Goal: Task Accomplishment & Management: Manage account settings

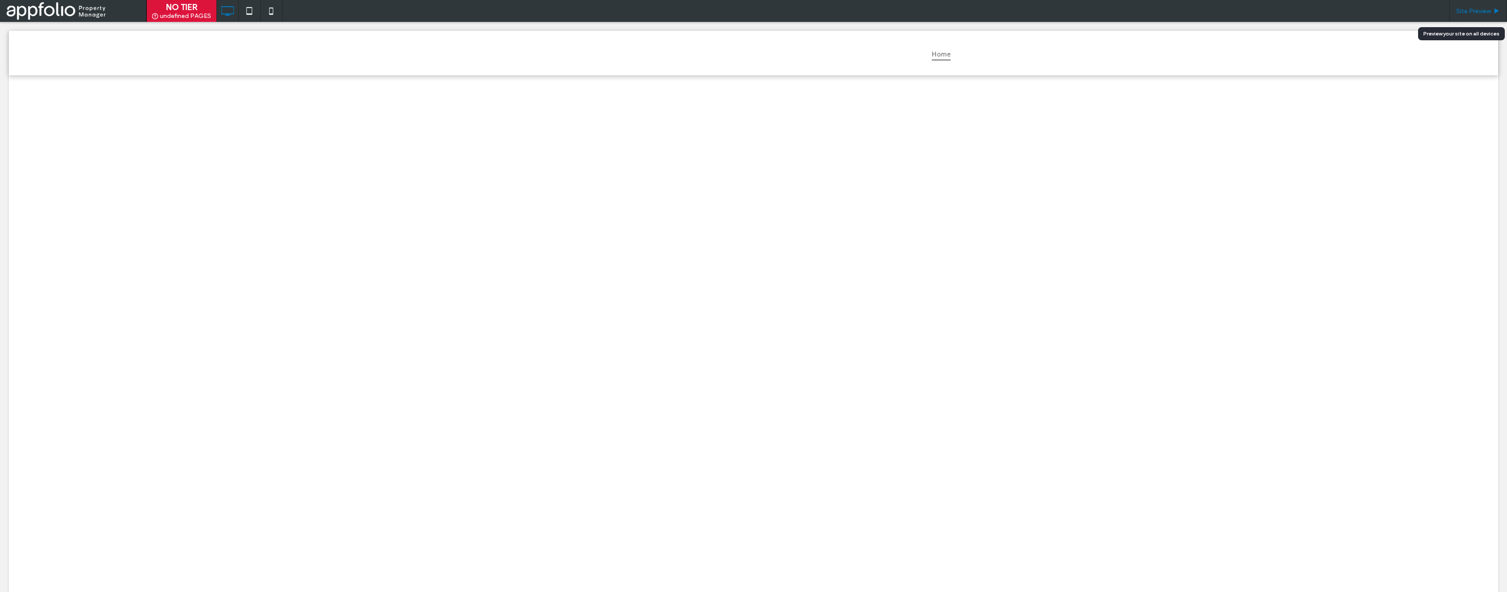
click at [1470, 16] on div "Site Preview" at bounding box center [1478, 11] width 58 height 22
click at [1497, 10] on use at bounding box center [1497, 10] width 4 height 5
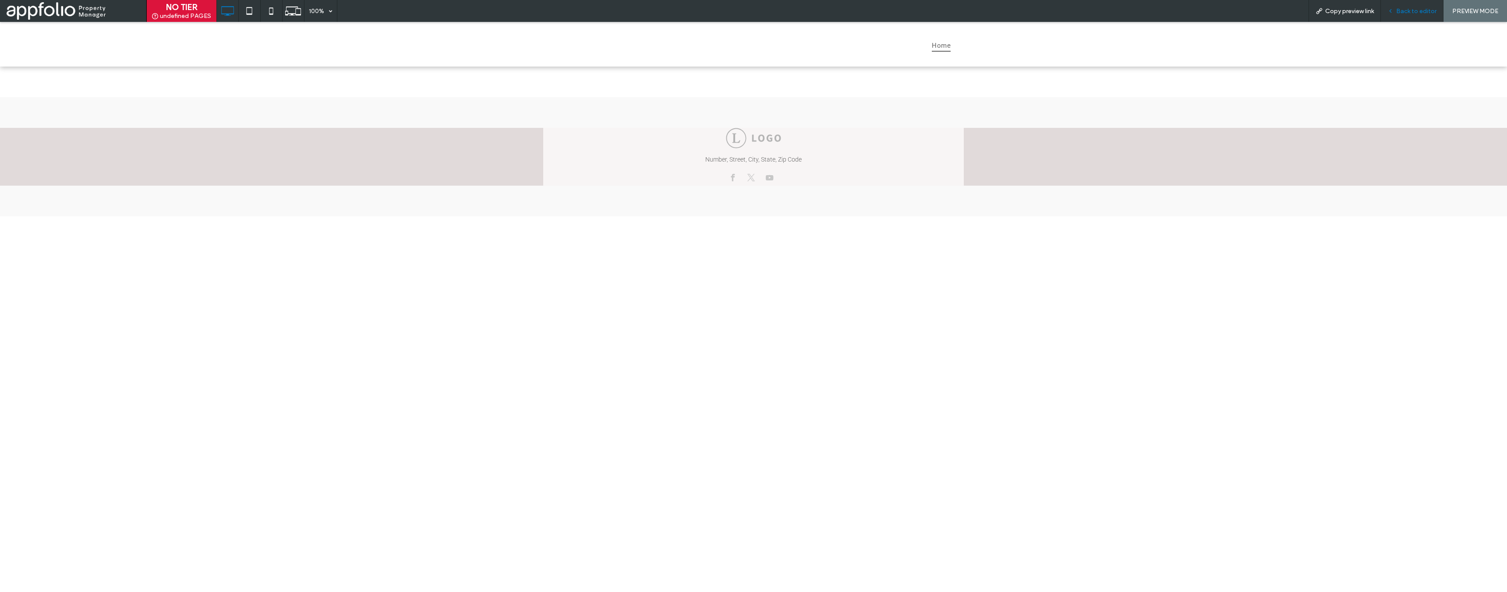
click at [1420, 11] on span "Back to editor" at bounding box center [1416, 10] width 40 height 7
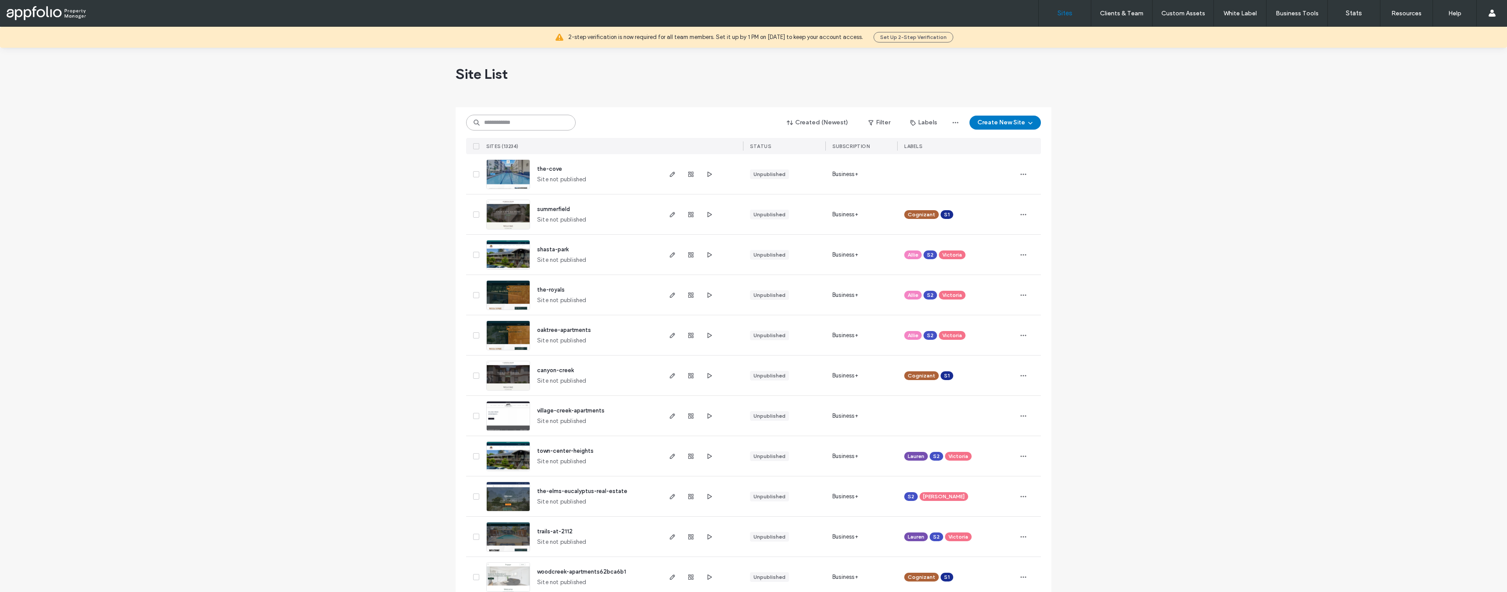
click at [531, 127] on input at bounding box center [521, 123] width 110 height 16
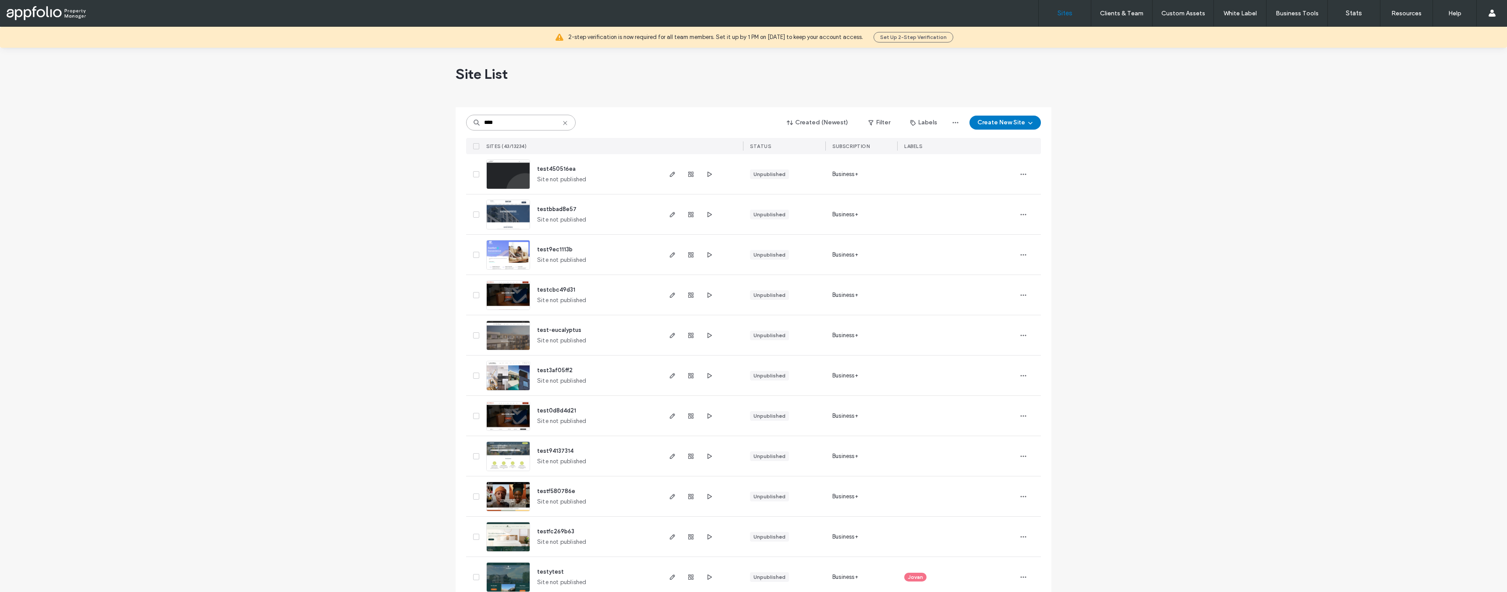
drag, startPoint x: 506, startPoint y: 130, endPoint x: 505, endPoint y: 125, distance: 4.9
click at [506, 130] on input "****" at bounding box center [521, 123] width 110 height 16
click at [505, 125] on input "****" at bounding box center [521, 123] width 110 height 16
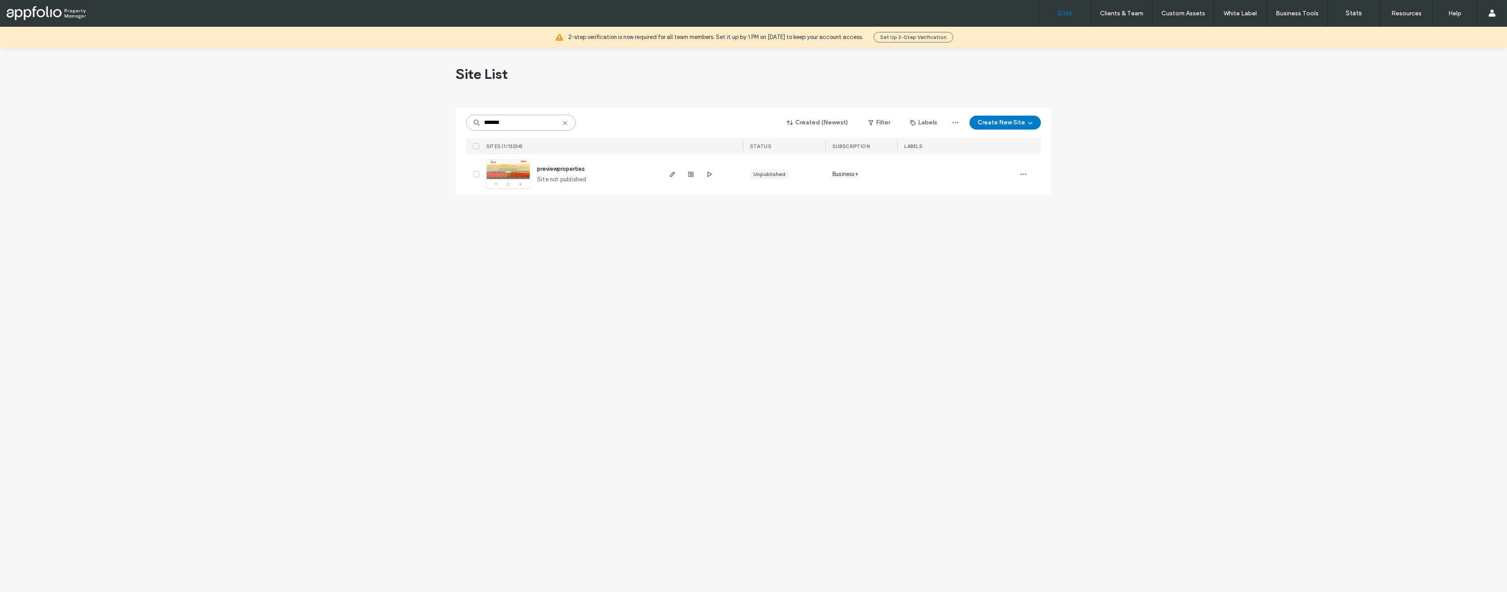
type input "*******"
click at [565, 123] on use at bounding box center [565, 123] width 4 height 4
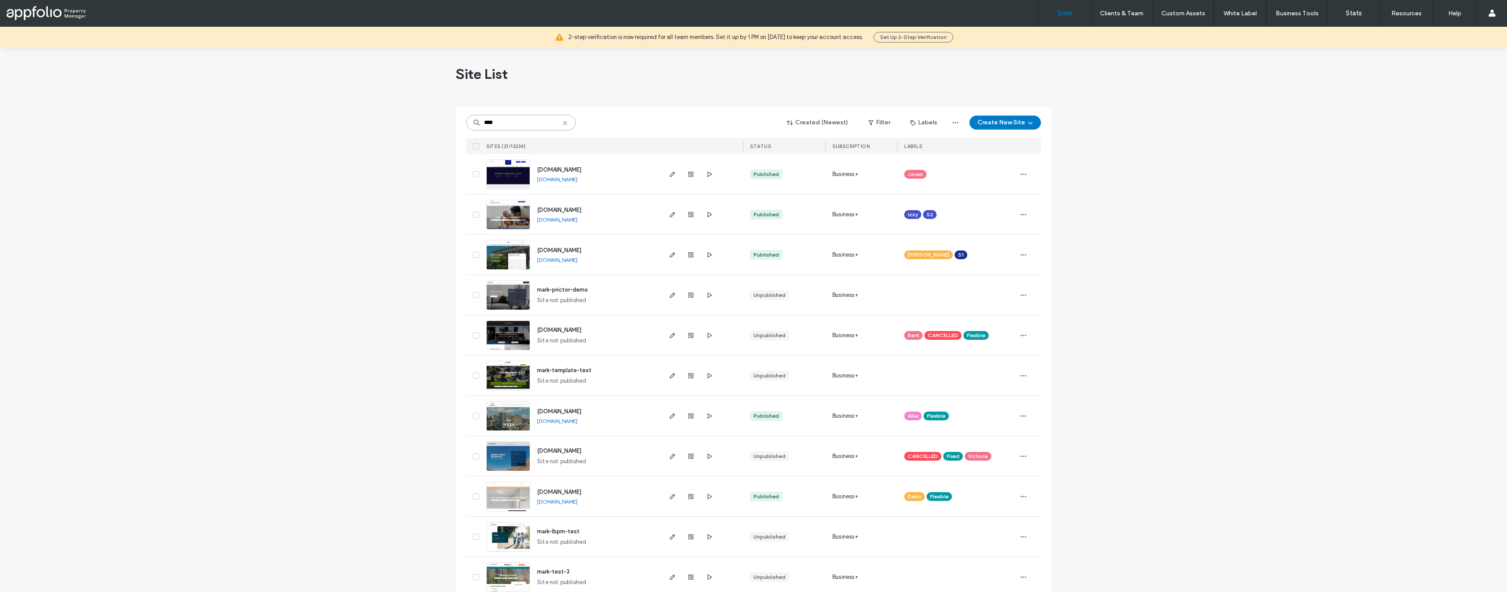
click at [564, 127] on input "****" at bounding box center [521, 123] width 110 height 16
type input "****"
click at [562, 124] on icon at bounding box center [565, 123] width 7 height 7
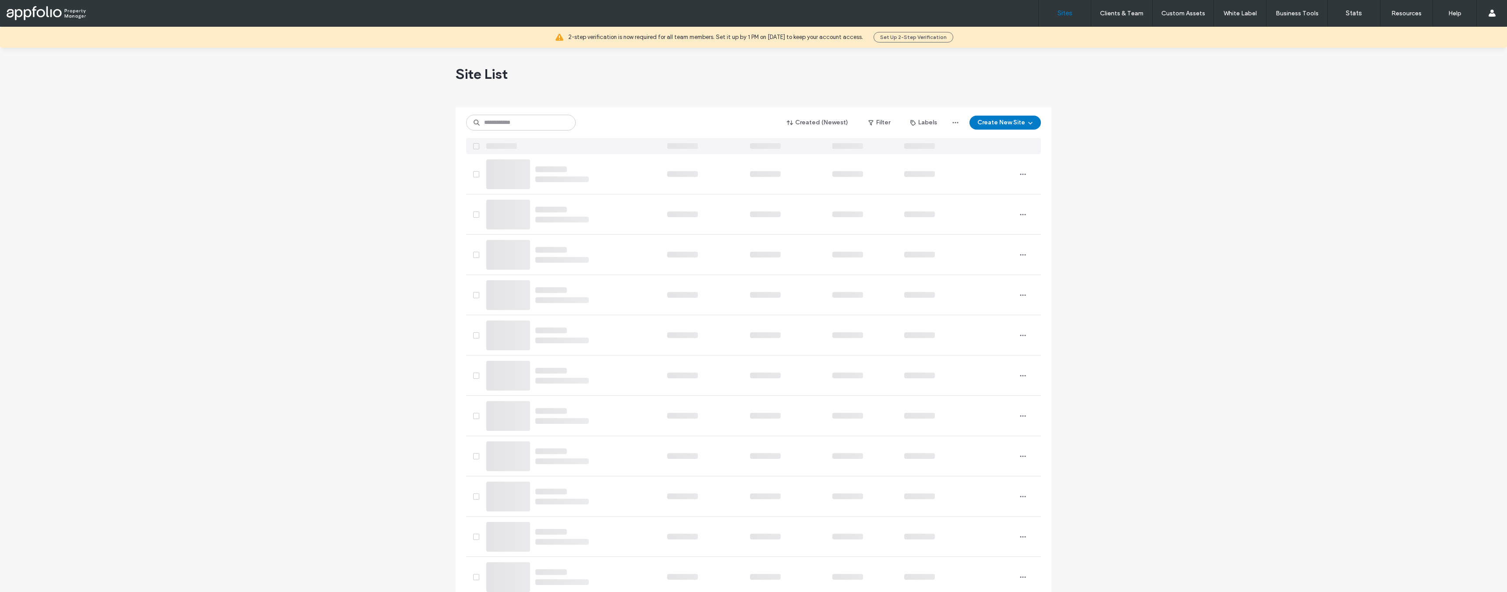
click at [896, 126] on div "Filter" at bounding box center [879, 123] width 39 height 14
click at [884, 123] on button "Filter" at bounding box center [879, 123] width 39 height 14
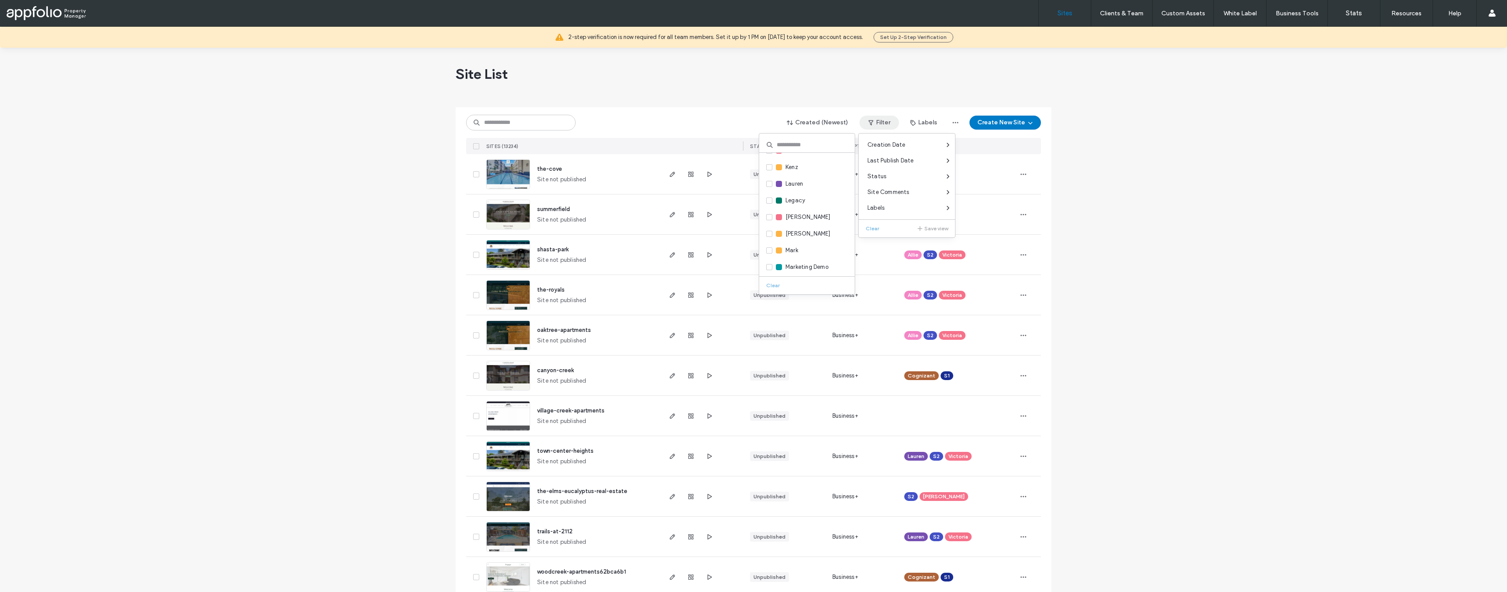
scroll to position [344, 0]
click at [771, 249] on icon at bounding box center [770, 249] width 4 height 3
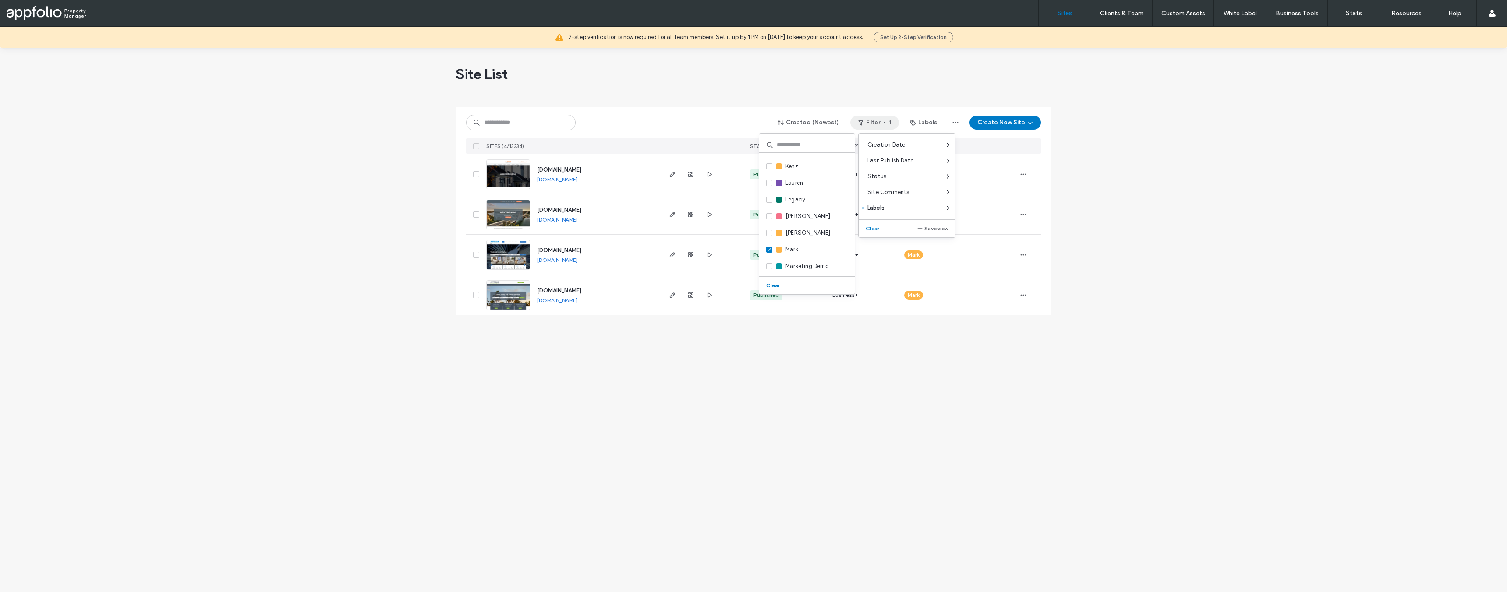
click at [1179, 196] on div "Site List Created (Newest) Filter 1 Labels Create New Site SITES (4/13234) STAT…" at bounding box center [753, 320] width 1507 height 545
click at [706, 256] on icon "button" at bounding box center [709, 254] width 7 height 7
click at [672, 176] on icon "button" at bounding box center [672, 174] width 7 height 7
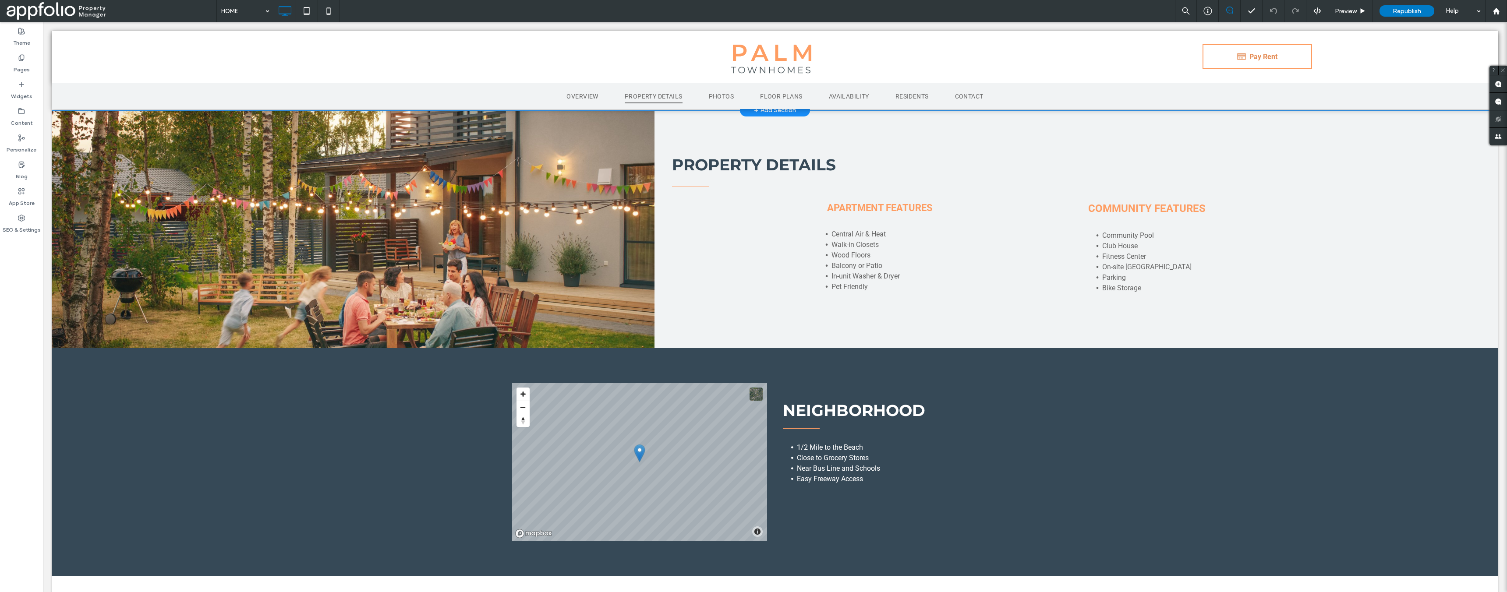
scroll to position [348, 0]
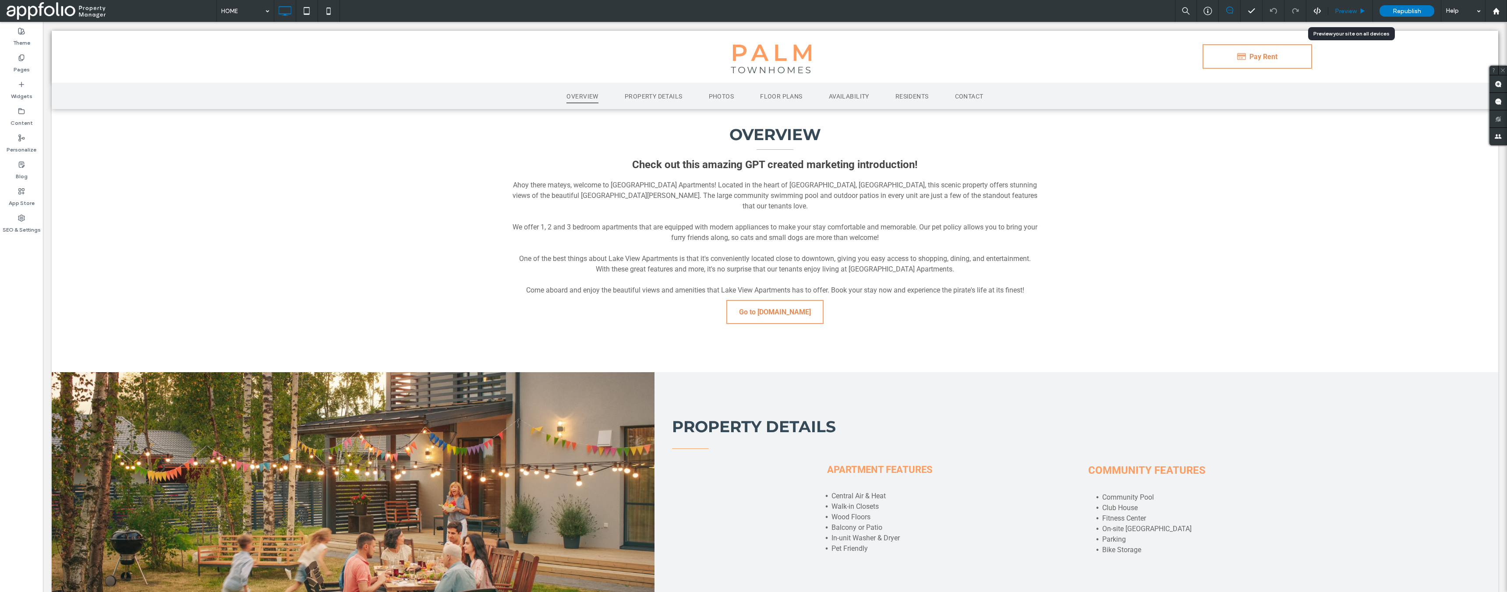
click at [1348, 16] on div "Preview" at bounding box center [1350, 11] width 45 height 22
click at [20, 217] on use at bounding box center [21, 218] width 6 height 6
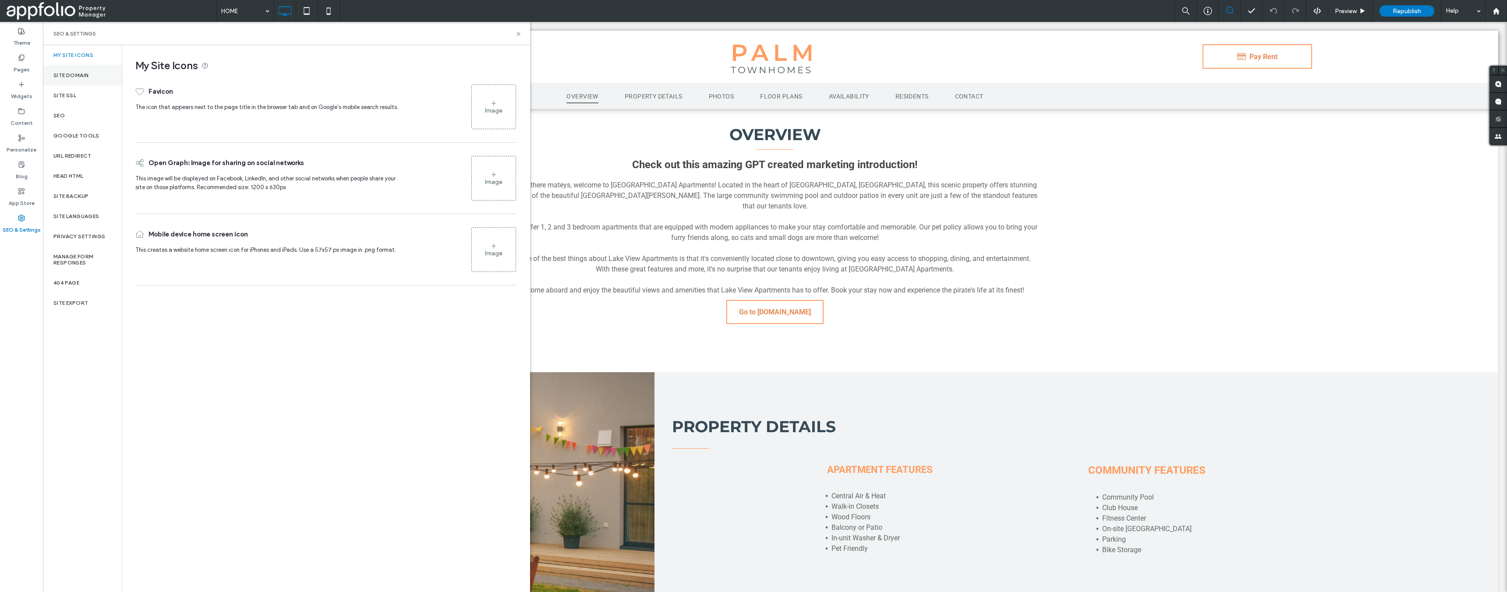
click at [93, 79] on div "Site Domain" at bounding box center [82, 75] width 79 height 20
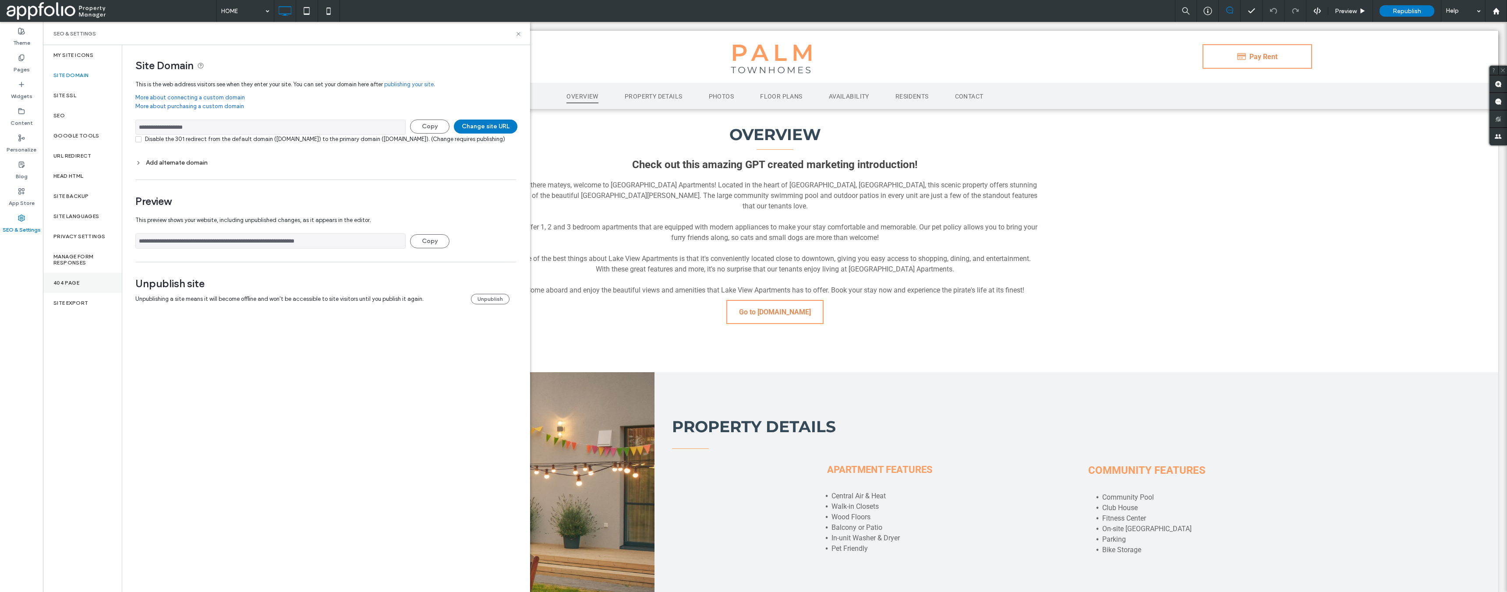
click at [86, 284] on div "404 Page" at bounding box center [82, 283] width 79 height 20
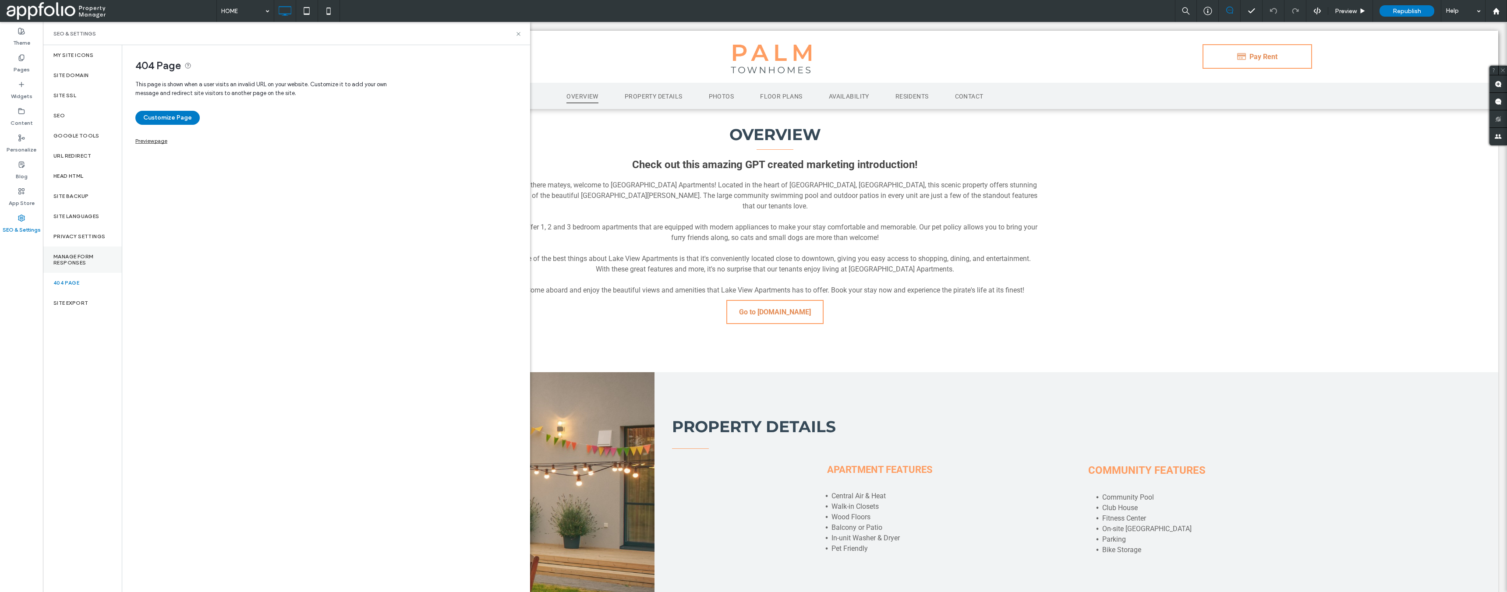
click at [90, 259] on label "Manage Form Responses" at bounding box center [82, 260] width 58 height 12
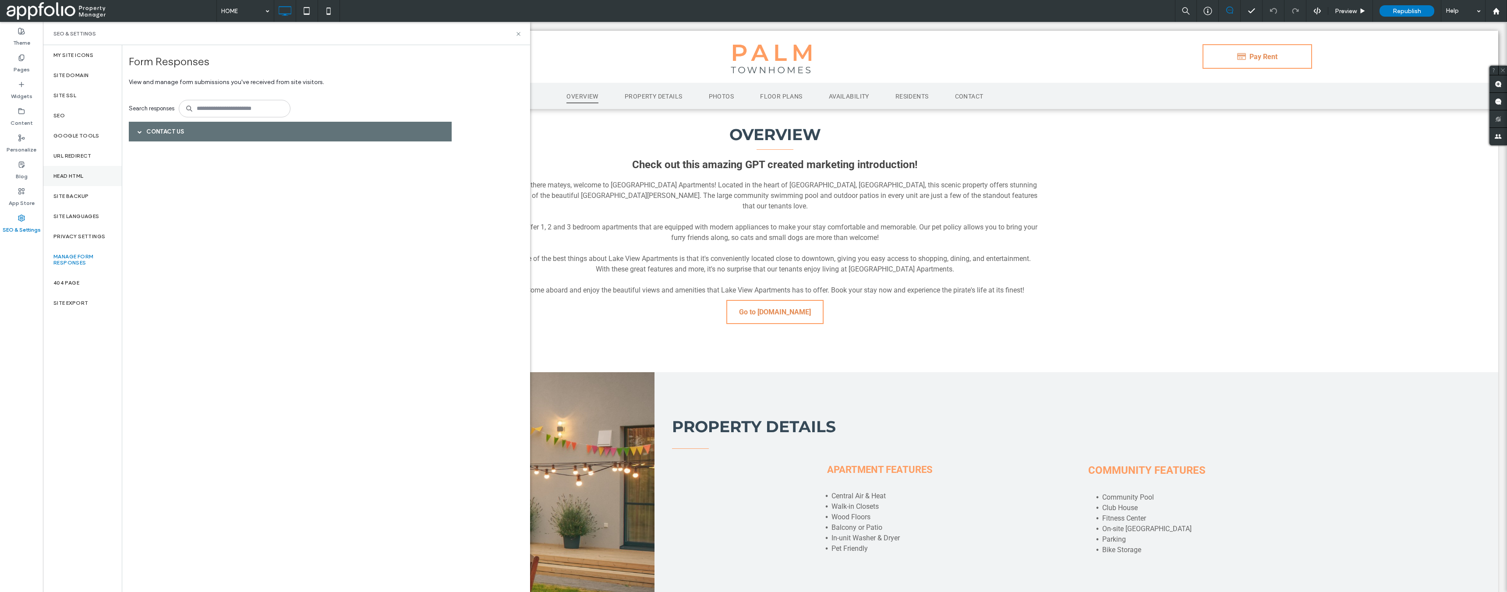
click at [88, 176] on div "Head HTML" at bounding box center [82, 176] width 79 height 20
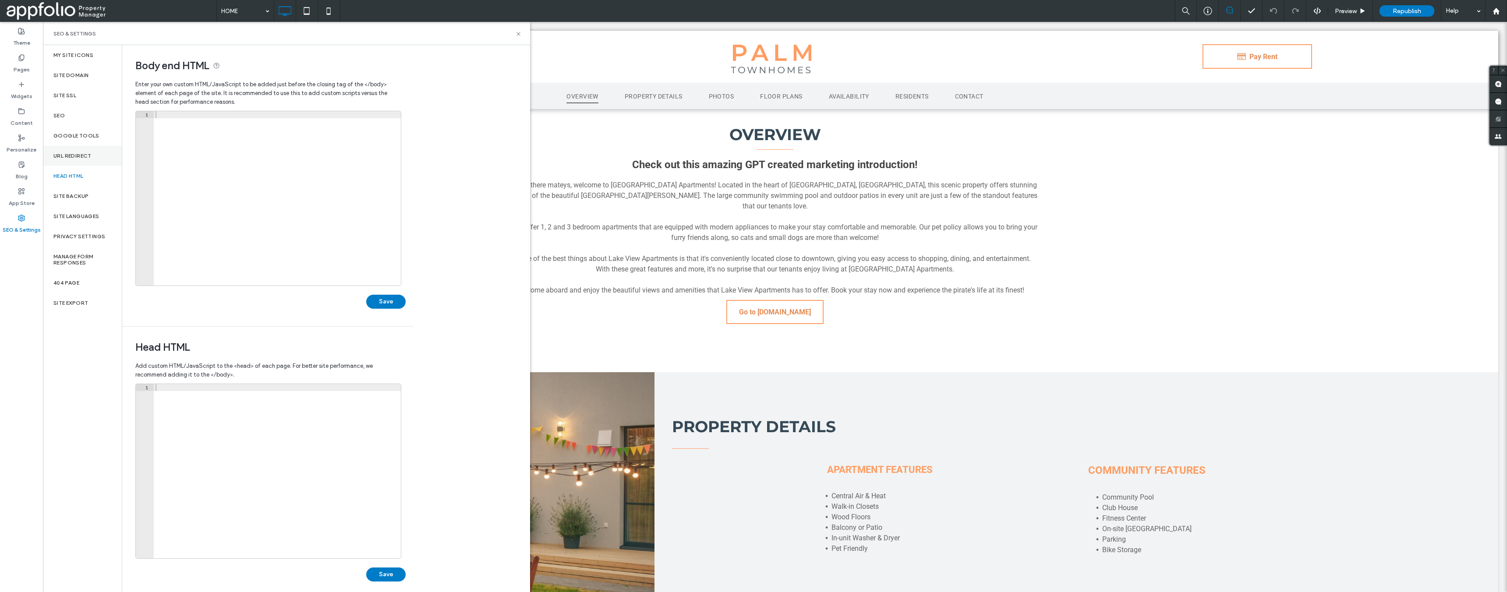
click at [91, 153] on label "URL Redirect" at bounding box center [72, 156] width 38 height 6
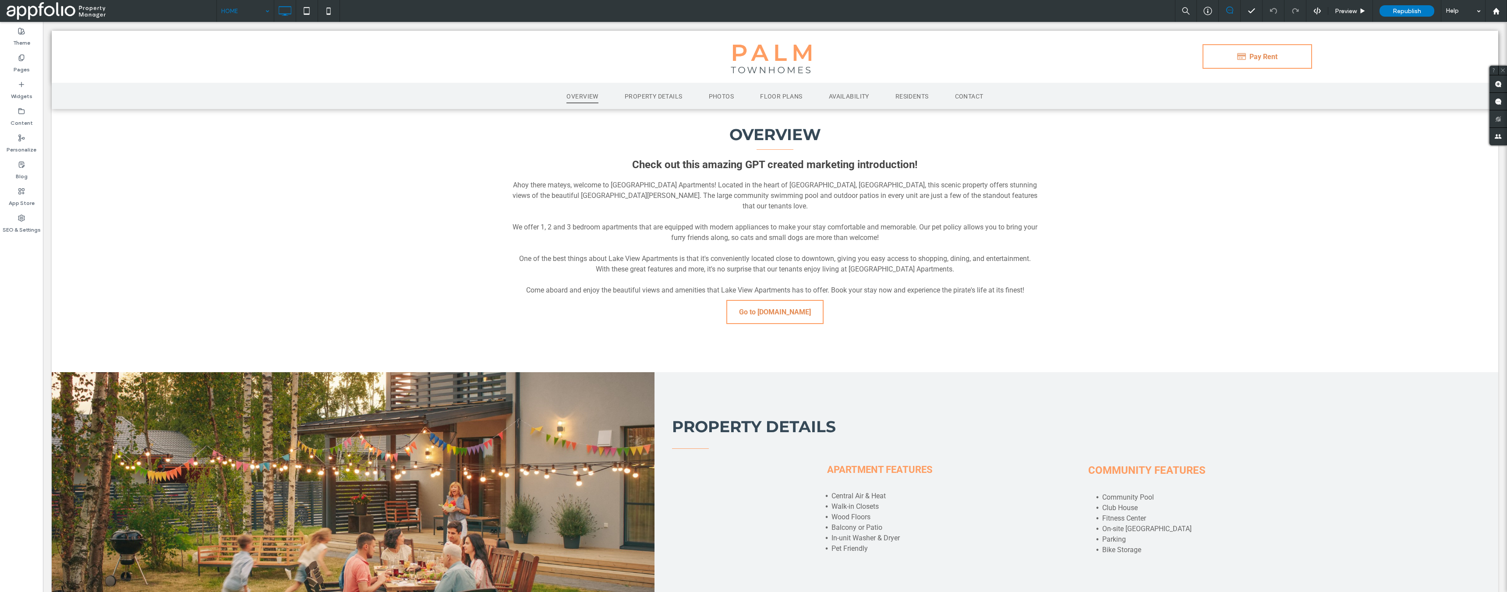
click at [265, 14] on div "HOME" at bounding box center [245, 11] width 57 height 22
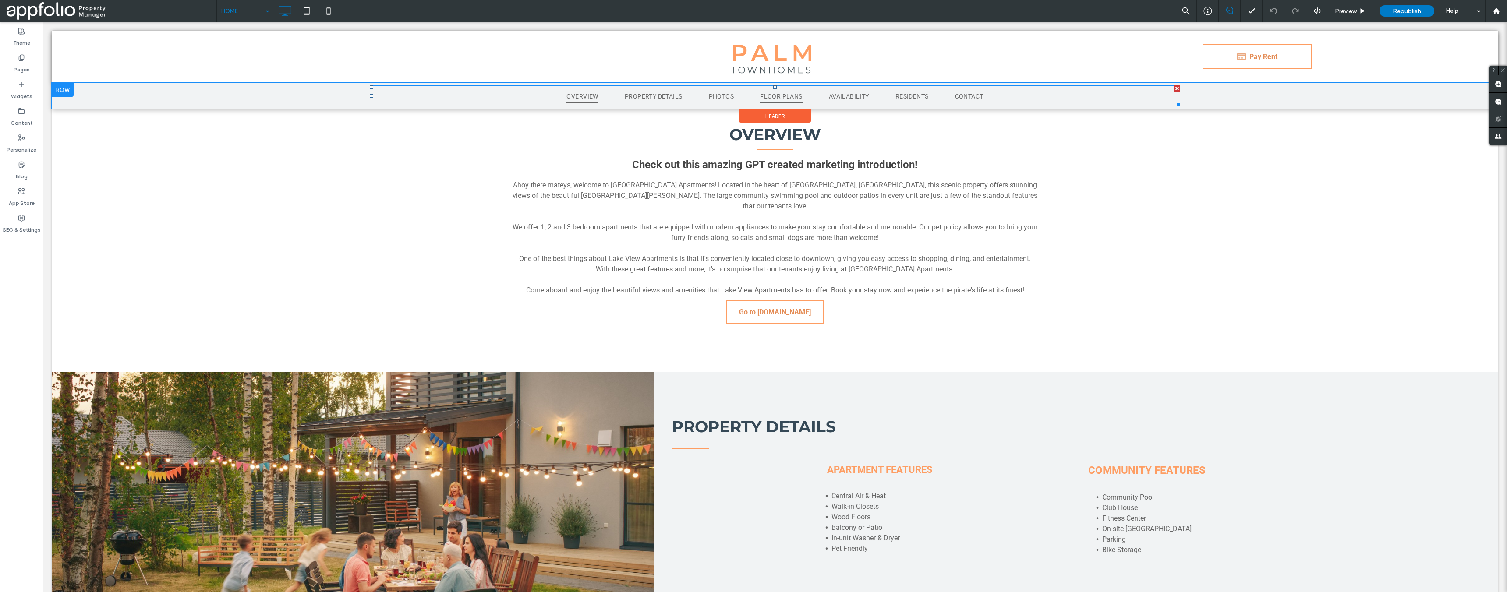
click at [789, 92] on span "FLOOR PLANS" at bounding box center [781, 97] width 42 height 14
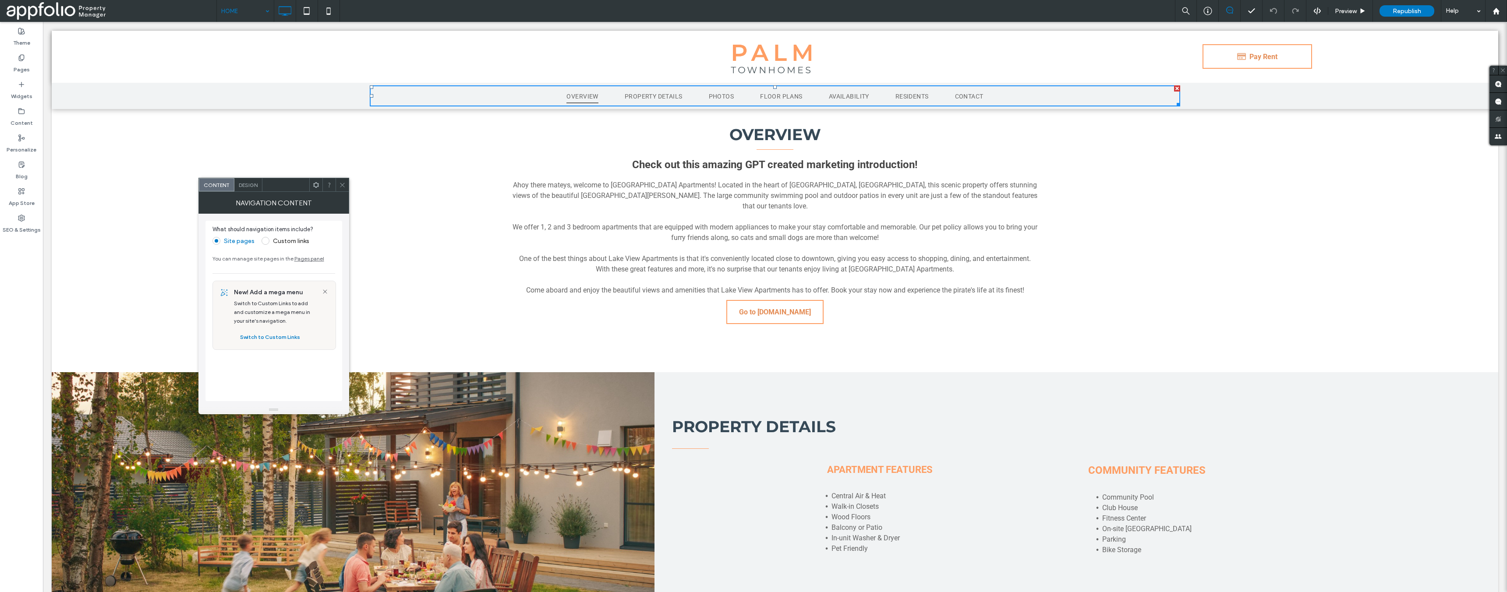
click at [248, 184] on span "Design" at bounding box center [248, 185] width 19 height 7
click at [223, 186] on span "Content" at bounding box center [216, 185] width 26 height 7
click at [341, 182] on icon at bounding box center [342, 185] width 7 height 7
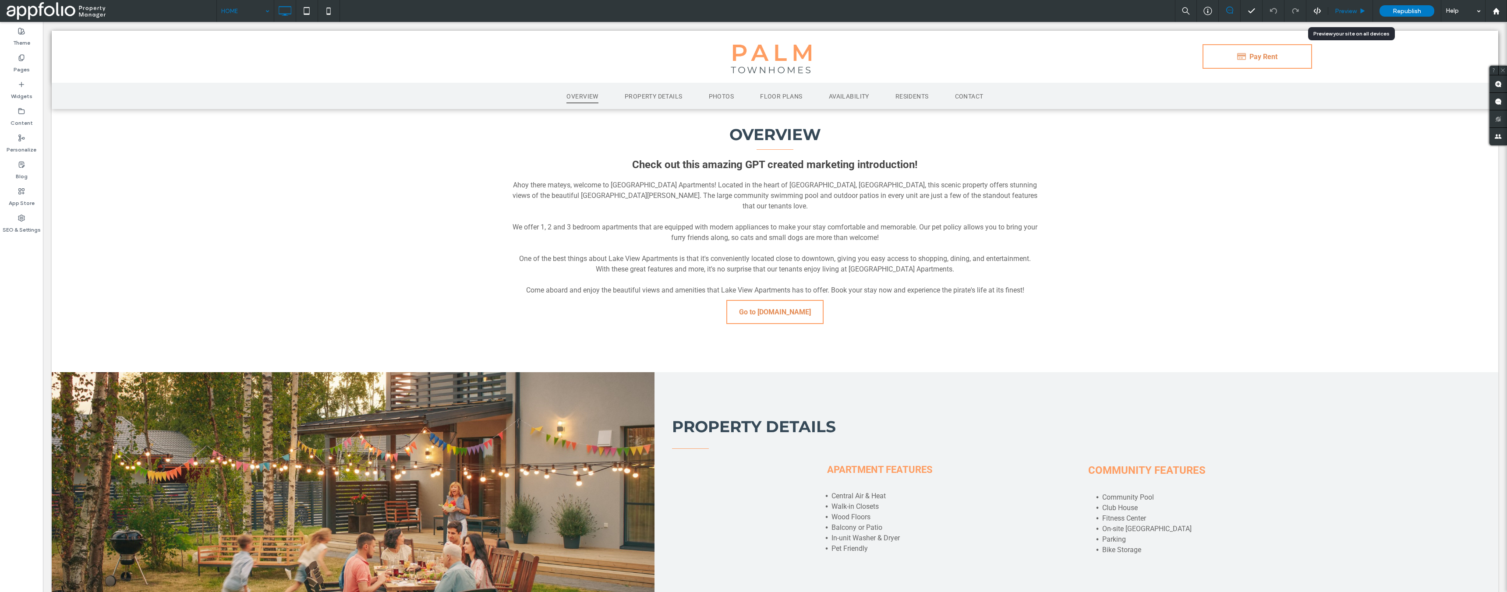
click at [1350, 2] on div "Preview" at bounding box center [1350, 11] width 45 height 22
click at [1356, 12] on span "Preview" at bounding box center [1346, 10] width 22 height 7
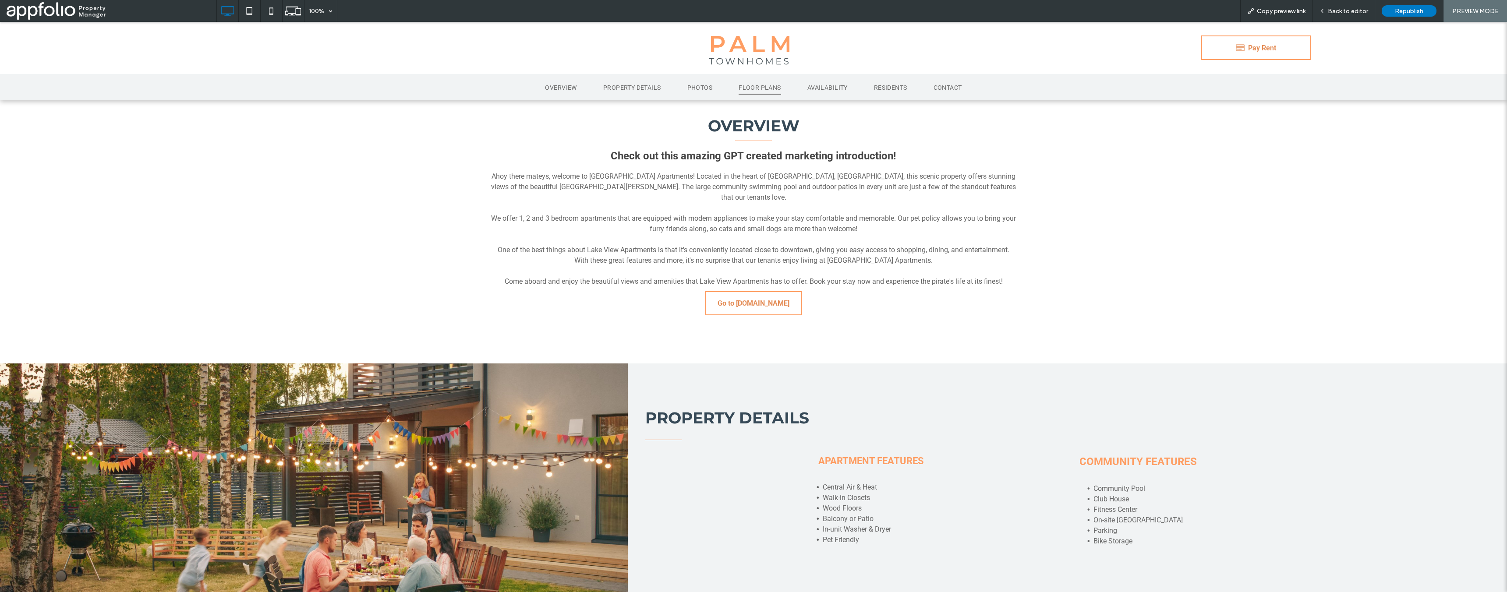
click at [753, 94] on span "FLOOR PLANS" at bounding box center [760, 88] width 42 height 14
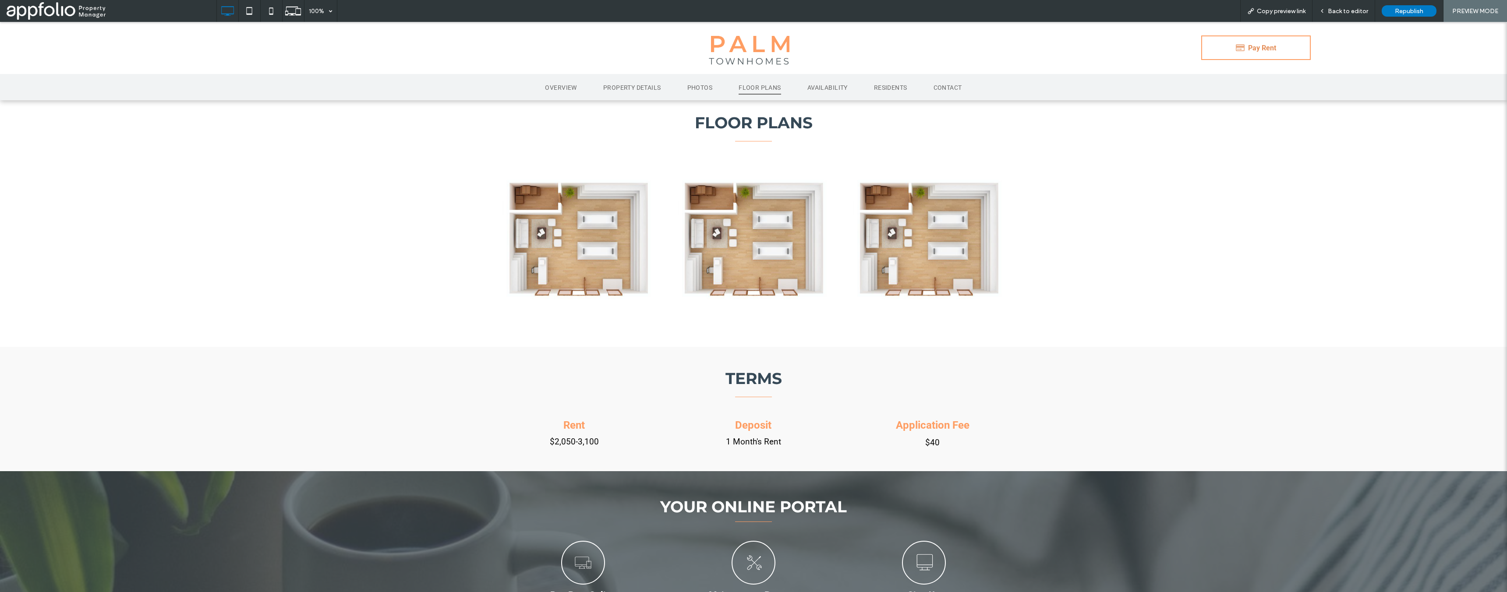
scroll to position [1277, 0]
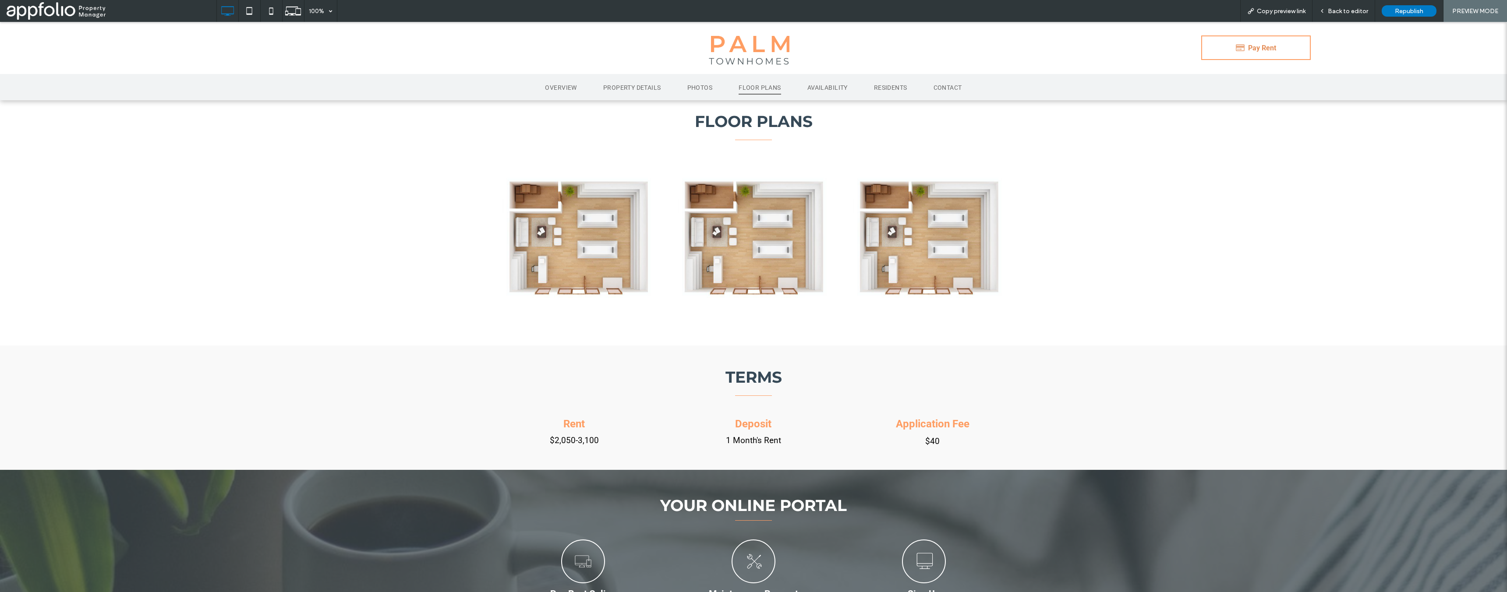
click at [571, 423] on div "Rent $2,050-3,100 Click To Paste" at bounding box center [578, 433] width 175 height 39
click at [755, 272] on link at bounding box center [753, 236] width 177 height 177
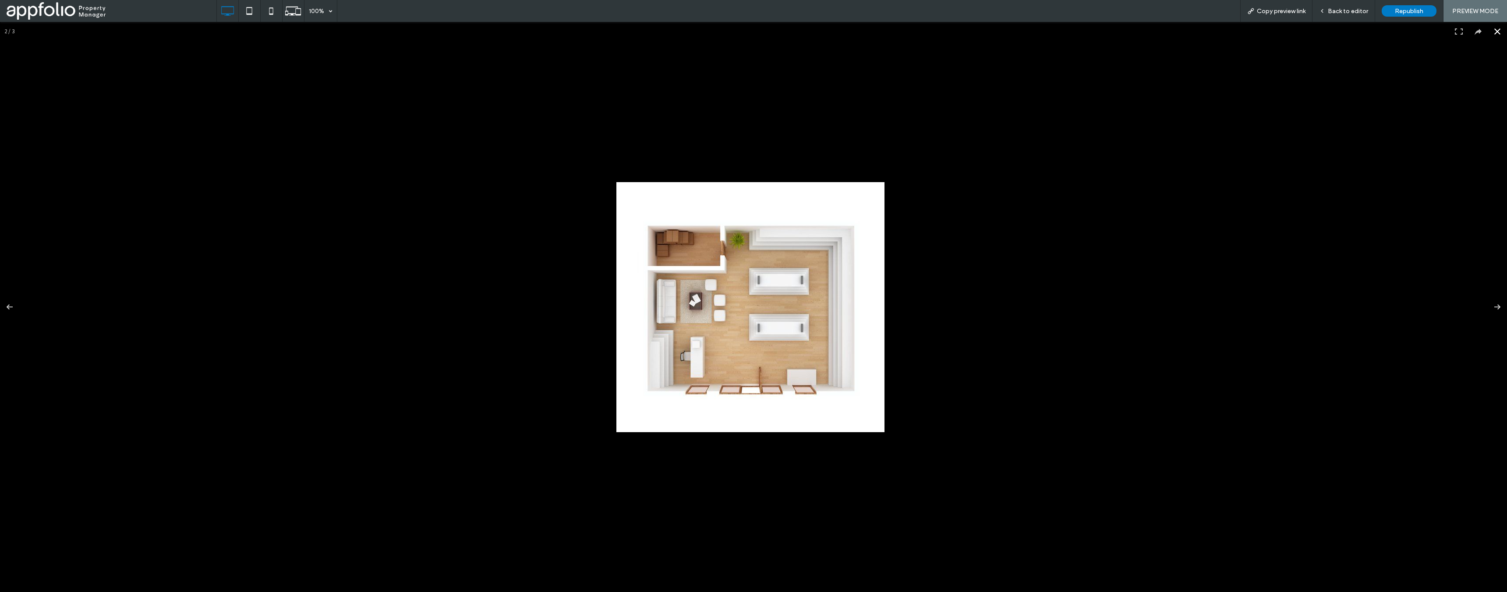
click at [1494, 30] on button at bounding box center [1497, 31] width 19 height 19
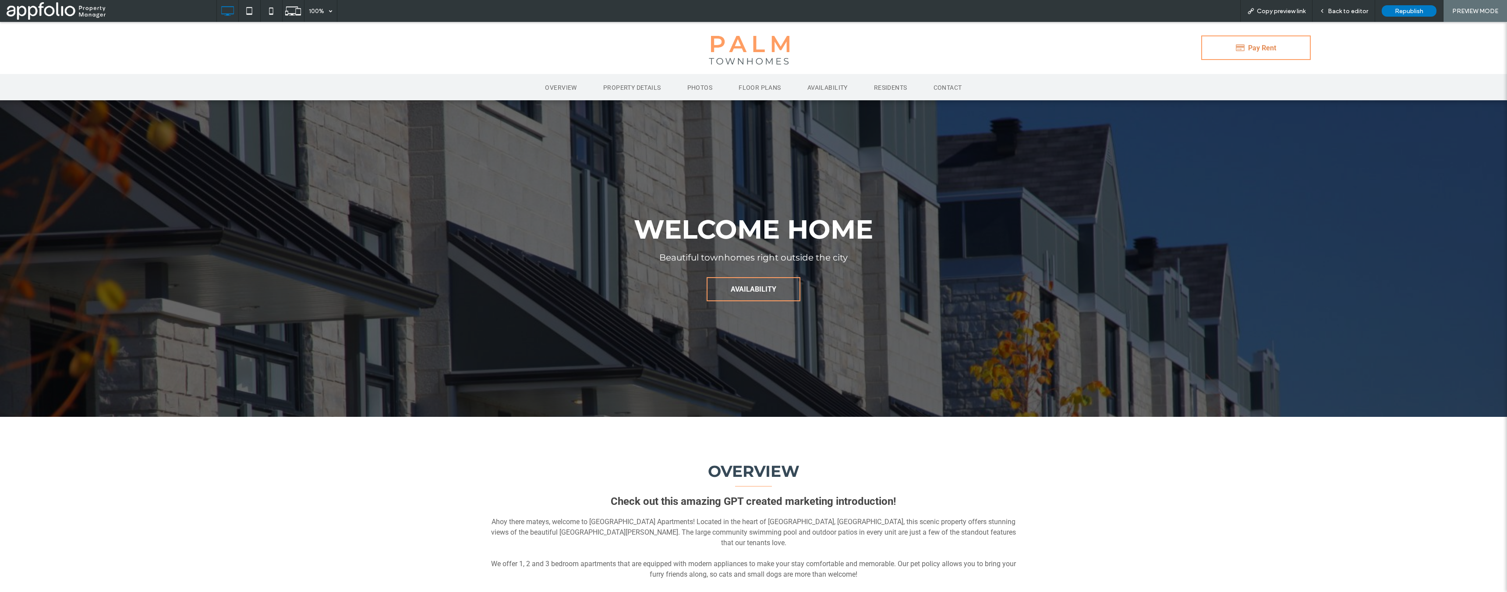
scroll to position [0, 0]
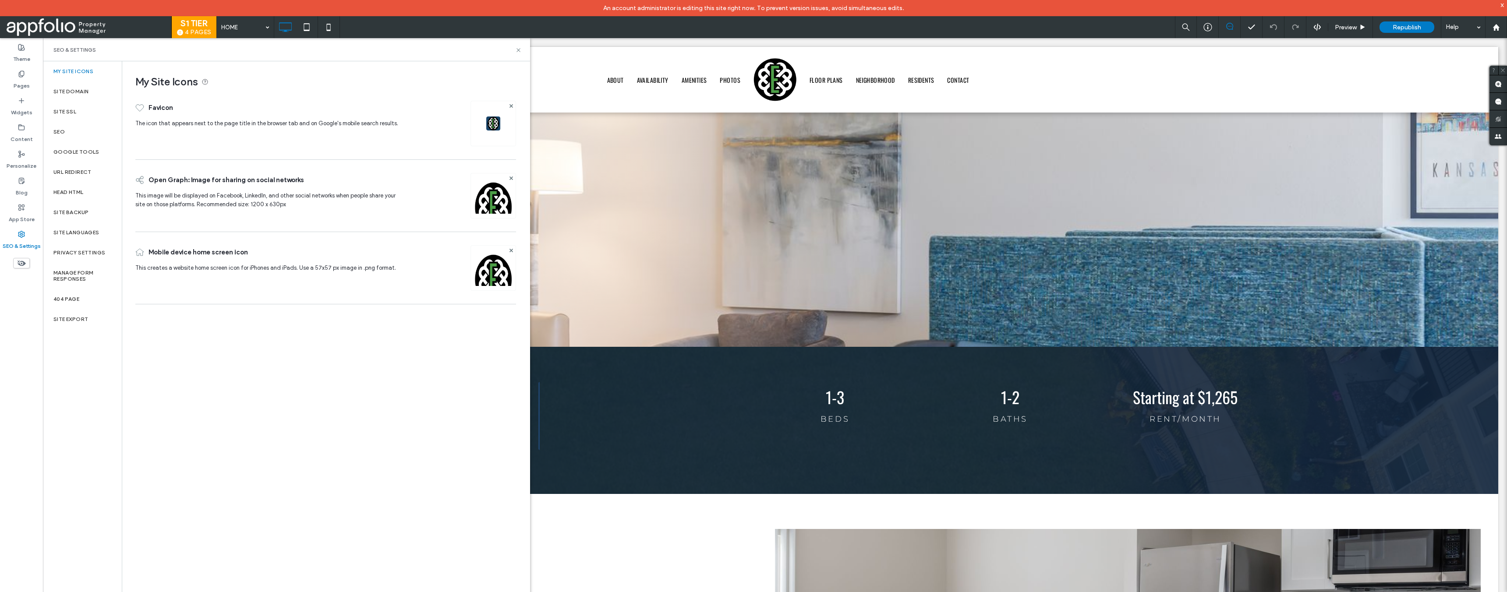
click at [29, 243] on label "SEO & Settings" at bounding box center [22, 244] width 38 height 12
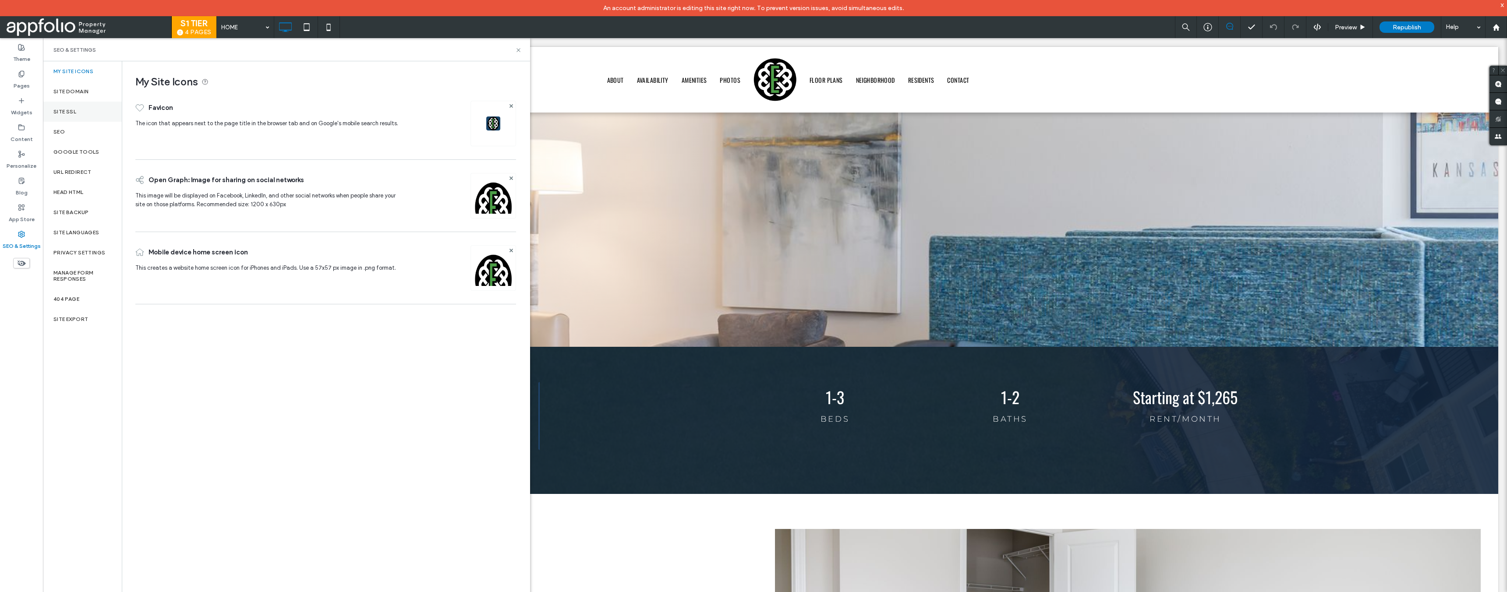
click at [69, 116] on div "Site SSL" at bounding box center [82, 112] width 79 height 20
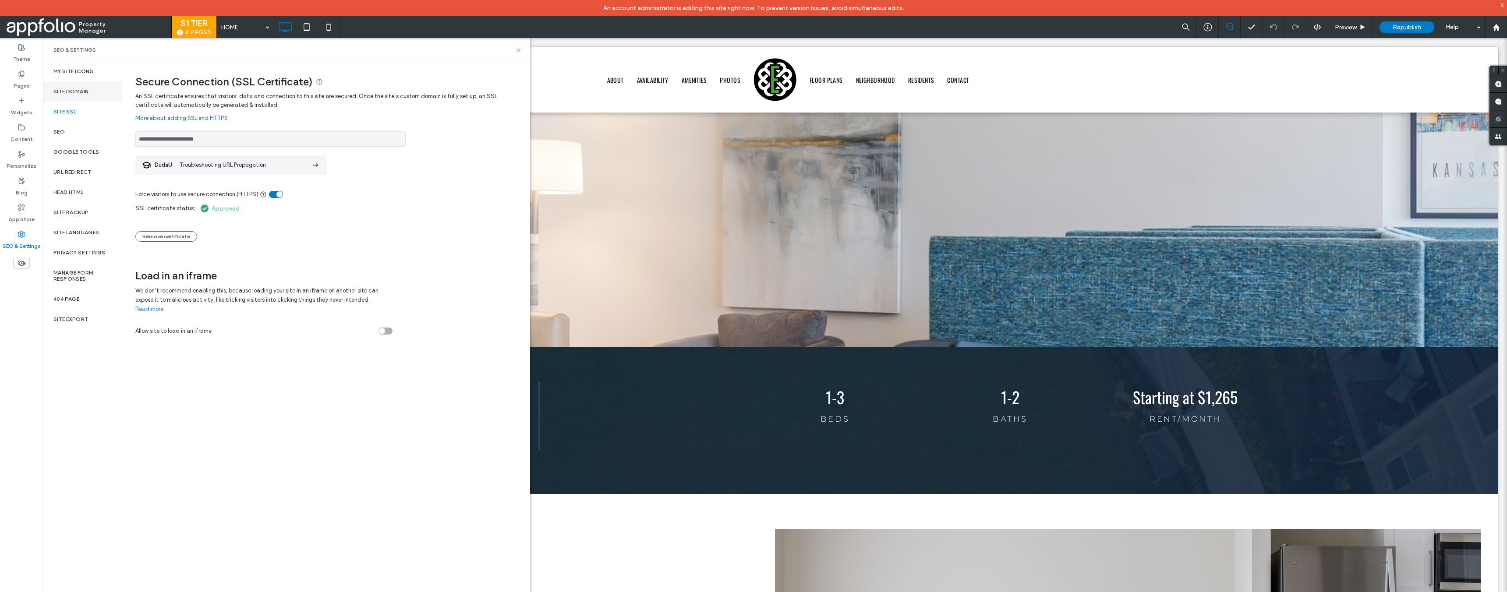
click at [80, 88] on label "Site Domain" at bounding box center [70, 91] width 35 height 6
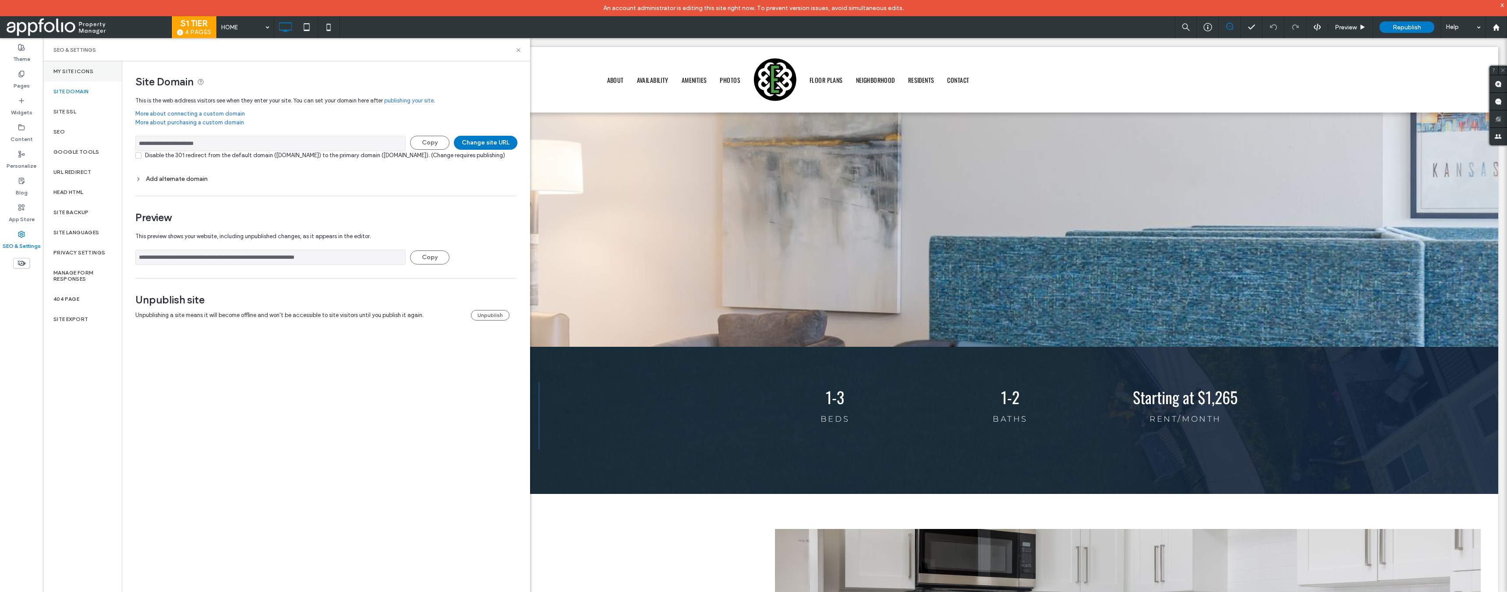
click at [81, 73] on label "My Site Icons" at bounding box center [73, 71] width 40 height 6
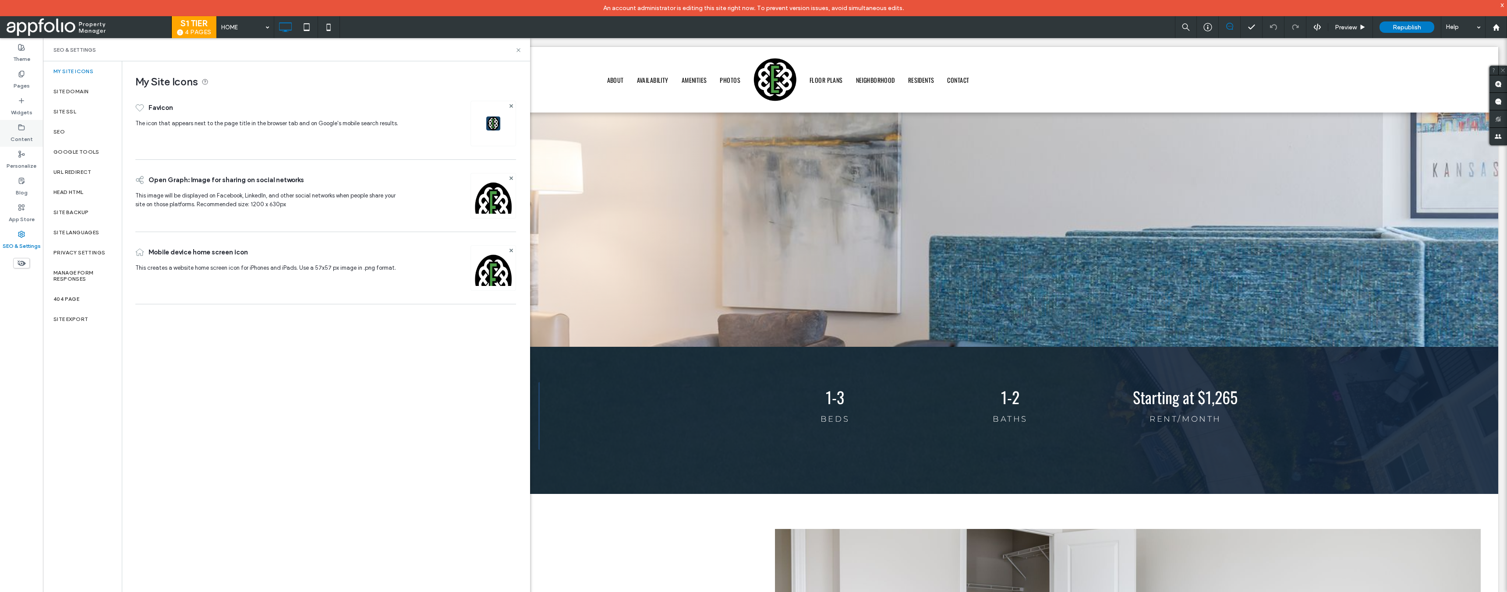
click at [24, 131] on label "Content" at bounding box center [22, 137] width 22 height 12
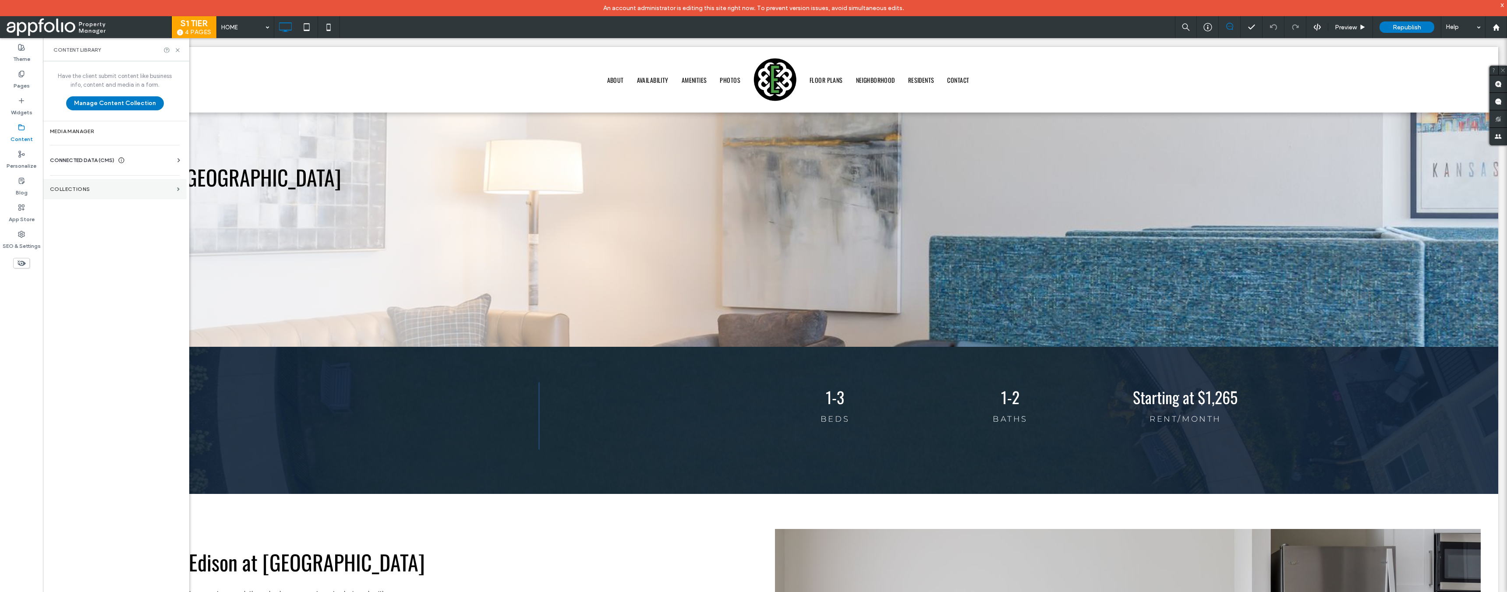
click at [104, 182] on section "Collections" at bounding box center [115, 189] width 144 height 20
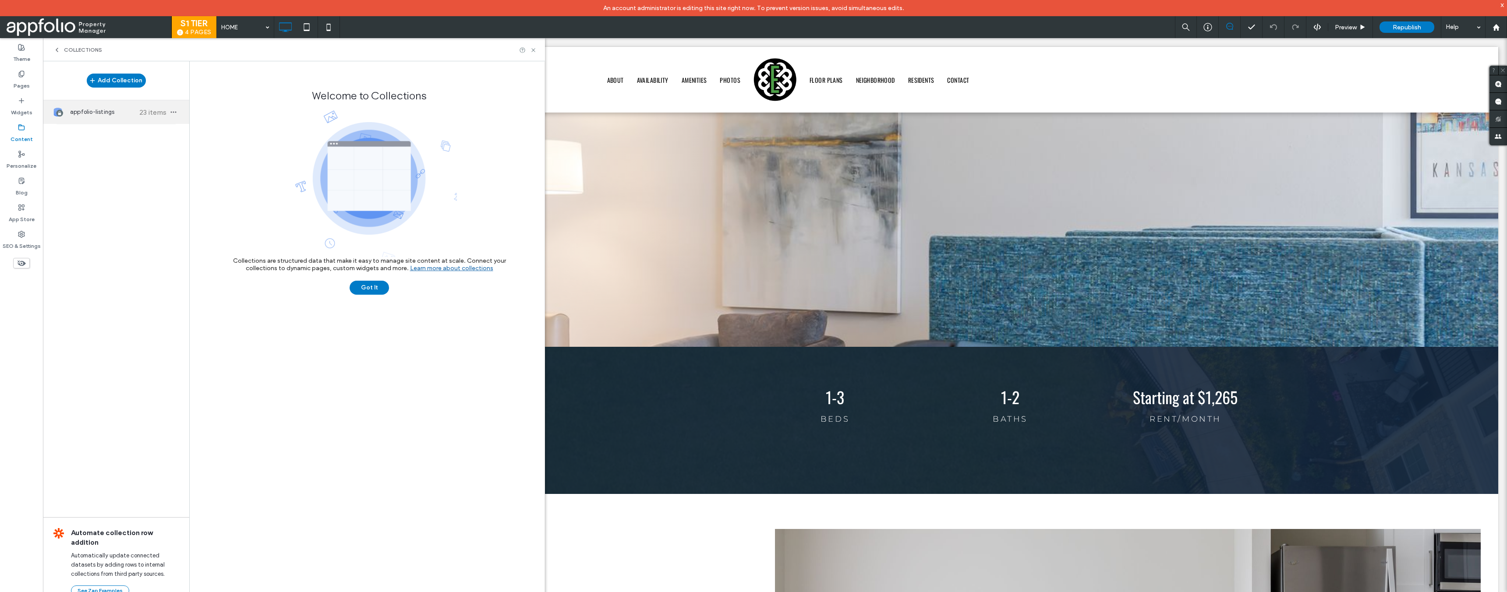
click at [111, 115] on span "appfolio-listings" at bounding box center [102, 112] width 65 height 9
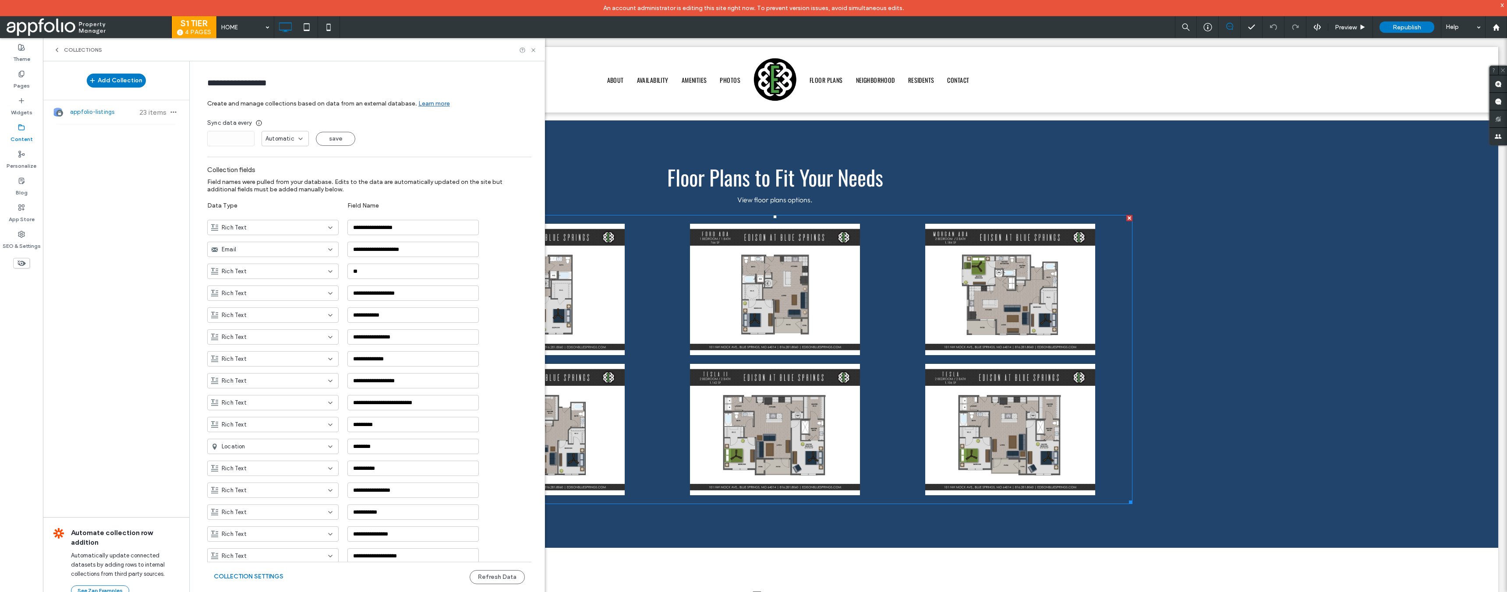
scroll to position [1945, 0]
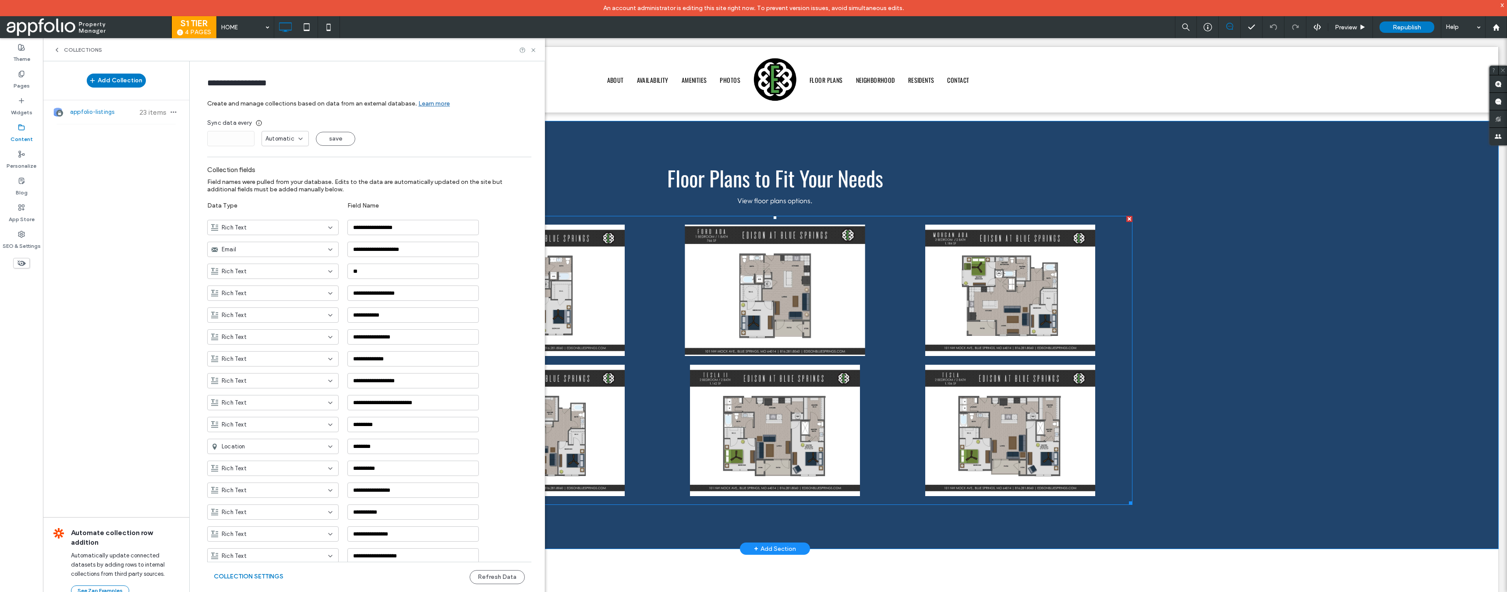
click at [764, 285] on link at bounding box center [775, 290] width 240 height 139
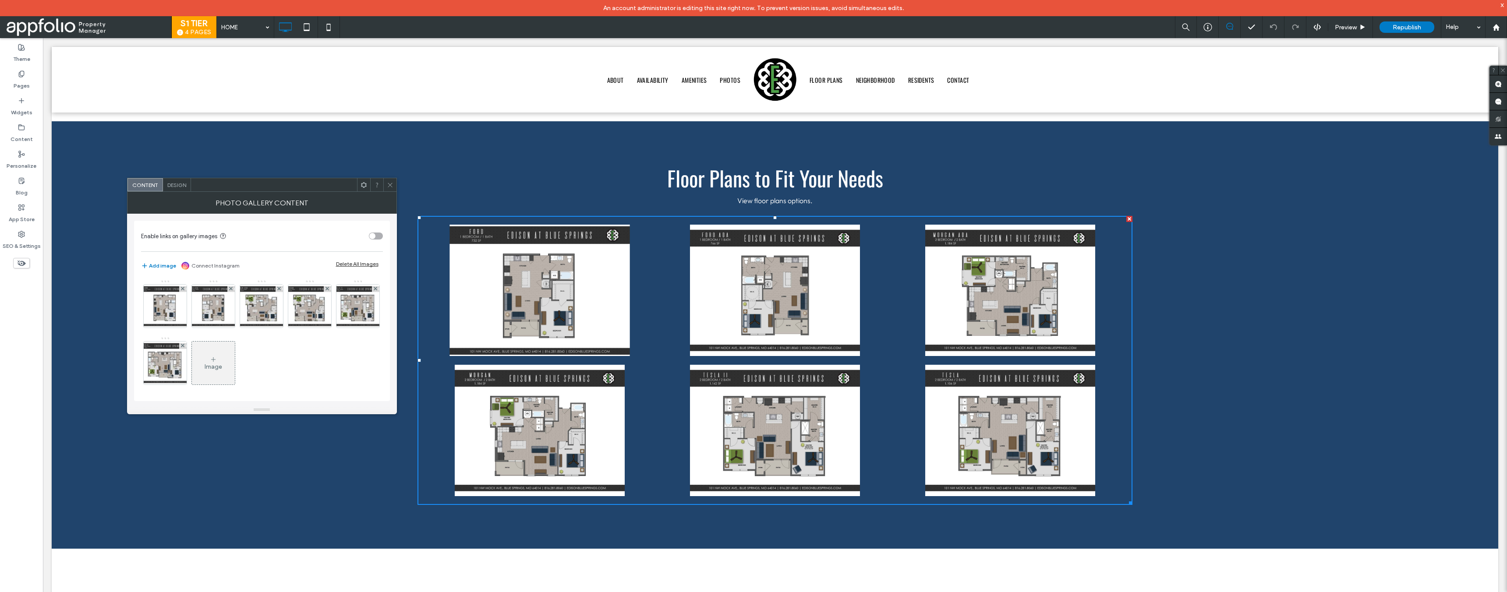
click at [581, 290] on link at bounding box center [539, 290] width 240 height 139
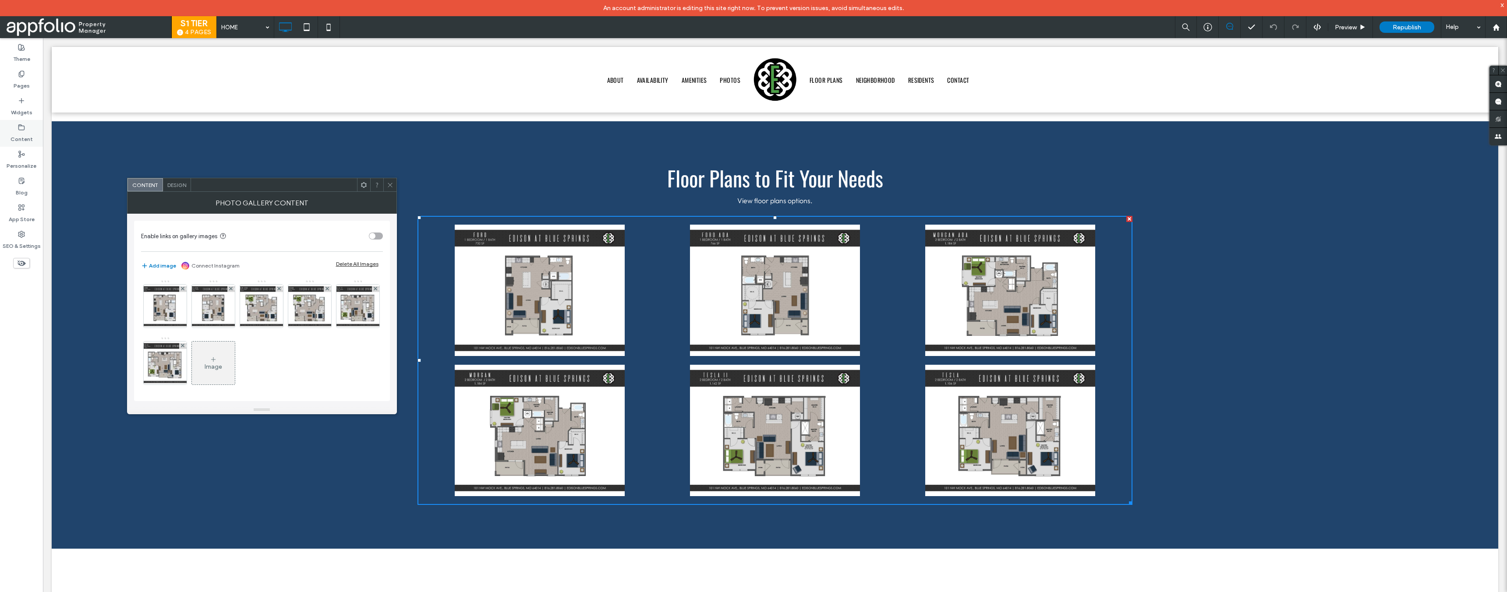
click at [25, 134] on label "Content" at bounding box center [22, 137] width 22 height 12
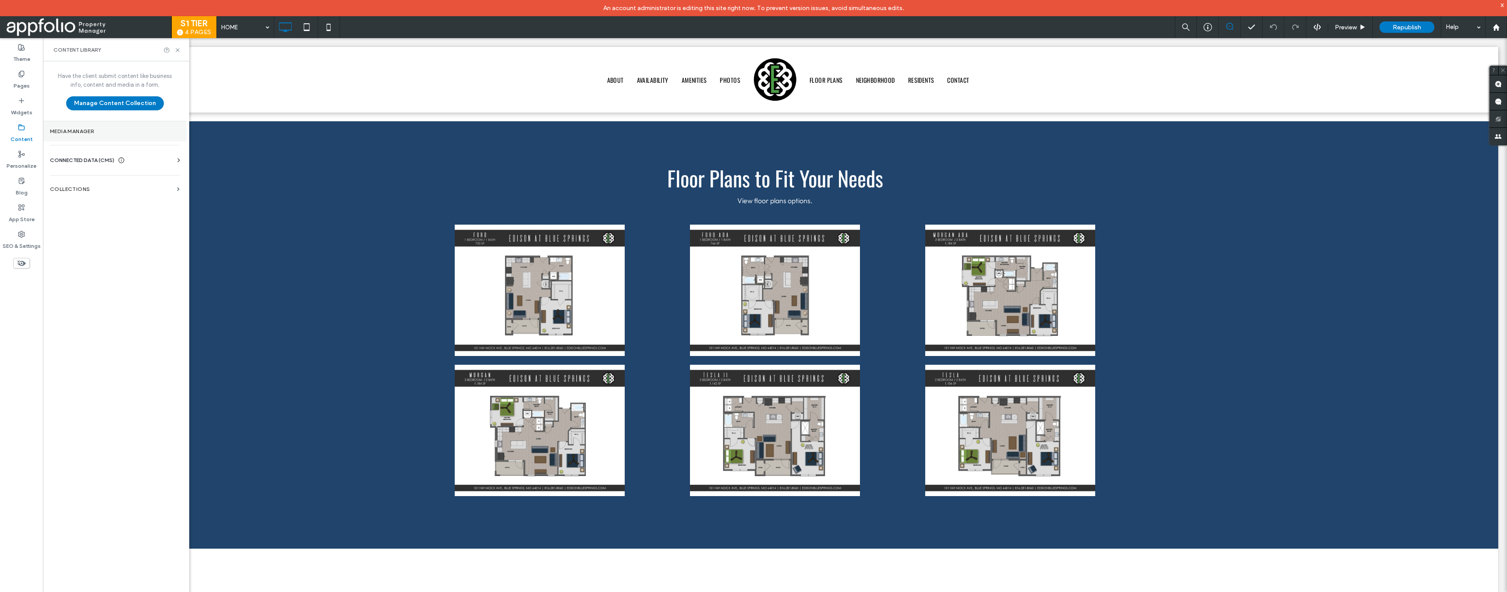
click at [60, 131] on label "Media Manager" at bounding box center [115, 131] width 130 height 6
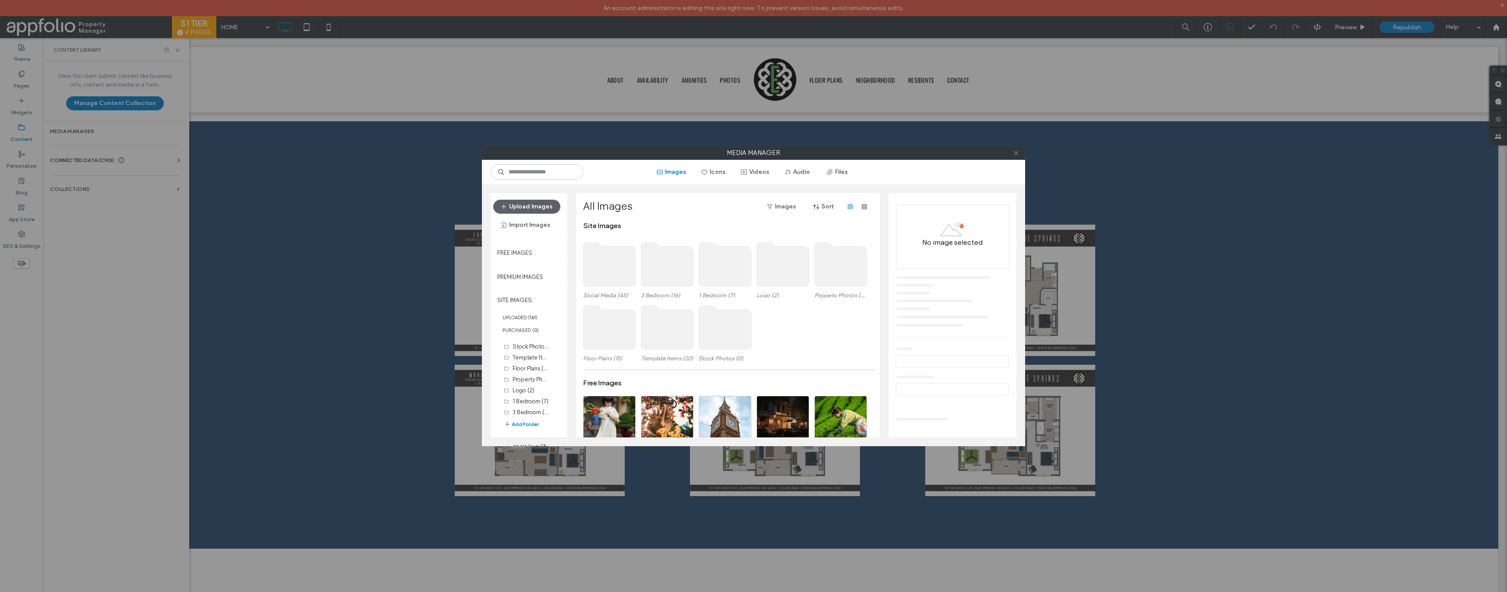
click at [1019, 153] on icon at bounding box center [1016, 153] width 7 height 7
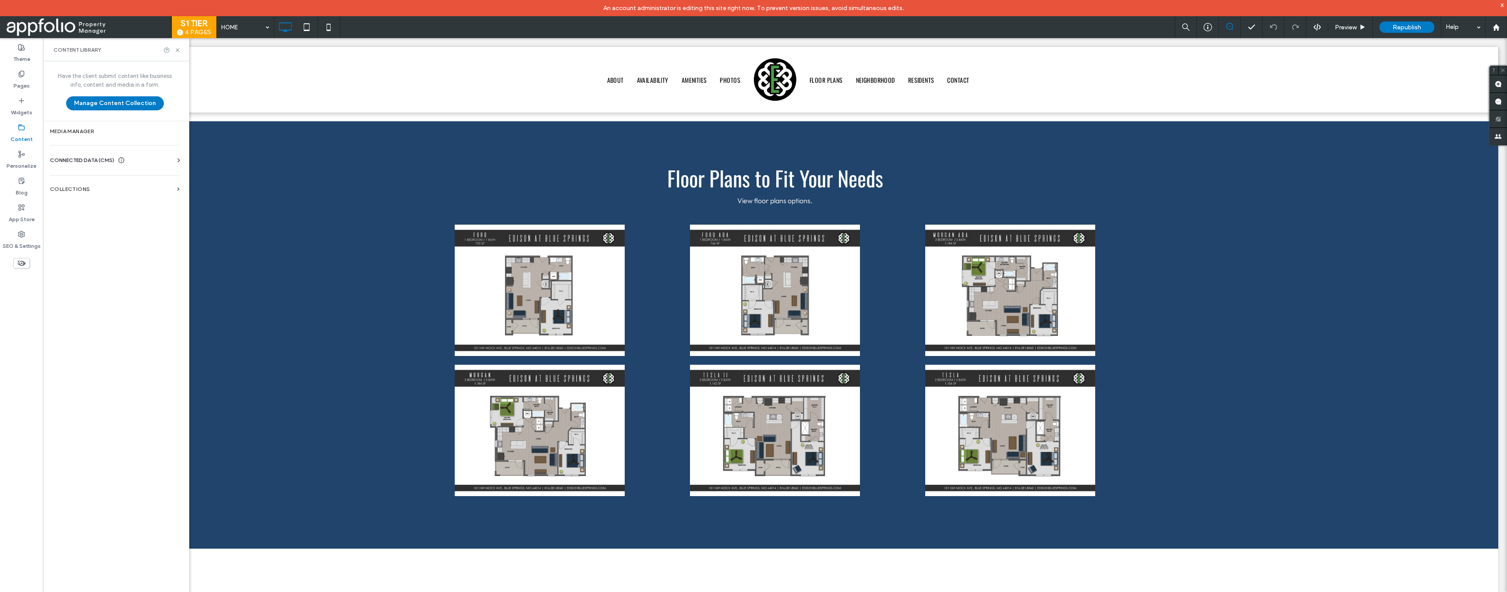
click at [90, 162] on span "CONNECTED DATA (CMS)" at bounding box center [82, 160] width 64 height 9
click at [90, 177] on section "Business Info" at bounding box center [116, 182] width 133 height 20
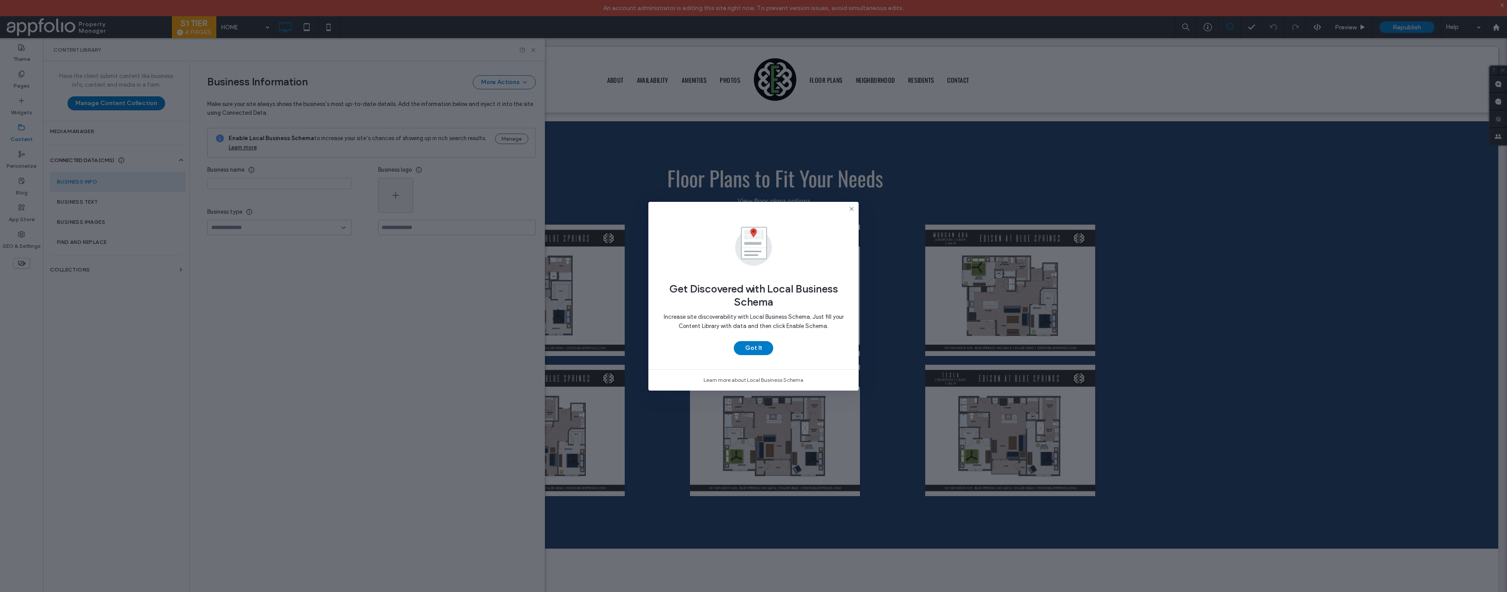
type input "**********"
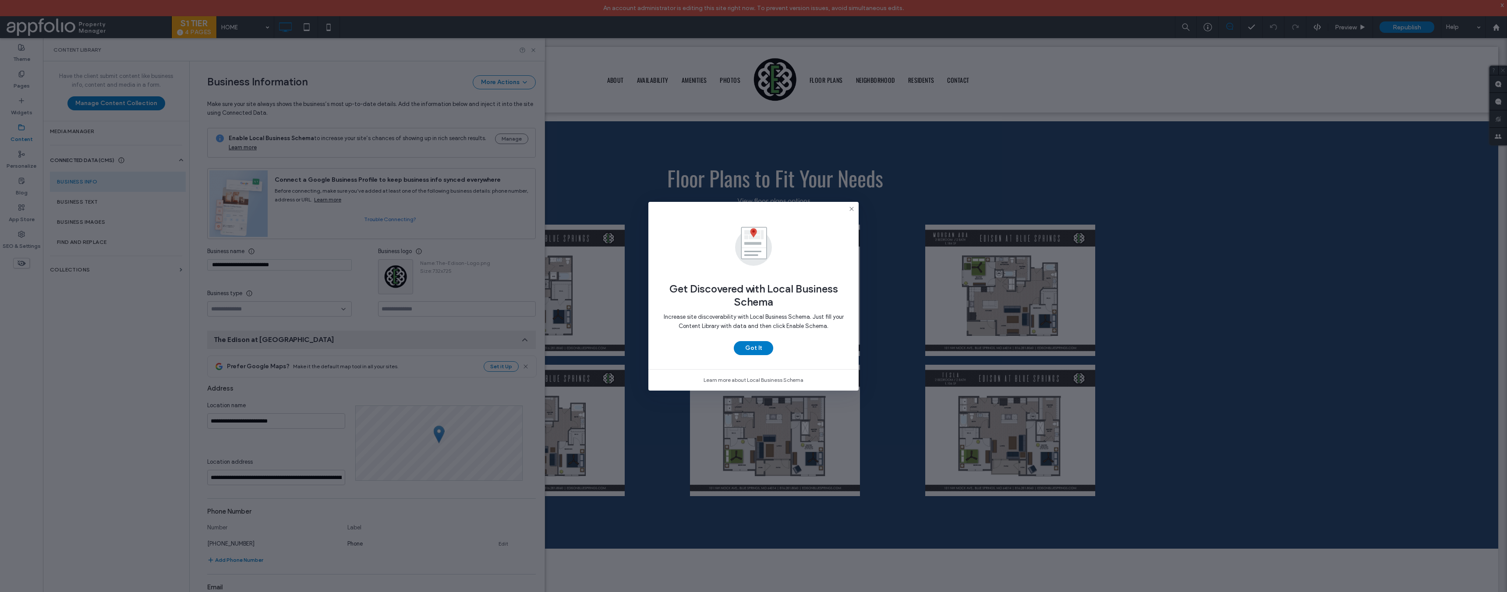
scroll to position [5, 0]
click at [851, 207] on icon at bounding box center [851, 208] width 7 height 7
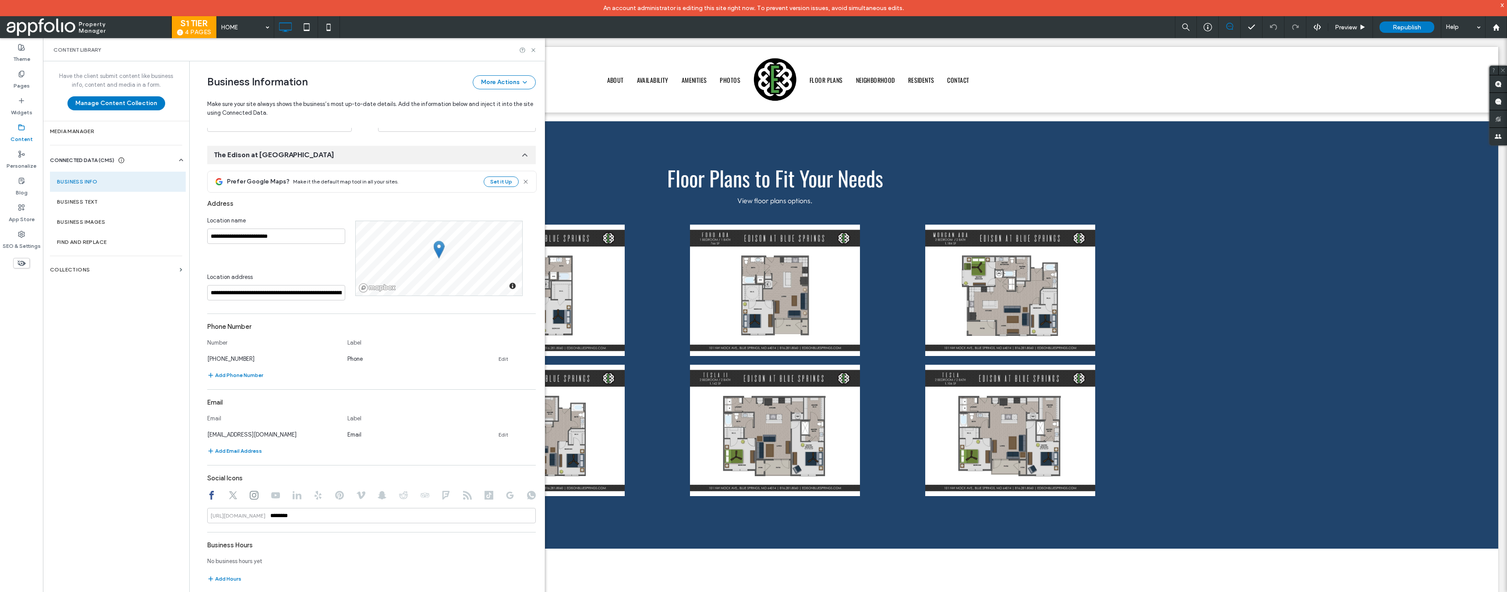
scroll to position [0, 0]
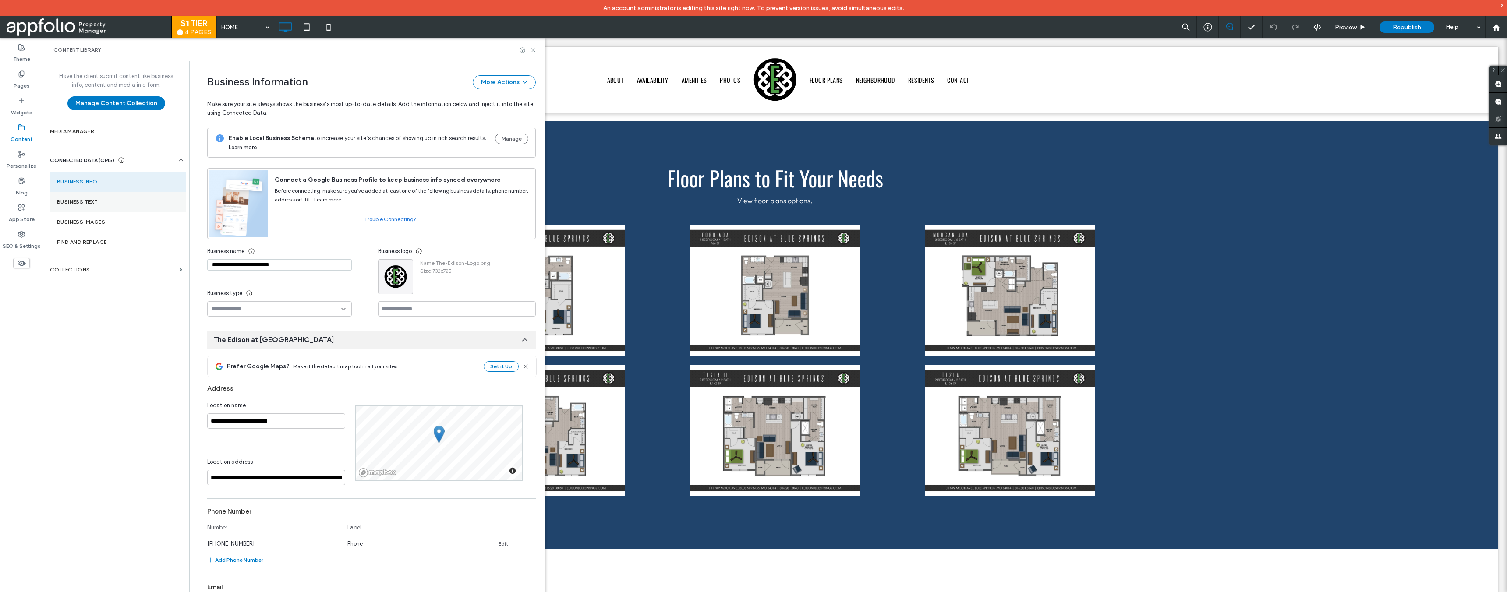
click at [125, 203] on label "Business Text" at bounding box center [118, 202] width 122 height 6
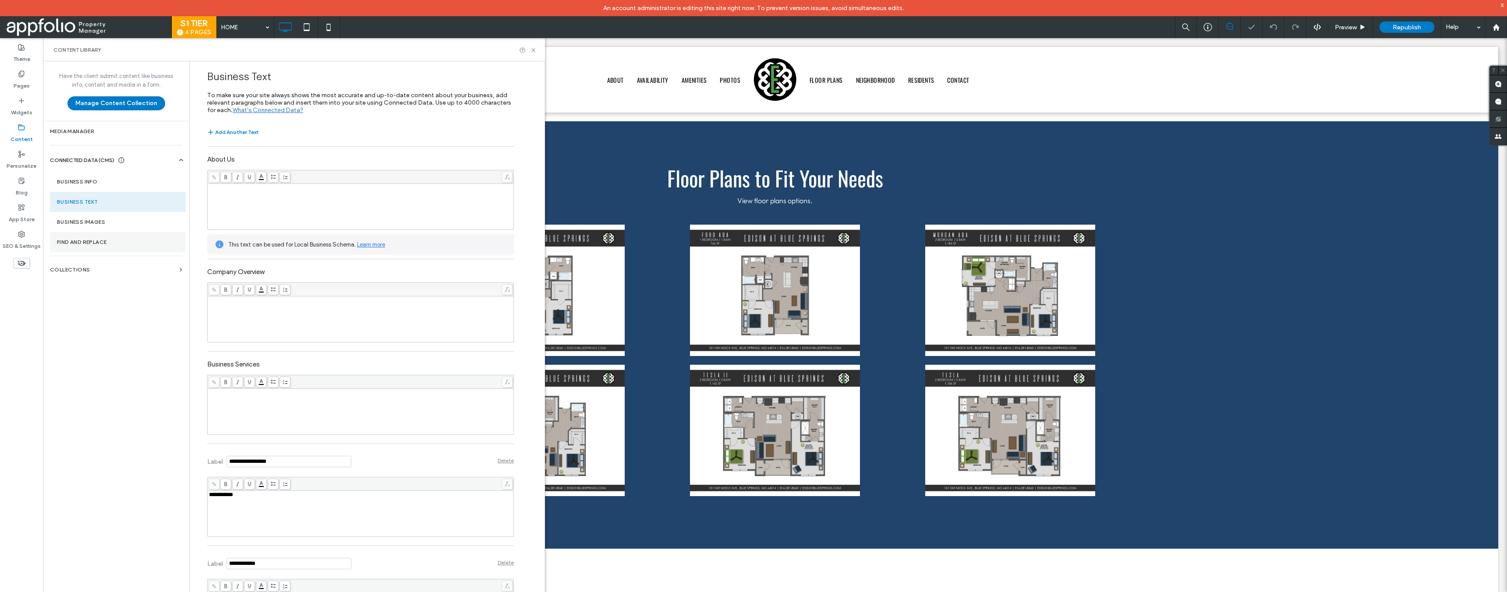
click at [121, 234] on section "Find and Replace" at bounding box center [118, 242] width 136 height 20
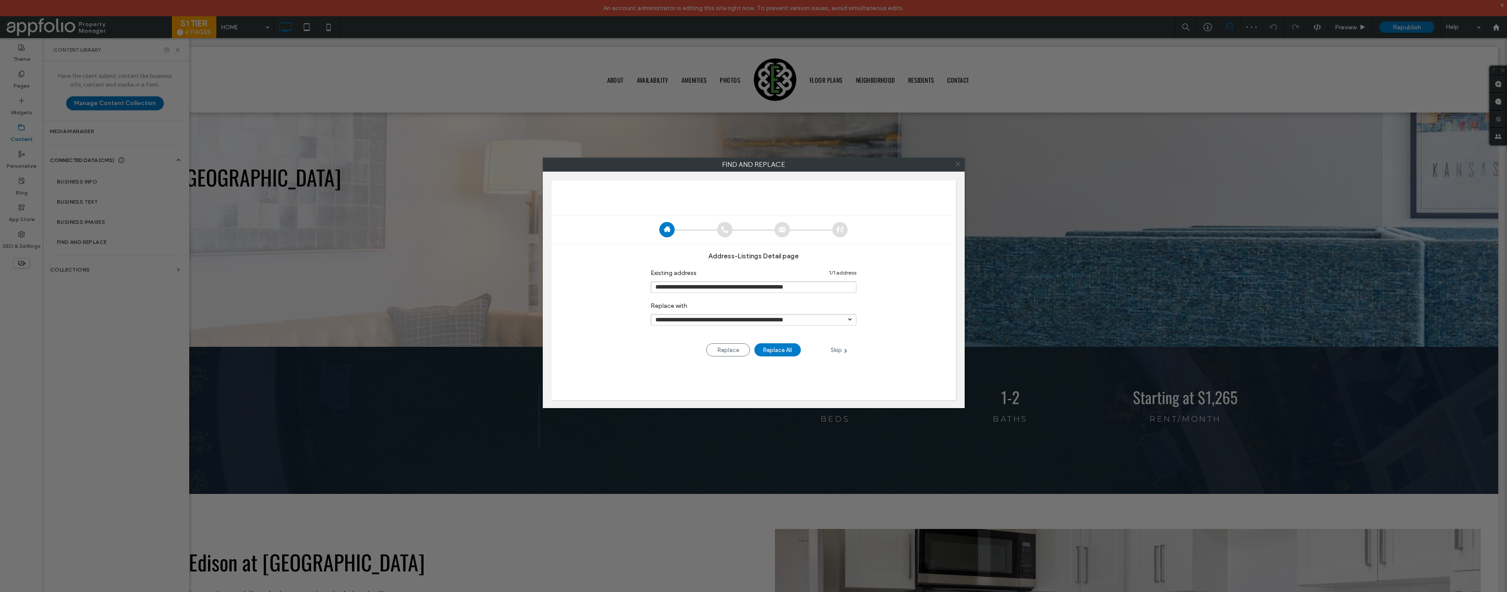
click at [957, 167] on icon at bounding box center [958, 164] width 13 height 13
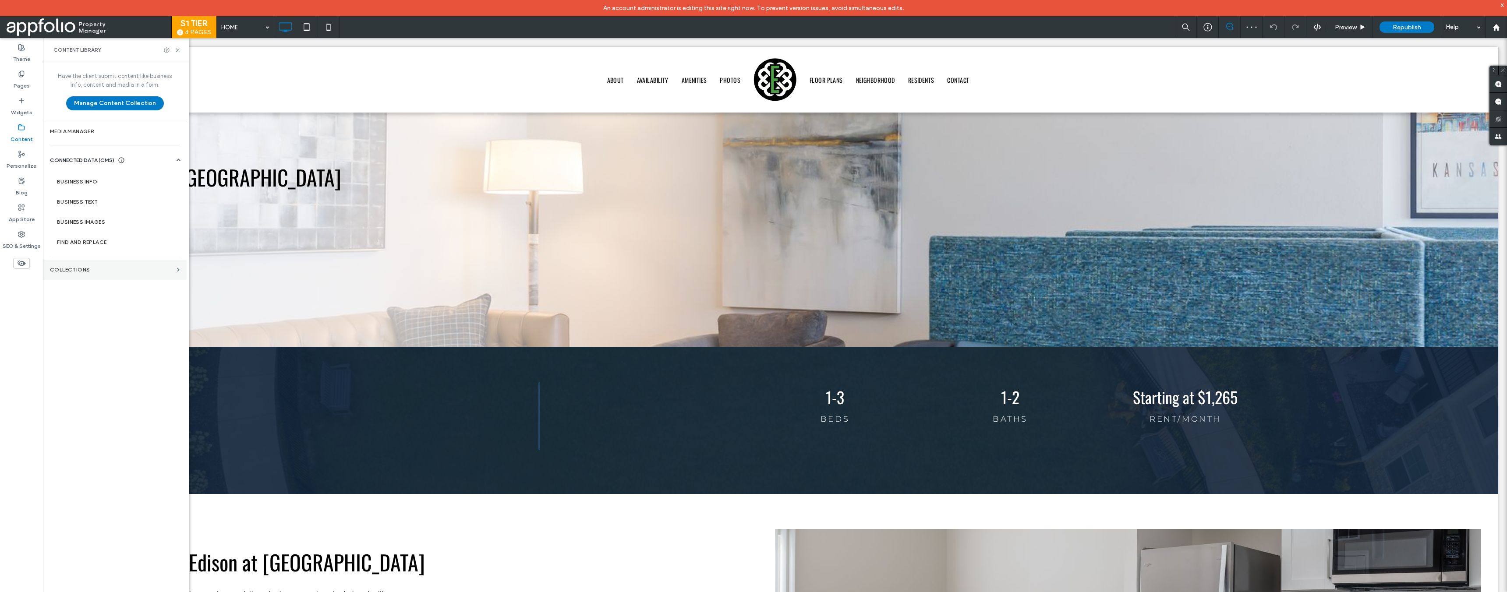
click at [81, 266] on section "Collections" at bounding box center [115, 270] width 144 height 20
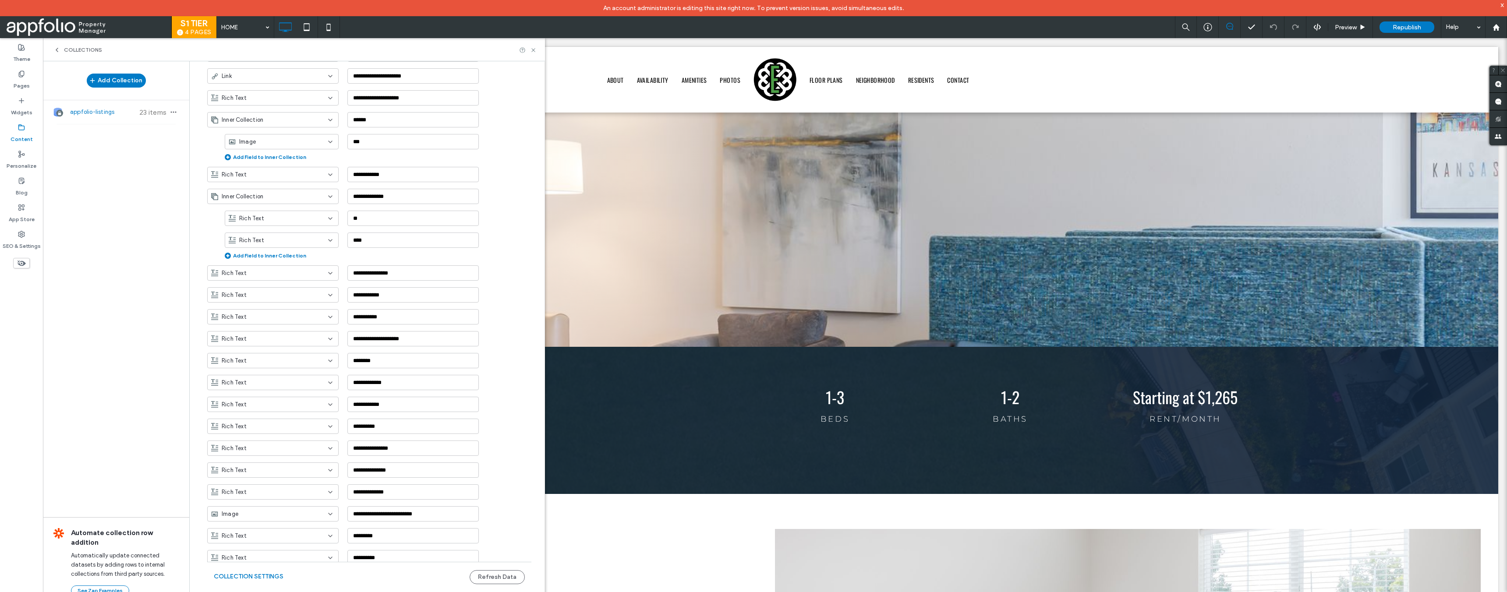
scroll to position [1358, 0]
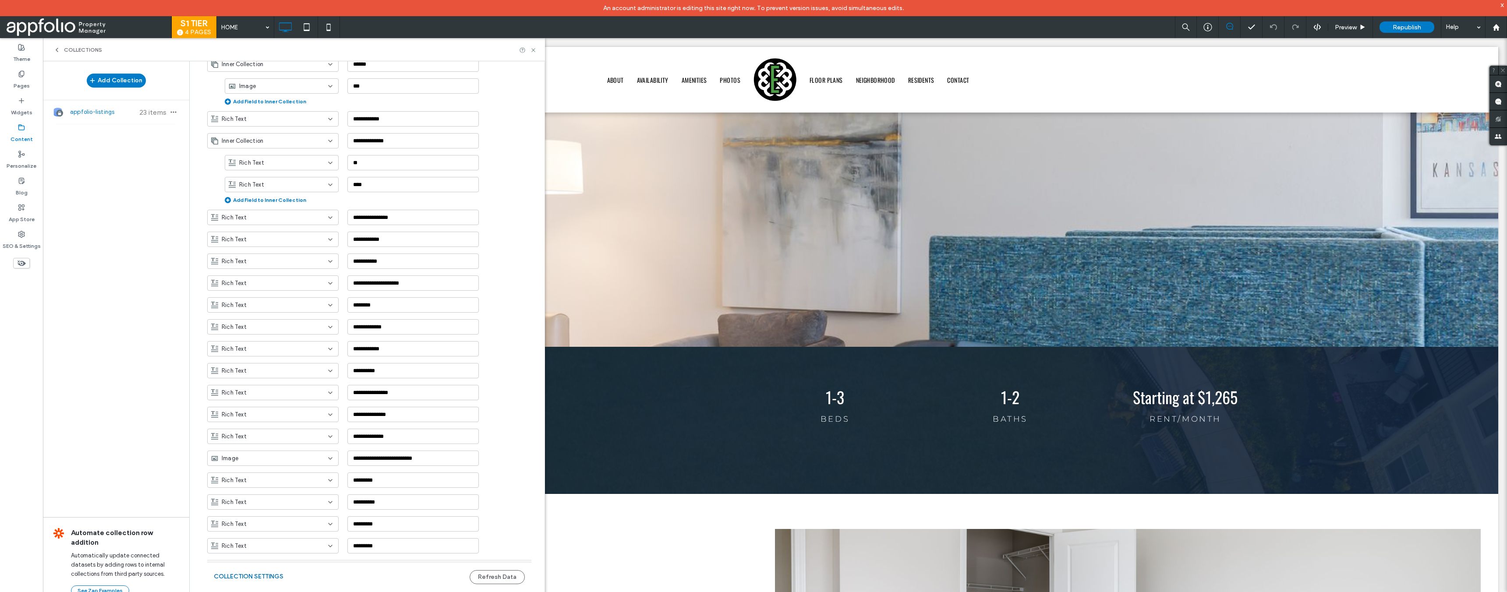
click at [267, 577] on button "Collection Settings" at bounding box center [249, 577] width 70 height 14
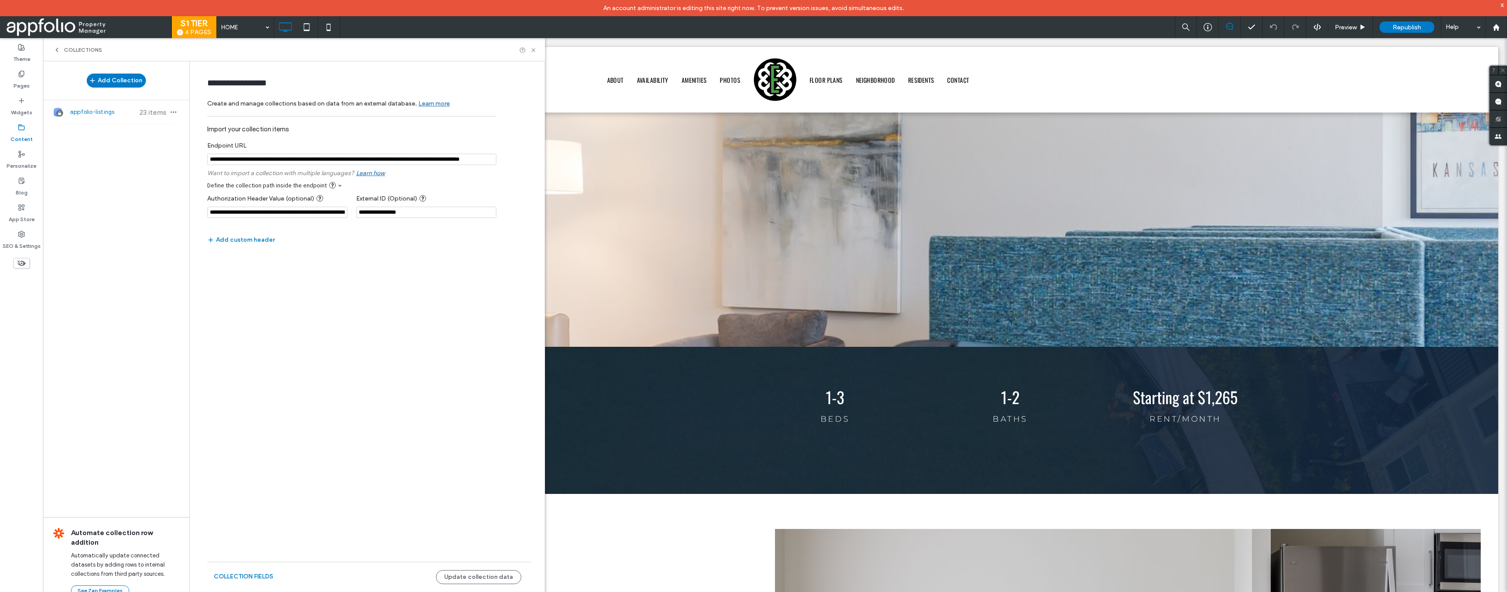
click at [249, 161] on input "notEmpty" at bounding box center [351, 159] width 289 height 11
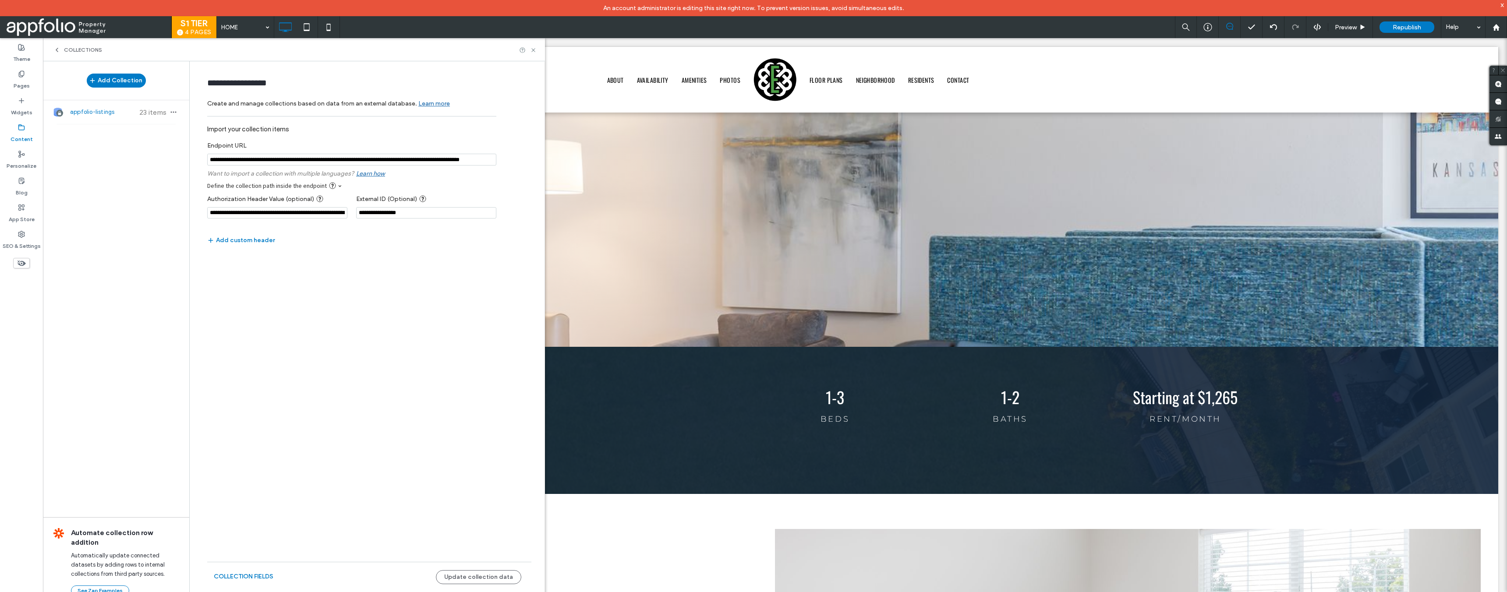
scroll to position [0, 40]
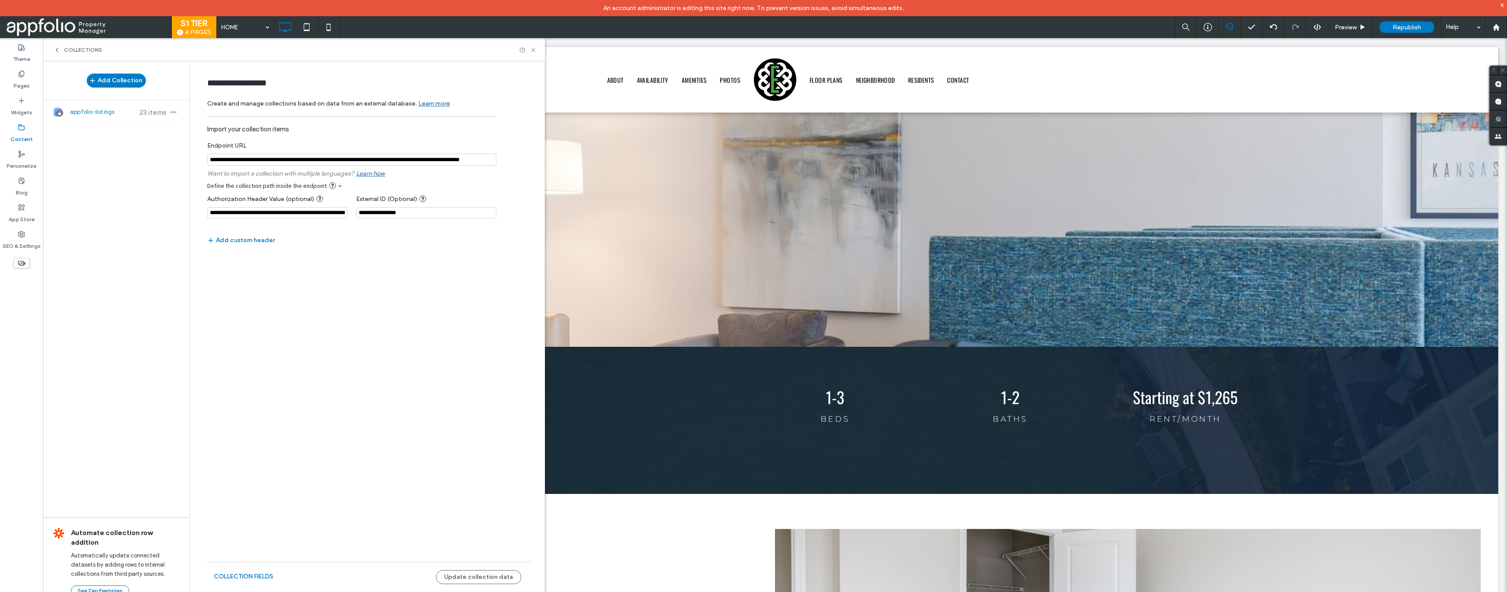
click at [389, 161] on input "notEmpty" at bounding box center [351, 160] width 289 height 12
click at [414, 160] on input "notEmpty" at bounding box center [351, 160] width 289 height 12
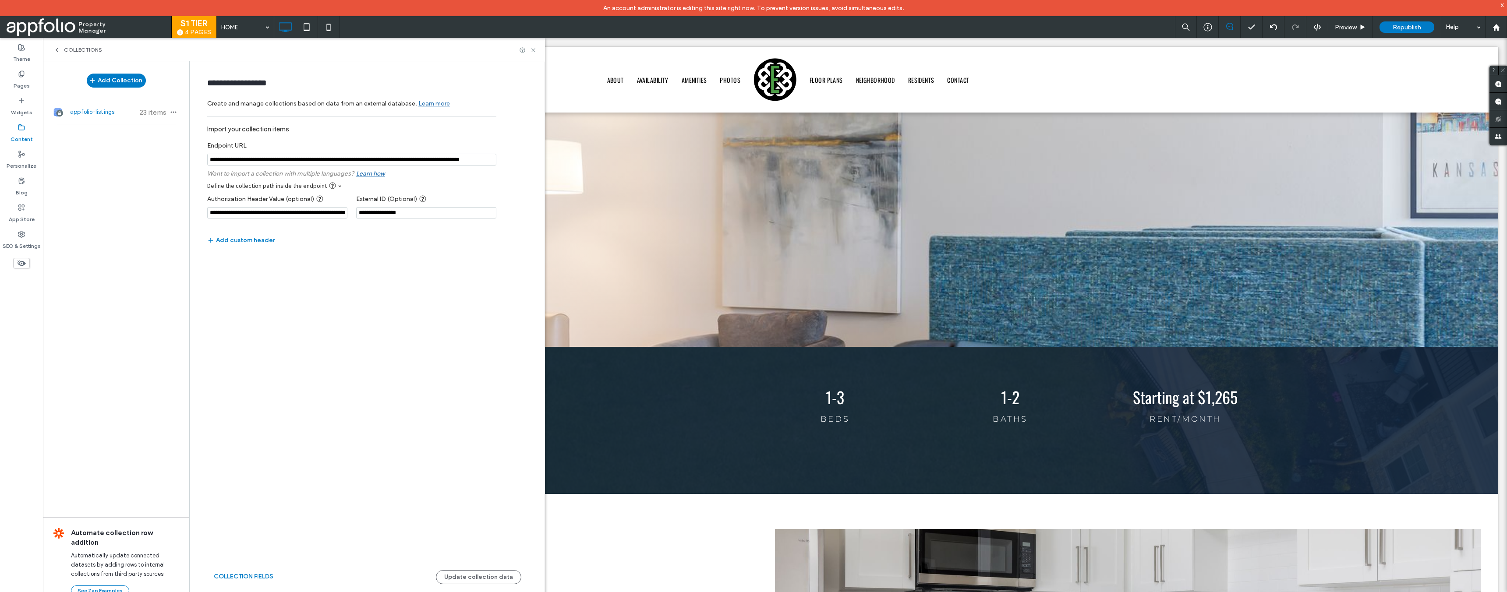
scroll to position [0, 0]
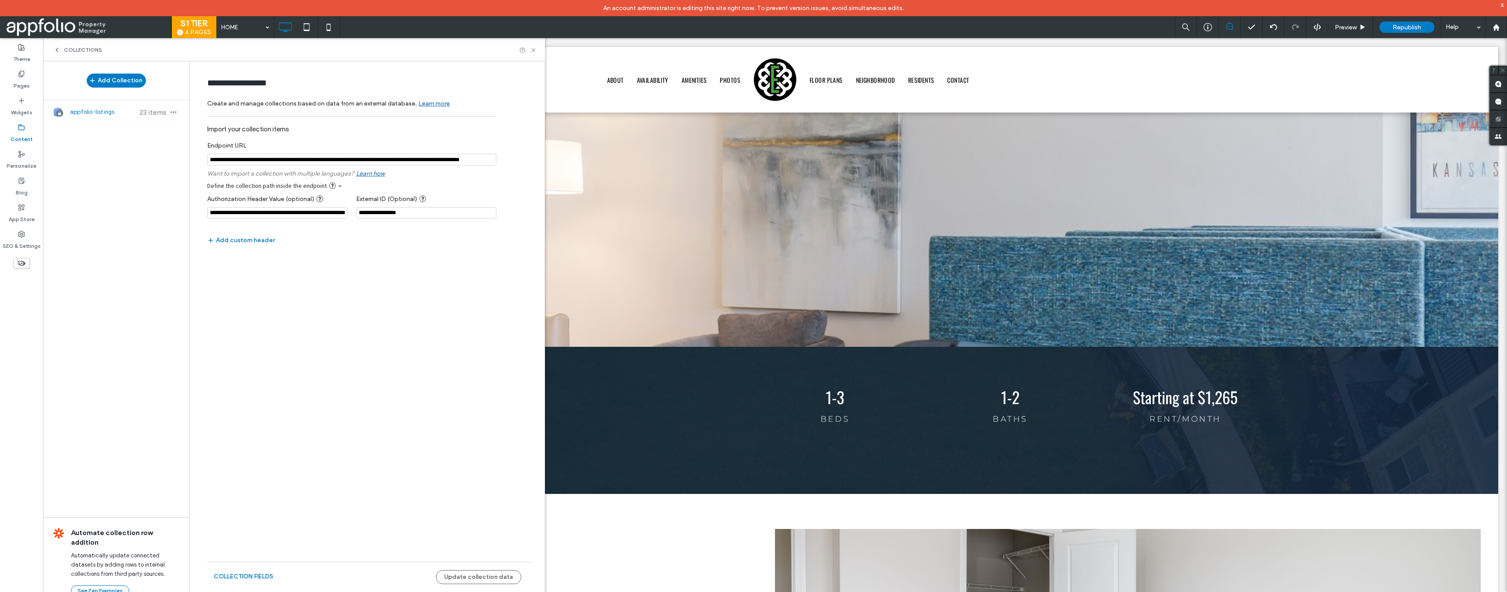
click at [442, 162] on input "notEmpty" at bounding box center [351, 160] width 289 height 12
drag, startPoint x: 434, startPoint y: 162, endPoint x: 442, endPoint y: 162, distance: 7.9
click at [442, 162] on input "notEmpty" at bounding box center [351, 160] width 289 height 12
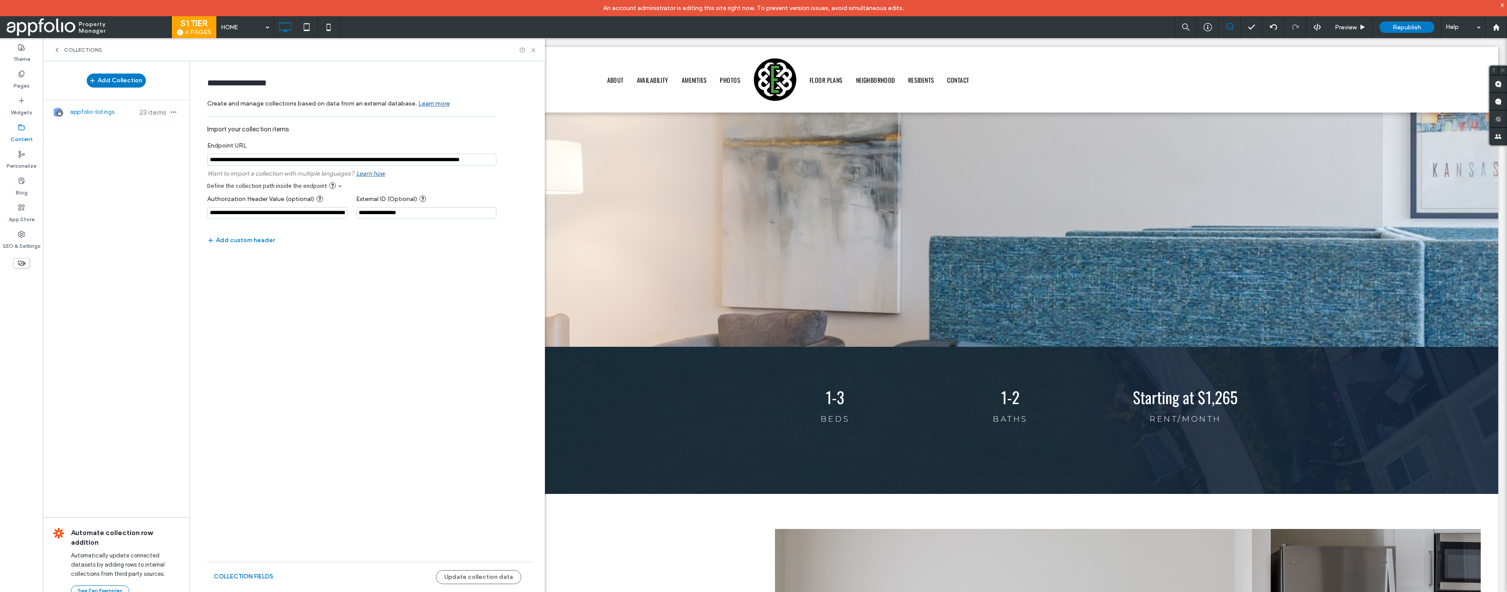
drag, startPoint x: 445, startPoint y: 160, endPoint x: 433, endPoint y: 162, distance: 12.0
click at [433, 162] on input "notEmpty" at bounding box center [351, 160] width 289 height 12
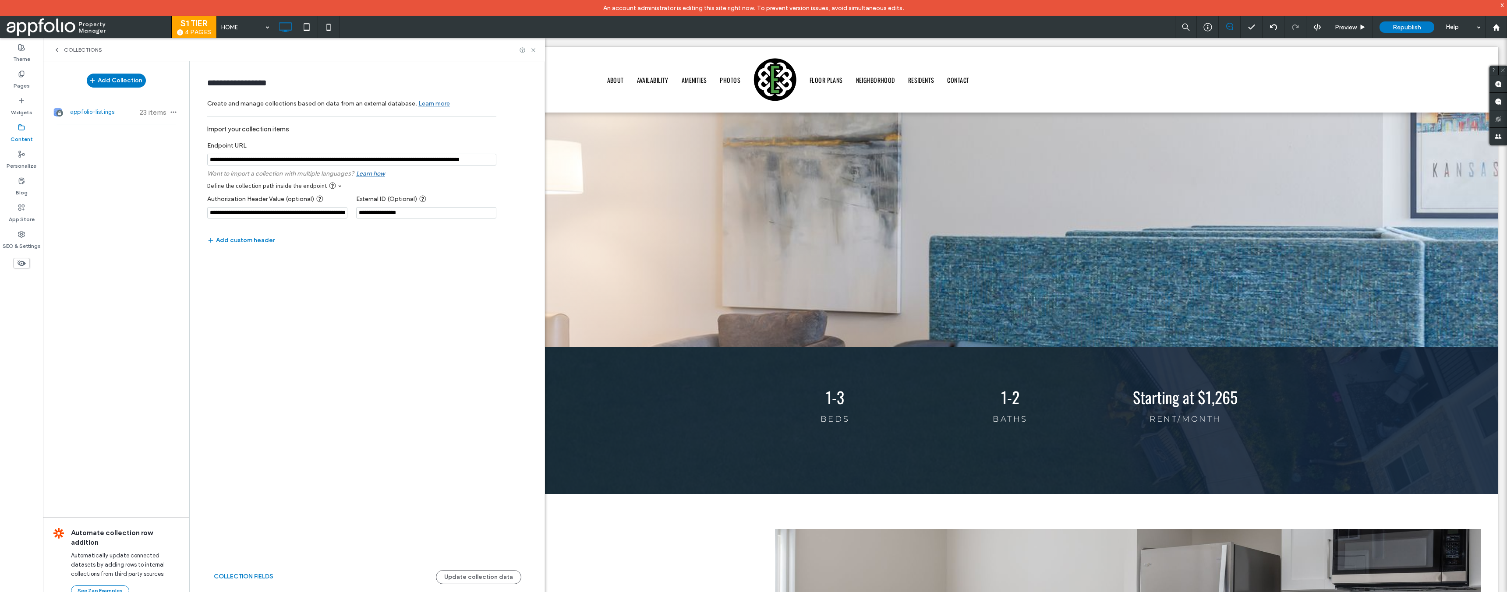
scroll to position [0, 40]
drag, startPoint x: 425, startPoint y: 160, endPoint x: 517, endPoint y: 161, distance: 92.4
click at [517, 161] on form "**********" at bounding box center [369, 187] width 350 height 235
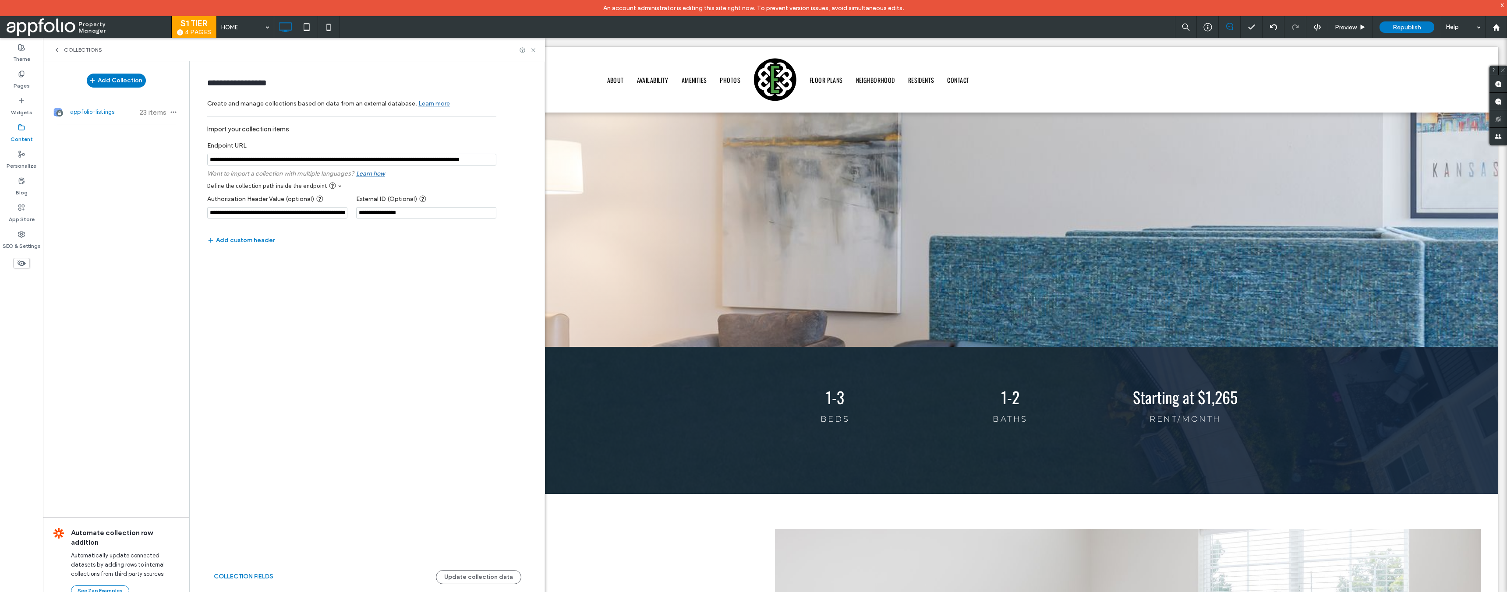
scroll to position [0, 0]
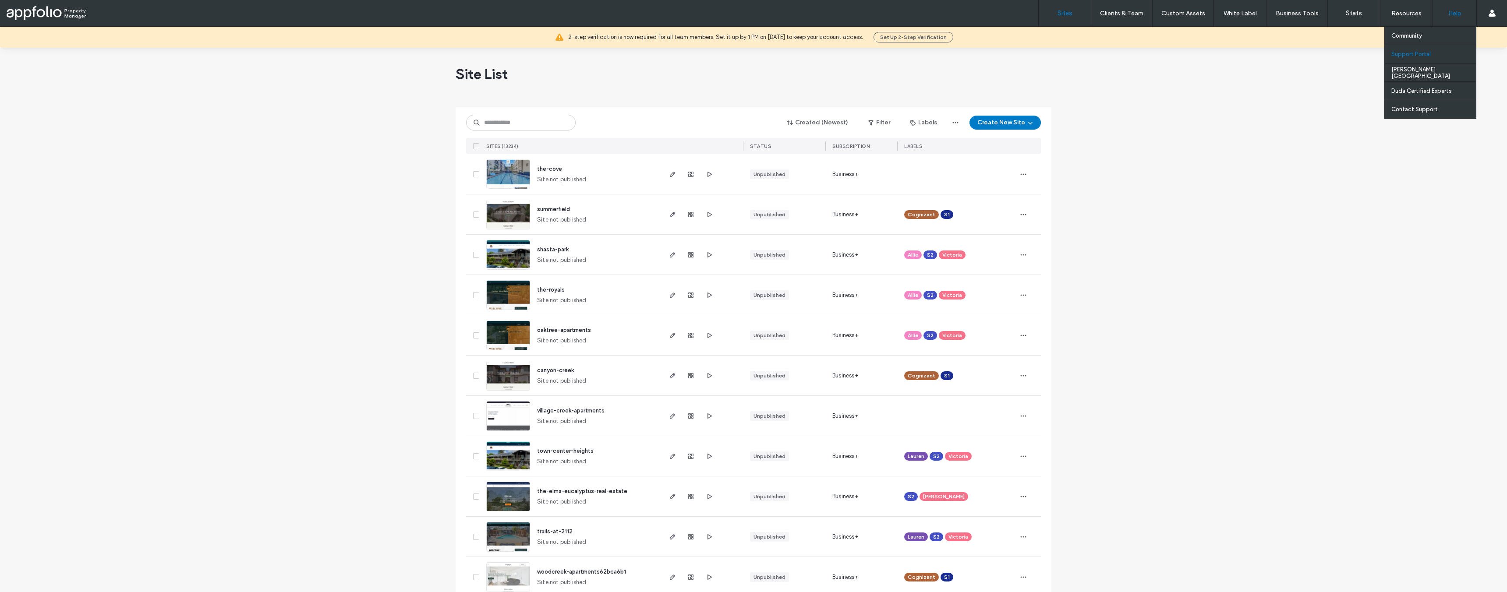
click at [1432, 49] on div "Support Portal" at bounding box center [1433, 54] width 85 height 18
click at [530, 119] on input at bounding box center [521, 123] width 110 height 16
click at [874, 124] on span "button" at bounding box center [871, 122] width 9 height 13
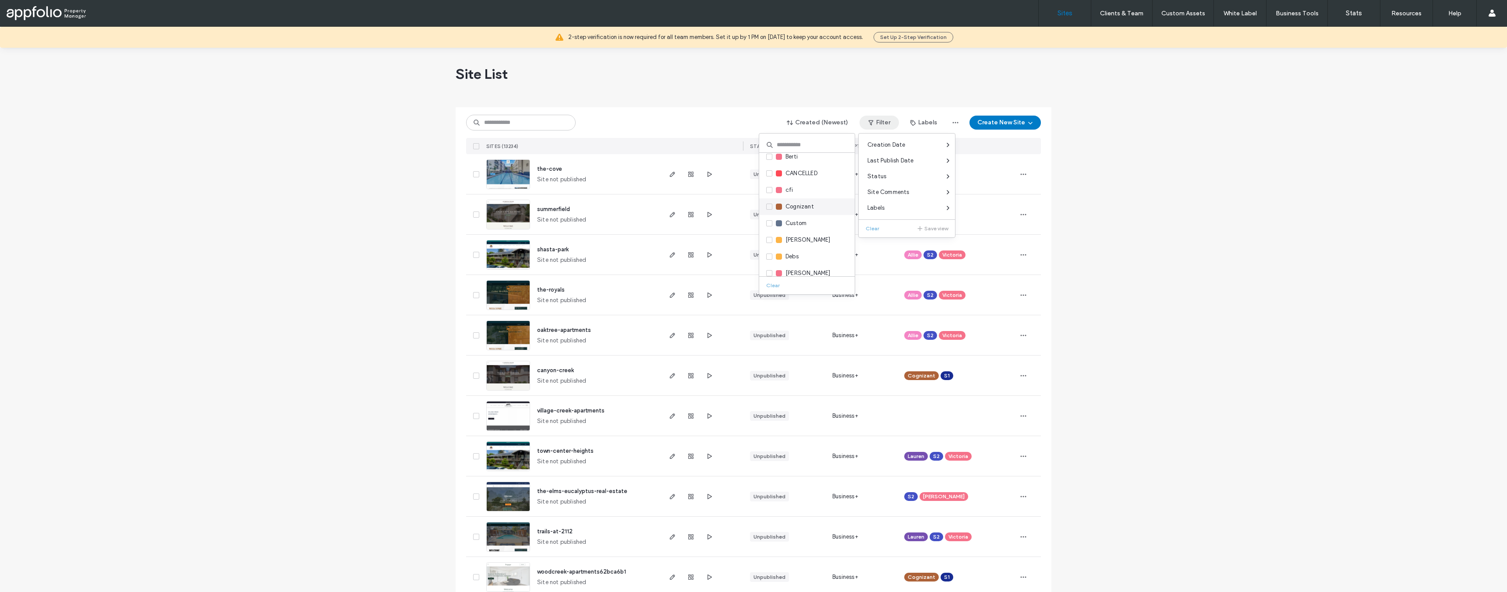
scroll to position [96, 0]
click at [798, 146] on input at bounding box center [807, 145] width 96 height 16
type input "****"
click at [796, 161] on span "Mark" at bounding box center [792, 161] width 13 height 9
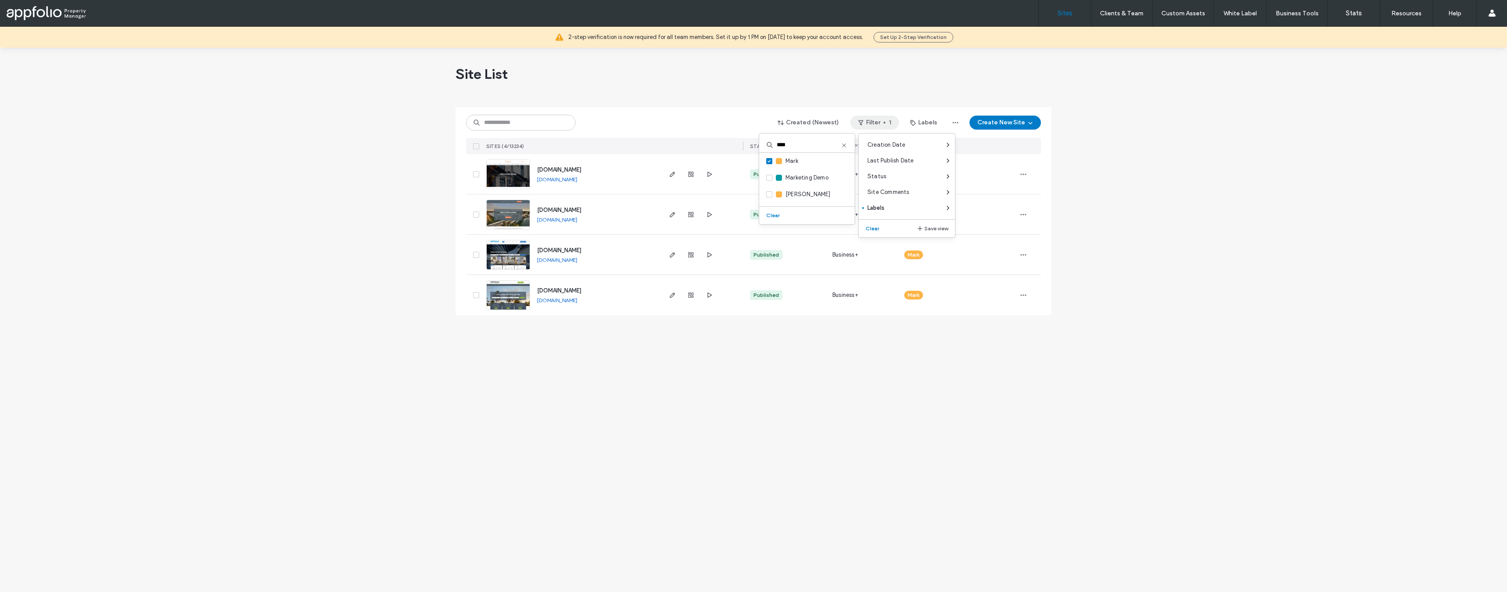
click at [696, 105] on div at bounding box center [754, 103] width 596 height 7
click at [714, 257] on span "button" at bounding box center [709, 255] width 11 height 11
click at [713, 176] on span "button" at bounding box center [709, 174] width 11 height 11
click at [673, 181] on div at bounding box center [690, 174] width 47 height 40
click at [673, 175] on icon "button" at bounding box center [672, 174] width 7 height 7
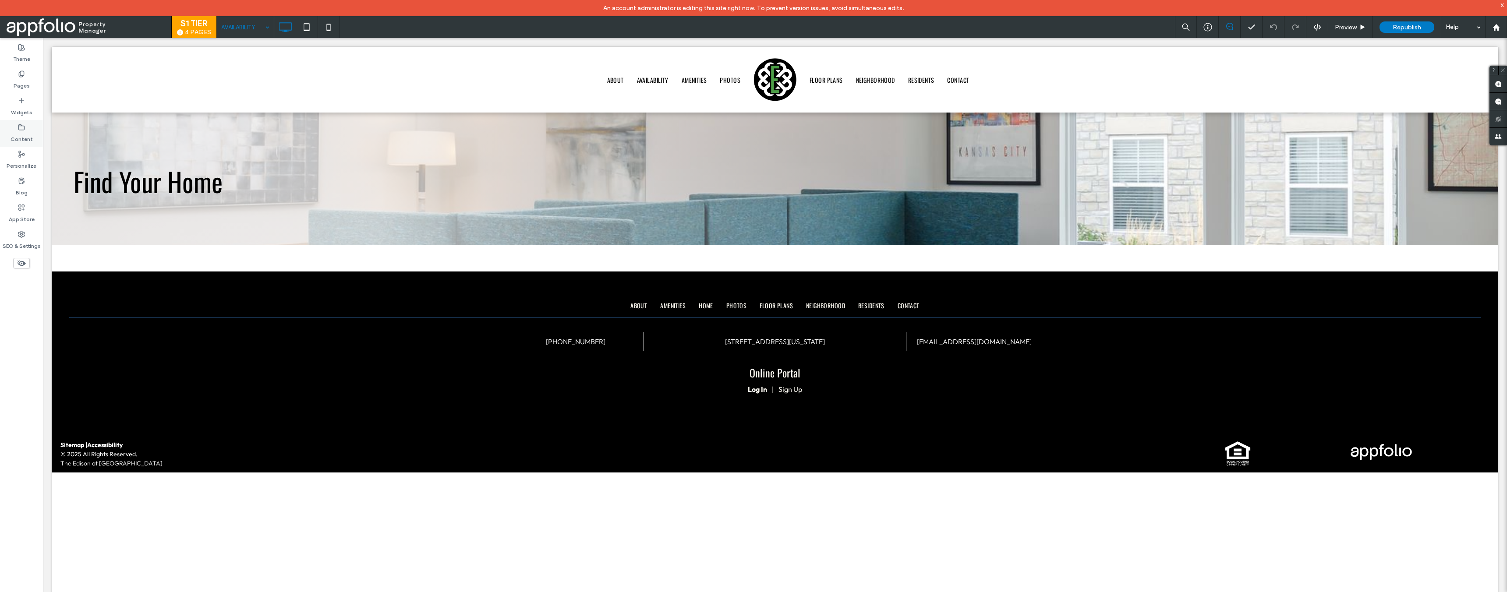
click at [21, 135] on label "Content" at bounding box center [22, 137] width 22 height 12
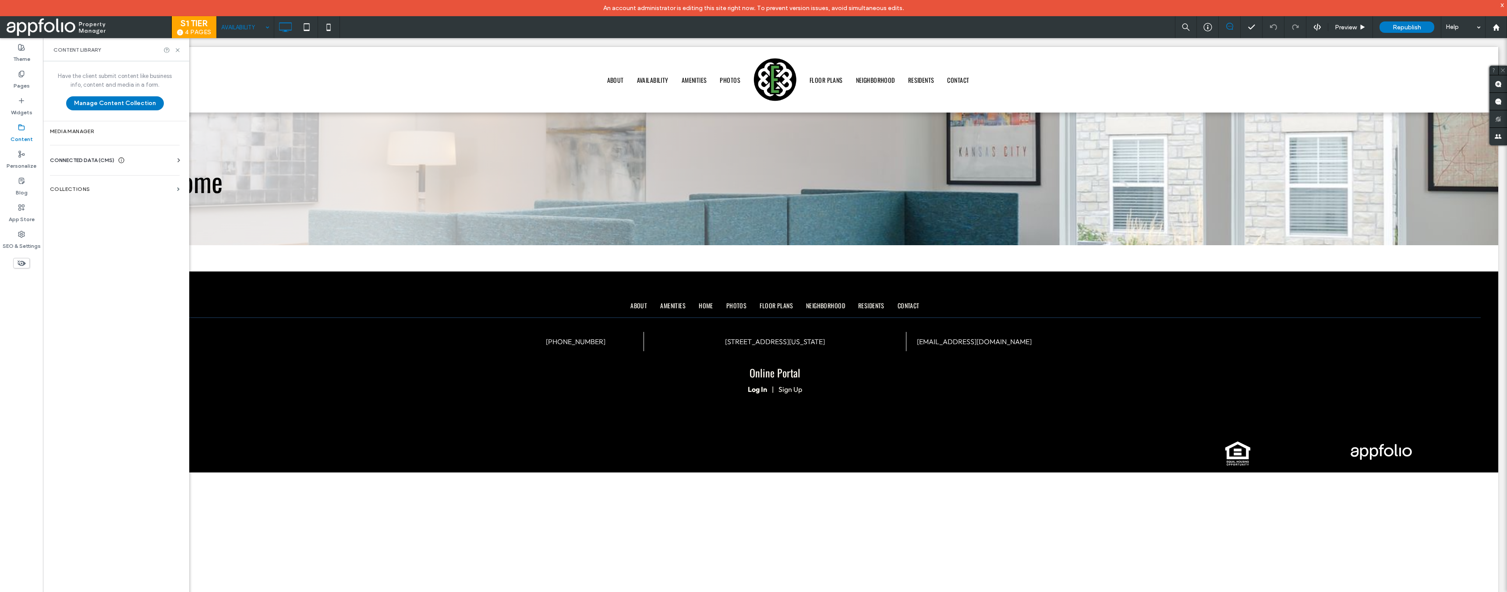
click at [21, 135] on label "Content" at bounding box center [22, 137] width 22 height 12
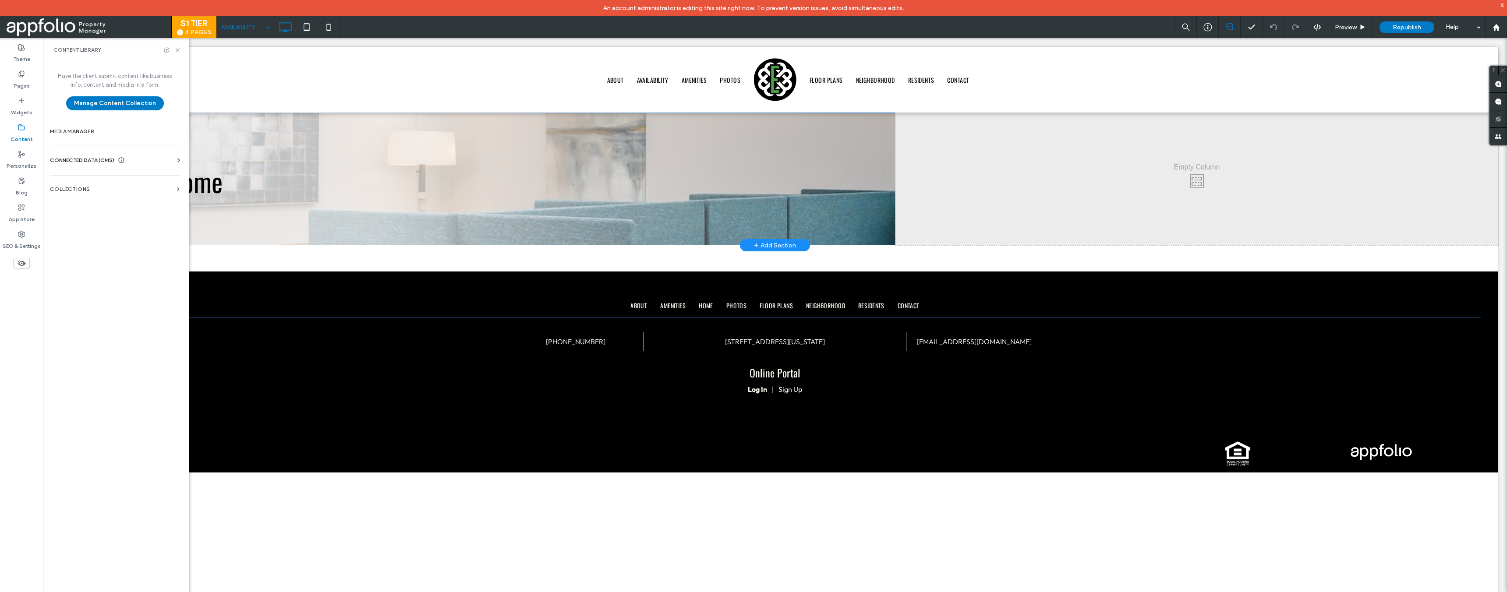
click at [1157, 175] on div "Click To Paste" at bounding box center [1196, 179] width 603 height 133
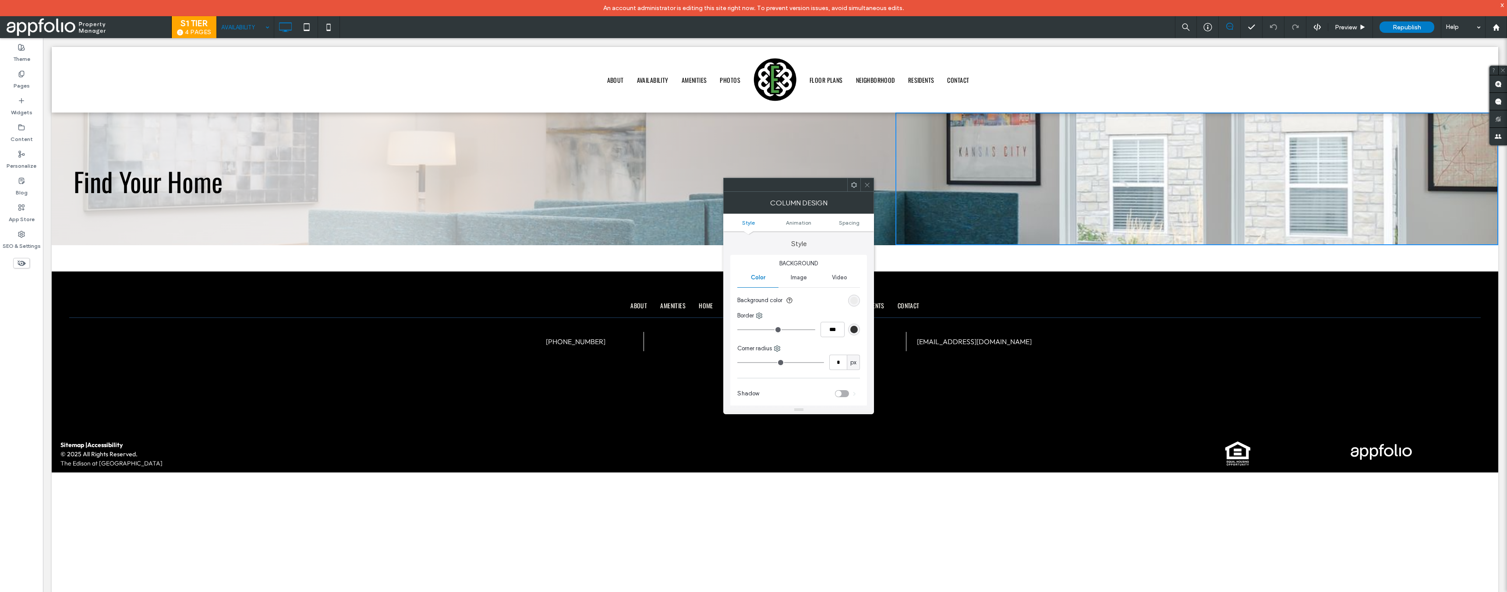
click at [738, 148] on div "Find Your Home Click To Paste" at bounding box center [474, 179] width 844 height 133
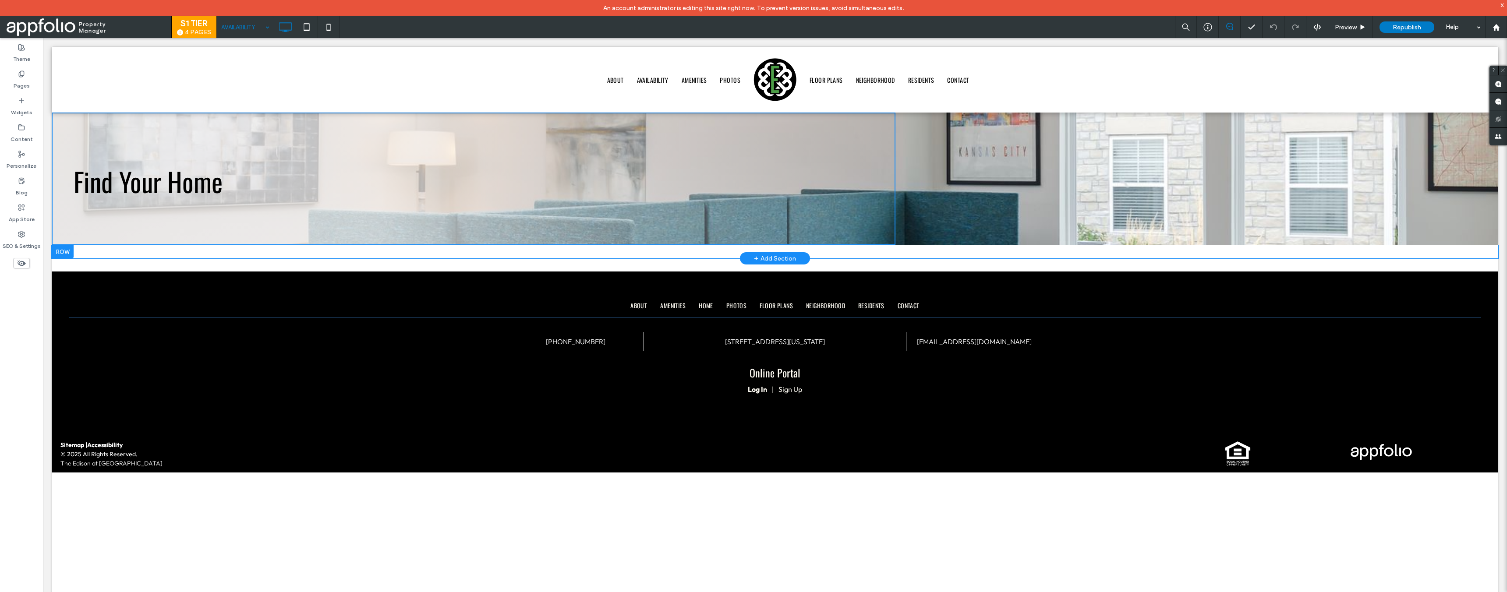
click at [654, 249] on div "Click To Paste Row + Add Section" at bounding box center [775, 251] width 1447 height 13
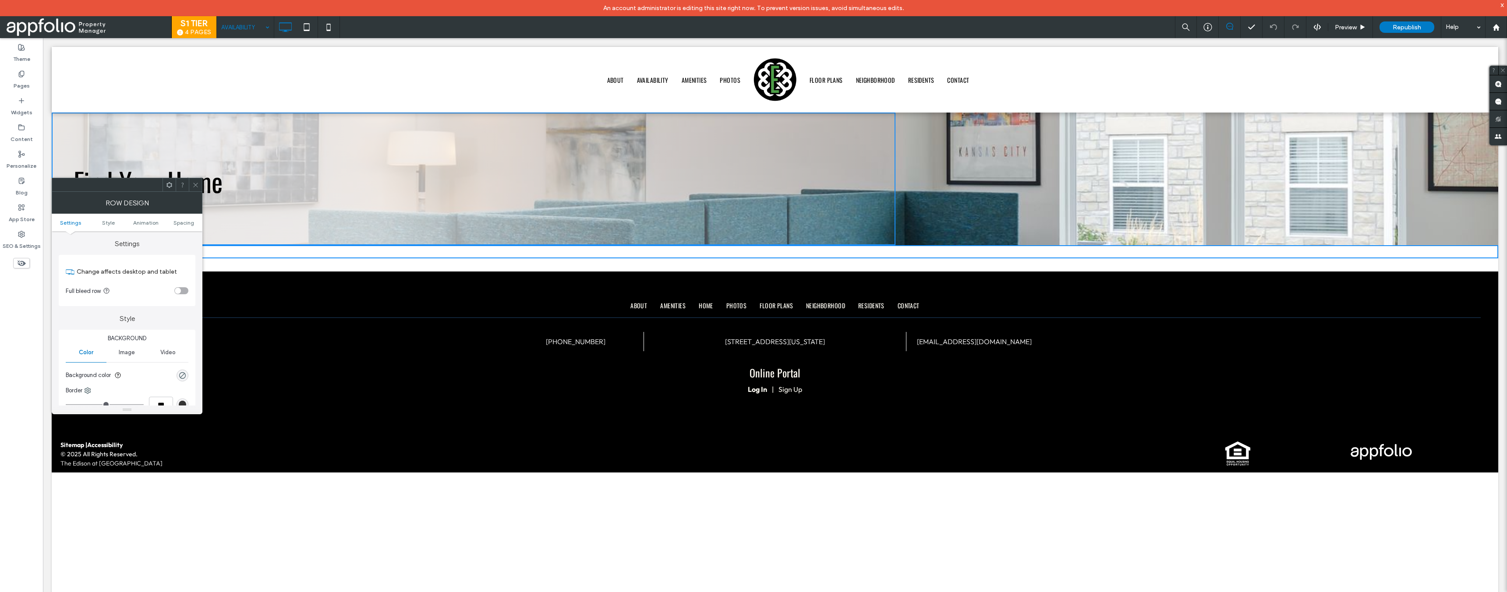
click at [196, 179] on span at bounding box center [195, 184] width 7 height 13
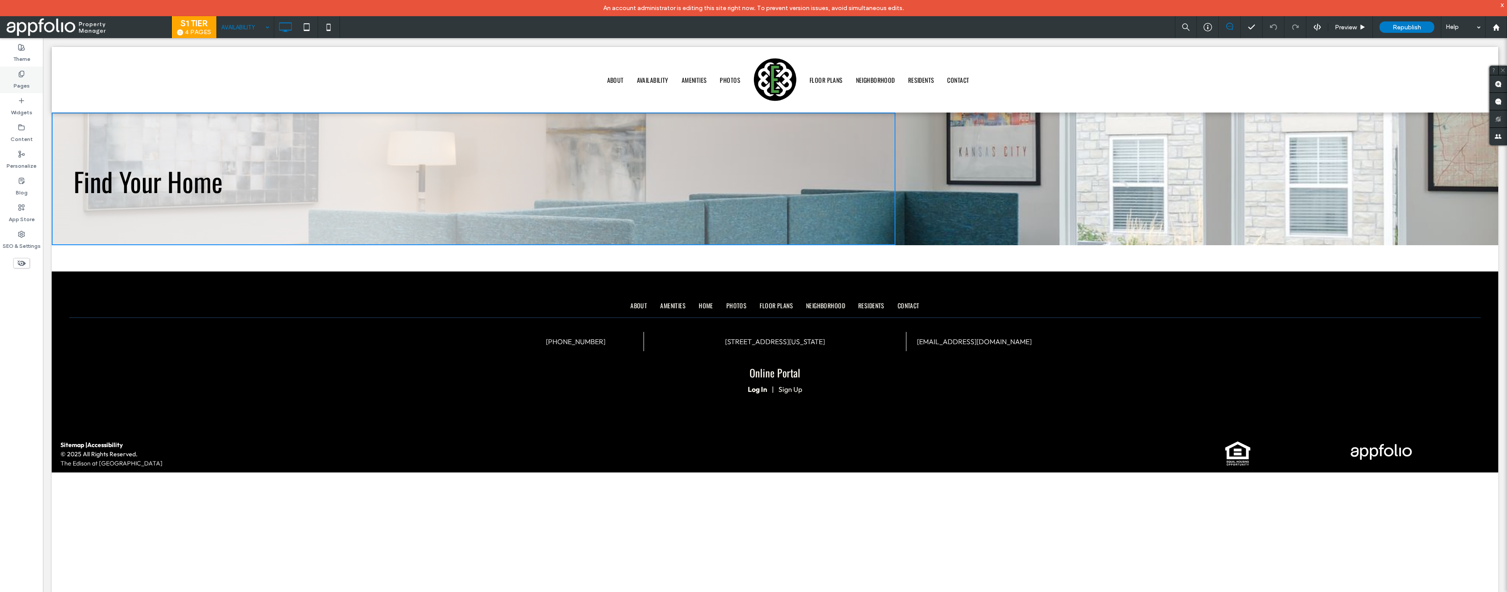
click at [24, 82] on label "Pages" at bounding box center [22, 84] width 16 height 12
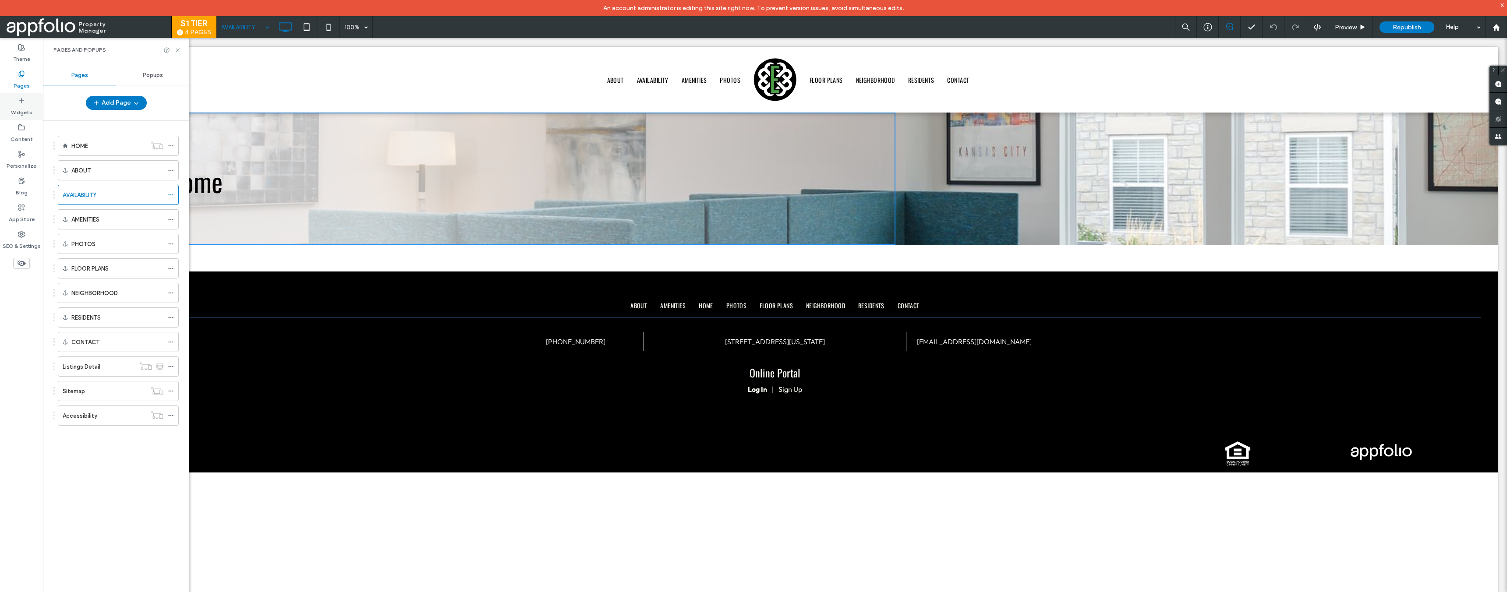
click at [22, 111] on label "Widgets" at bounding box center [21, 110] width 21 height 12
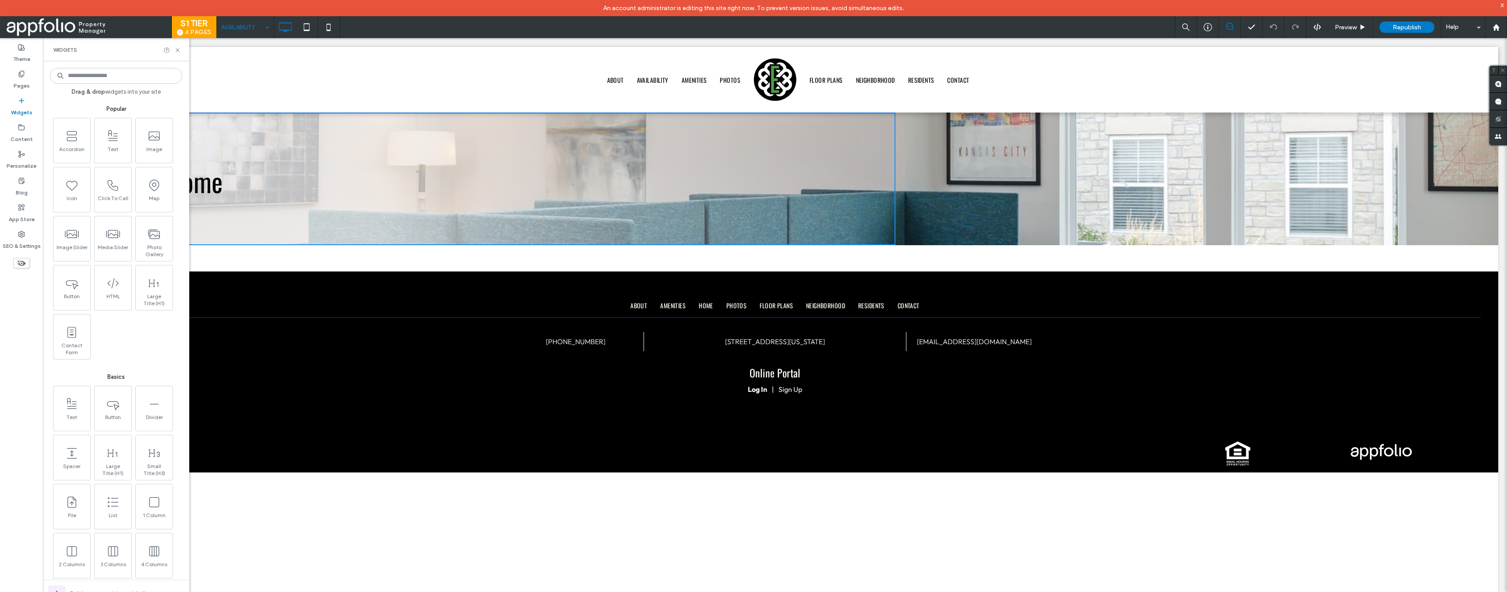
click at [24, 265] on icon at bounding box center [22, 263] width 10 height 10
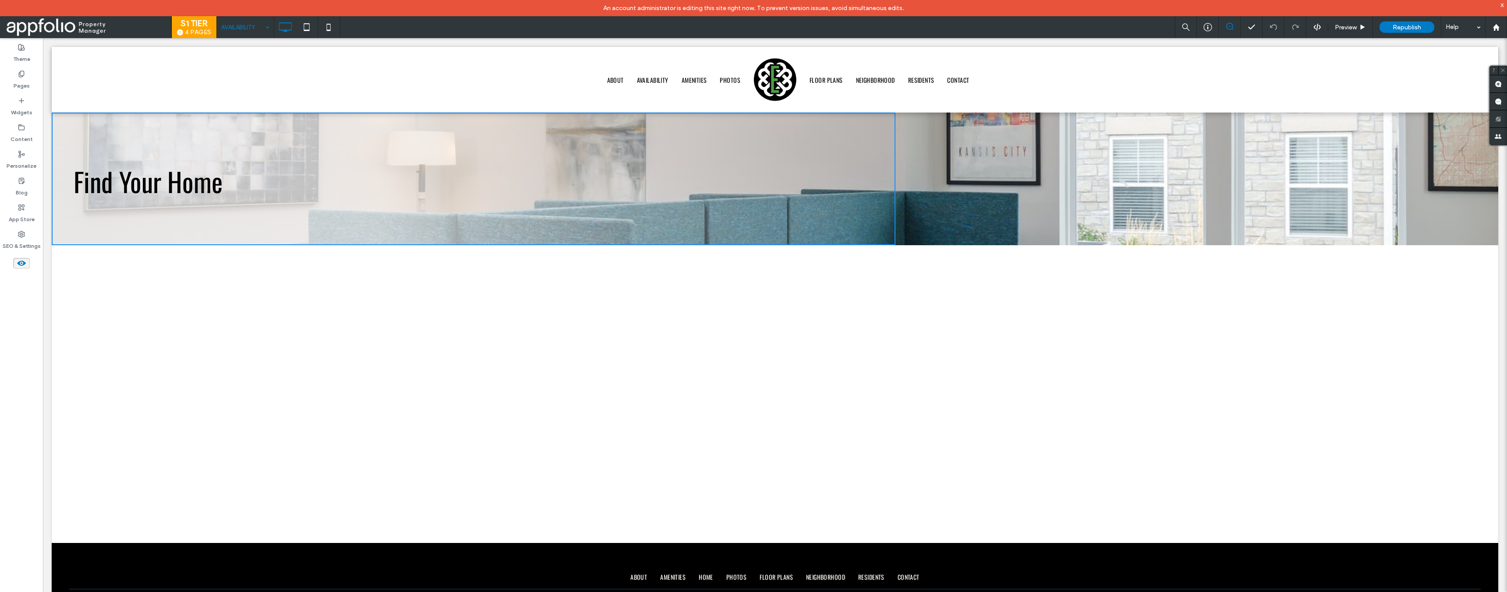
click at [24, 265] on icon at bounding box center [22, 263] width 10 height 10
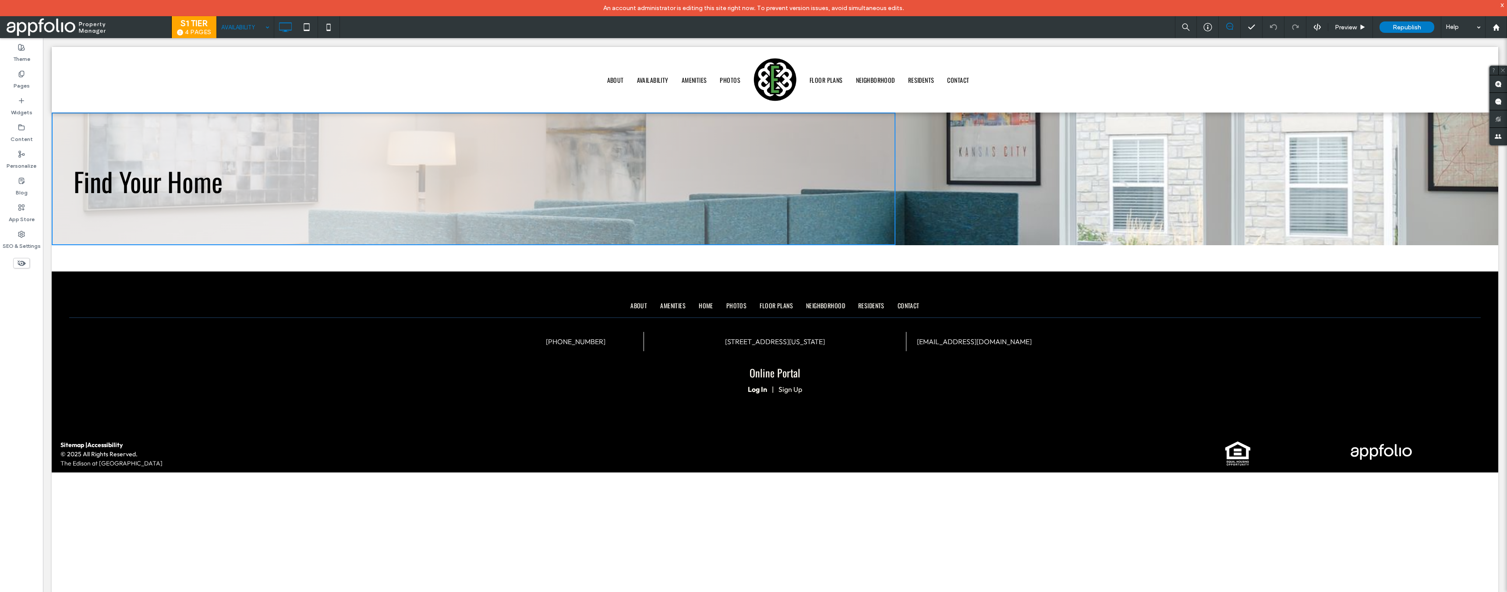
click at [24, 265] on icon at bounding box center [22, 263] width 10 height 10
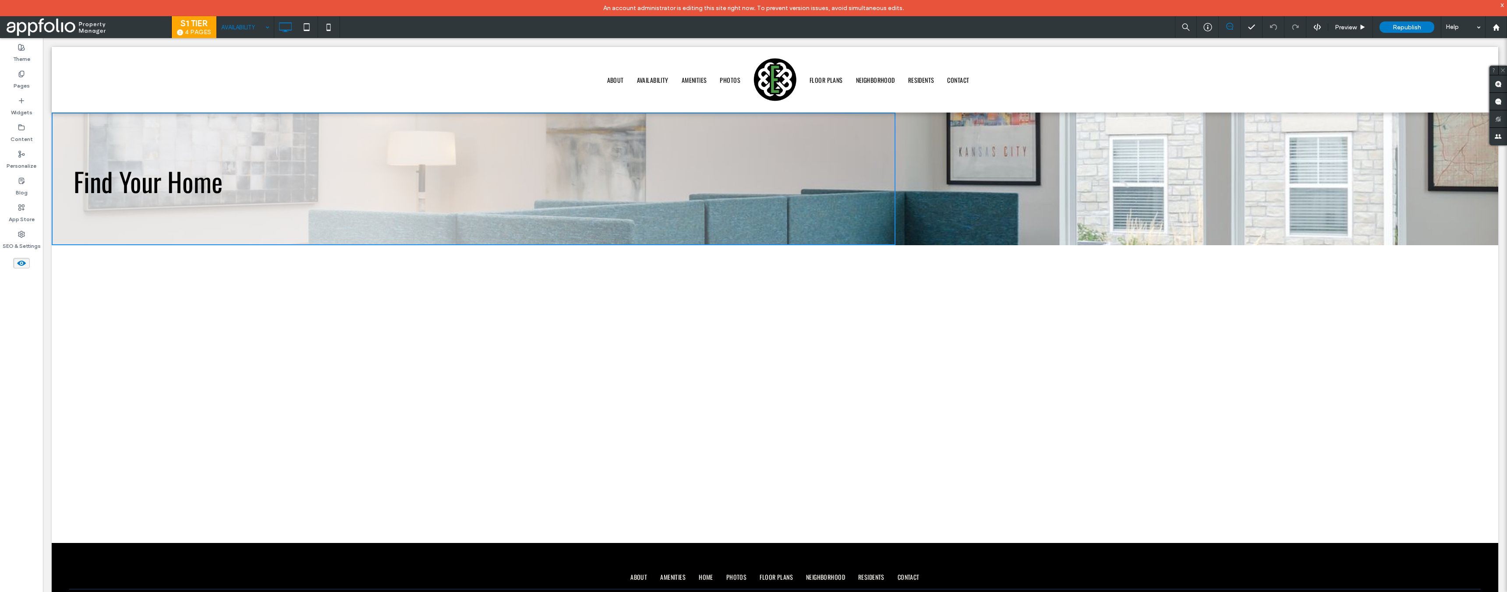
click at [24, 265] on icon at bounding box center [22, 263] width 10 height 10
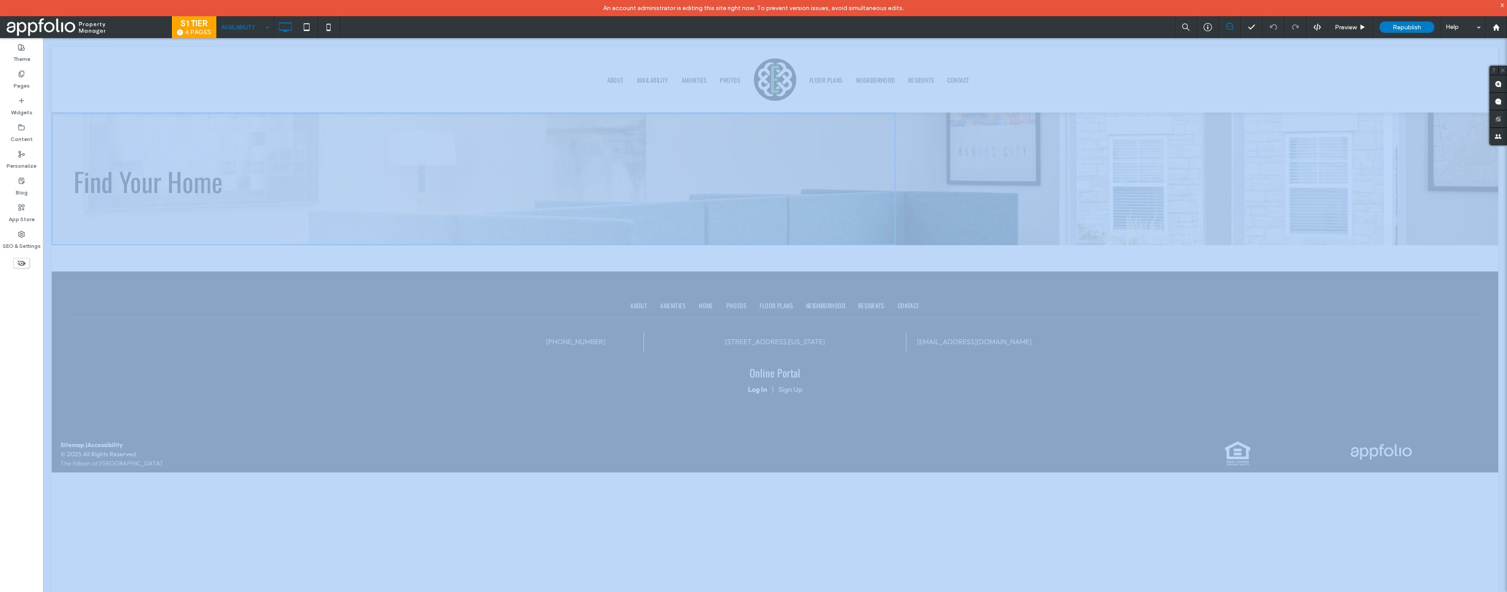
click at [24, 265] on icon at bounding box center [22, 263] width 10 height 10
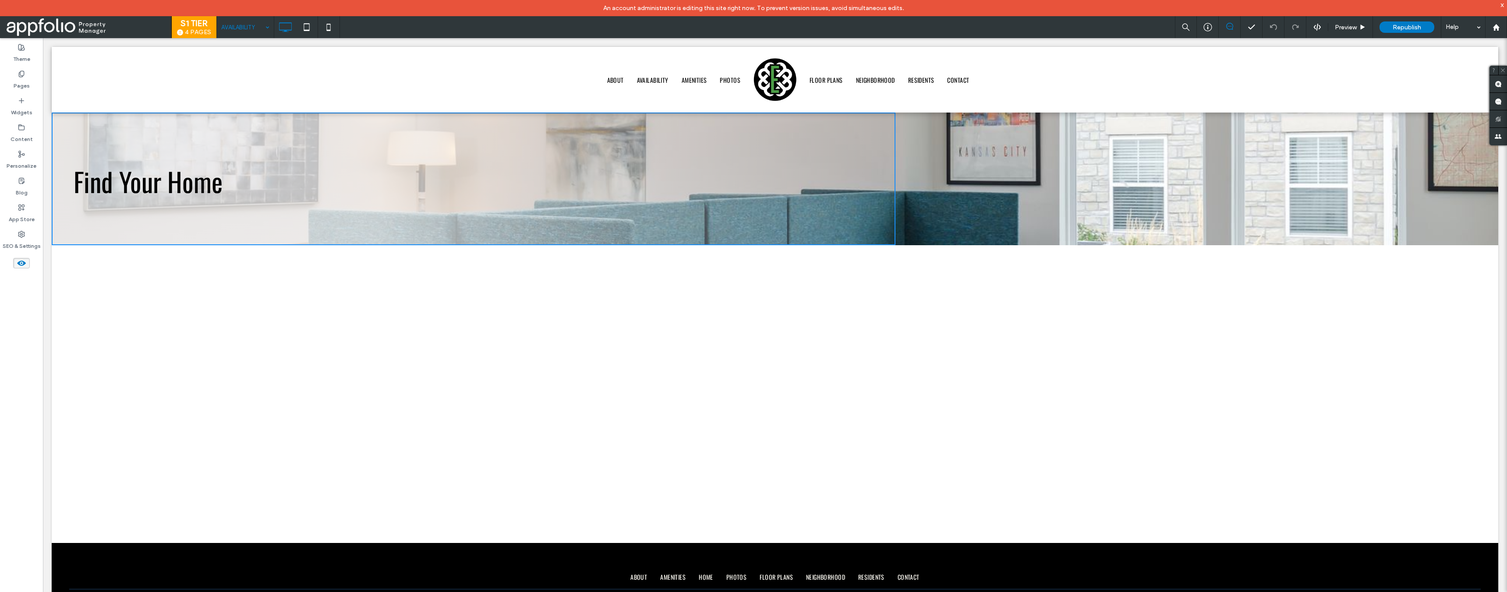
click at [613, 323] on div "Find Your Home Click To Paste Click To Paste Row + Add Section Click To Paste R…" at bounding box center [775, 328] width 1447 height 431
drag, startPoint x: 805, startPoint y: 336, endPoint x: 803, endPoint y: 340, distance: 5.1
click at [805, 336] on div "Find Your Home Click To Paste Click To Paste Row + Add Section Click To Paste R…" at bounding box center [775, 328] width 1447 height 431
click at [20, 262] on use at bounding box center [21, 263] width 9 height 5
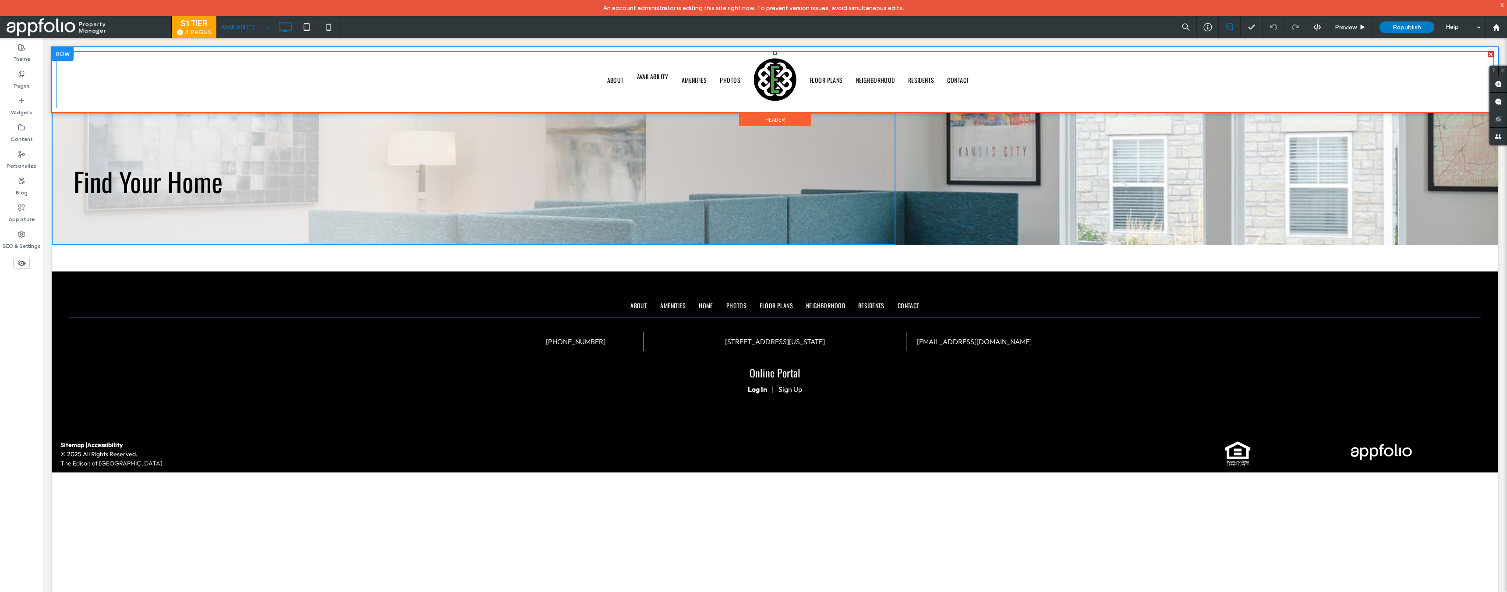
click at [658, 81] on link "AVAILABILITY" at bounding box center [652, 76] width 45 height 10
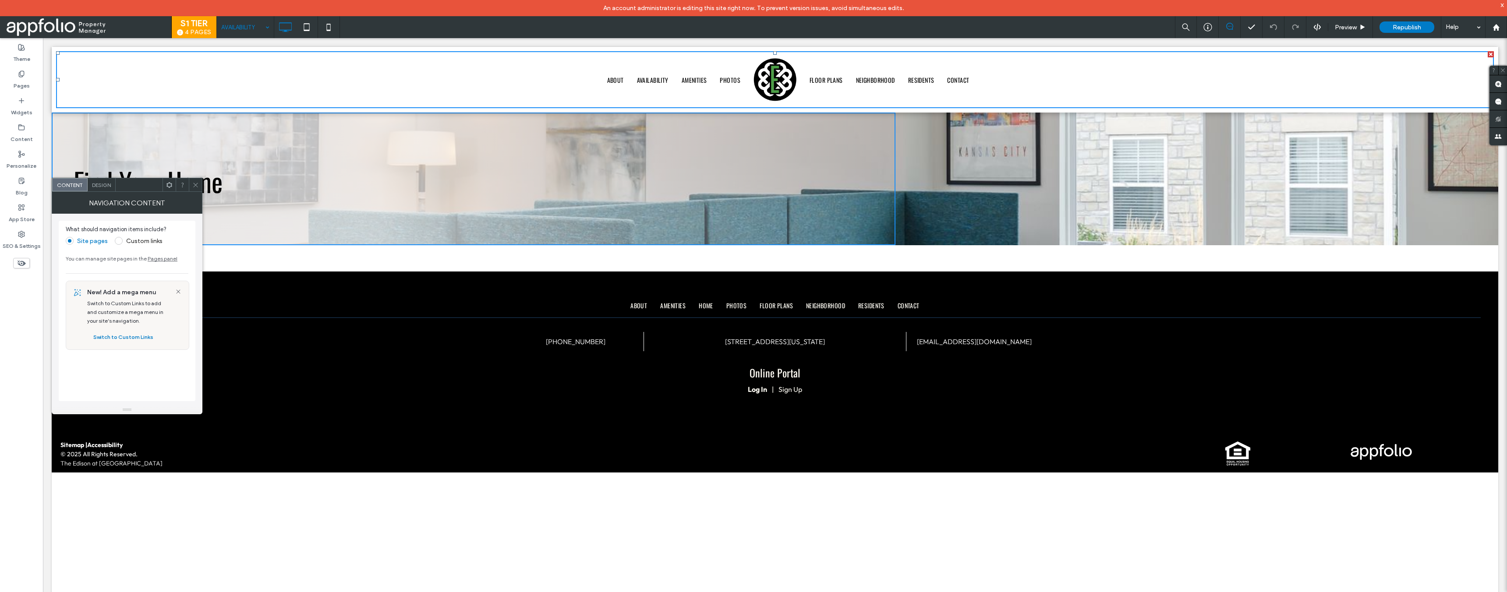
click at [200, 184] on div at bounding box center [195, 184] width 13 height 13
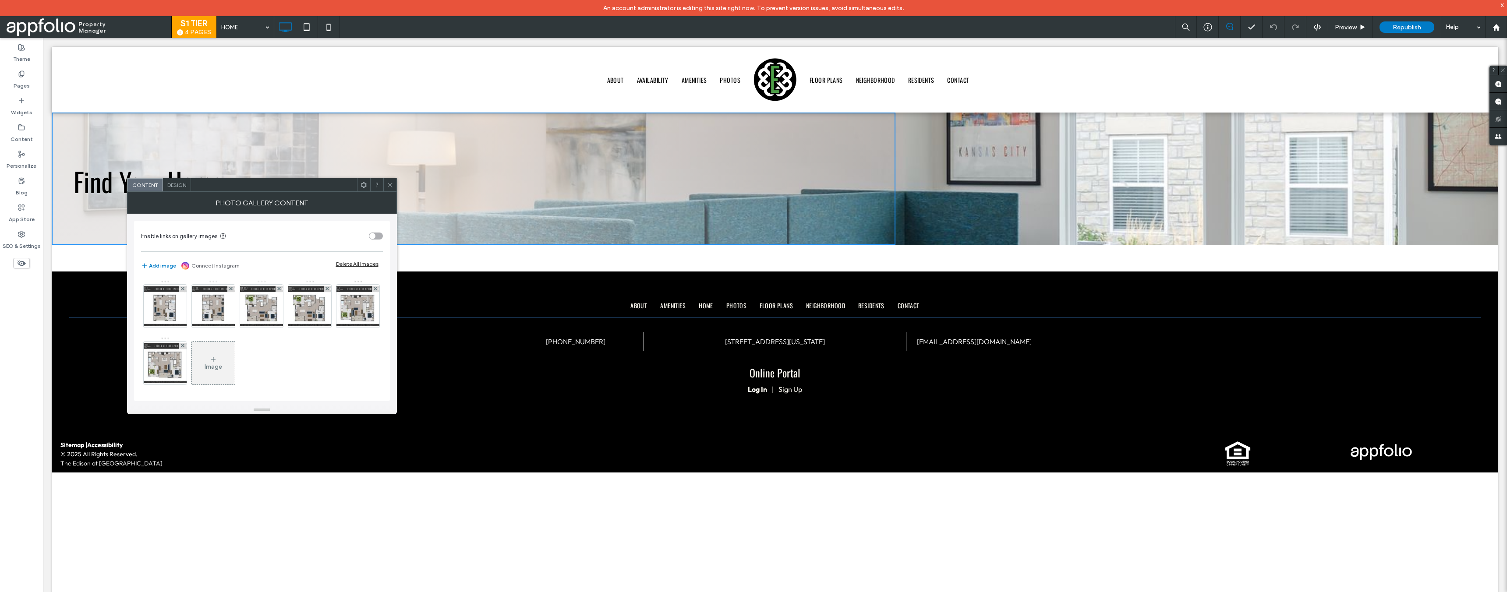
click at [181, 189] on div "Design" at bounding box center [177, 184] width 28 height 13
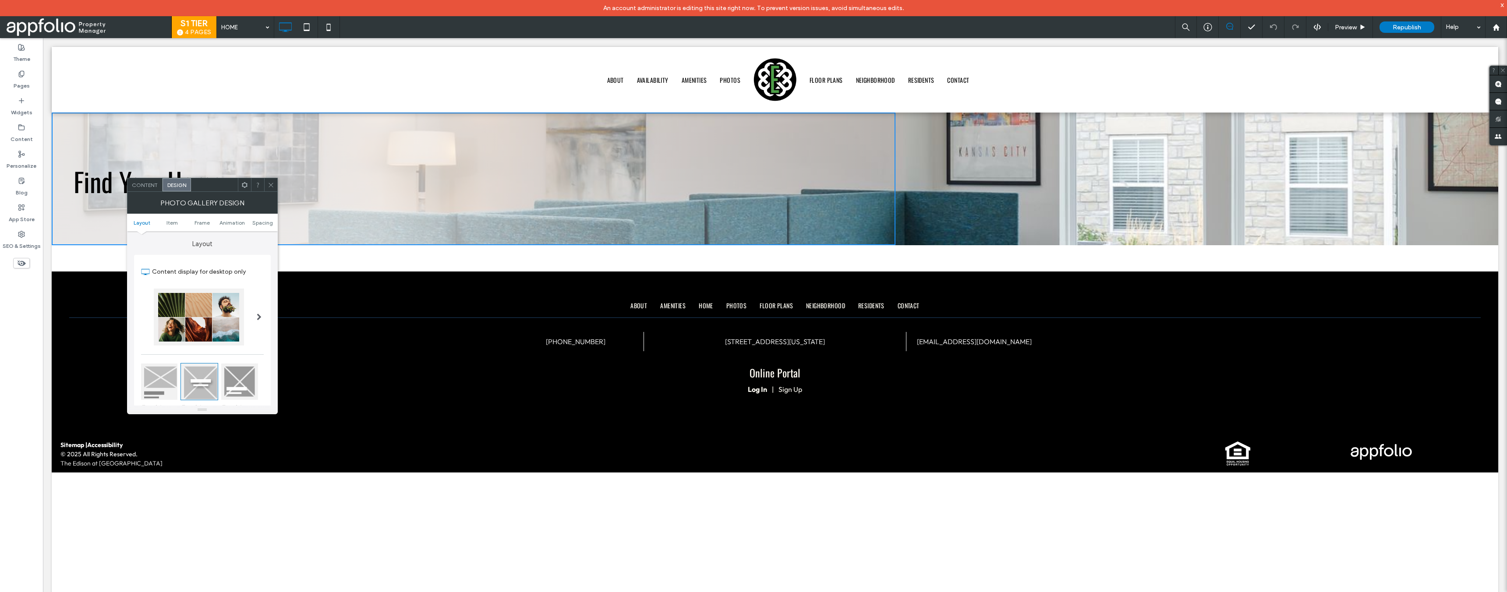
click at [152, 187] on span "Content" at bounding box center [145, 185] width 26 height 7
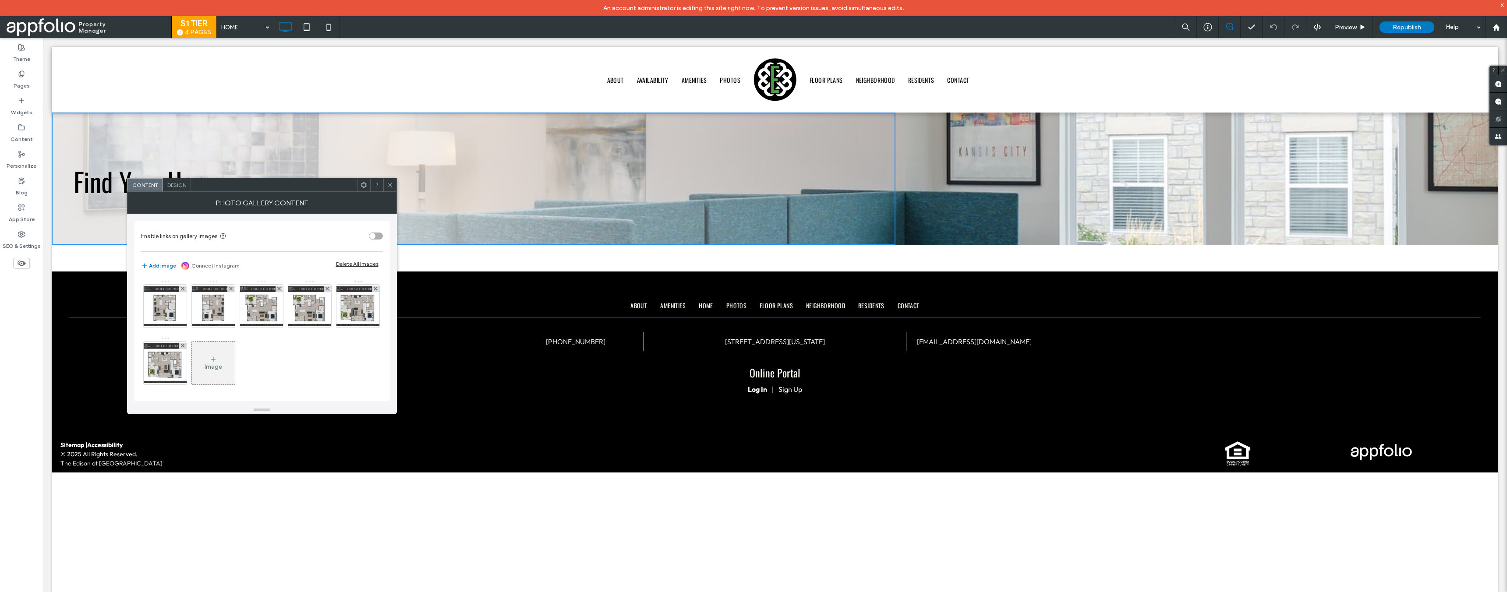
click at [391, 188] on icon at bounding box center [390, 185] width 7 height 7
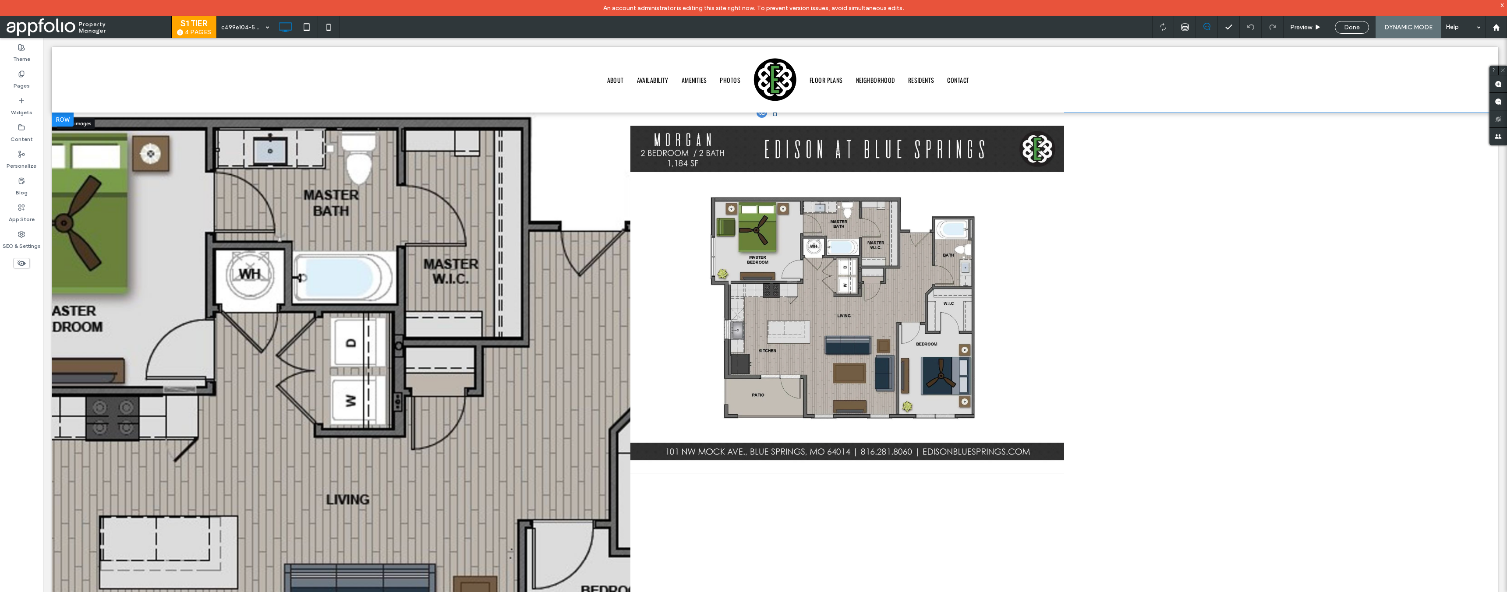
click at [1296, 195] on div "Button" at bounding box center [1064, 474] width 868 height 723
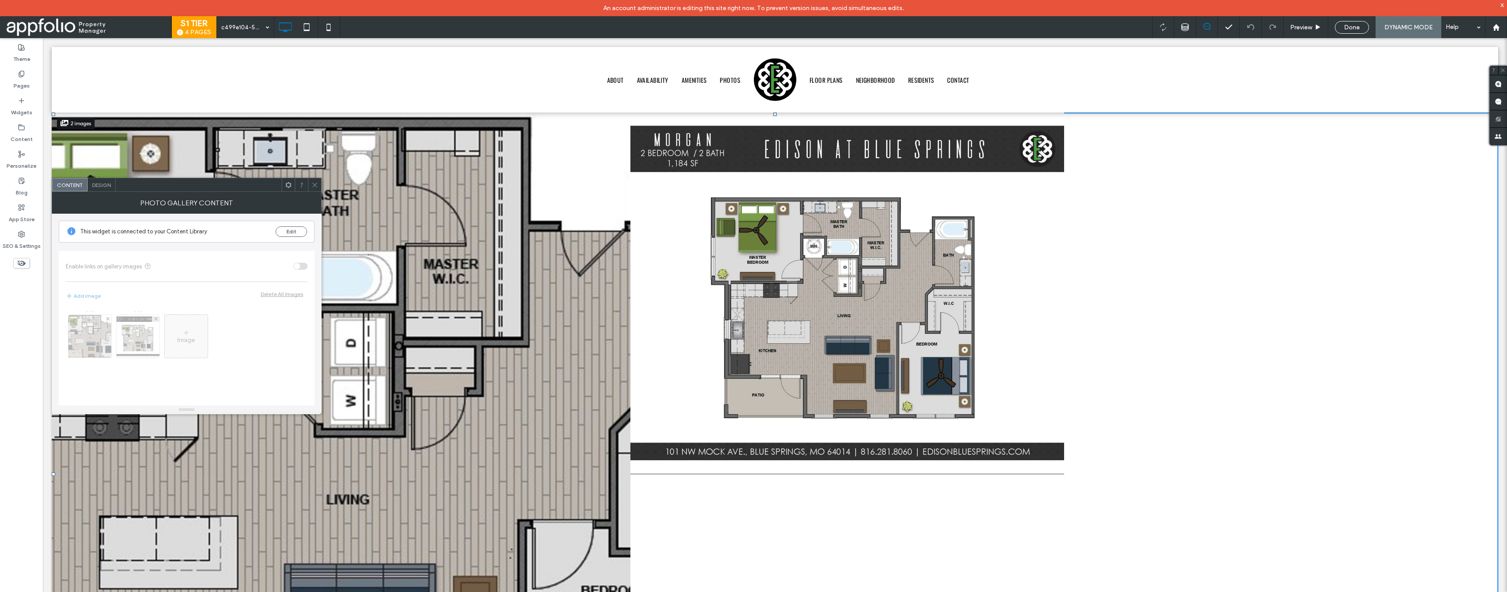
click at [315, 188] on icon at bounding box center [314, 185] width 7 height 7
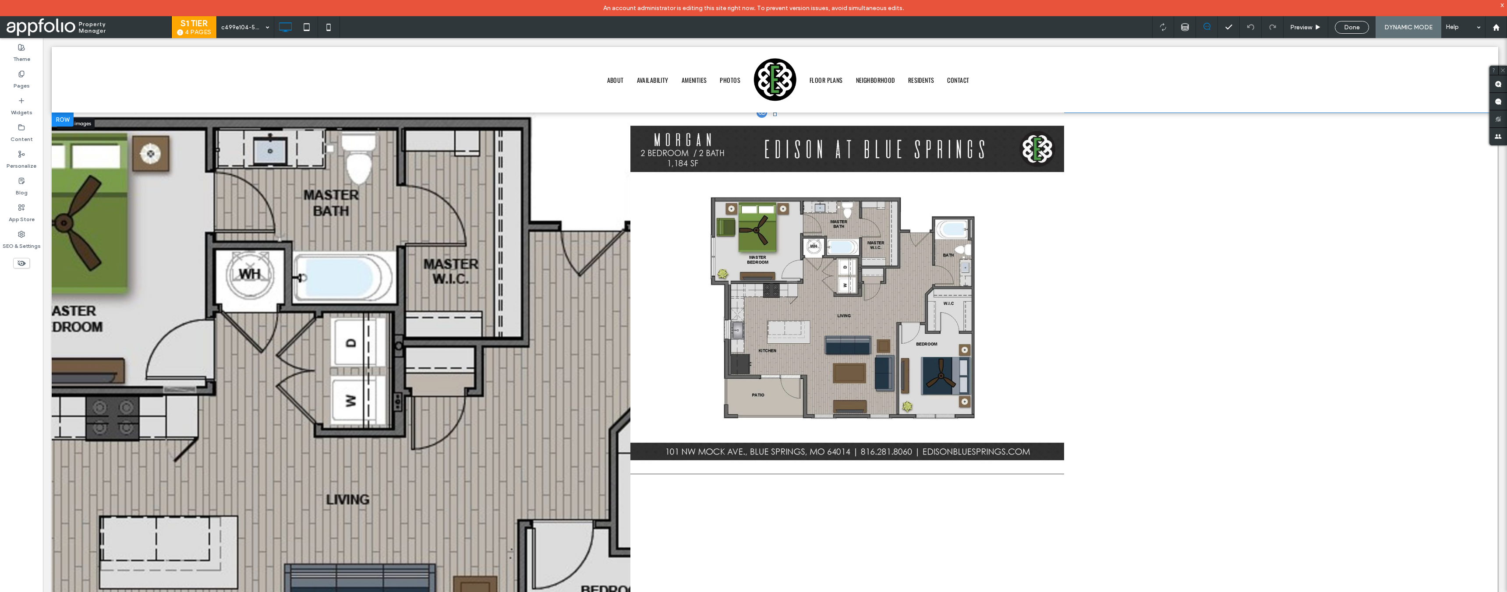
click at [761, 115] on div at bounding box center [761, 112] width 13 height 13
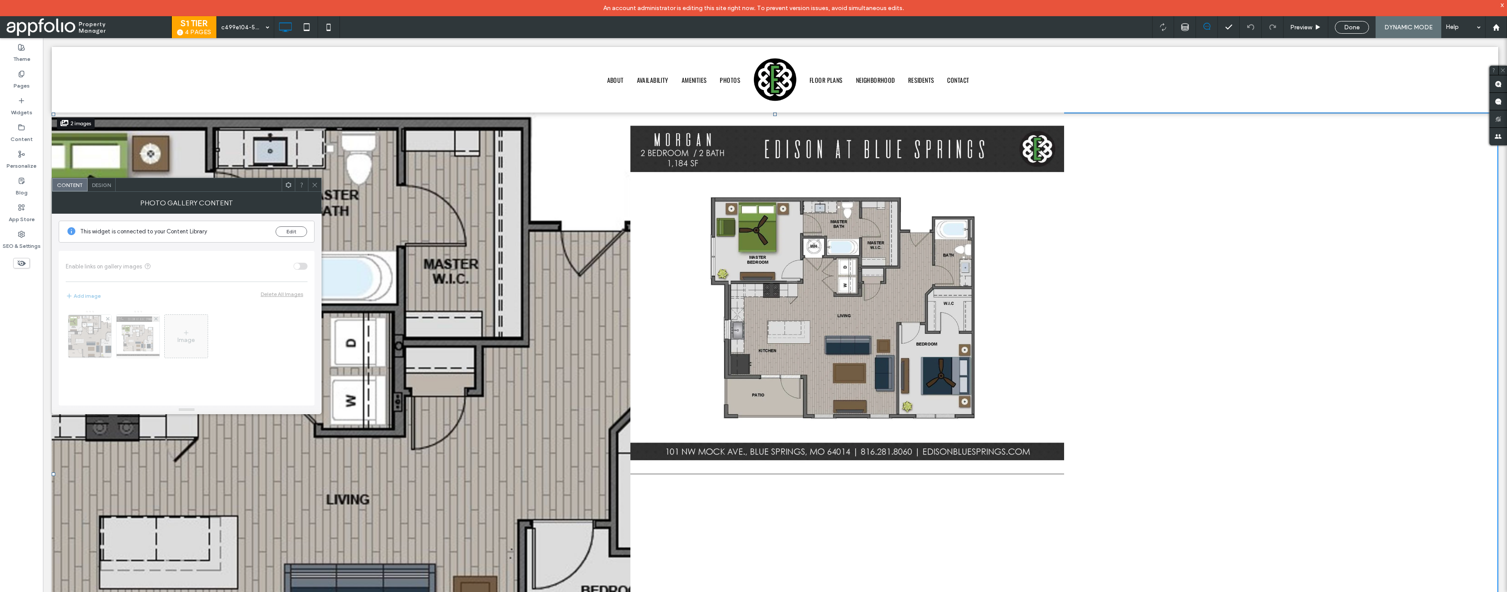
click at [318, 187] on div at bounding box center [314, 184] width 13 height 13
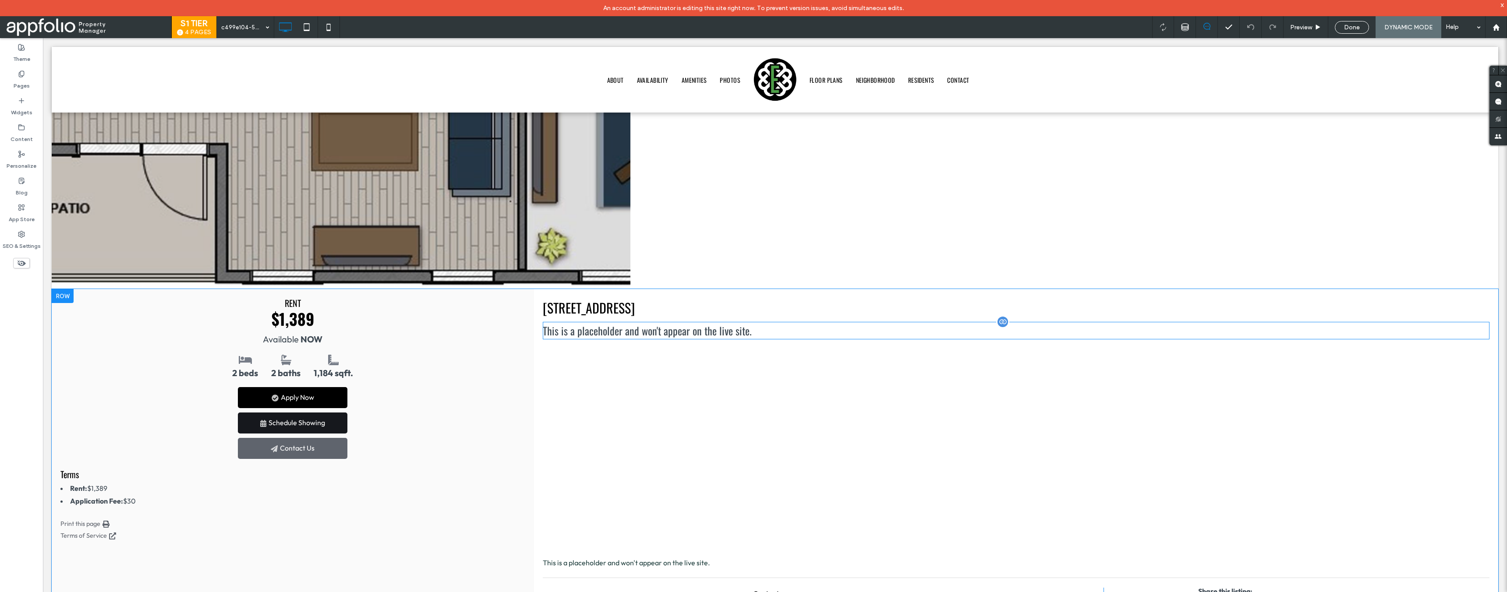
scroll to position [548, 0]
click at [999, 385] on div "117 NW Mock Ave - 6210, Blue Springs, MO 64014 This is a placeholder and won't …" at bounding box center [1016, 544] width 964 height 513
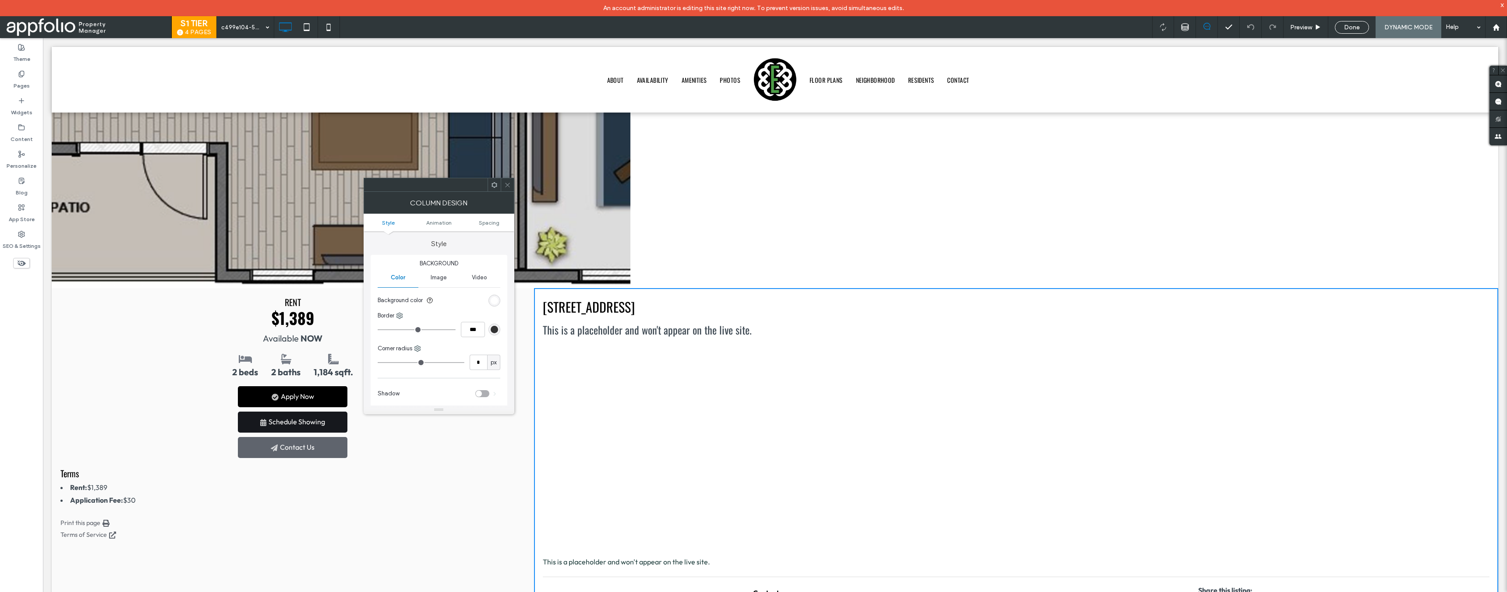
click at [512, 184] on div at bounding box center [507, 184] width 13 height 13
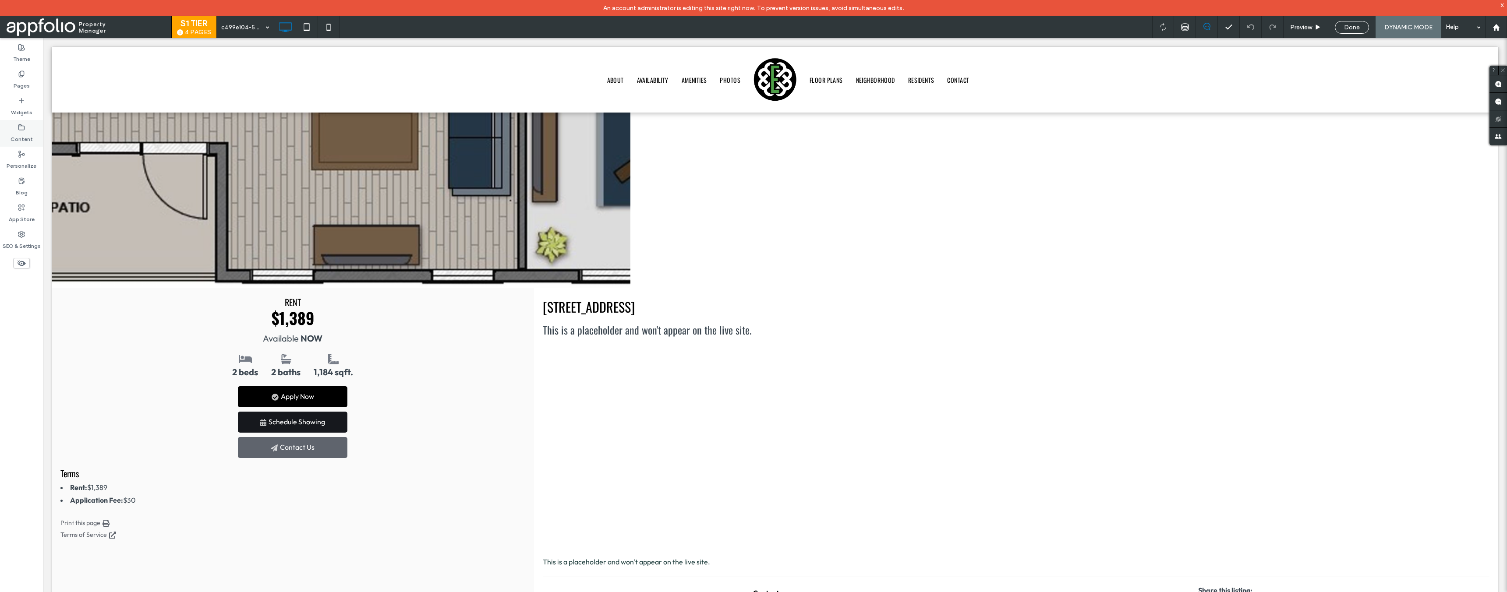
click at [19, 125] on use at bounding box center [22, 126] width 6 height 5
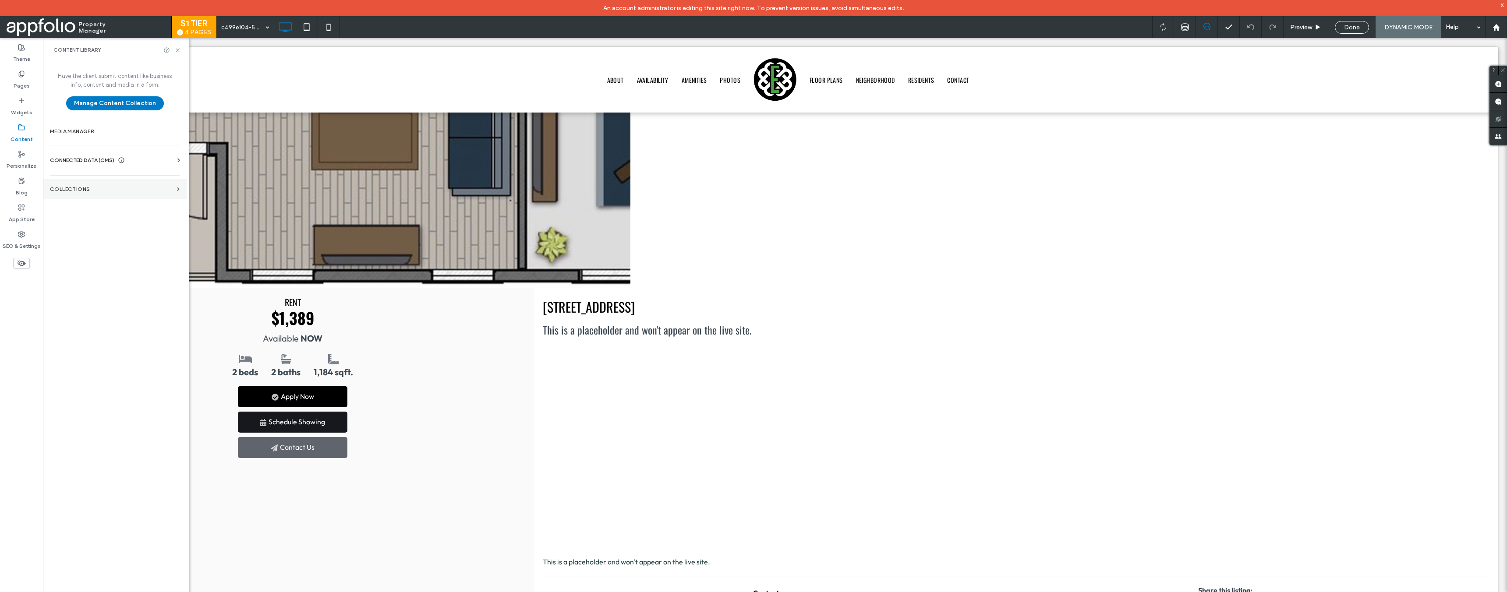
click at [78, 185] on section "Collections" at bounding box center [115, 189] width 144 height 20
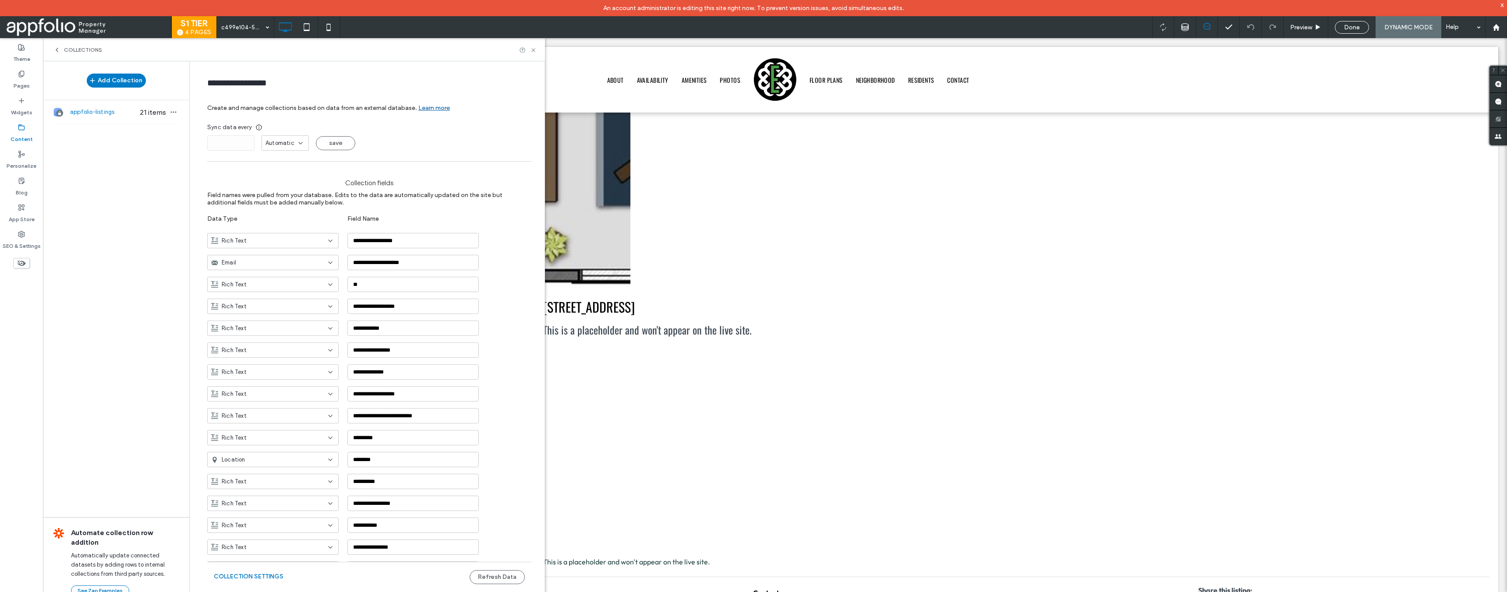
click at [58, 49] on icon at bounding box center [56, 49] width 7 height 7
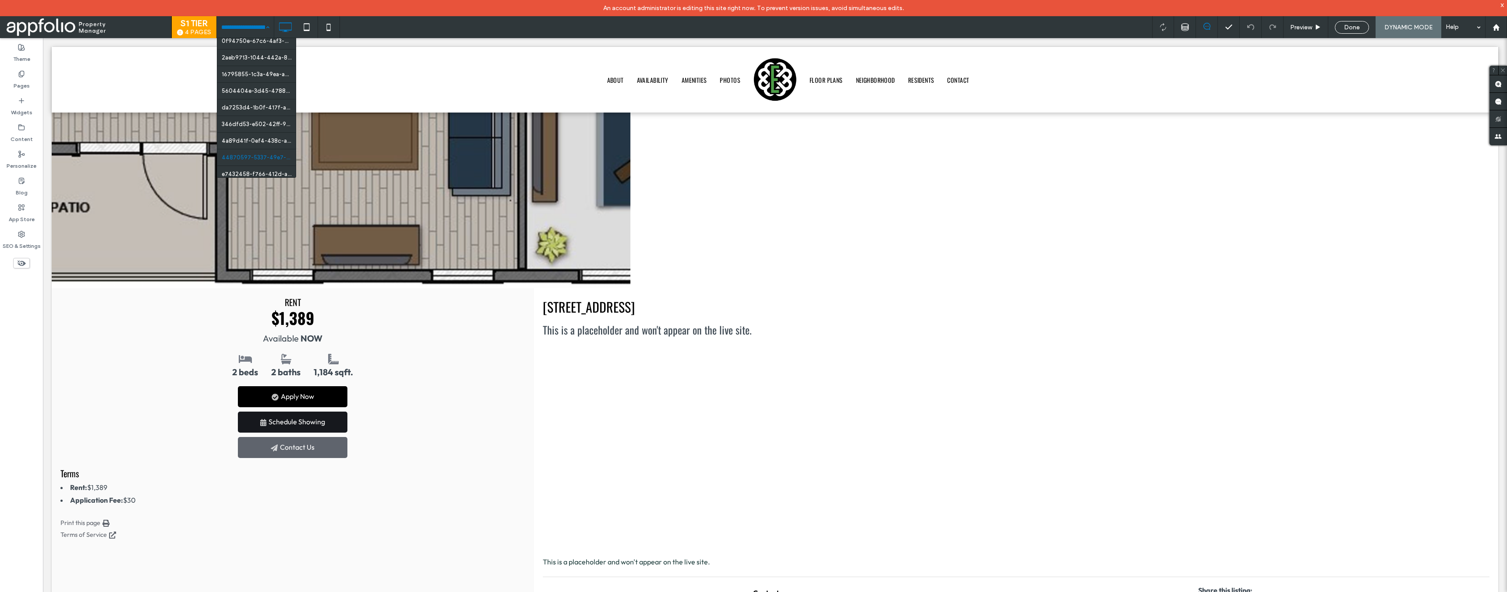
scroll to position [0, 0]
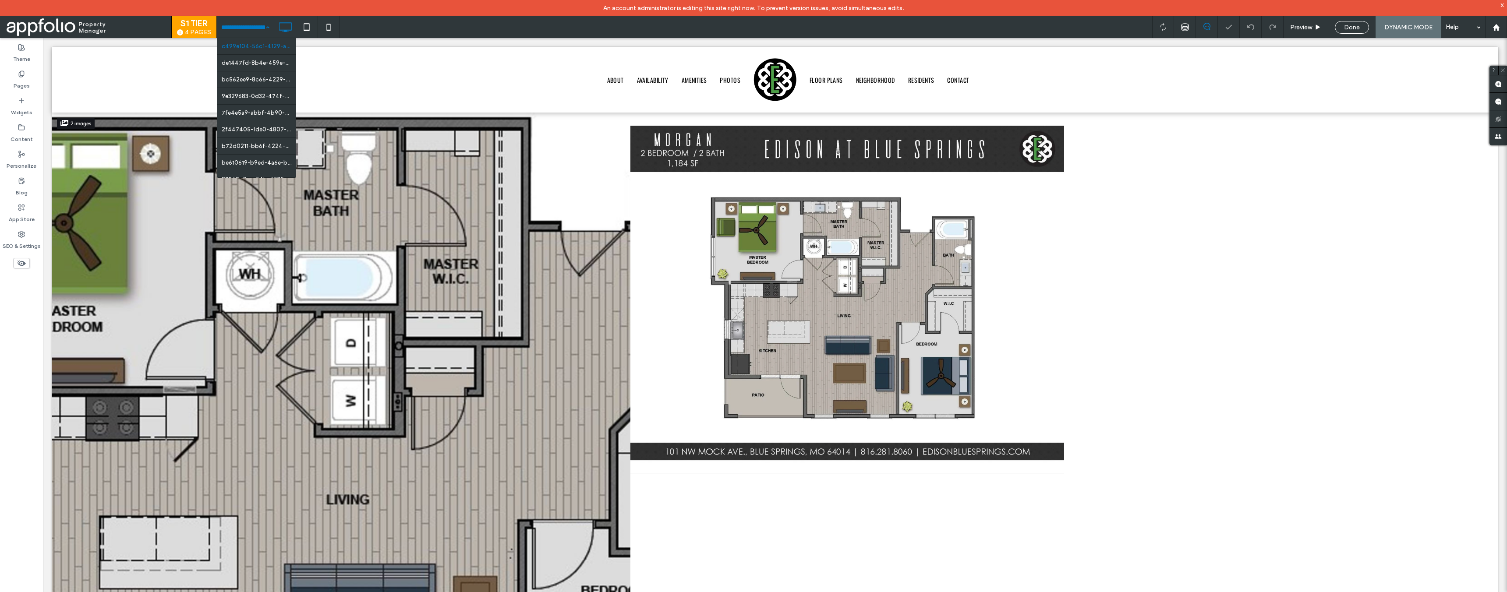
click at [251, 27] on input at bounding box center [243, 27] width 44 height 22
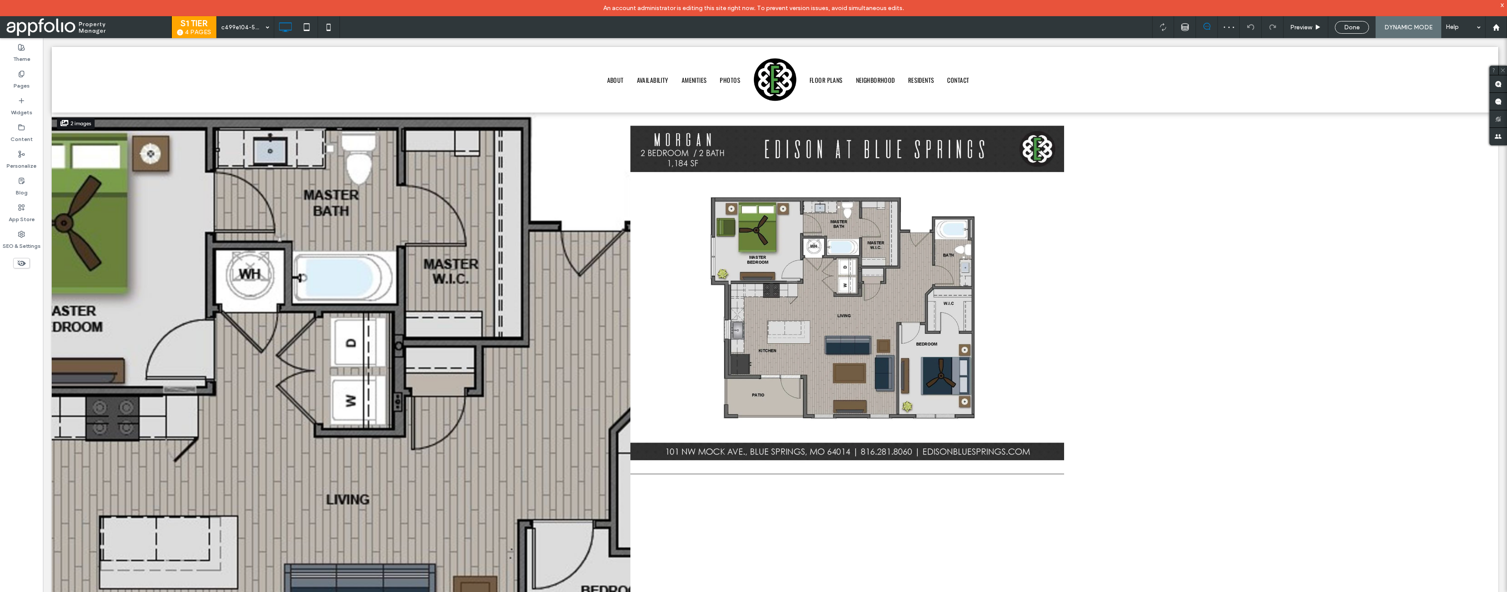
click at [372, 30] on div "c499e104-56c1-4129-ae2b-3d6554f95c05 Preview Done DYNAMIC MODE Help" at bounding box center [861, 27] width 1291 height 22
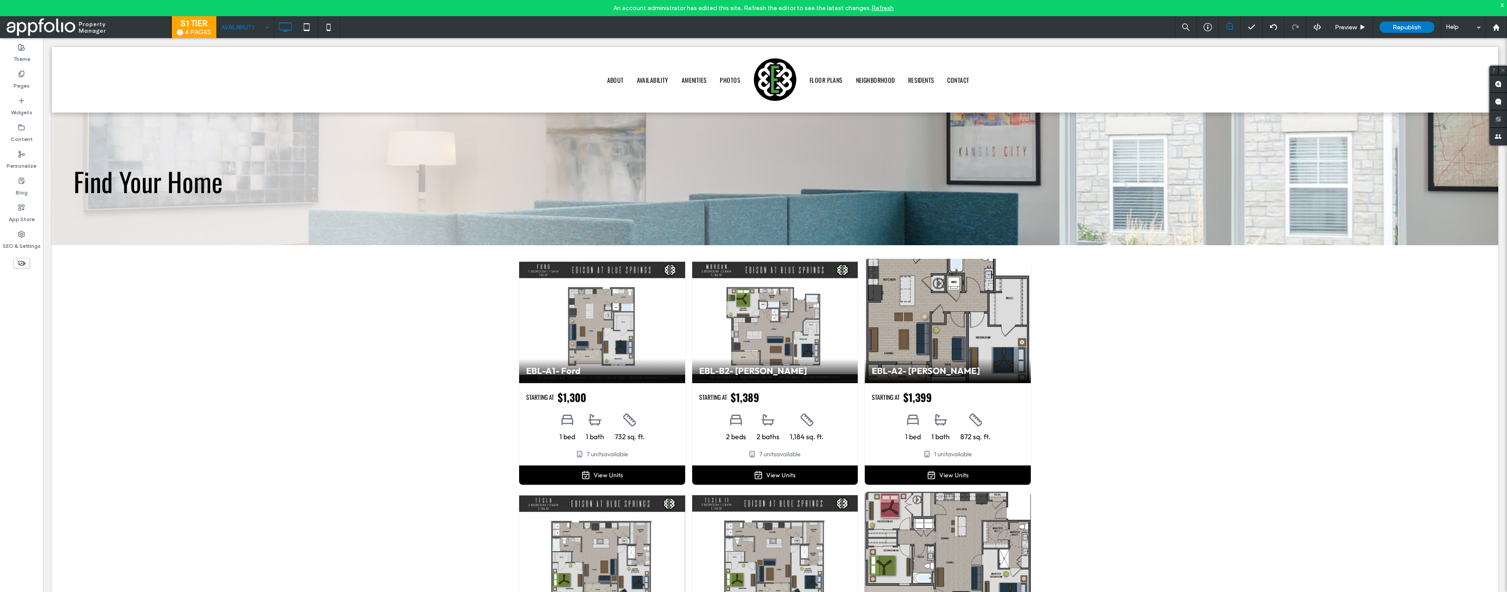
click at [874, 10] on link "Refresh" at bounding box center [882, 7] width 22 height 7
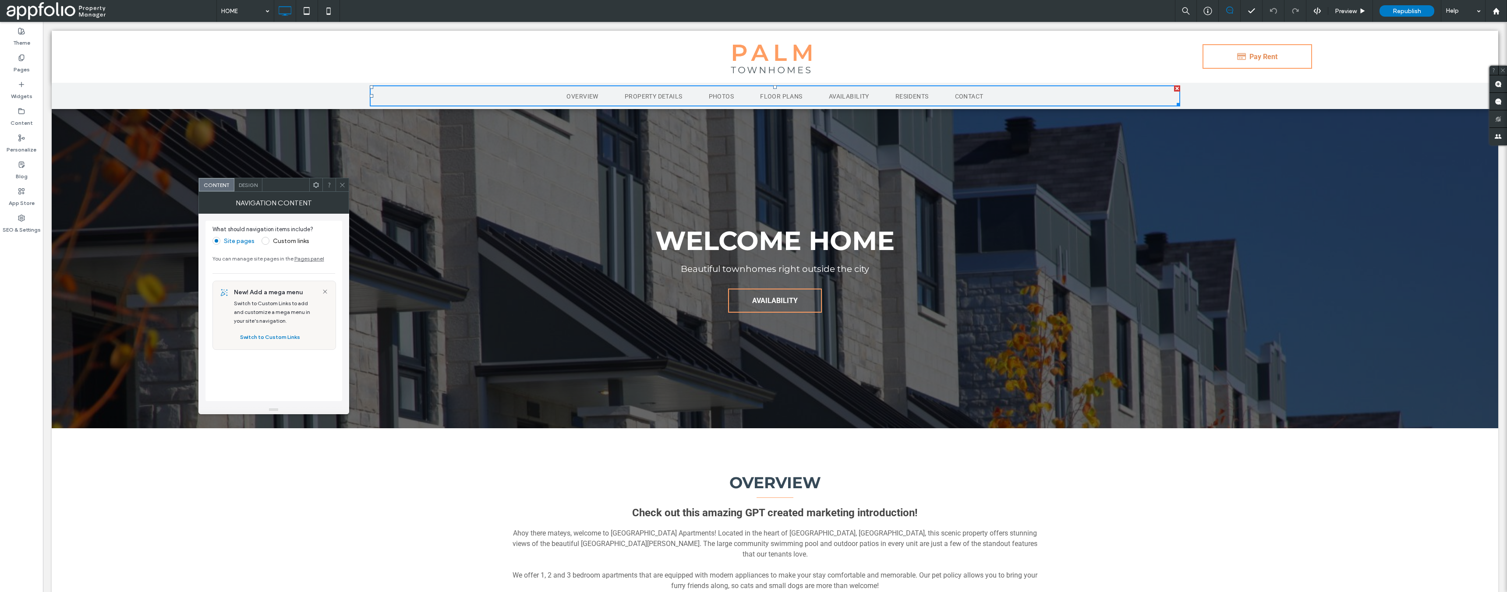
click at [343, 184] on icon at bounding box center [342, 185] width 7 height 7
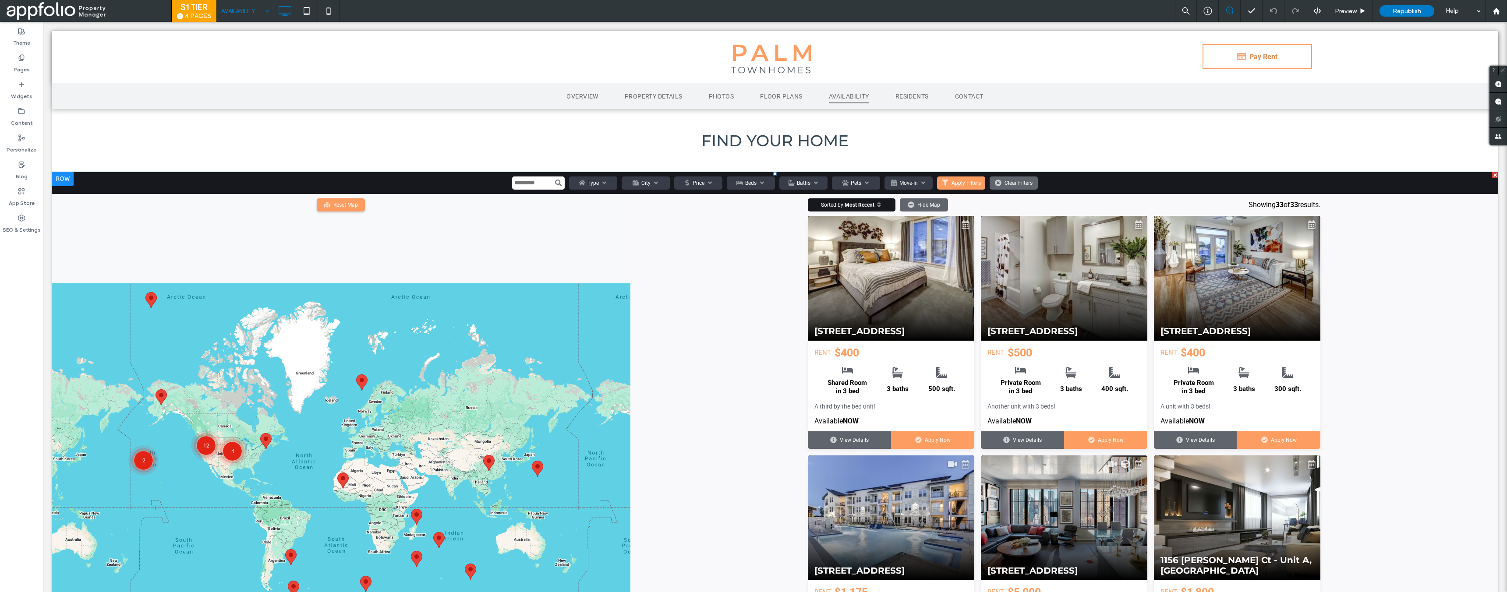
click at [983, 261] on span at bounding box center [775, 457] width 1447 height 570
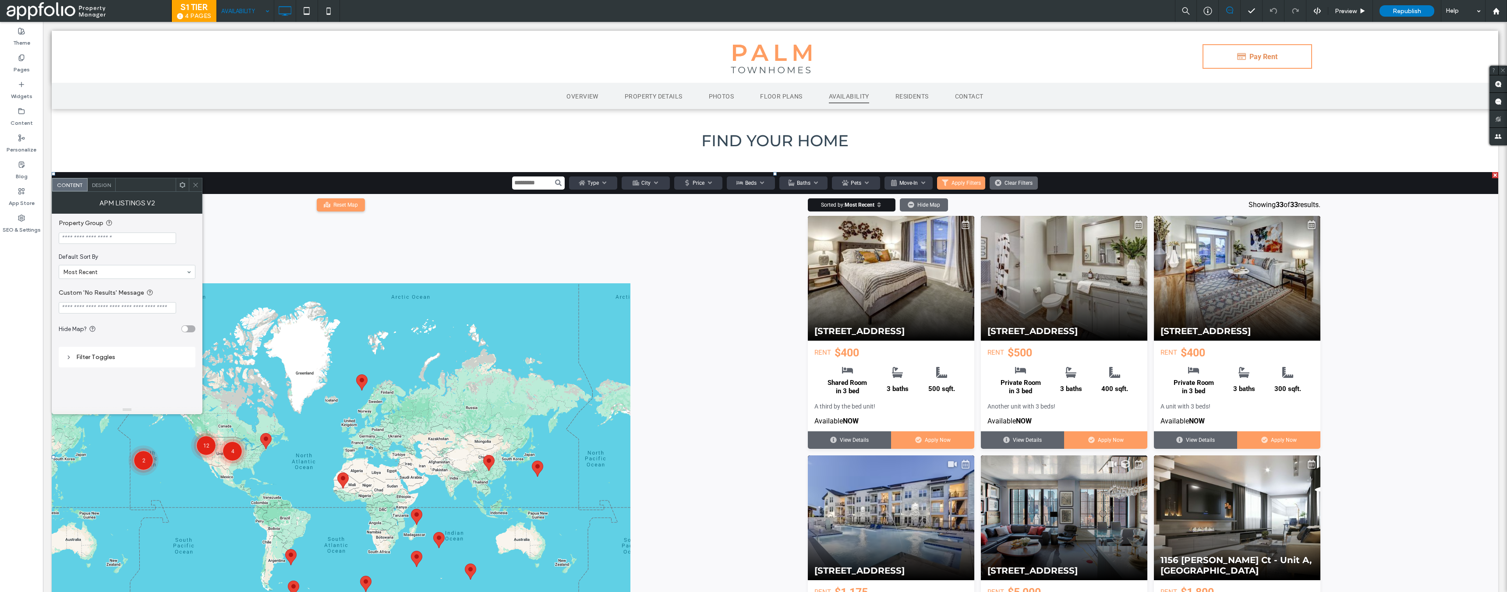
click at [991, 202] on div "Sorted by: Most Recent Most Recent Available Date Highest Price Lowest Price Sq…" at bounding box center [1064, 205] width 526 height 22
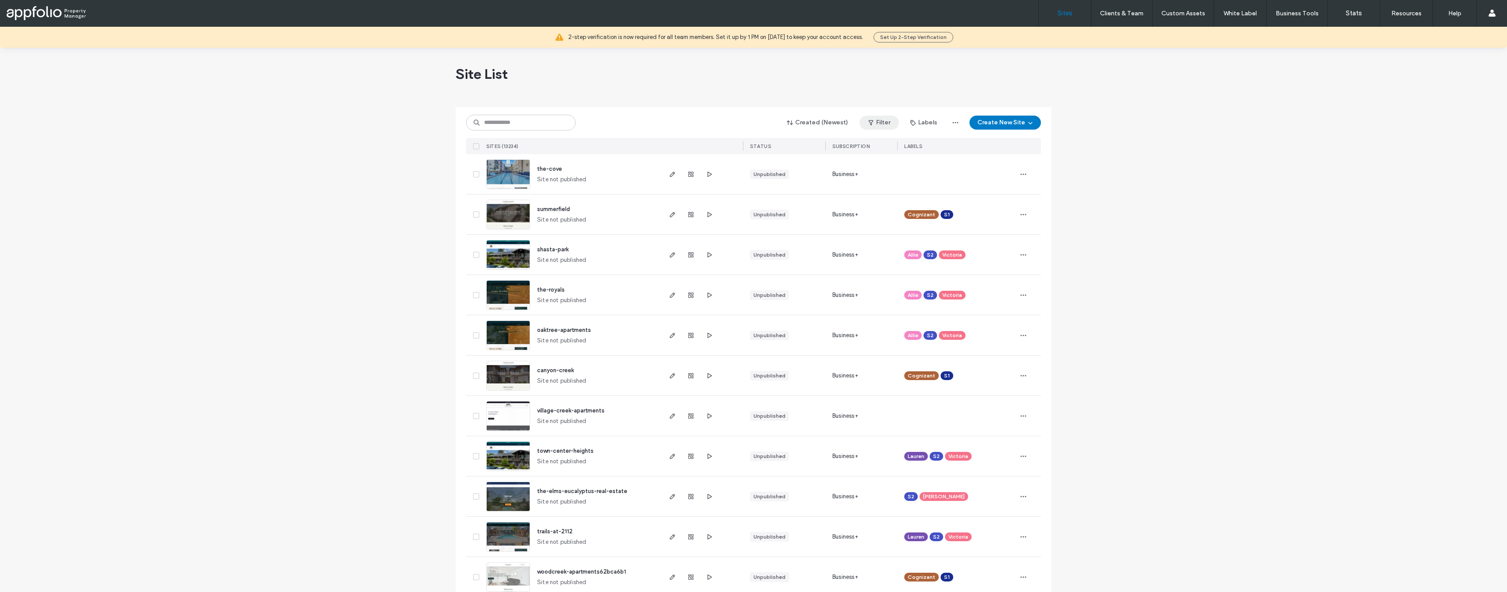
click at [884, 119] on button "Filter" at bounding box center [879, 123] width 39 height 14
click at [796, 148] on input at bounding box center [807, 145] width 96 height 16
type input "****"
click at [770, 160] on icon at bounding box center [769, 161] width 3 height 3
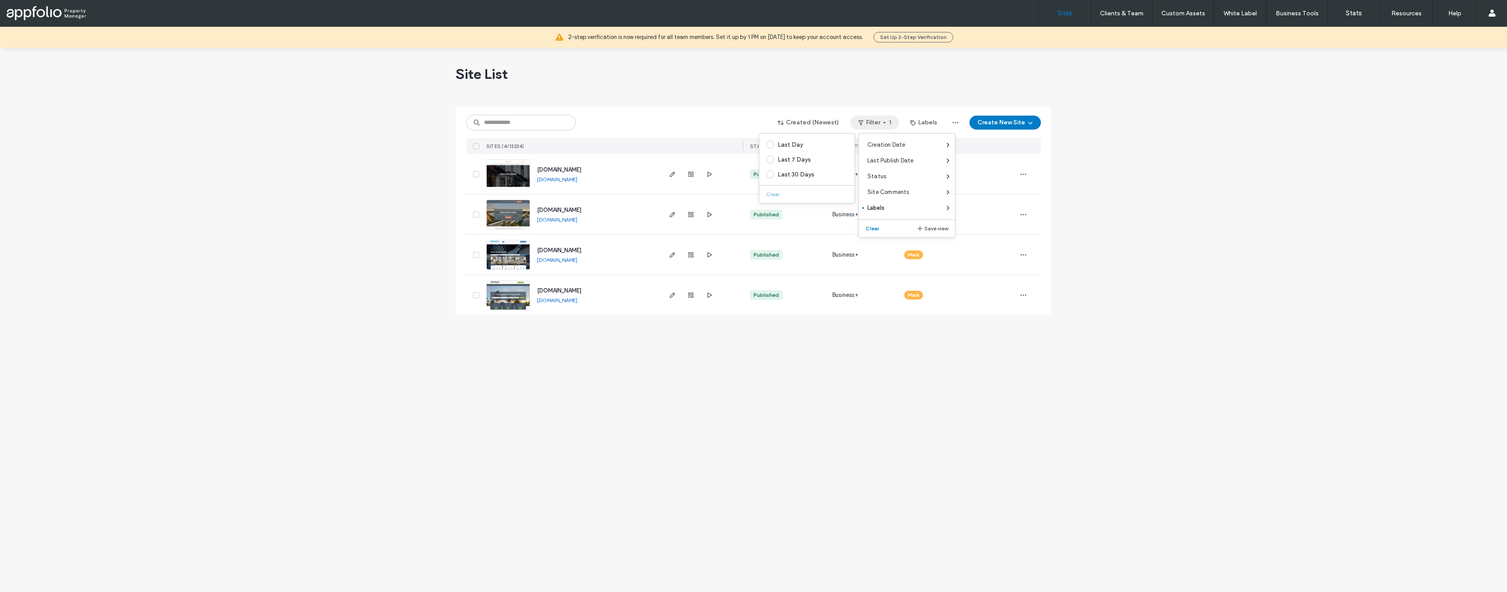
click at [173, 76] on div "Site List Created (Newest) Filter 1 Labels Create New Site SITES (4/13234) STAT…" at bounding box center [753, 320] width 1507 height 545
click at [543, 120] on input at bounding box center [521, 123] width 110 height 16
click at [879, 125] on button "Filter 1" at bounding box center [874, 123] width 49 height 14
click at [863, 230] on button "Clear" at bounding box center [866, 228] width 22 height 11
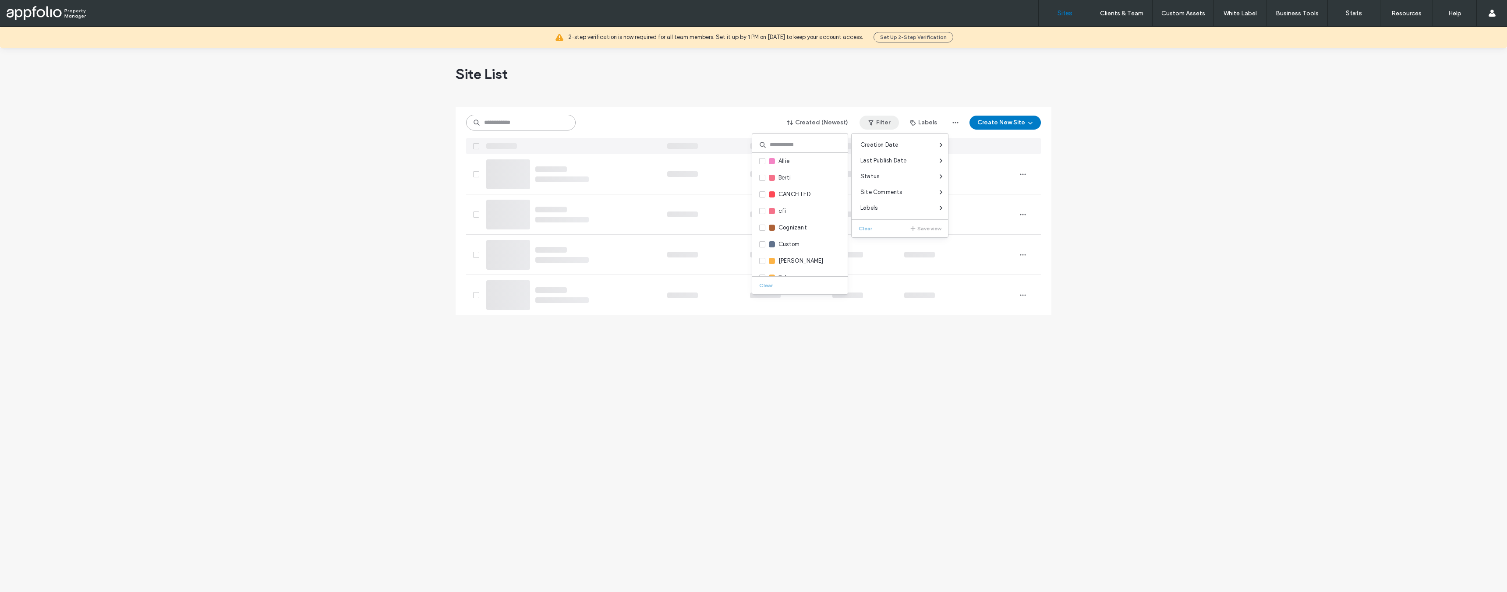
click at [546, 119] on input at bounding box center [521, 123] width 110 height 16
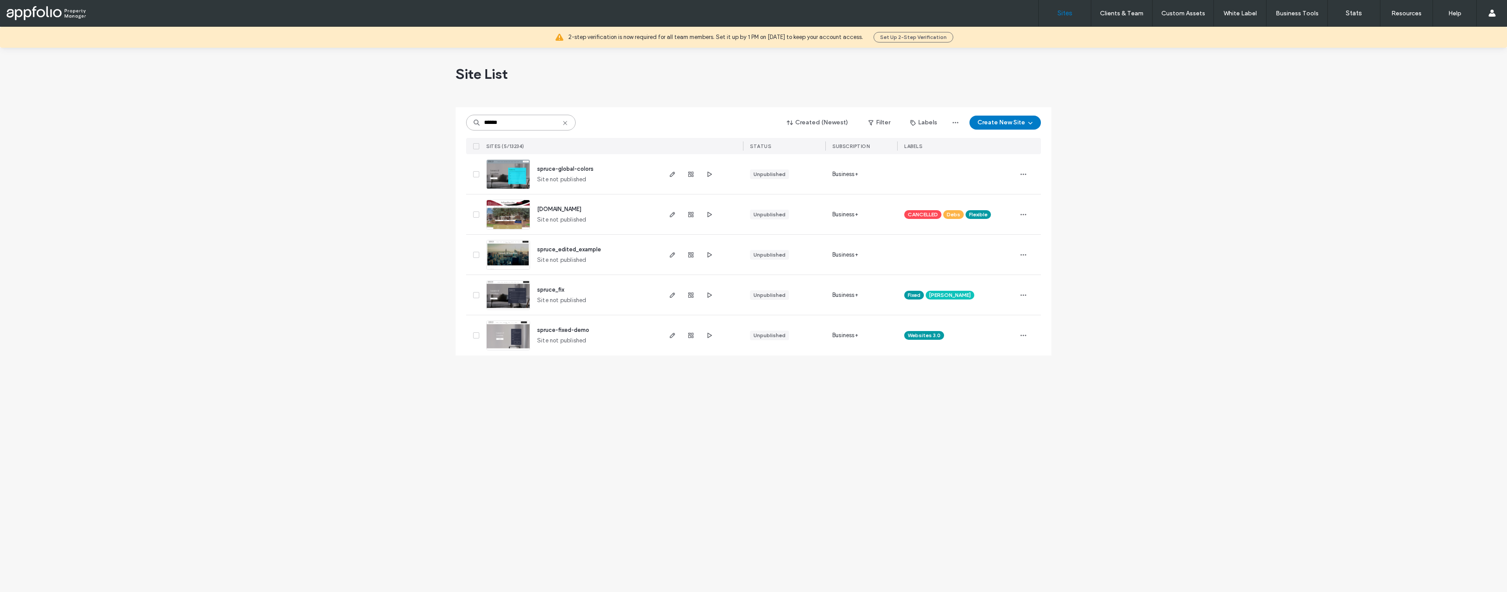
type input "******"
click at [584, 330] on span "spruce-fixed-demo" at bounding box center [563, 330] width 52 height 7
click at [673, 337] on icon "button" at bounding box center [672, 335] width 7 height 7
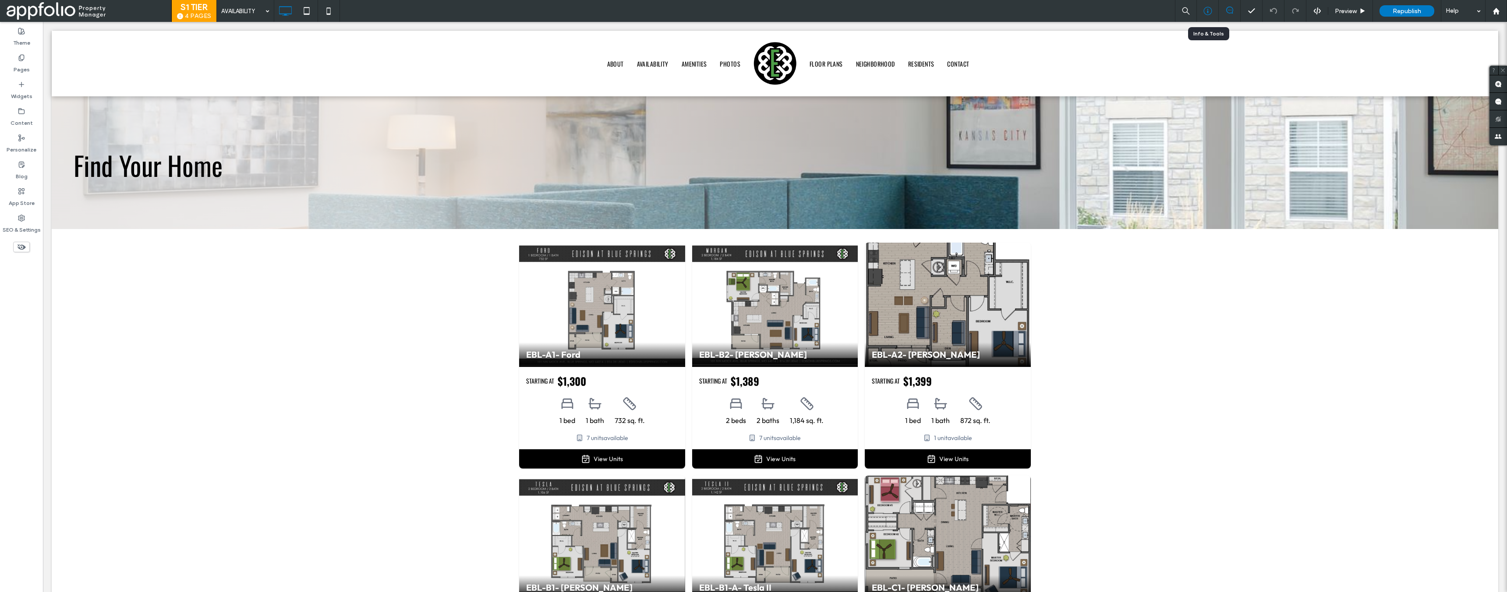
click at [1204, 9] on icon at bounding box center [1207, 11] width 9 height 9
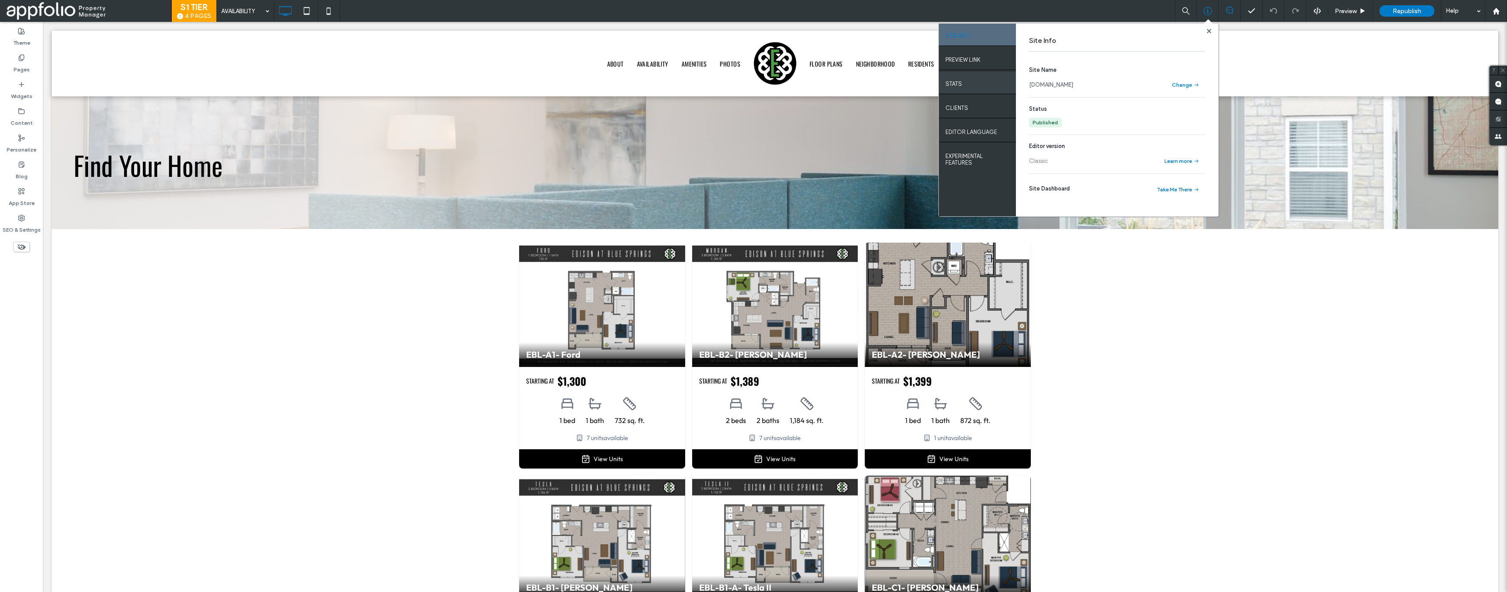
click at [963, 82] on div "STATS" at bounding box center [977, 83] width 77 height 22
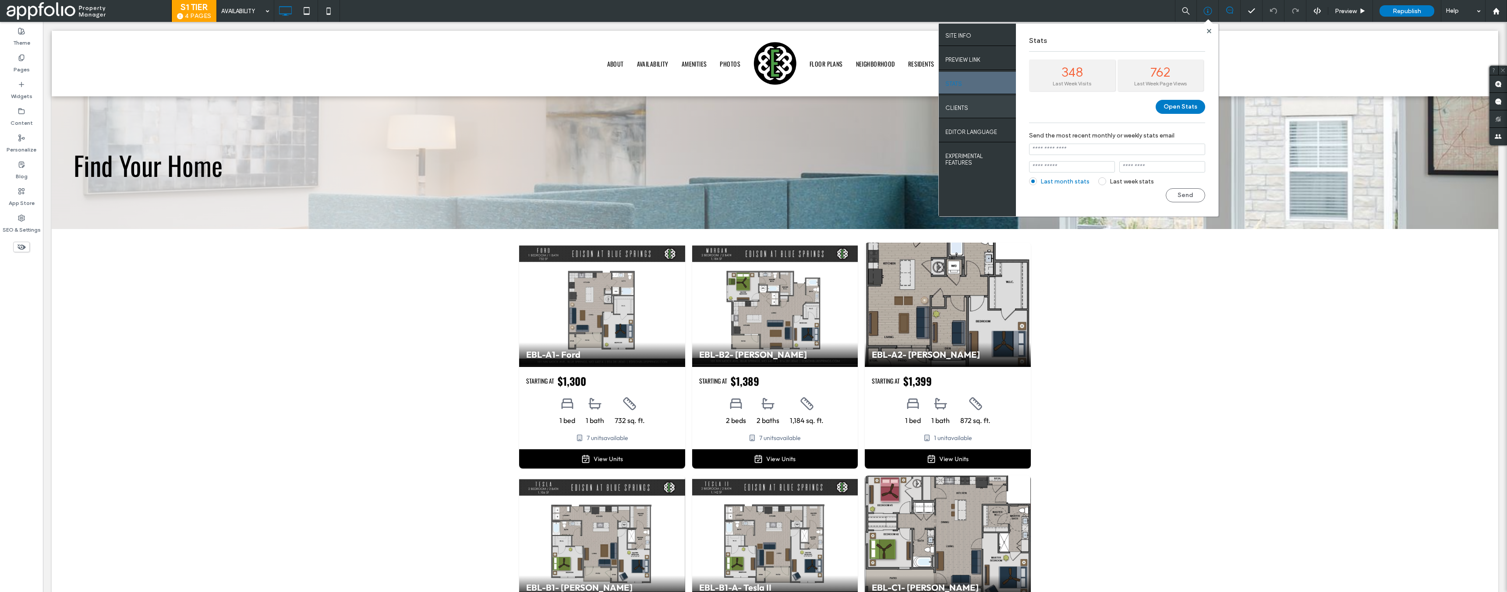
click at [970, 101] on div "Clients" at bounding box center [977, 107] width 77 height 22
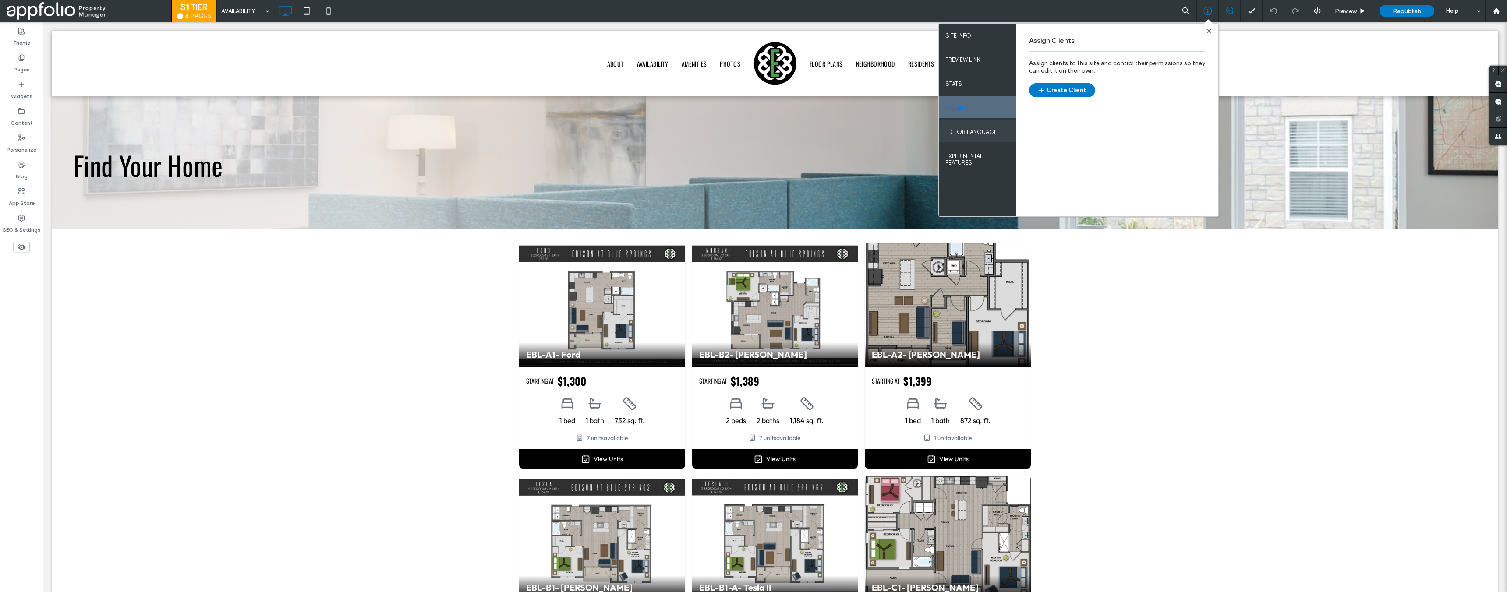
click at [982, 121] on div "EDITOR LANGUAGE" at bounding box center [977, 131] width 77 height 22
click at [982, 149] on label "EXPERIMENTAL FEATURES" at bounding box center [977, 158] width 64 height 18
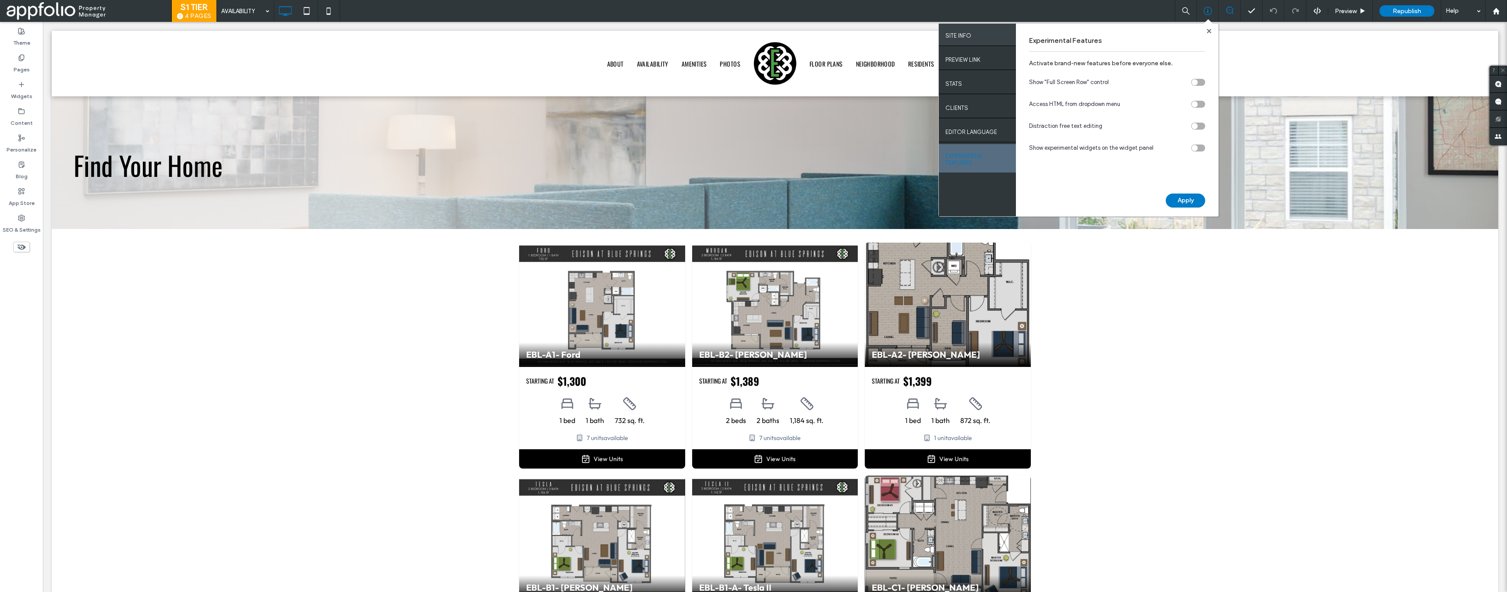
click at [992, 40] on div "SITE INFO" at bounding box center [977, 35] width 77 height 22
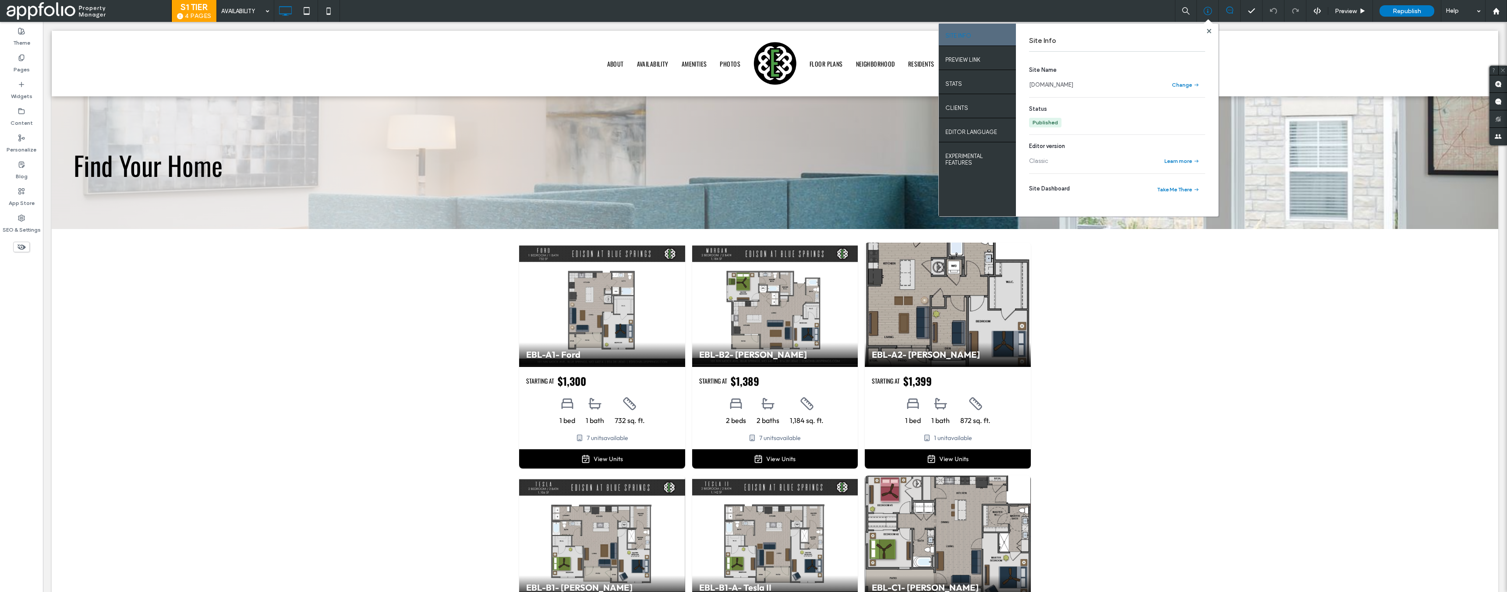
click at [1227, 11] on icon at bounding box center [1229, 10] width 7 height 7
click at [1212, 12] on div at bounding box center [1207, 11] width 21 height 9
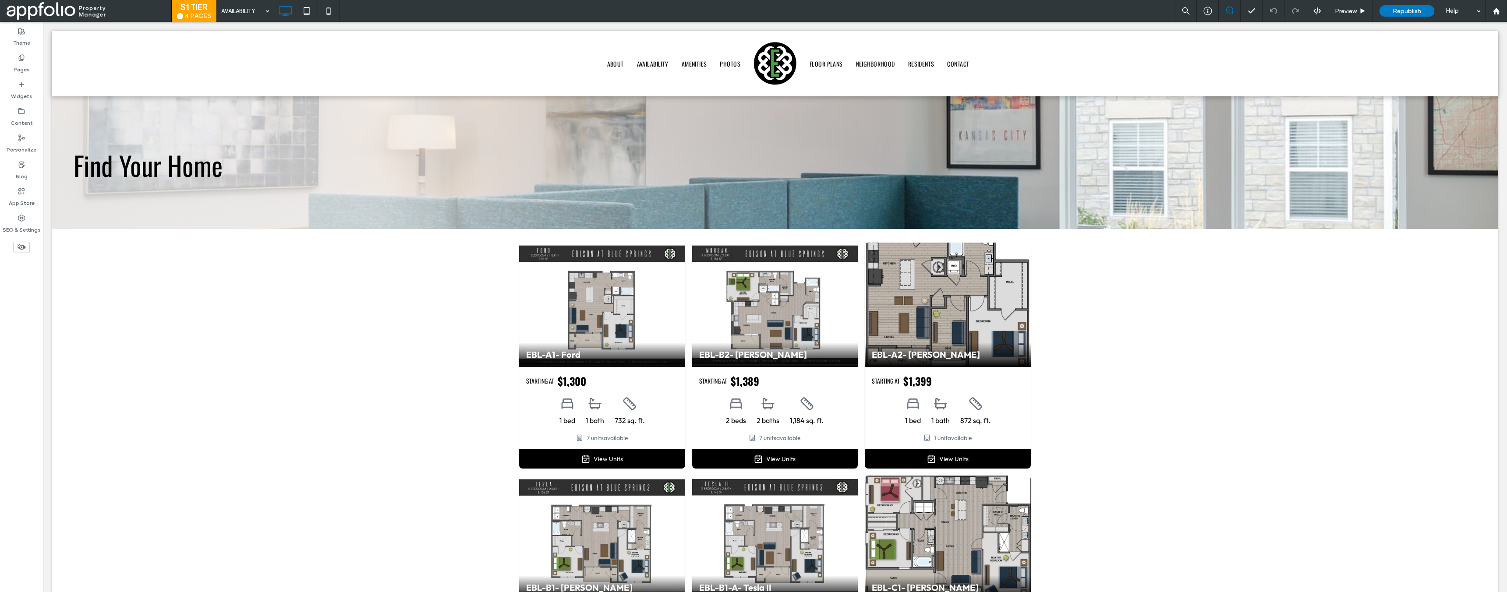
click at [1226, 9] on icon at bounding box center [1229, 10] width 7 height 7
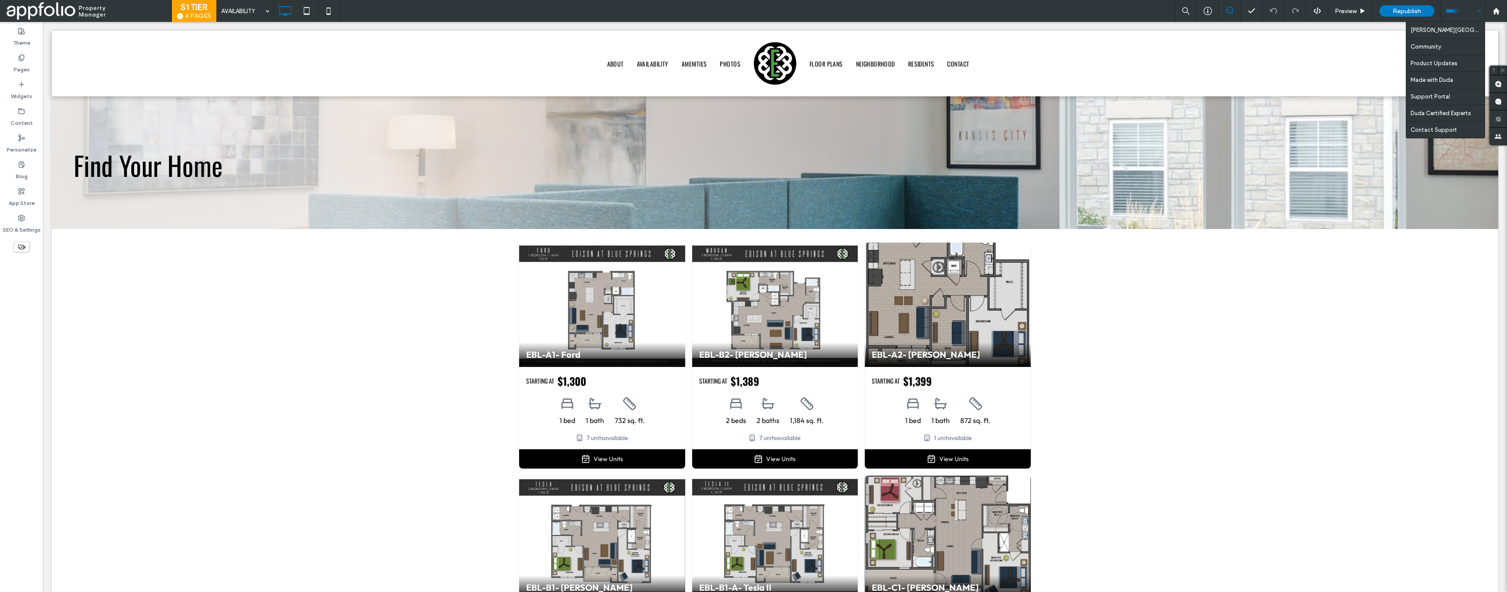
click at [1475, 10] on div "Help" at bounding box center [1463, 11] width 44 height 22
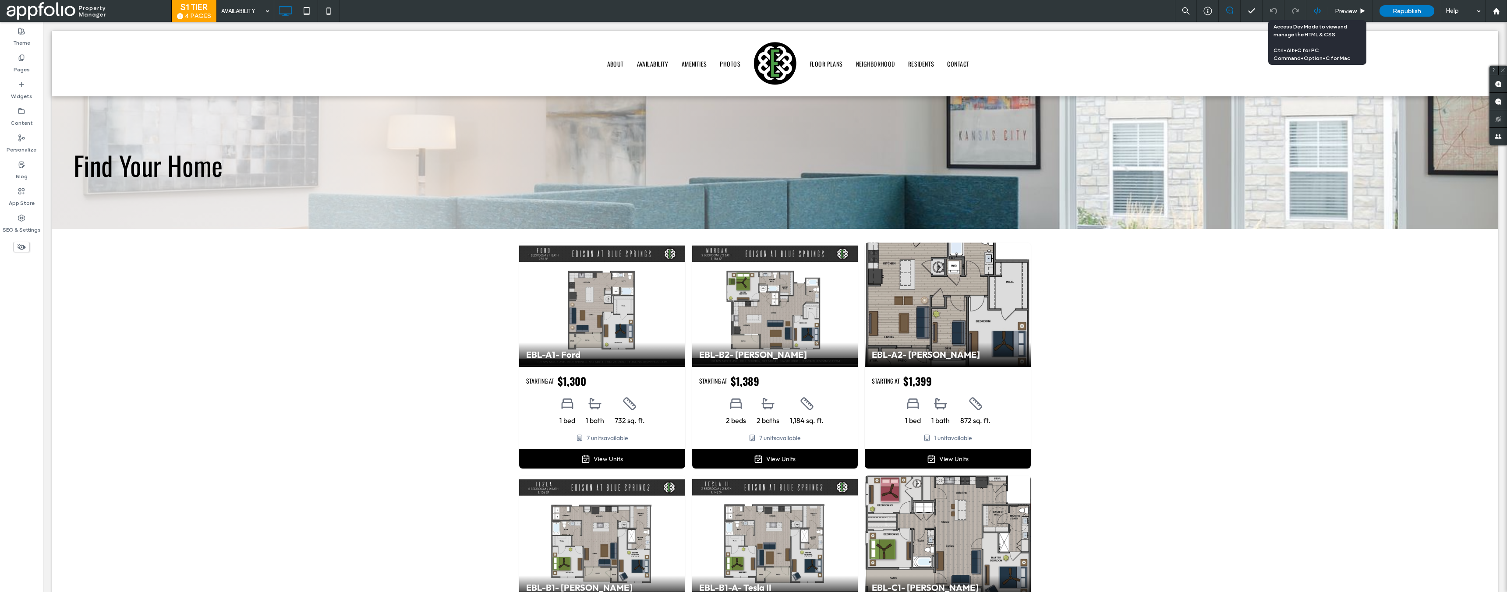
click at [1317, 13] on icon at bounding box center [1317, 11] width 8 height 8
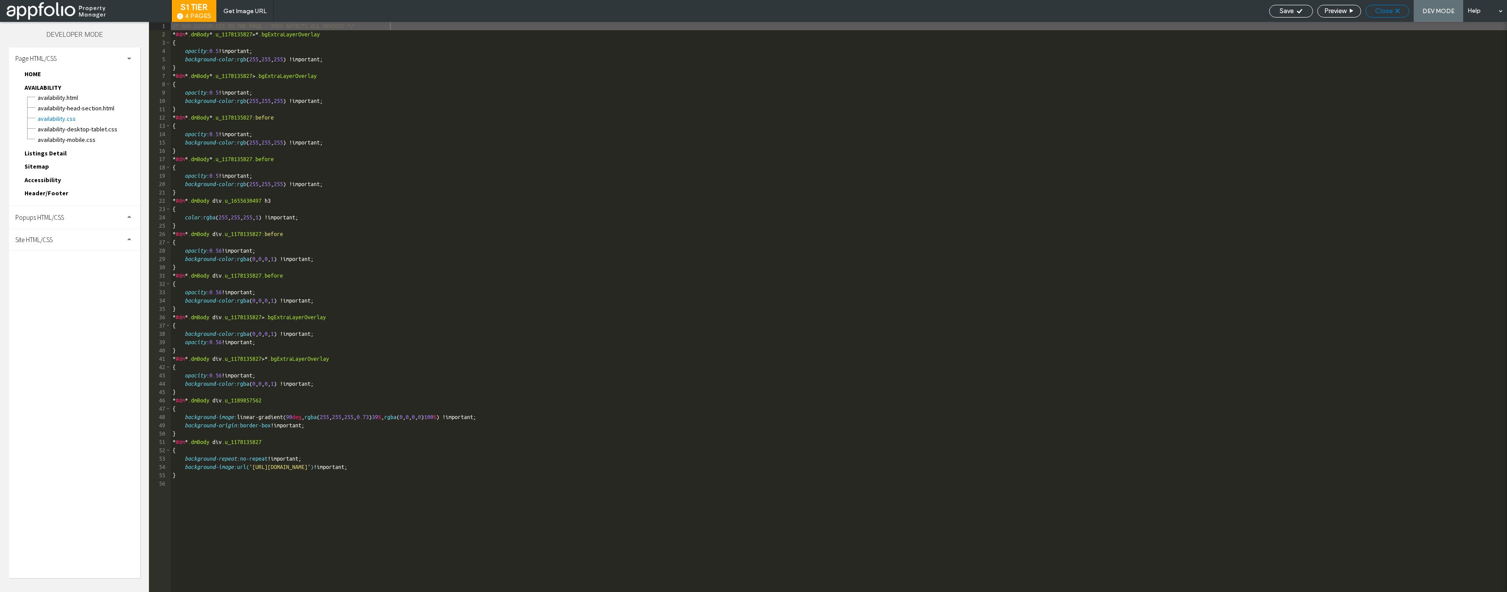
click at [1389, 8] on span "Close" at bounding box center [1384, 11] width 18 height 8
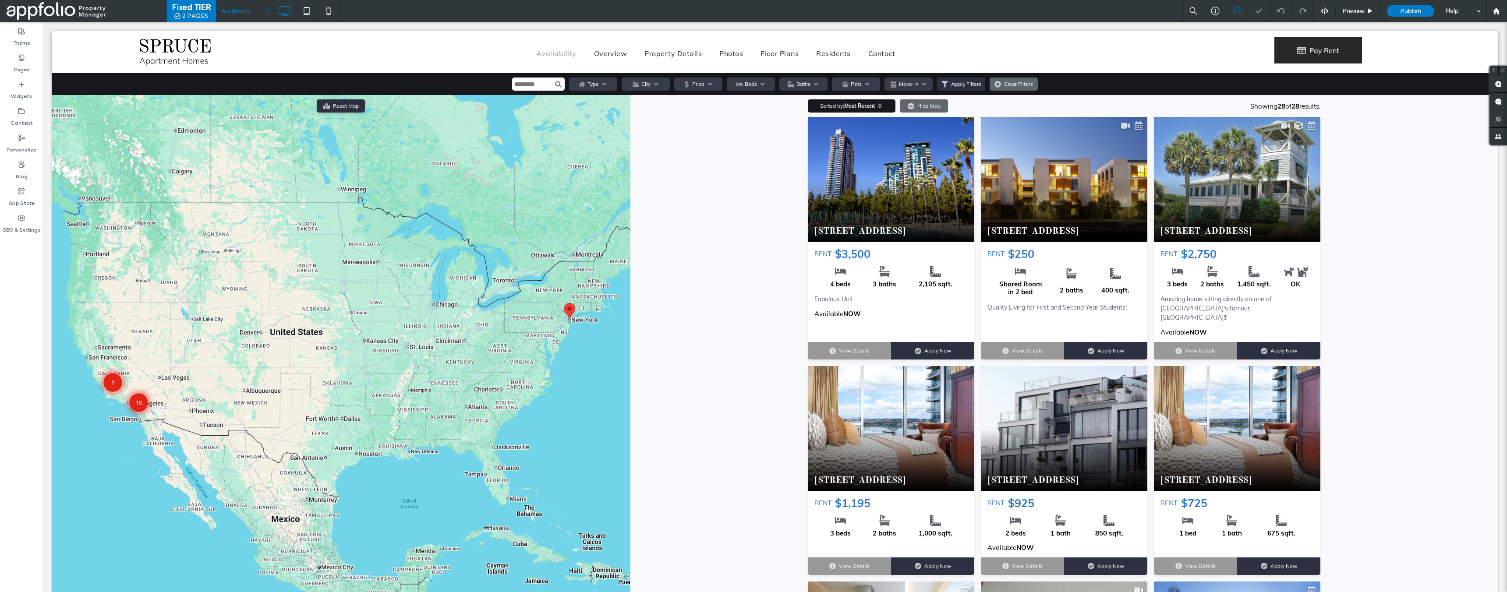
click at [238, 12] on input at bounding box center [243, 11] width 44 height 22
click at [321, 40] on div "Availability Overview Property Details Photos Floor Plans Residents Contact Cli…" at bounding box center [715, 51] width 828 height 29
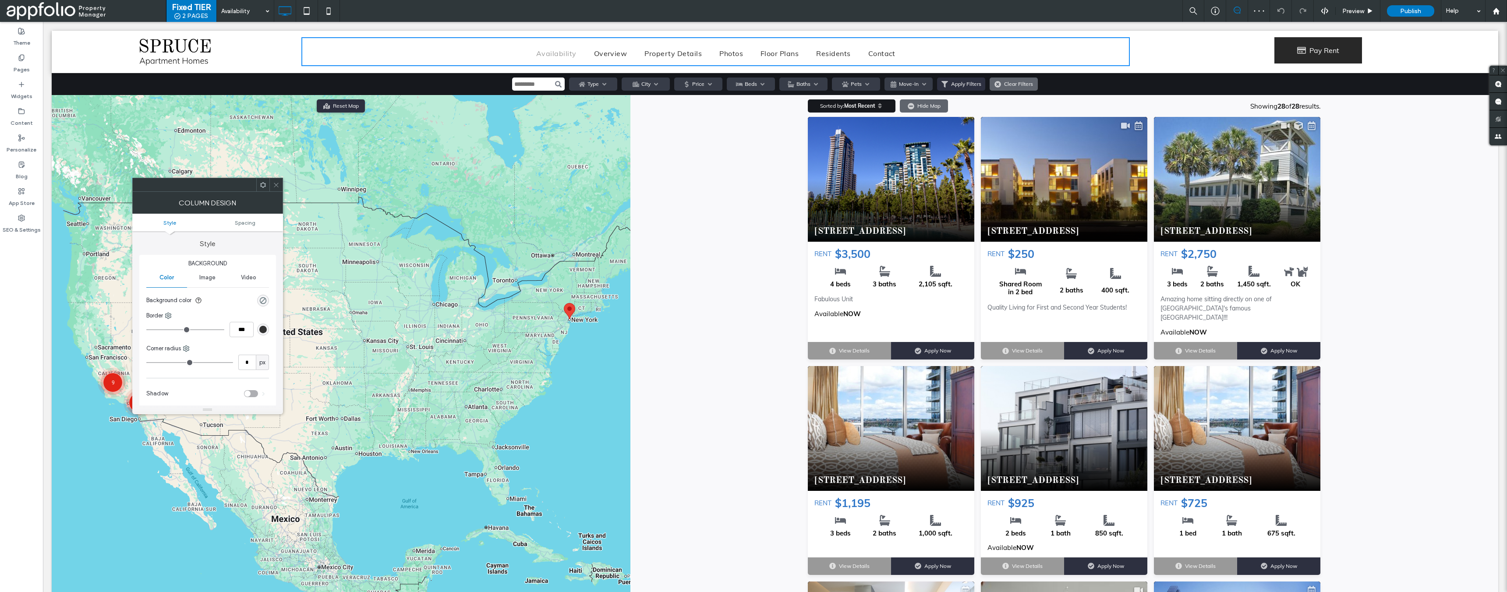
click at [808, 254] on div "RENT $3,500 4 beds 3 baths 2,105 sqft. Fabulous Unit Available NOW View Details…" at bounding box center [891, 291] width 166 height 99
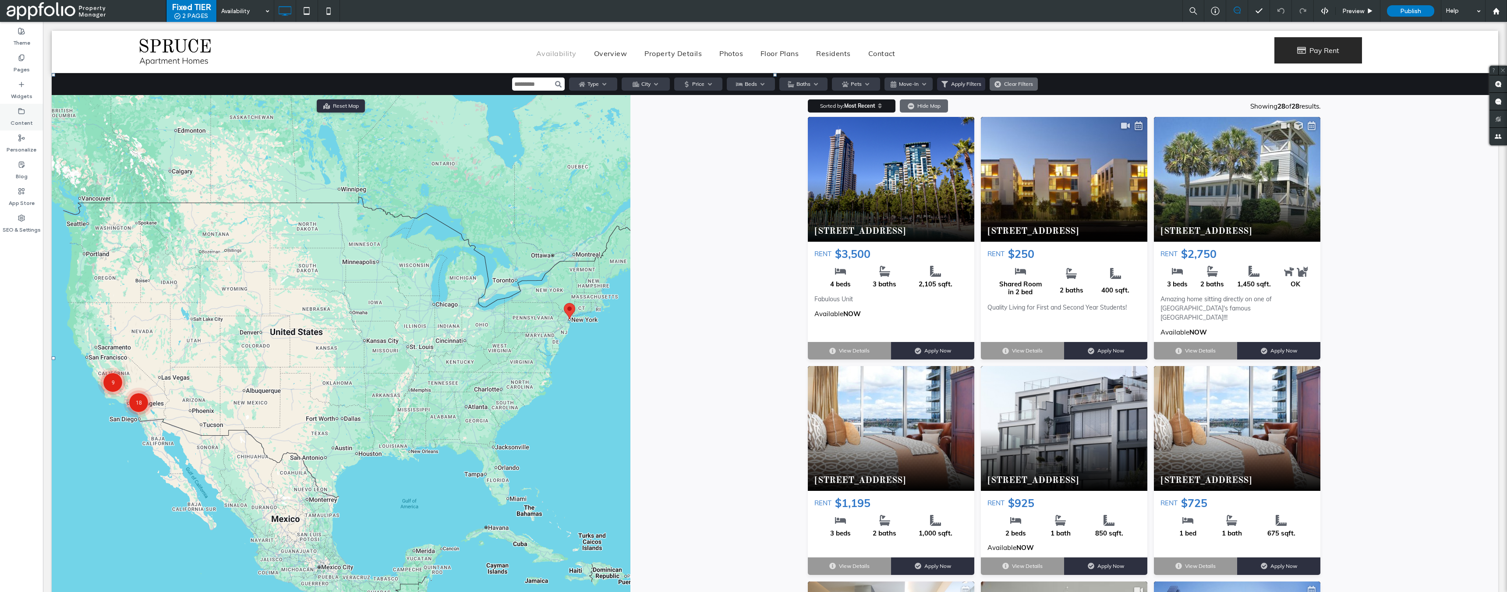
click at [34, 114] on div "Content" at bounding box center [21, 117] width 43 height 27
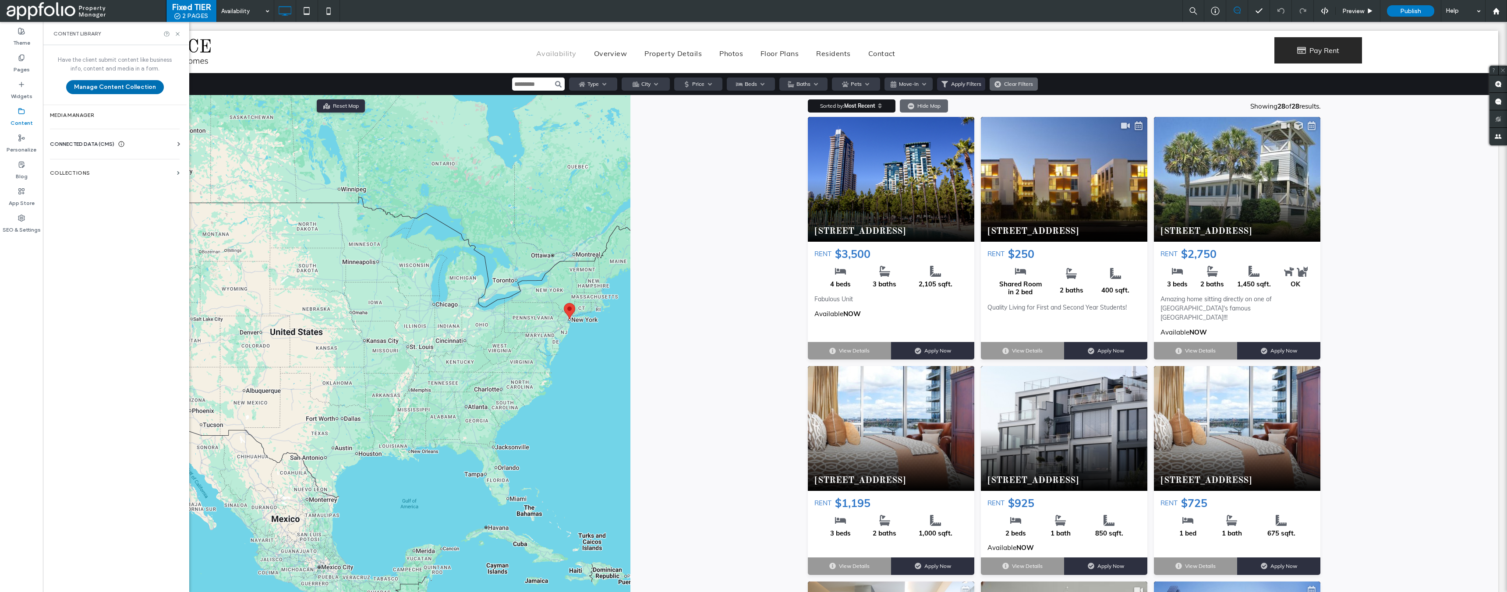
click at [124, 89] on button "Manage Content Collection" at bounding box center [115, 87] width 98 height 14
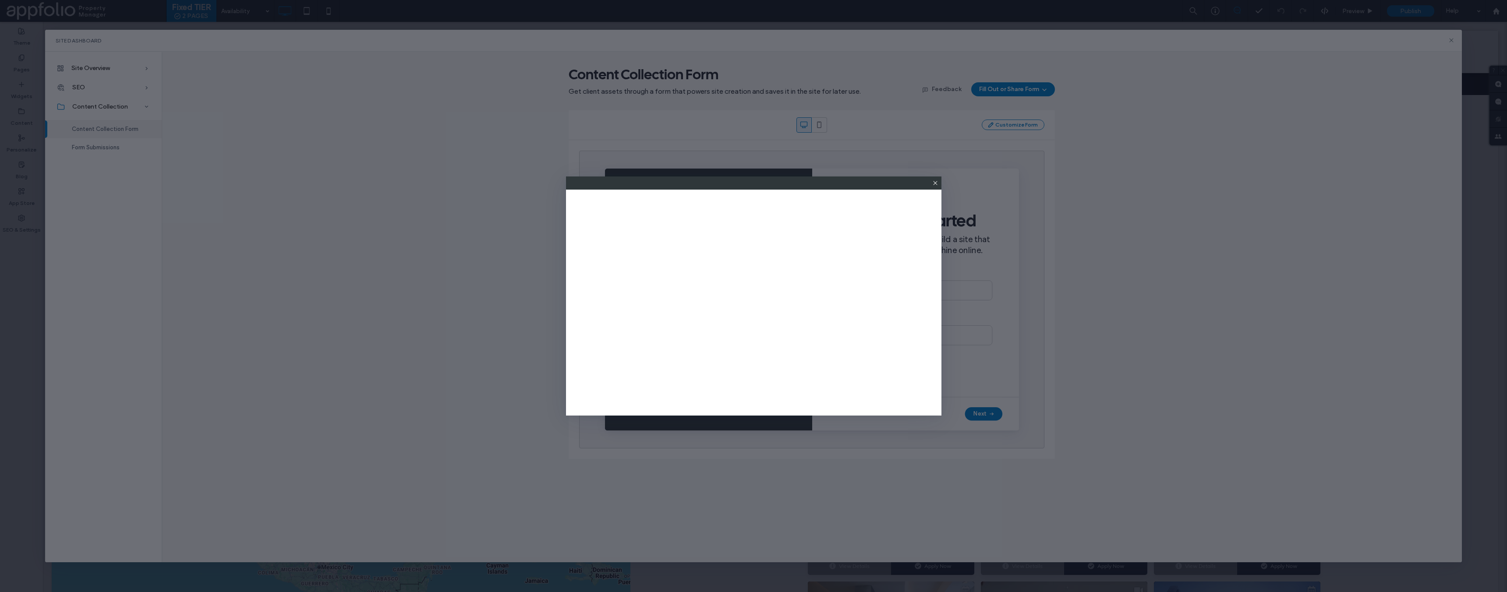
click at [933, 185] on icon at bounding box center [935, 183] width 7 height 7
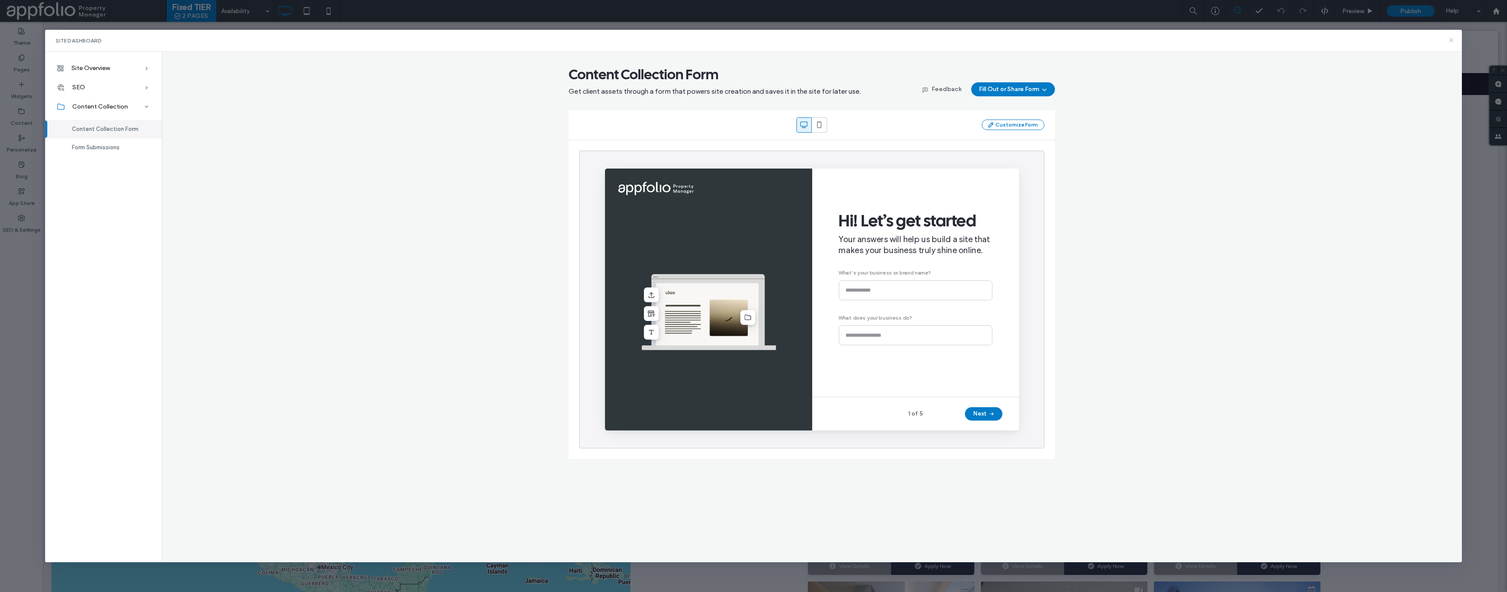
click at [1453, 39] on icon at bounding box center [1451, 40] width 7 height 7
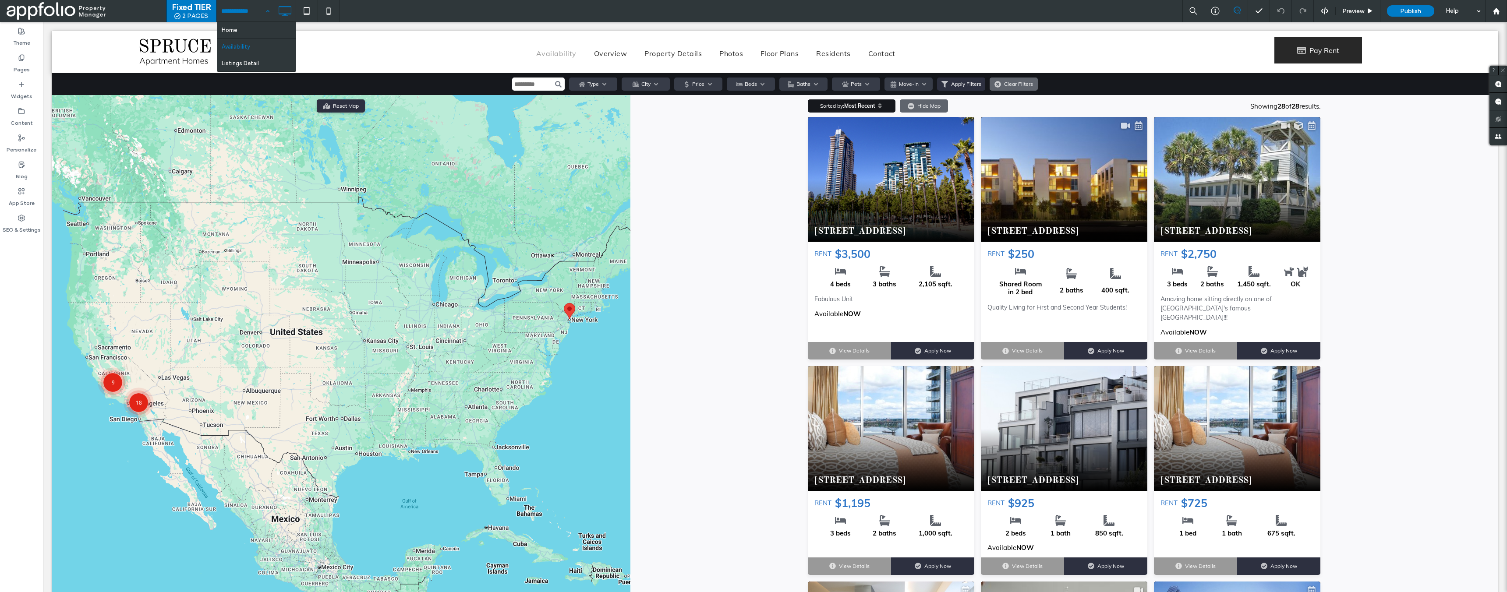
click at [258, 14] on input at bounding box center [243, 11] width 44 height 22
click at [24, 68] on label "Pages" at bounding box center [22, 67] width 16 height 12
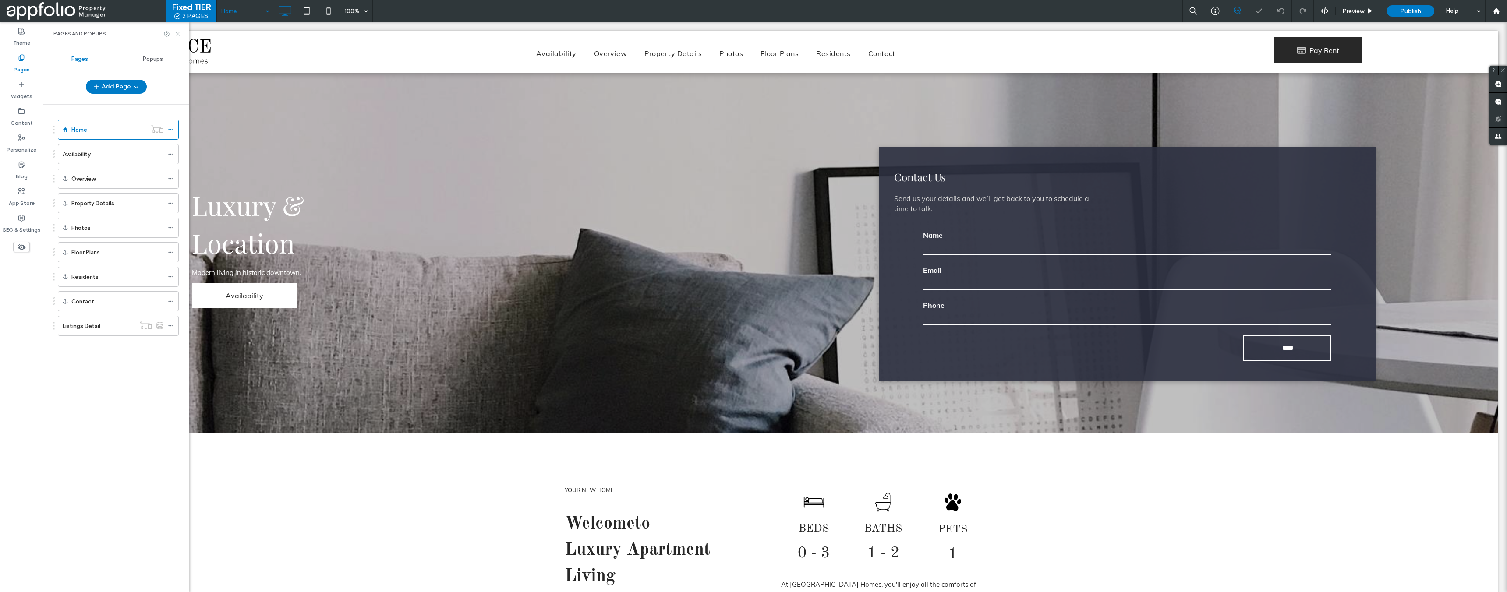
click at [178, 32] on icon at bounding box center [177, 34] width 7 height 7
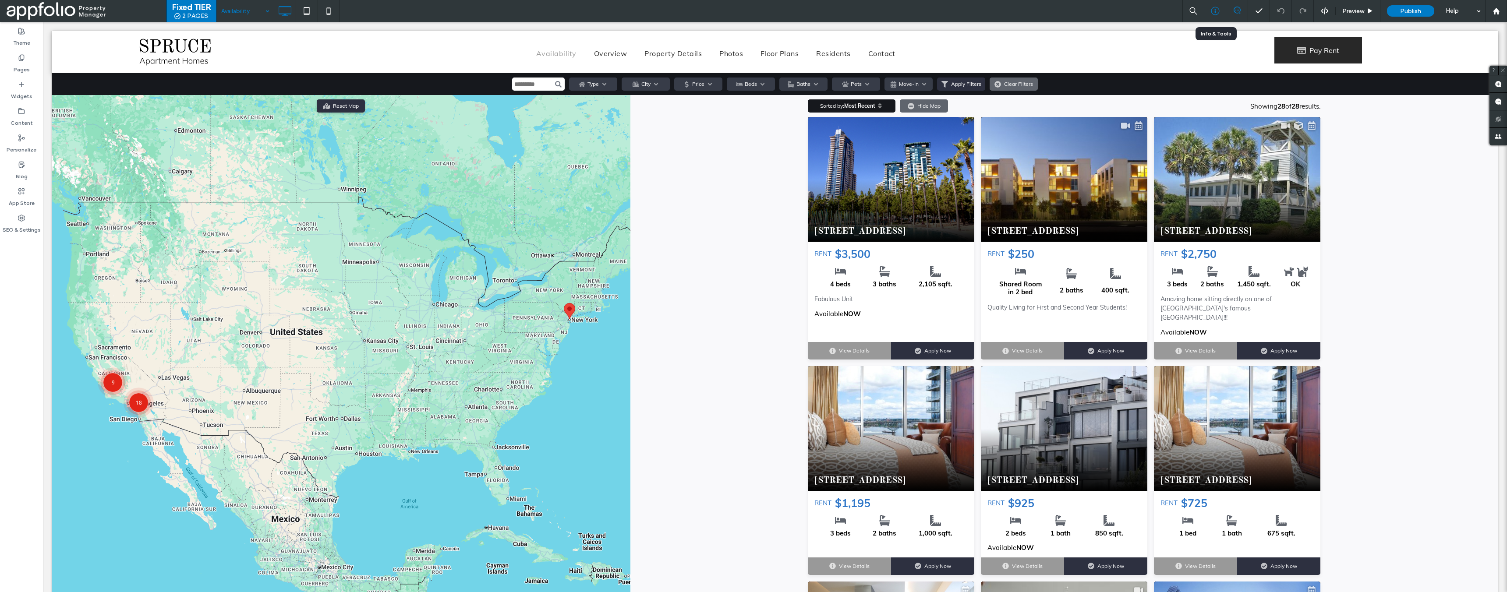
click at [1215, 12] on use at bounding box center [1215, 11] width 8 height 8
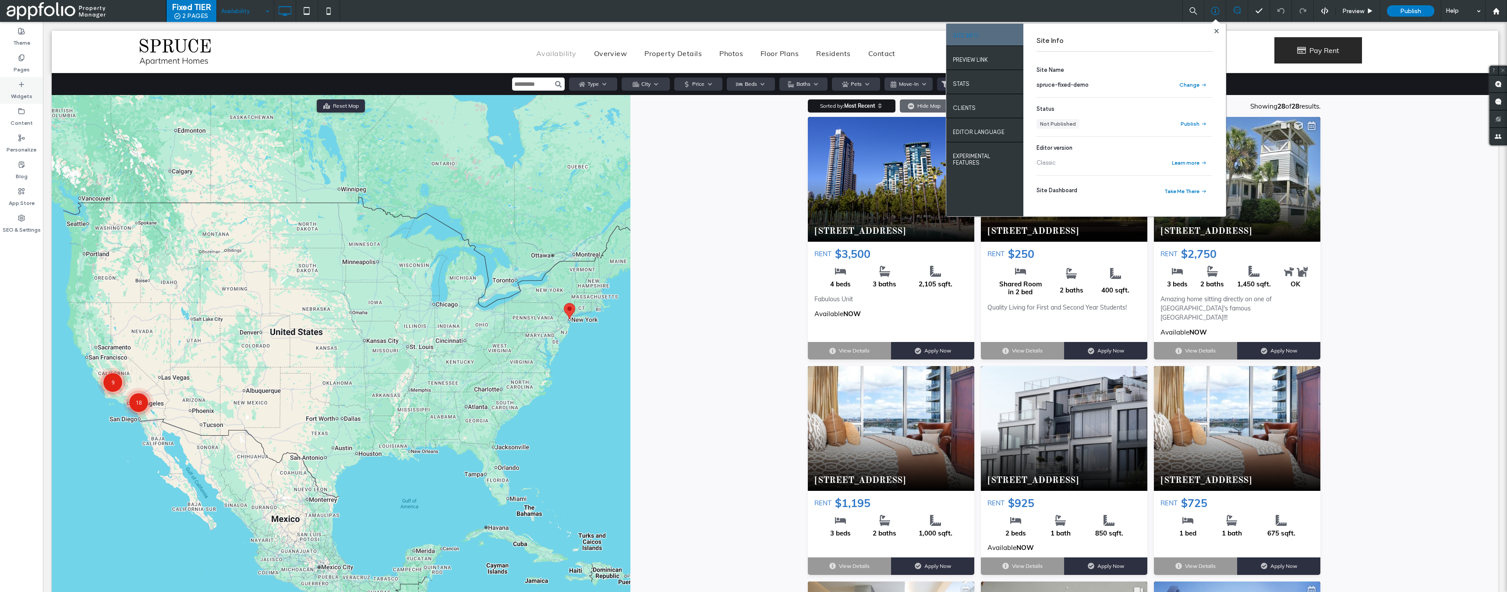
click at [28, 78] on div "Widgets" at bounding box center [21, 90] width 43 height 27
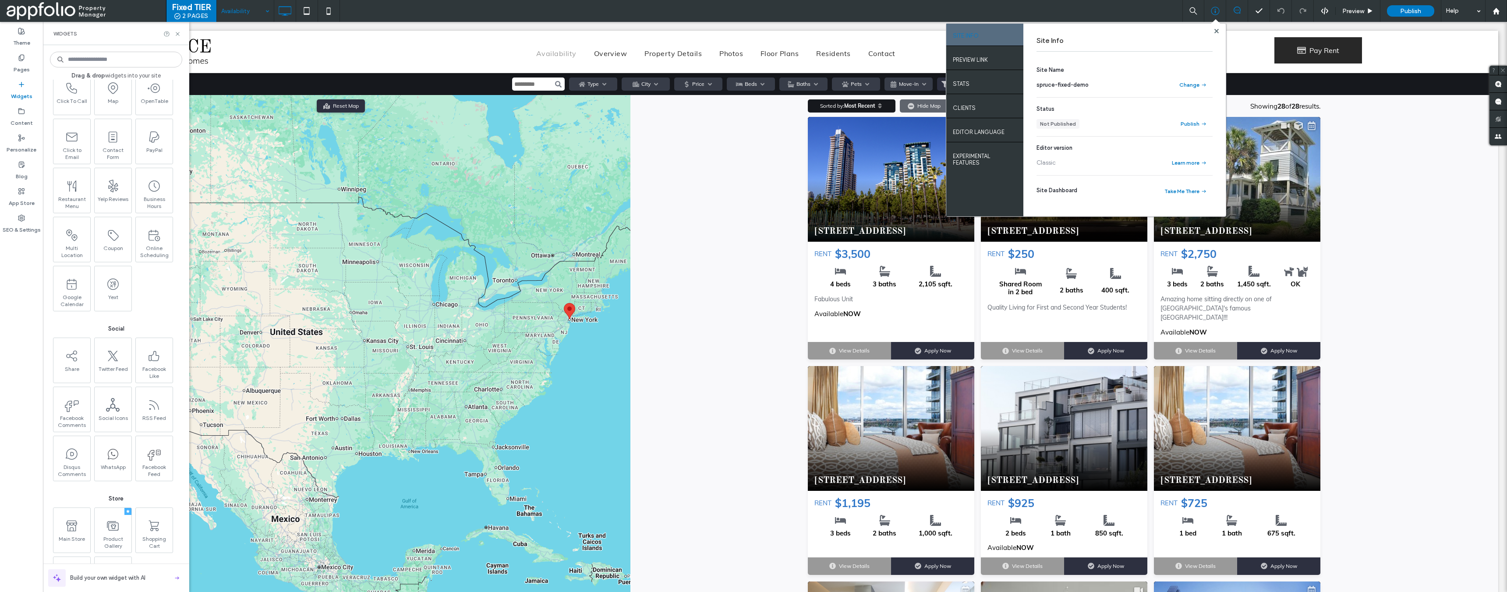
scroll to position [1225, 0]
click at [730, 194] on span at bounding box center [775, 358] width 1447 height 570
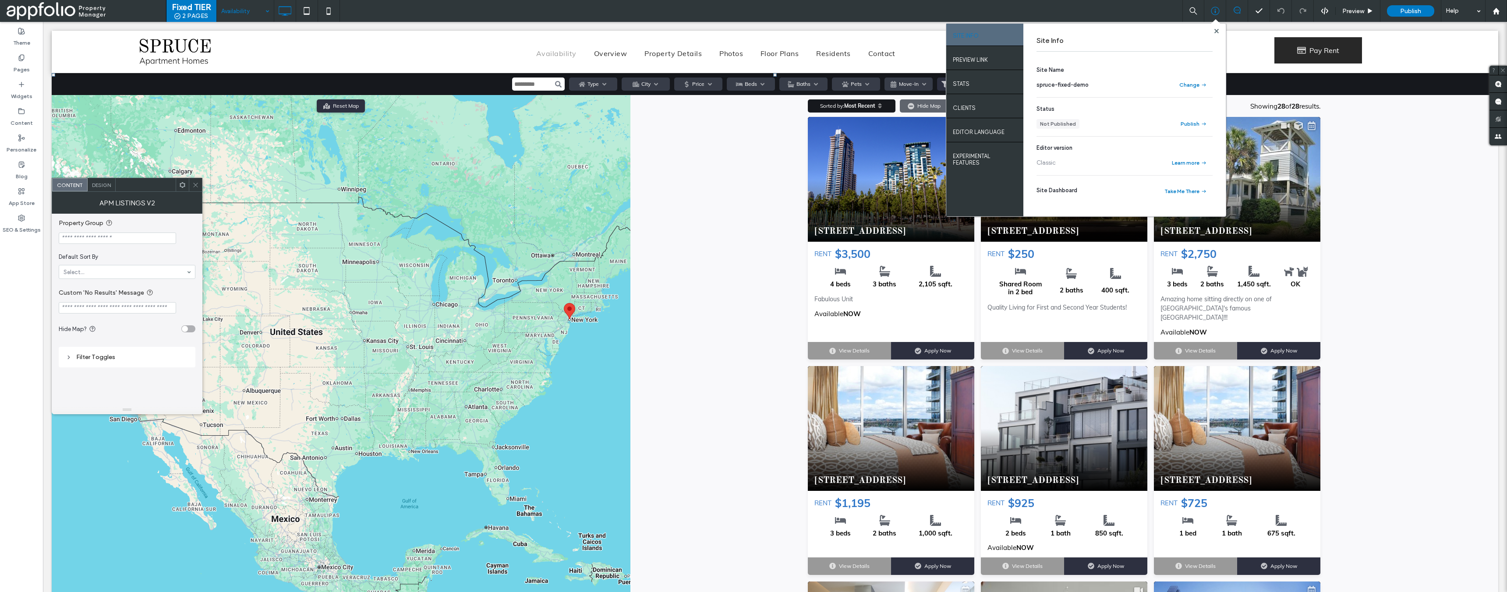
click at [564, 50] on span "Availability" at bounding box center [556, 53] width 40 height 11
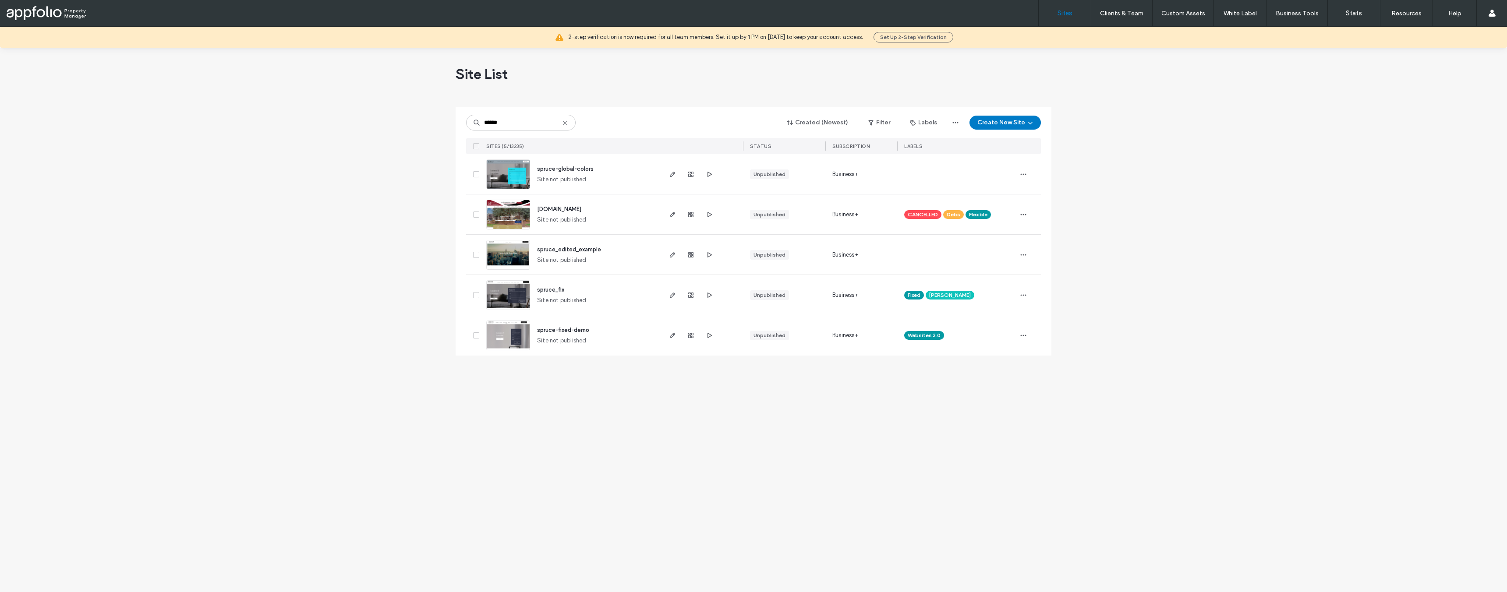
type input "******"
click at [558, 288] on span "spruce_fix" at bounding box center [550, 290] width 27 height 7
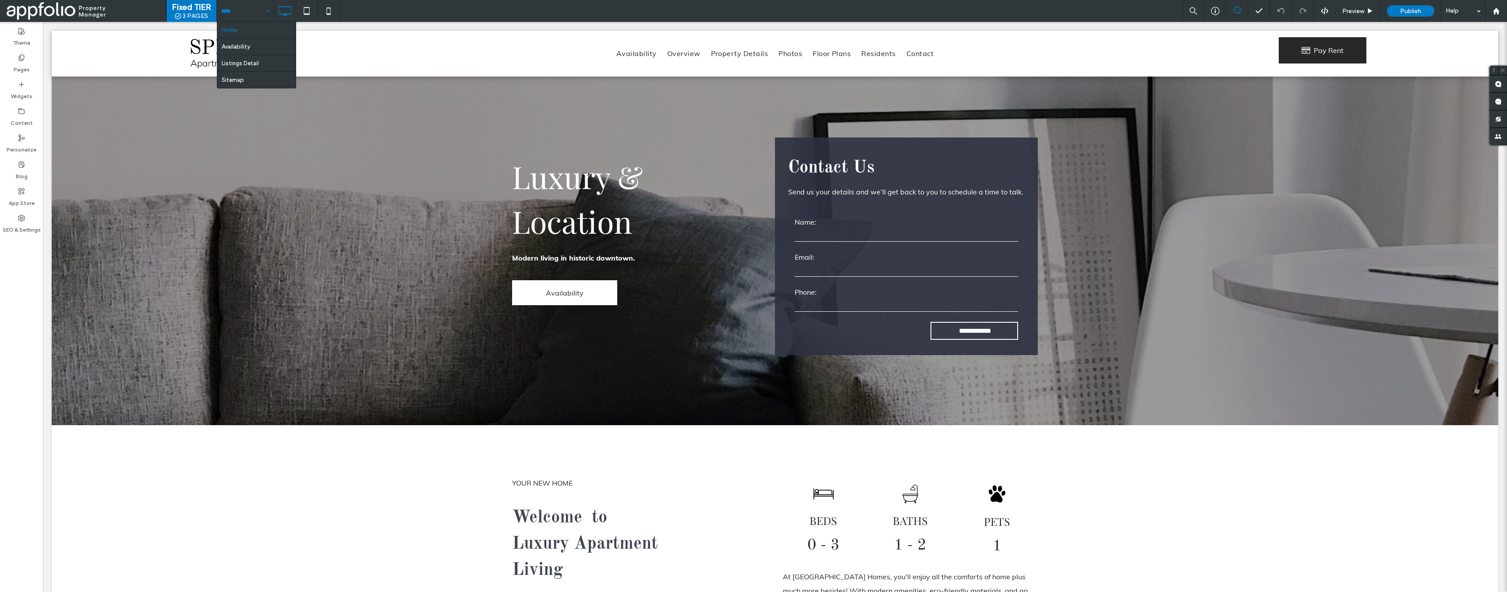
click at [254, 7] on input at bounding box center [243, 11] width 44 height 22
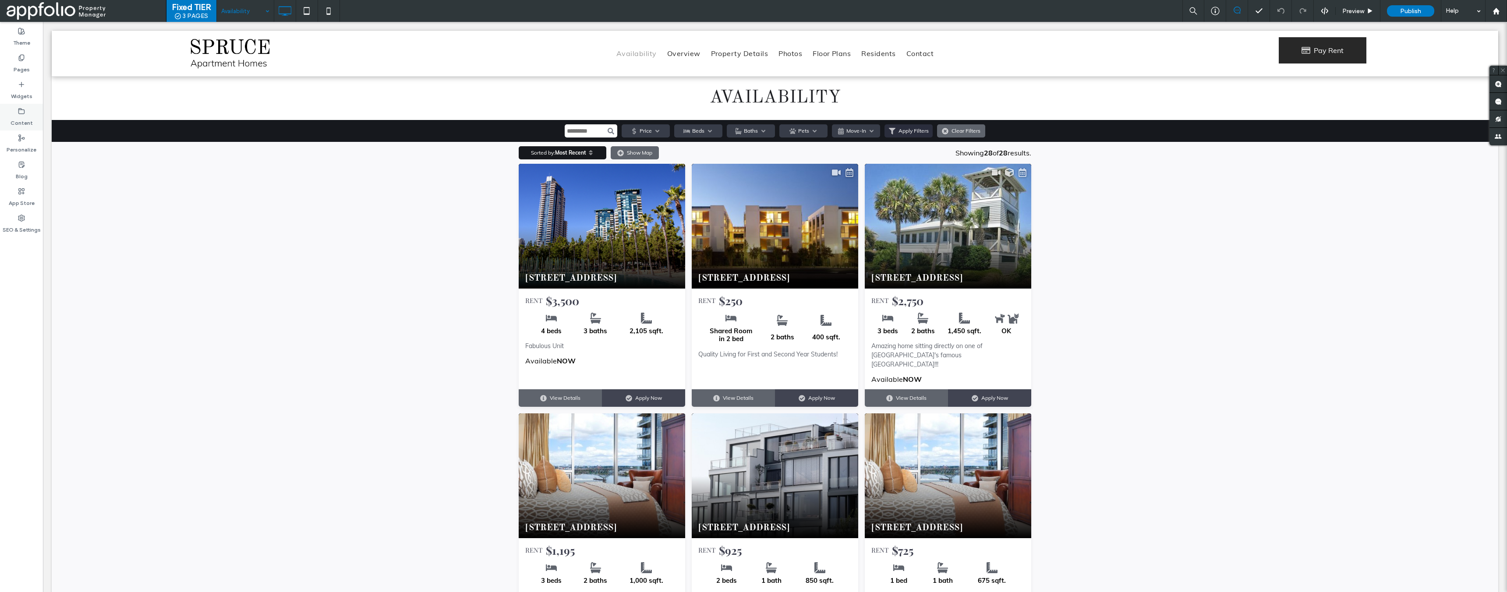
click at [17, 113] on div "Content" at bounding box center [21, 117] width 43 height 27
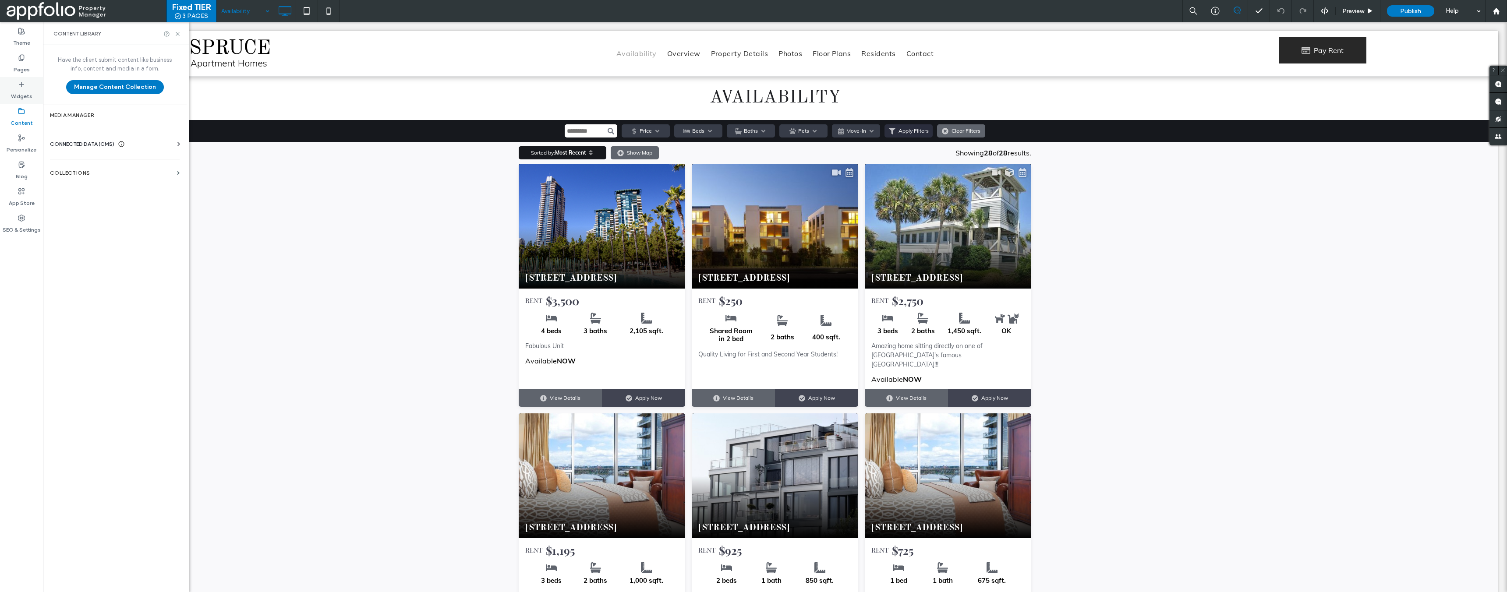
click at [19, 93] on label "Widgets" at bounding box center [21, 94] width 21 height 12
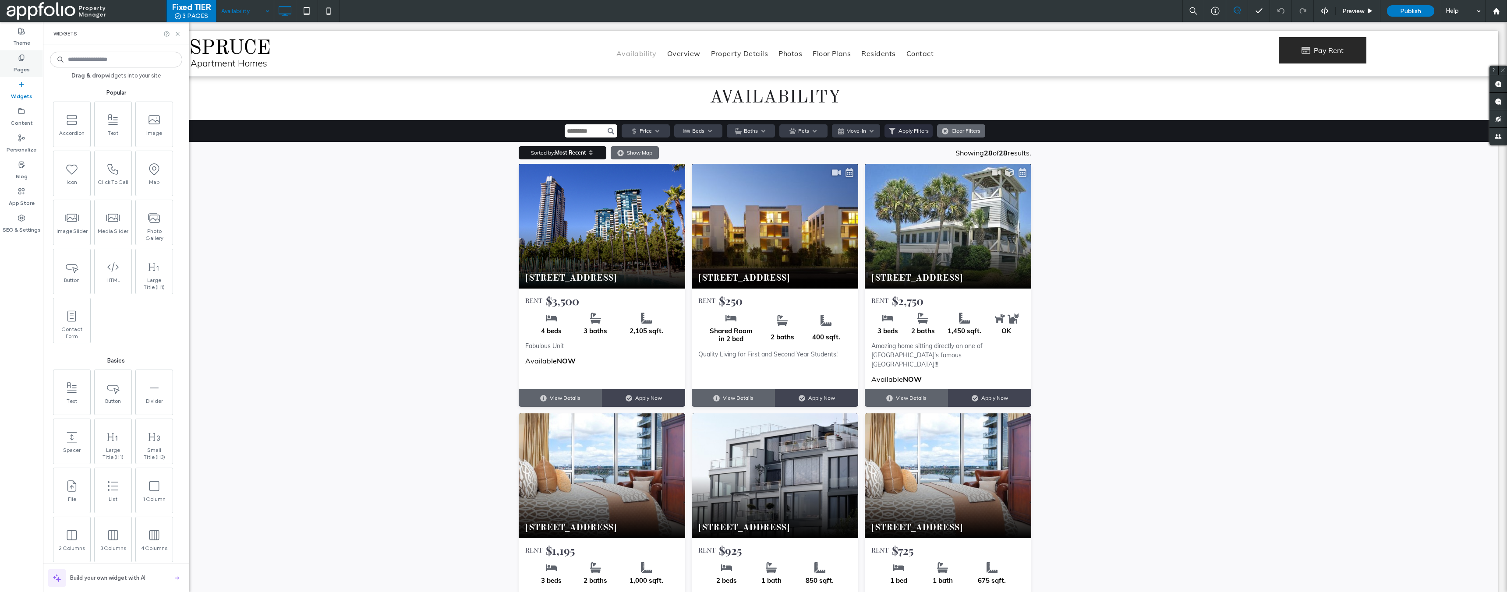
click at [24, 59] on icon at bounding box center [21, 57] width 7 height 7
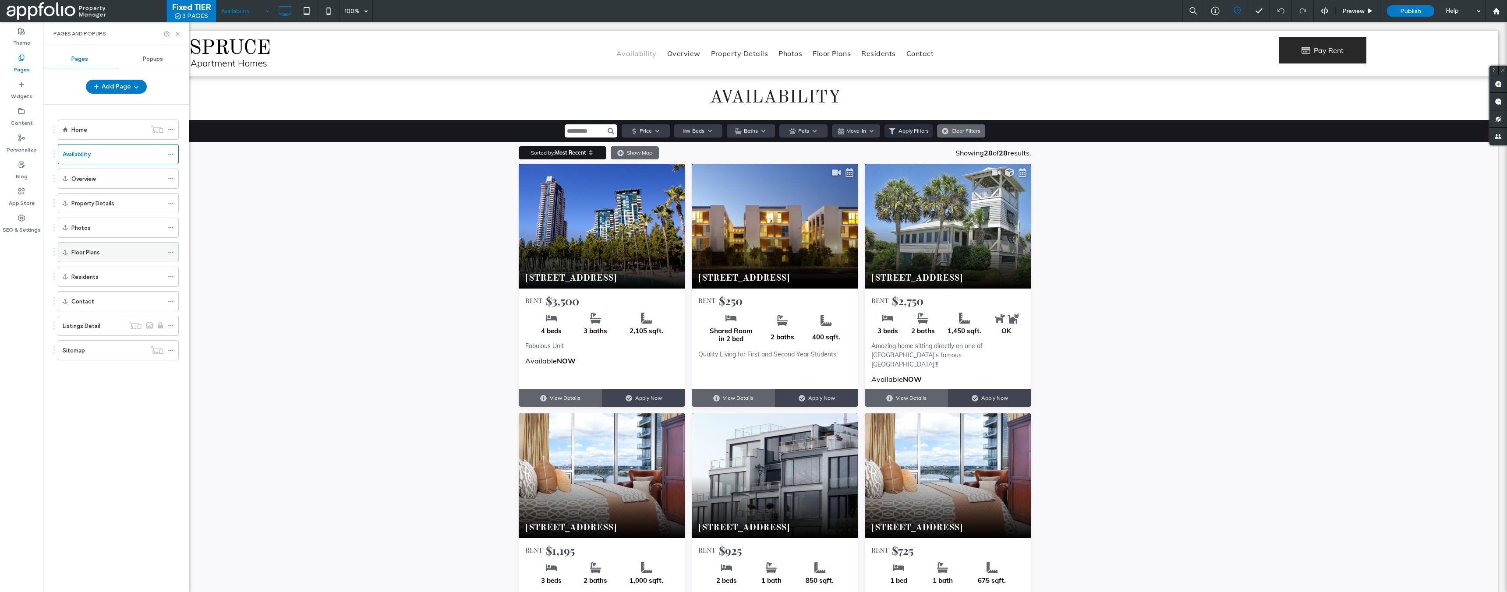
click at [85, 252] on label "Floor Plans" at bounding box center [85, 252] width 28 height 15
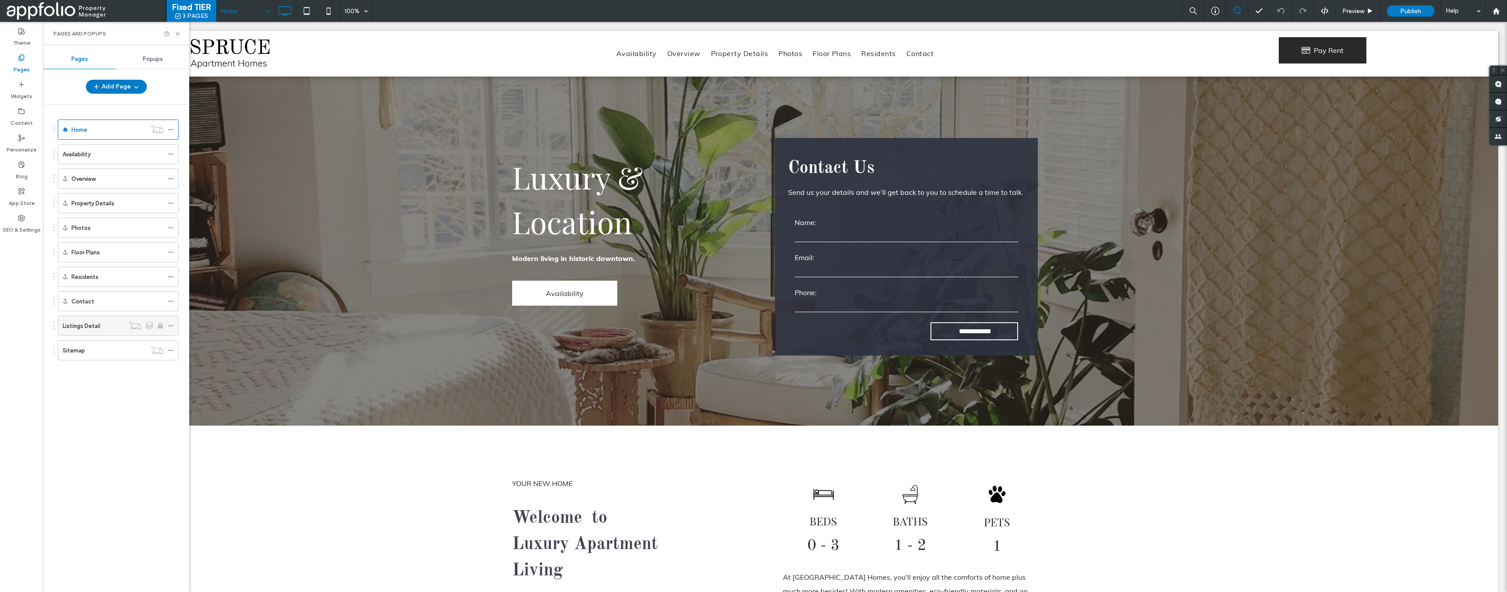
click at [97, 328] on label "Listings Detail" at bounding box center [82, 326] width 38 height 15
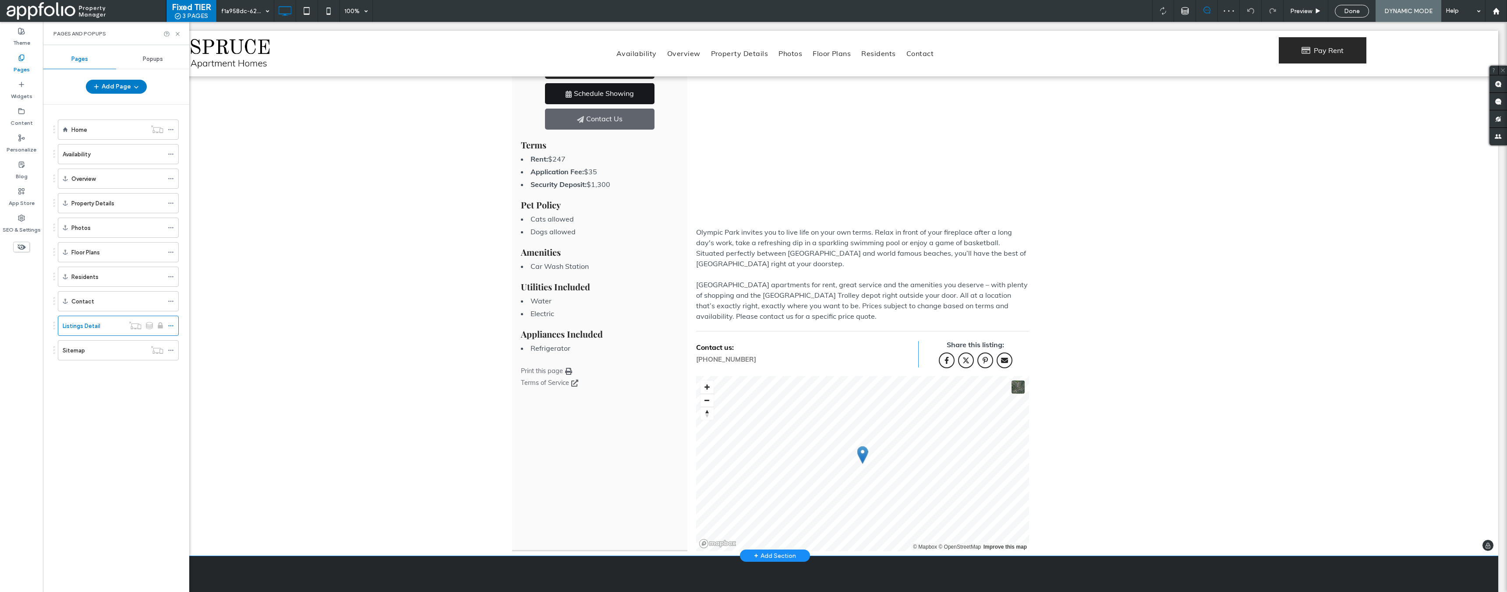
scroll to position [519, 0]
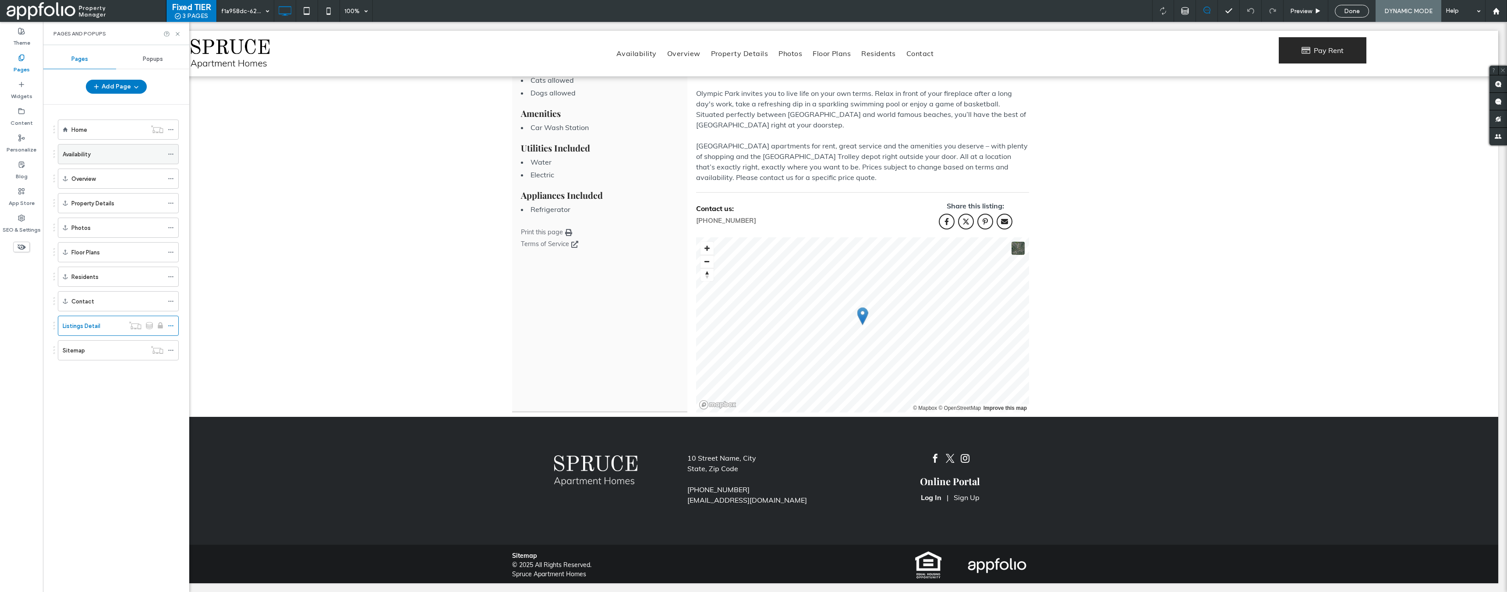
click at [99, 157] on div "Availability" at bounding box center [113, 154] width 101 height 9
click at [171, 156] on div at bounding box center [753, 296] width 1507 height 592
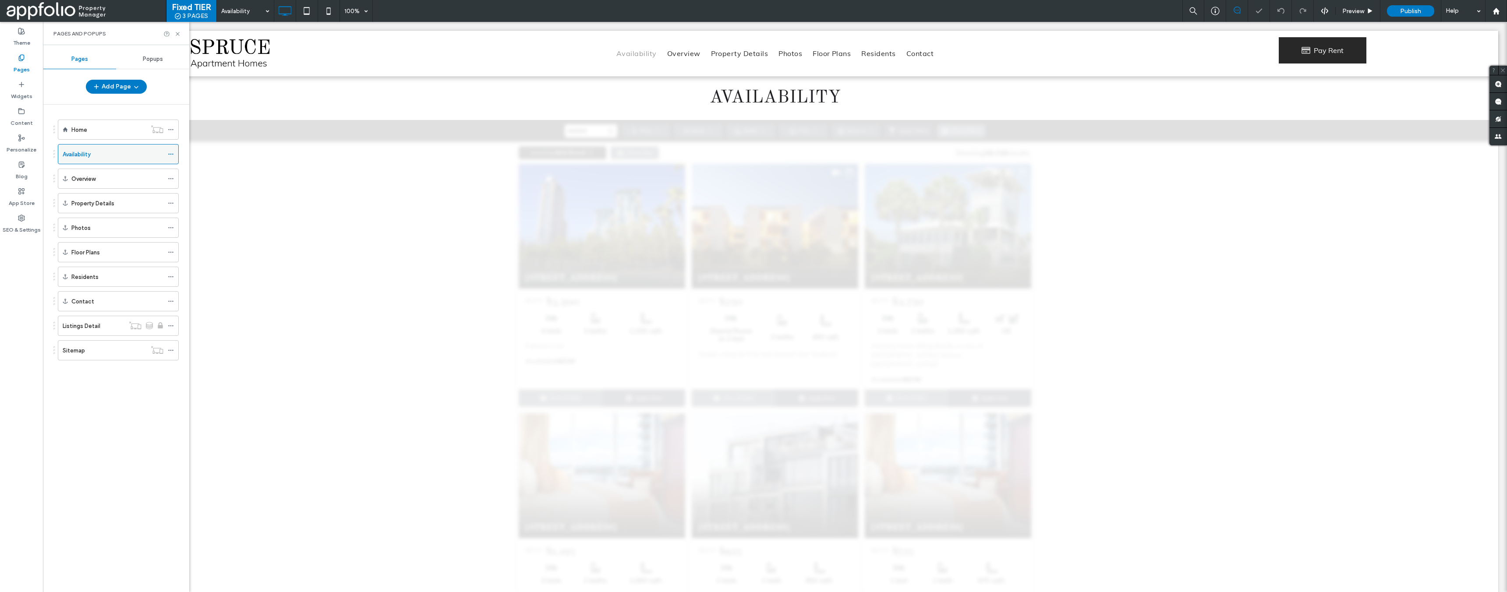
click at [171, 153] on icon at bounding box center [171, 154] width 6 height 6
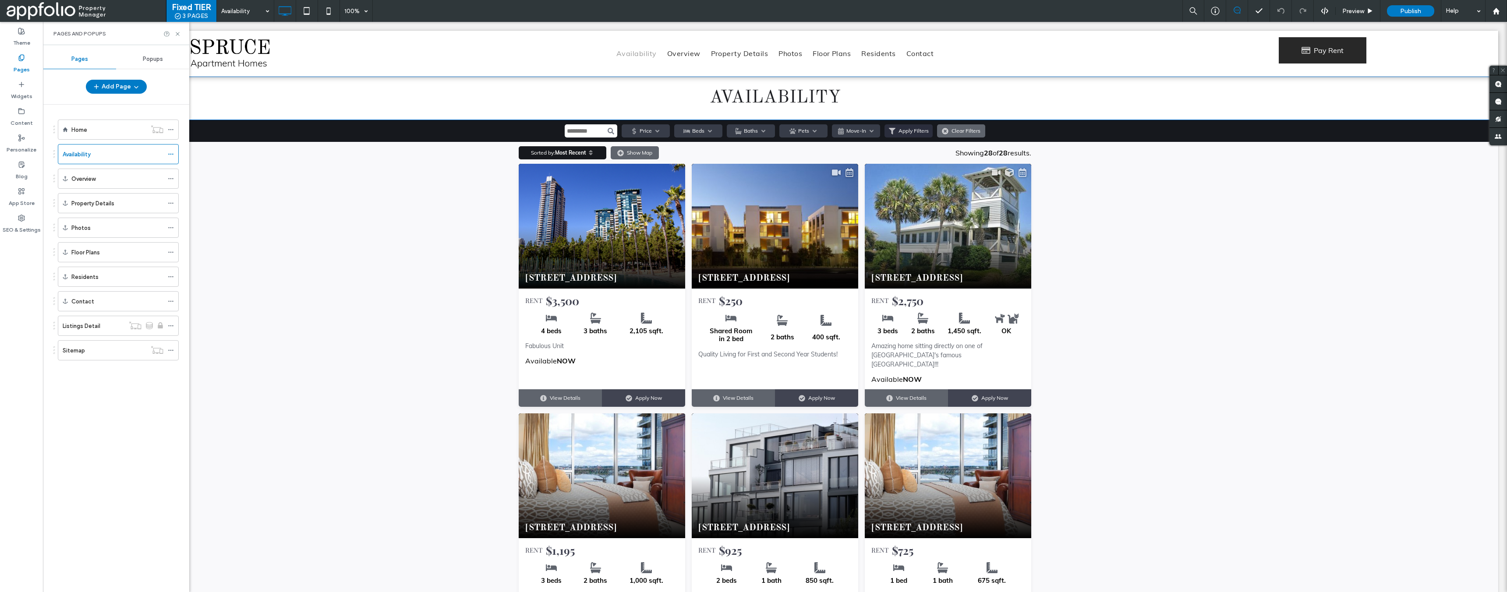
drag, startPoint x: 405, startPoint y: 131, endPoint x: 361, endPoint y: 103, distance: 51.5
drag, startPoint x: 347, startPoint y: 105, endPoint x: 330, endPoint y: 102, distance: 17.4
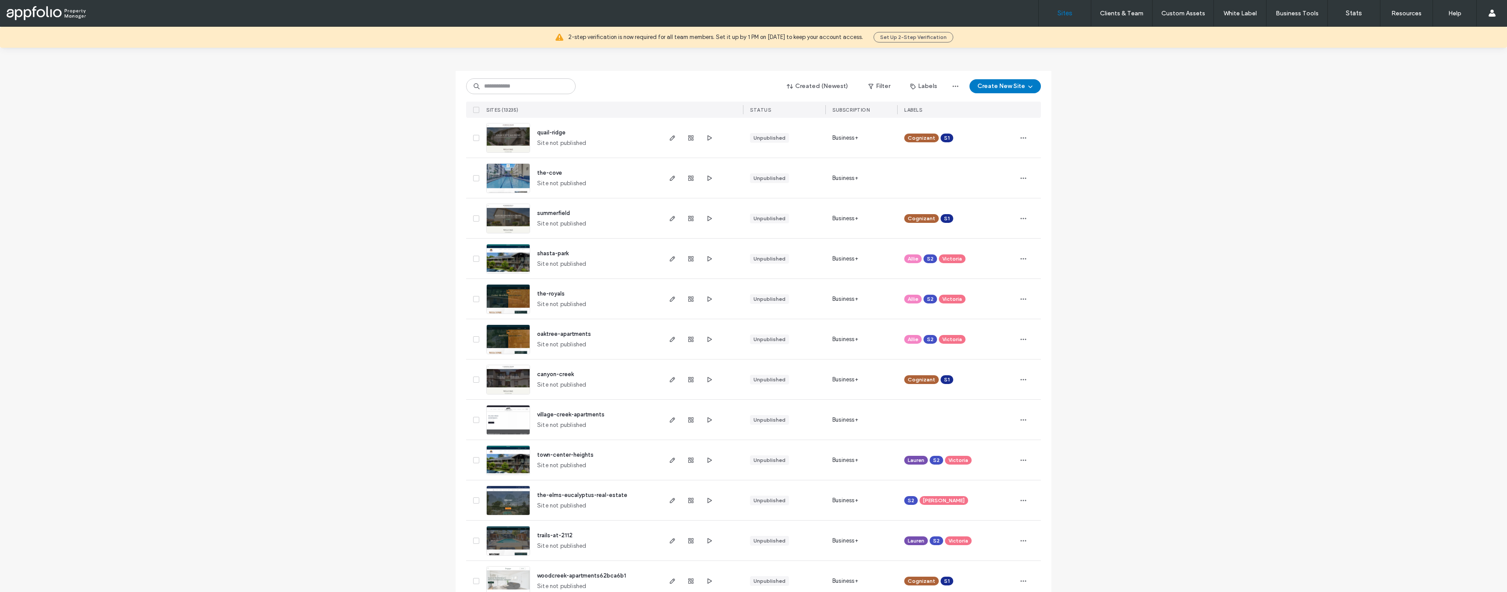
scroll to position [38, 0]
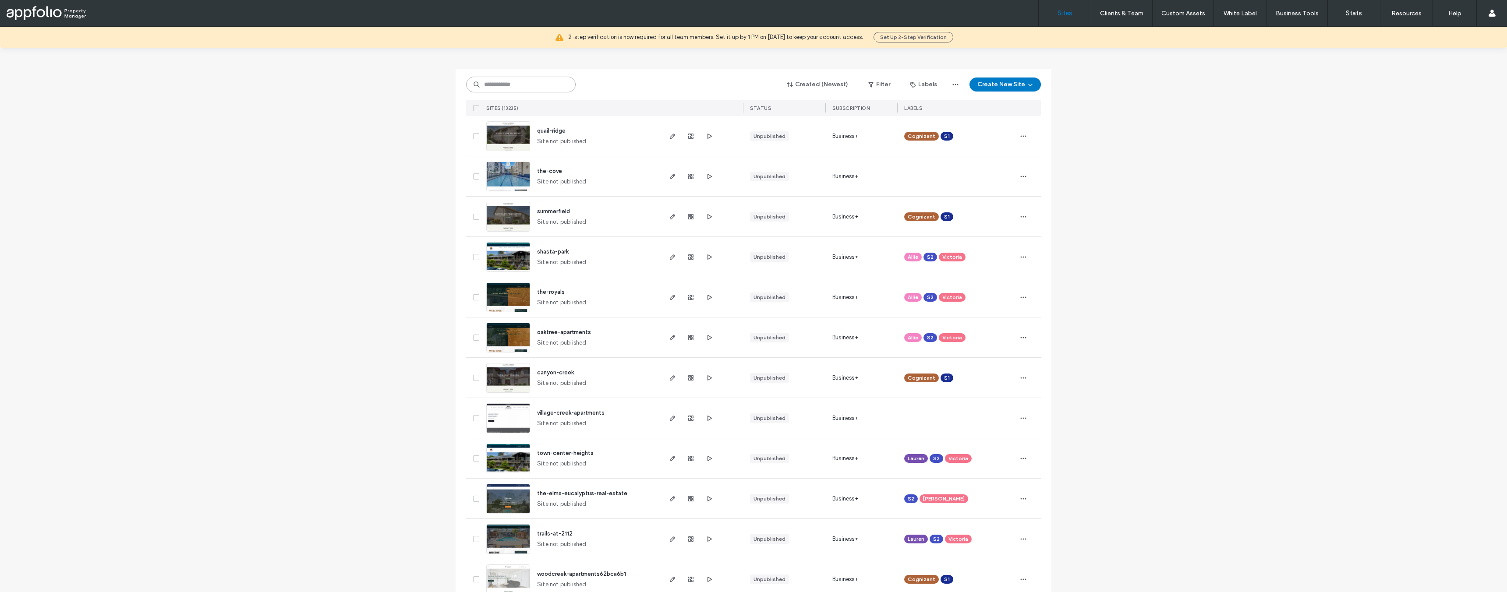
click at [527, 85] on input at bounding box center [521, 85] width 110 height 16
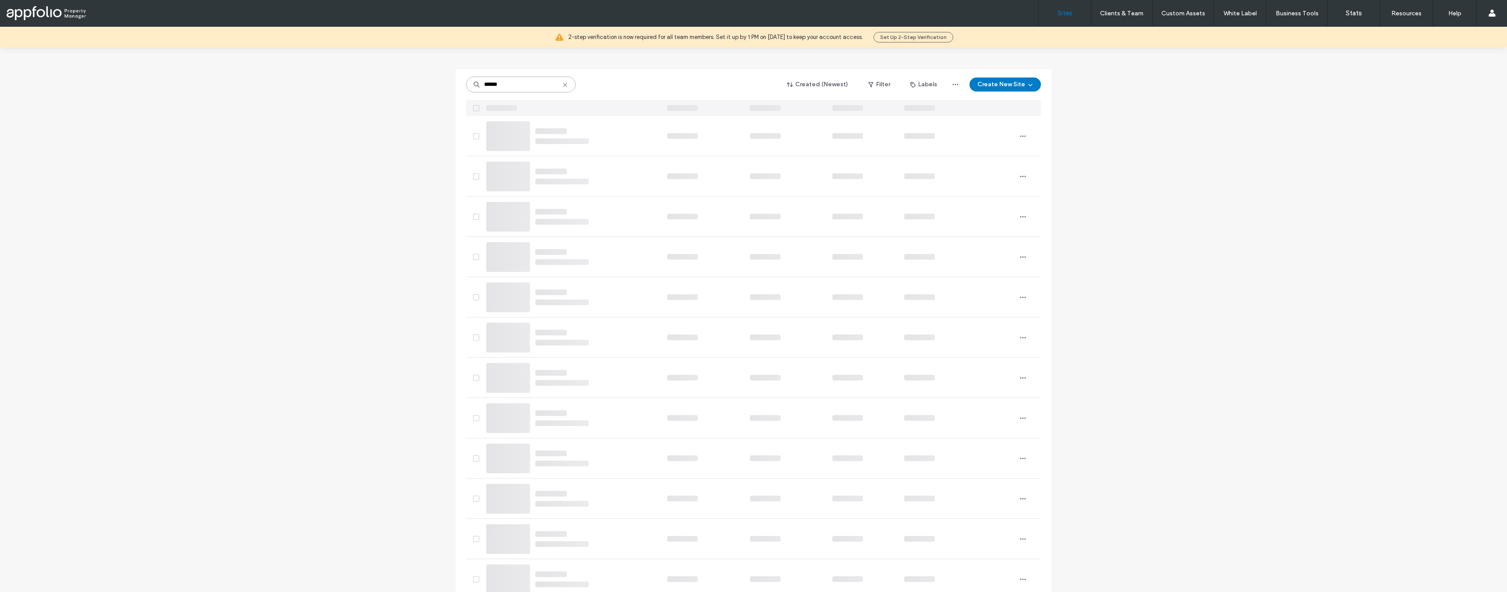
scroll to position [0, 0]
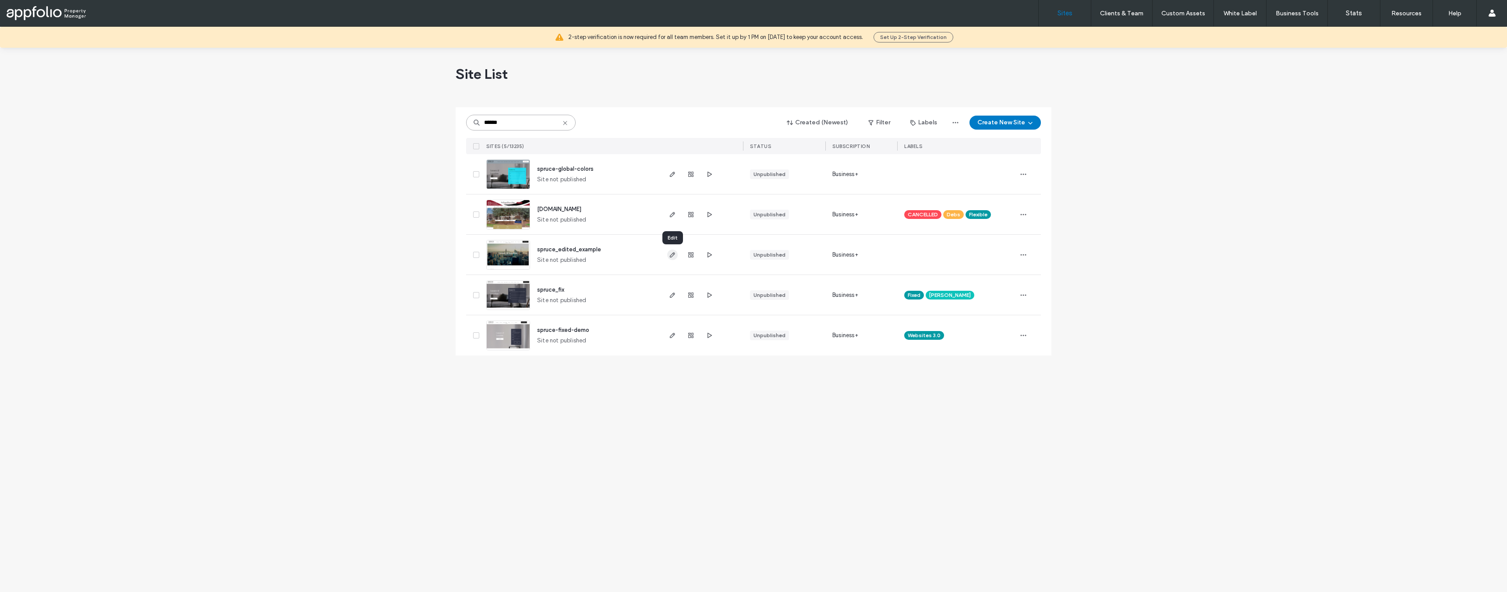
type input "******"
click at [670, 256] on use "button" at bounding box center [672, 254] width 5 height 5
click at [675, 257] on icon "button" at bounding box center [672, 254] width 7 height 7
click at [675, 255] on icon "button" at bounding box center [672, 254] width 7 height 7
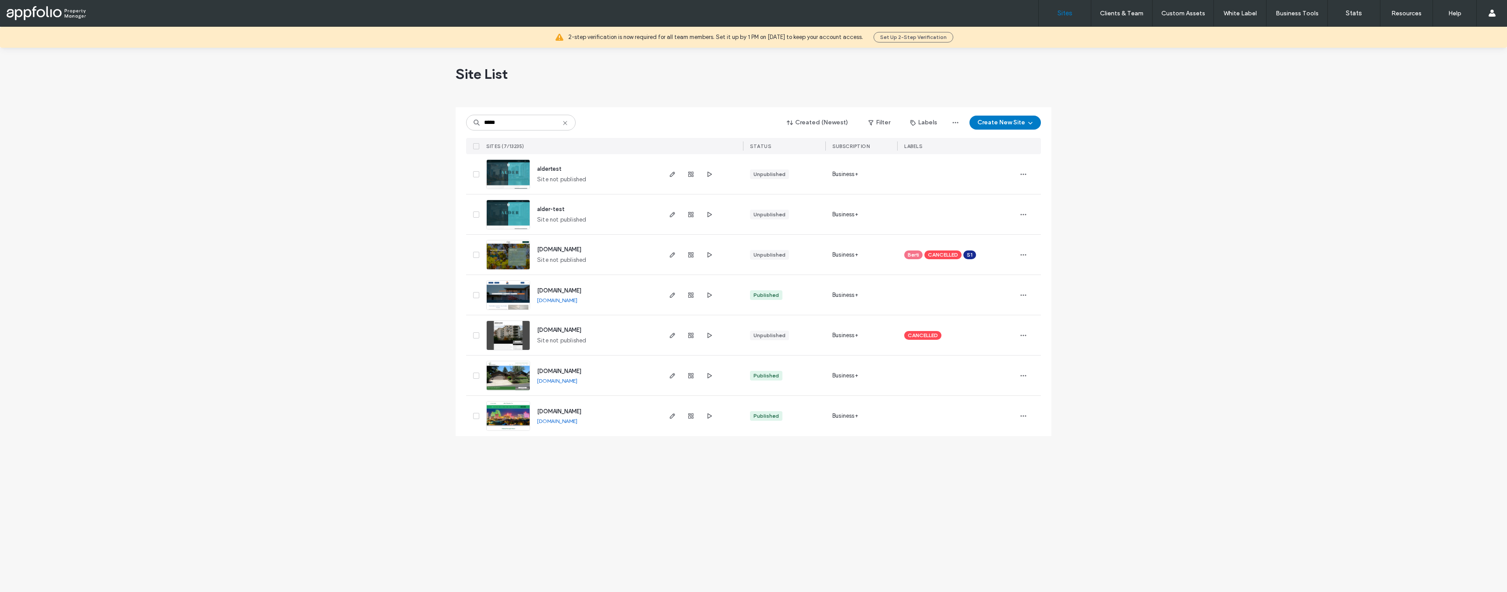
click at [494, 132] on div "***** Created (Newest) Filter Labels Create New Site SITES (7/13235) STATUS SUB…" at bounding box center [753, 130] width 575 height 47
click at [499, 123] on input "*****" at bounding box center [521, 123] width 110 height 16
paste input "**"
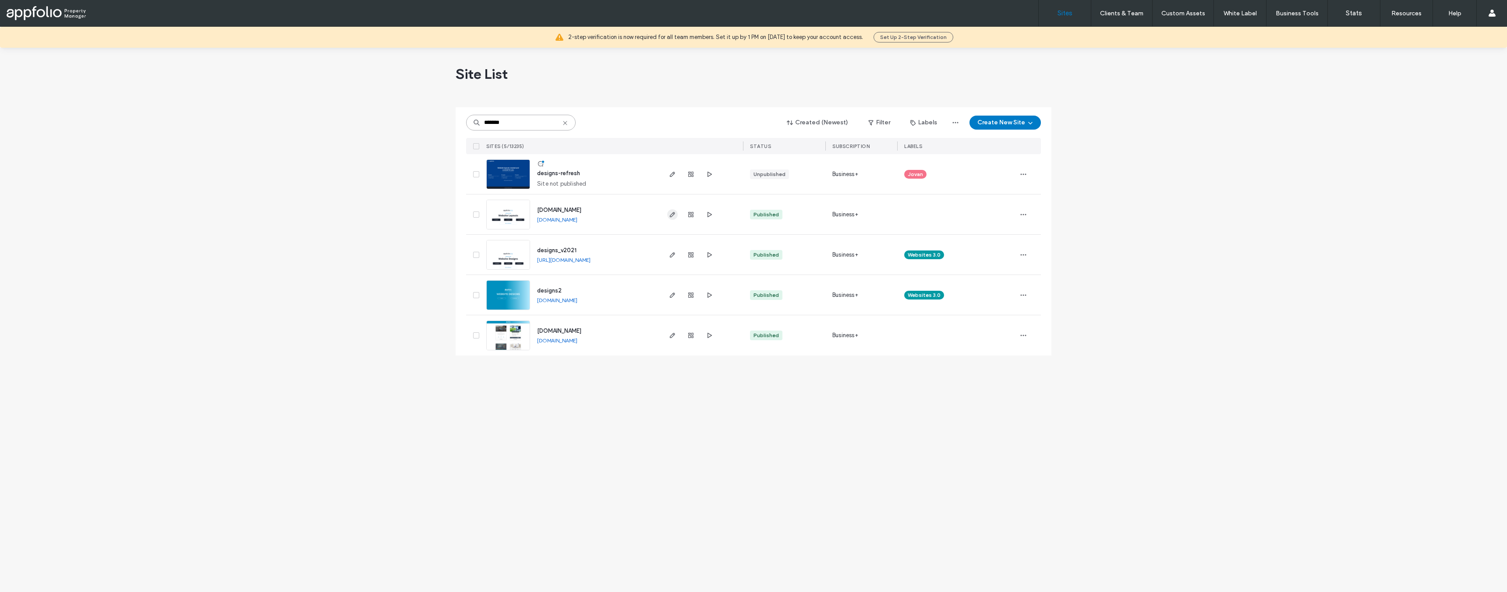
type input "*******"
click at [669, 217] on icon "button" at bounding box center [672, 214] width 7 height 7
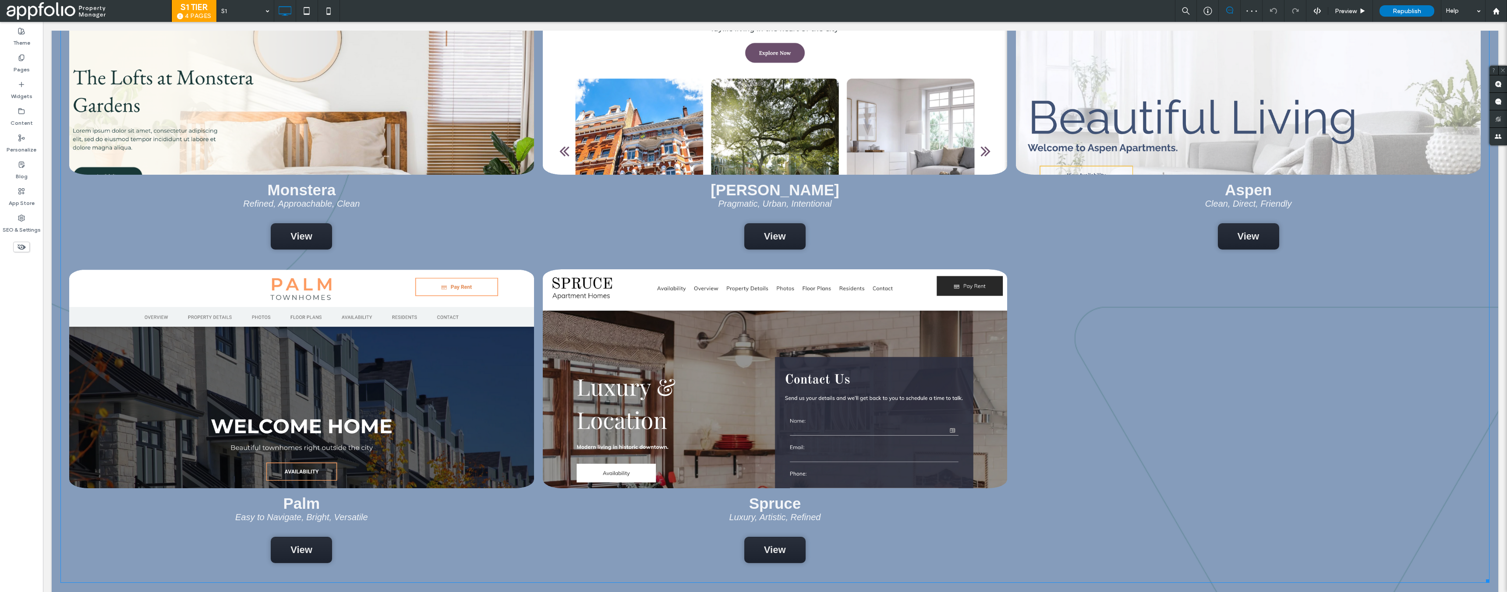
scroll to position [626, 0]
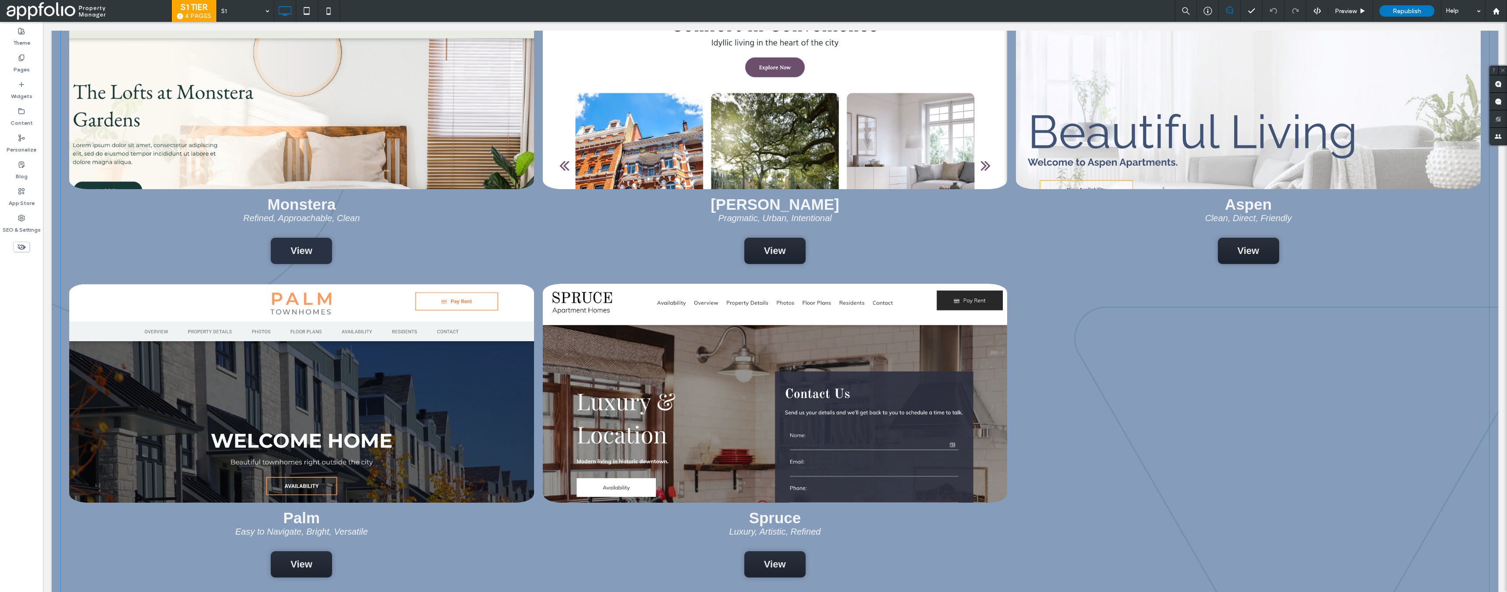
click at [304, 250] on span "View" at bounding box center [301, 251] width 39 height 20
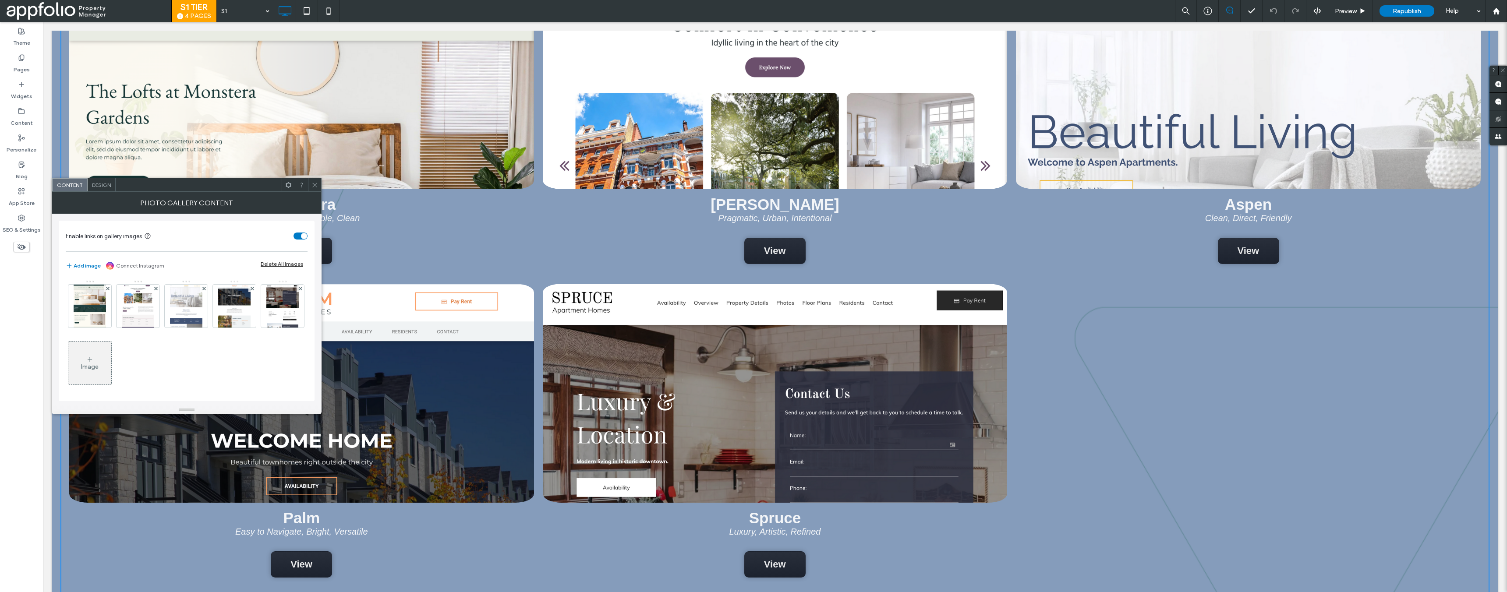
click at [317, 187] on icon at bounding box center [314, 185] width 7 height 7
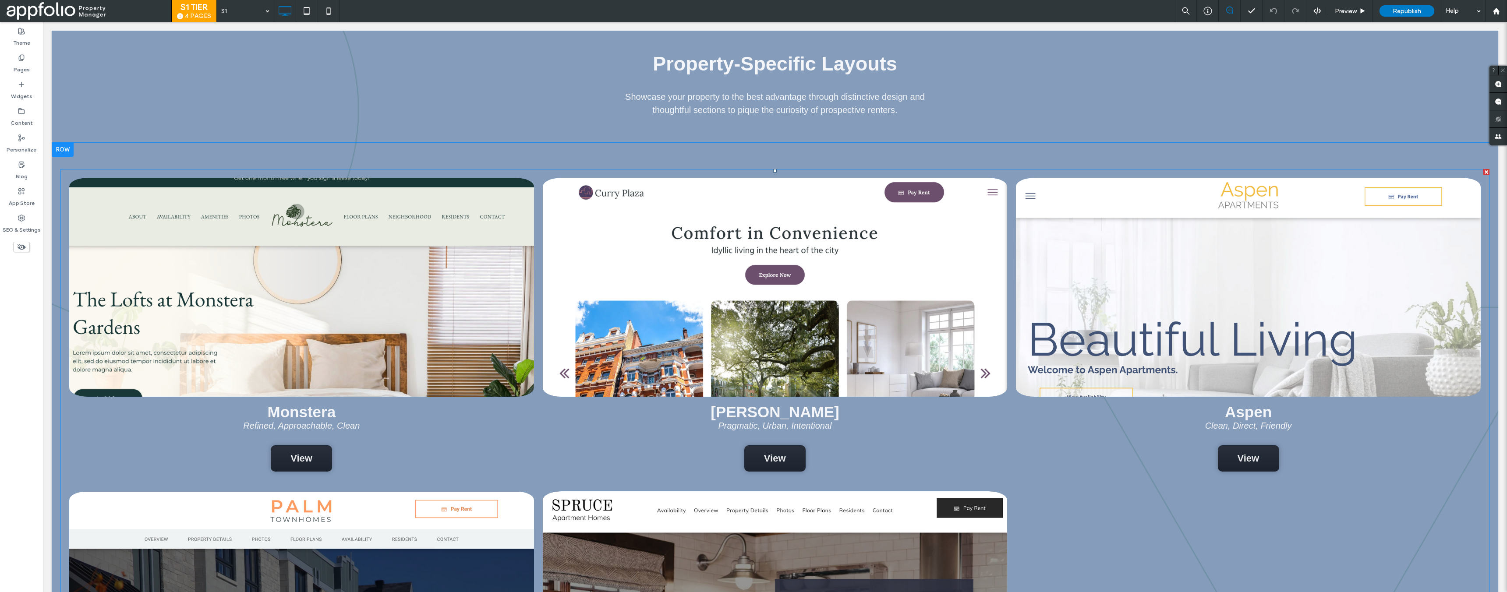
scroll to position [380, 0]
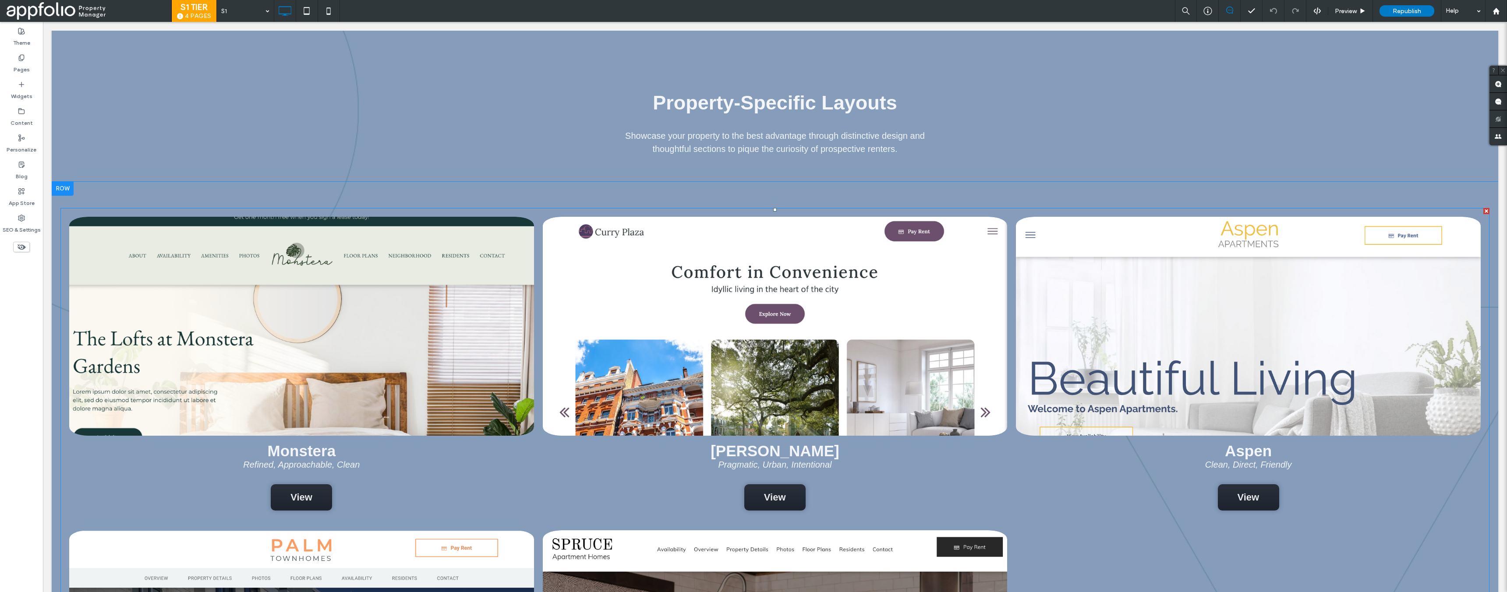
click at [301, 258] on link at bounding box center [301, 326] width 492 height 232
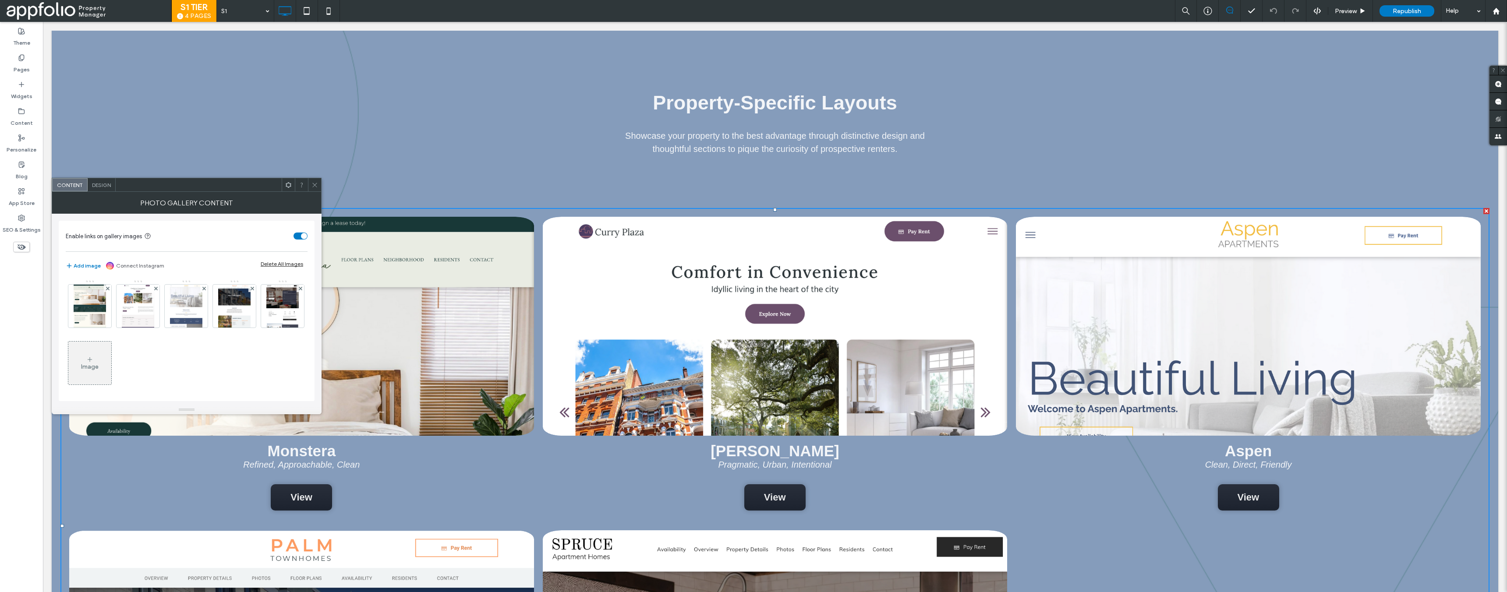
click at [315, 186] on use at bounding box center [314, 185] width 4 height 4
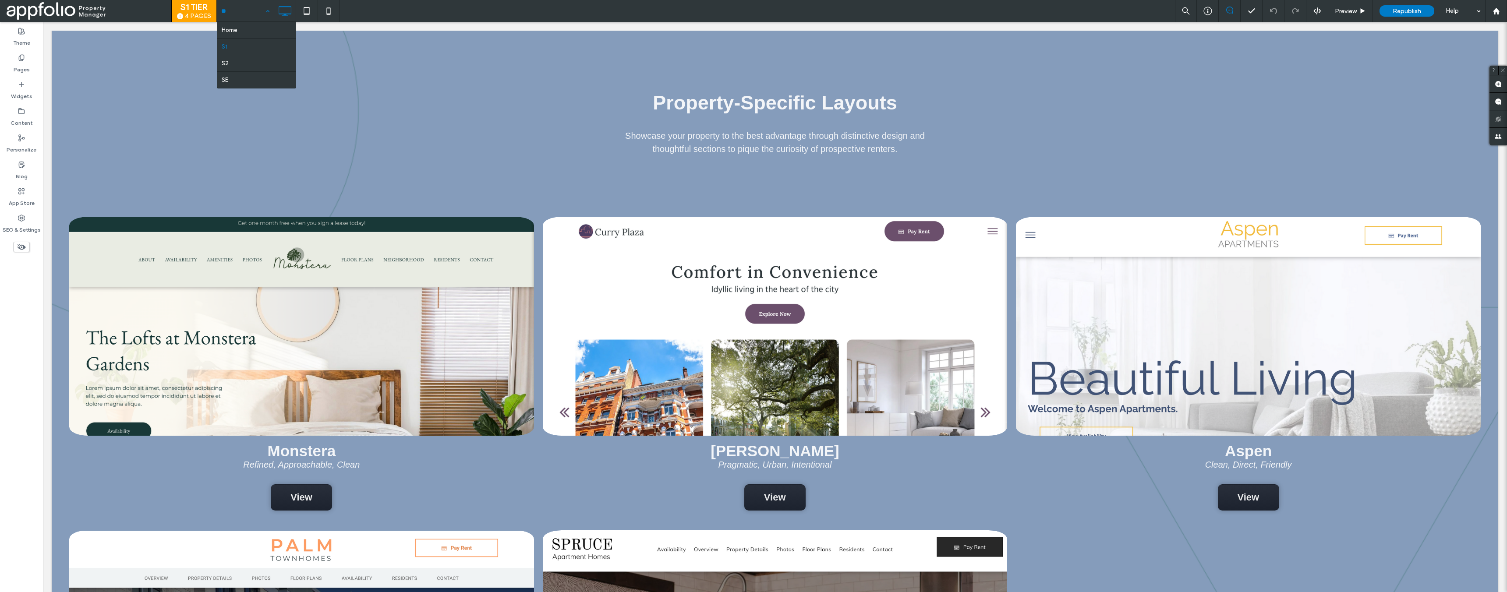
click at [241, 9] on input at bounding box center [243, 11] width 44 height 22
click at [442, 12] on div "S1 Preview Republish Help" at bounding box center [861, 11] width 1291 height 22
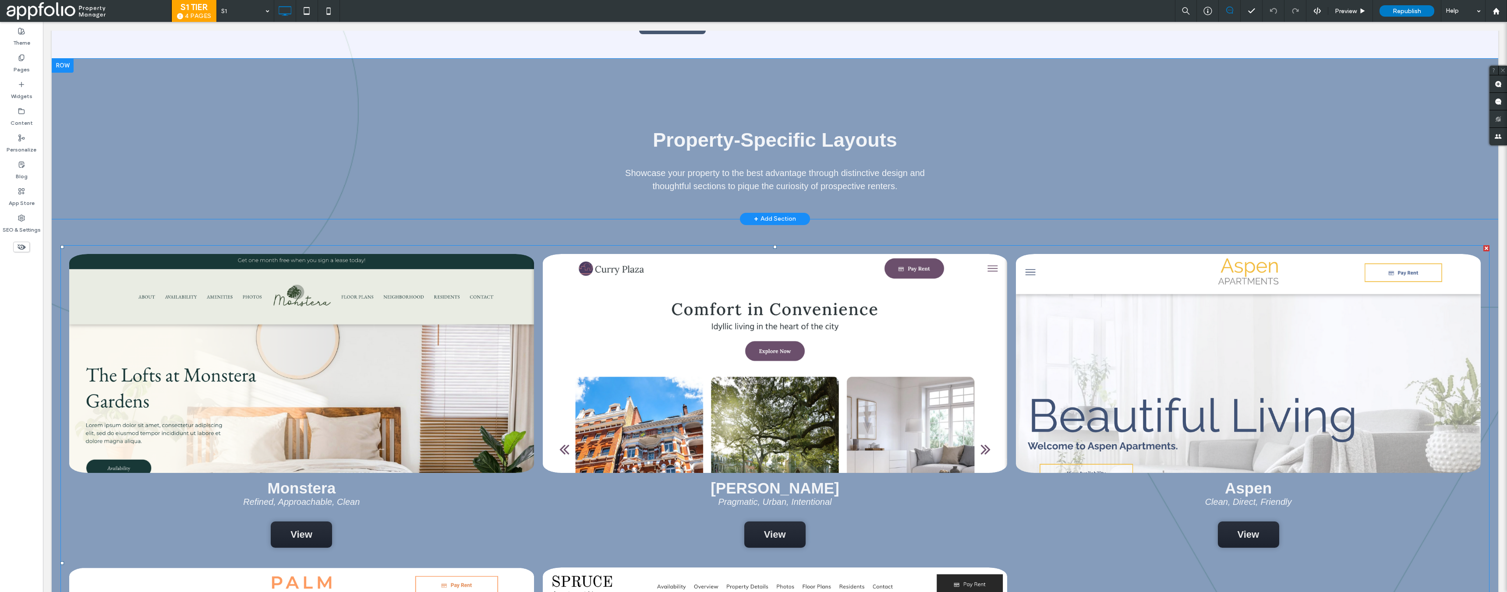
scroll to position [328, 0]
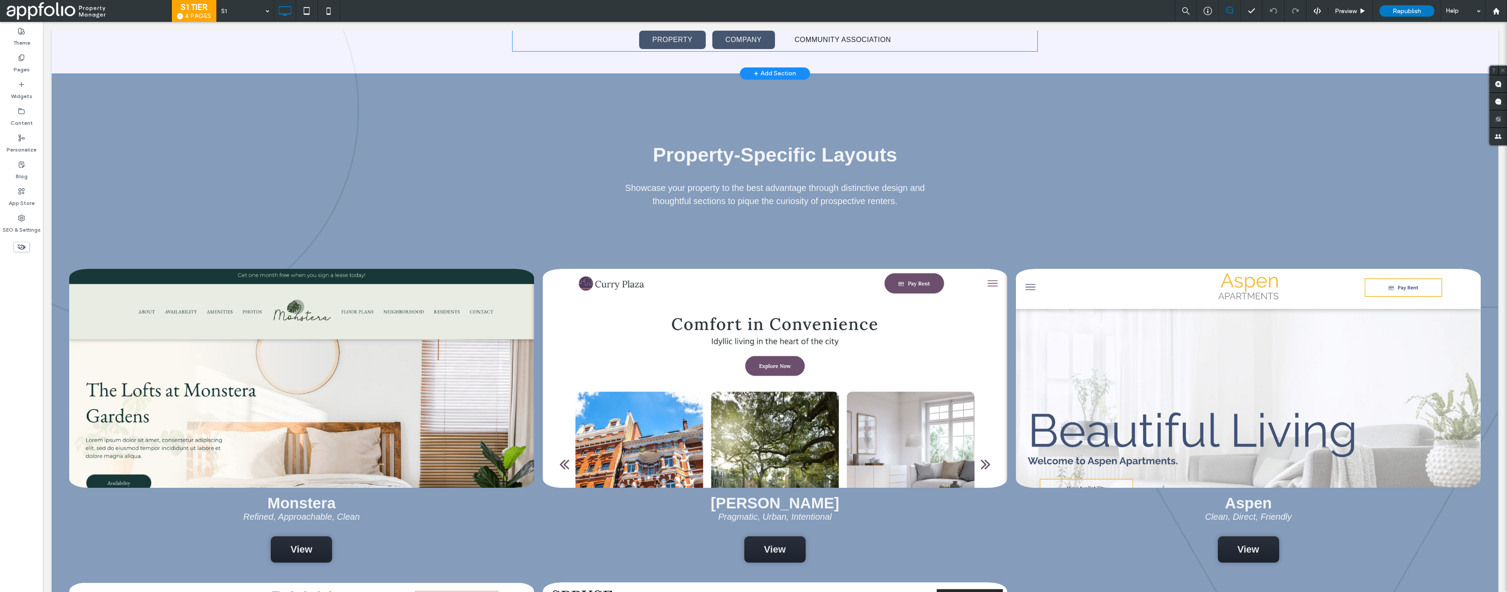
click at [750, 44] on link "COMPANY" at bounding box center [743, 40] width 63 height 18
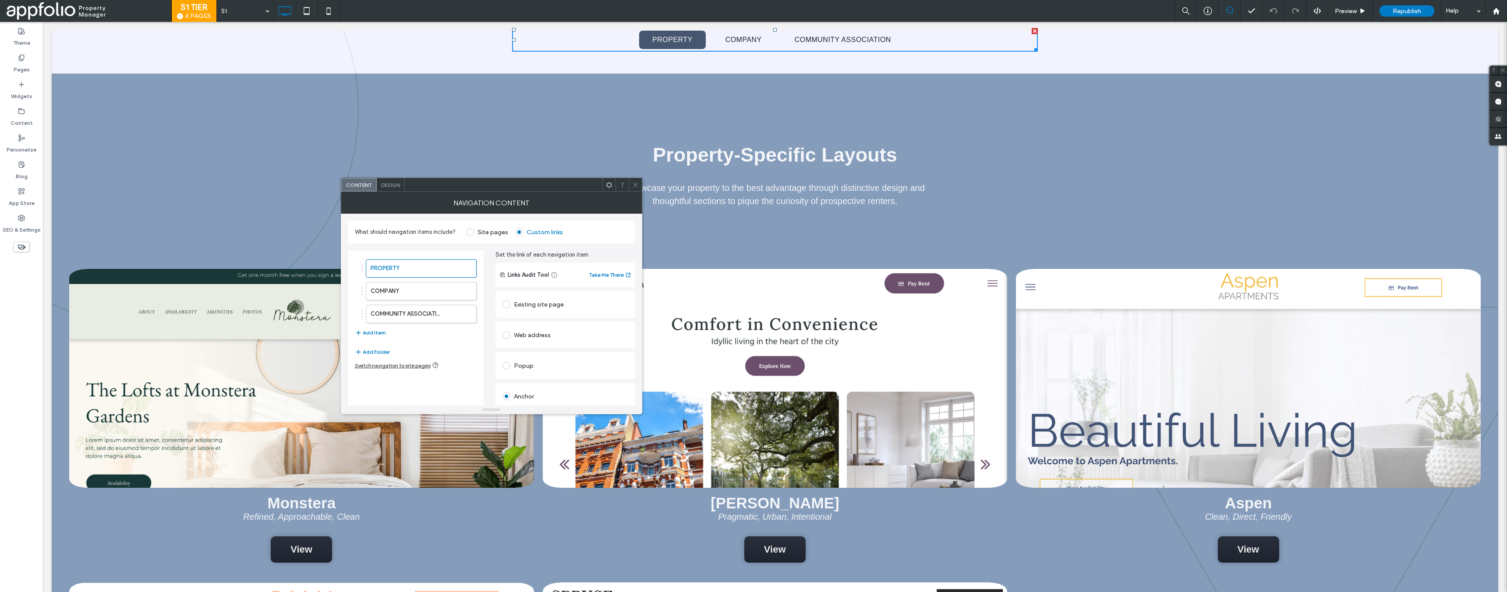
drag, startPoint x: 639, startPoint y: 182, endPoint x: 530, endPoint y: 135, distance: 119.3
click at [639, 182] on div at bounding box center [635, 184] width 13 height 13
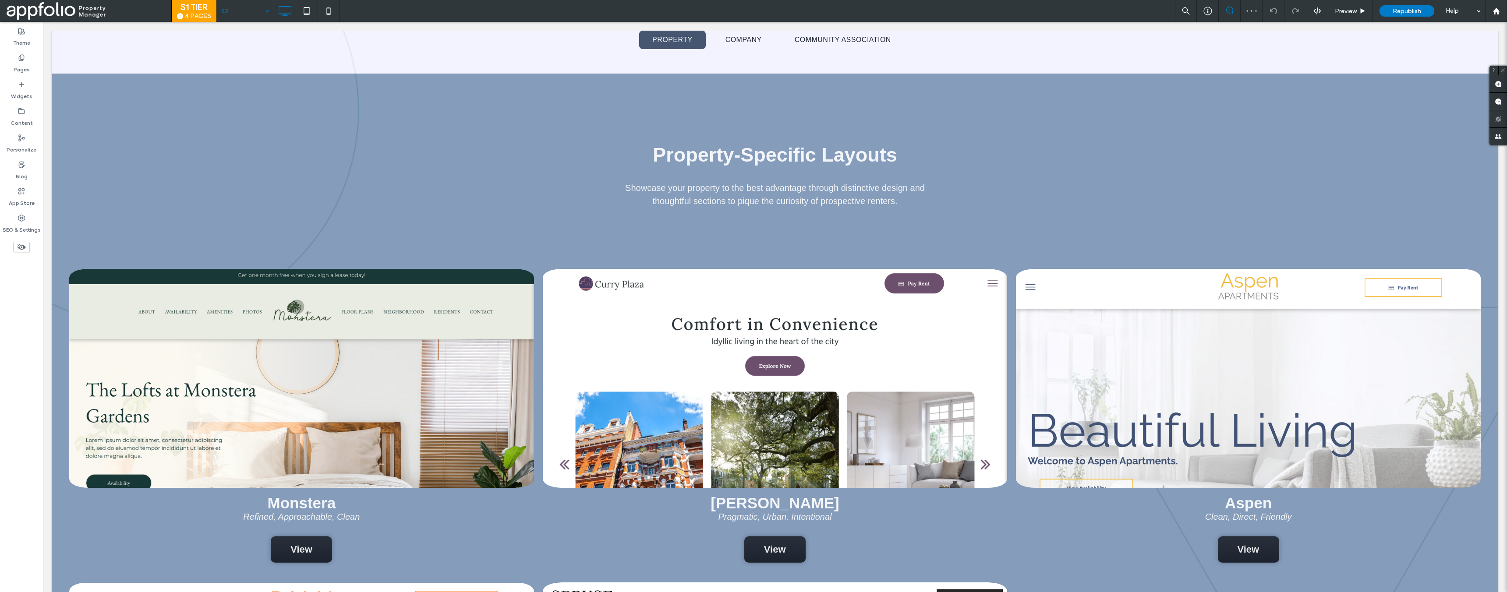
click at [248, 12] on input at bounding box center [243, 11] width 44 height 22
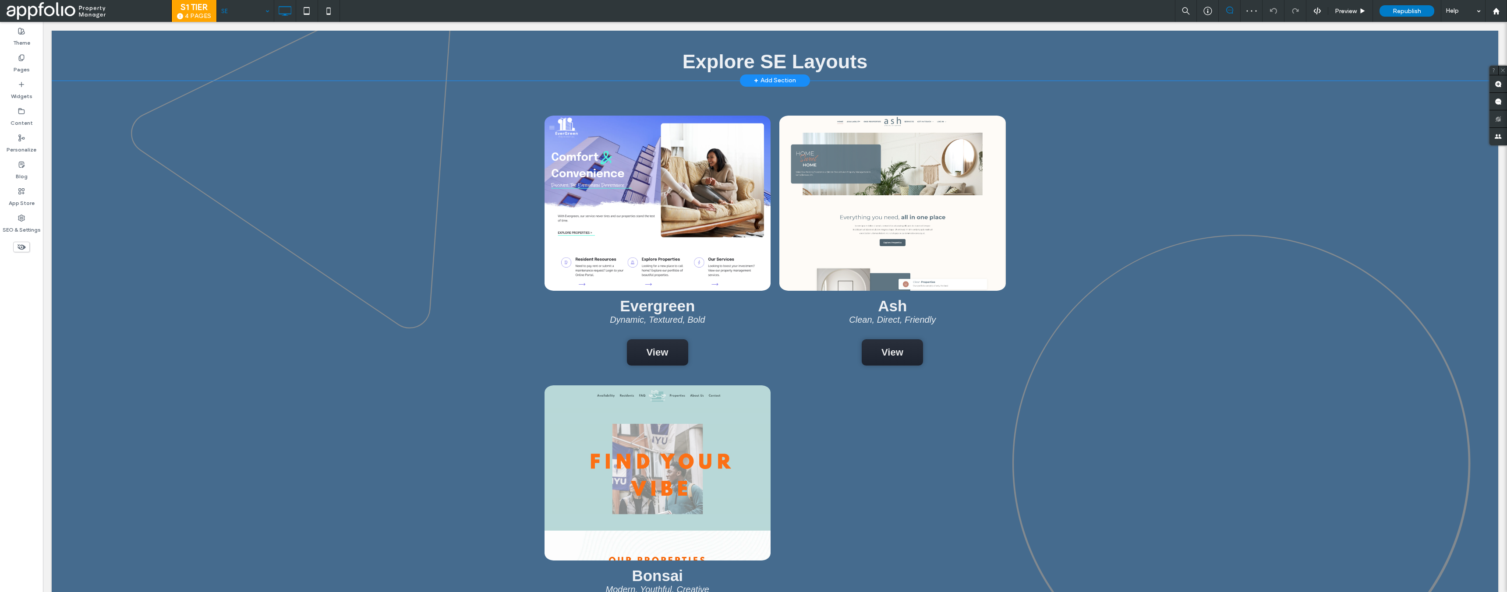
scroll to position [419, 0]
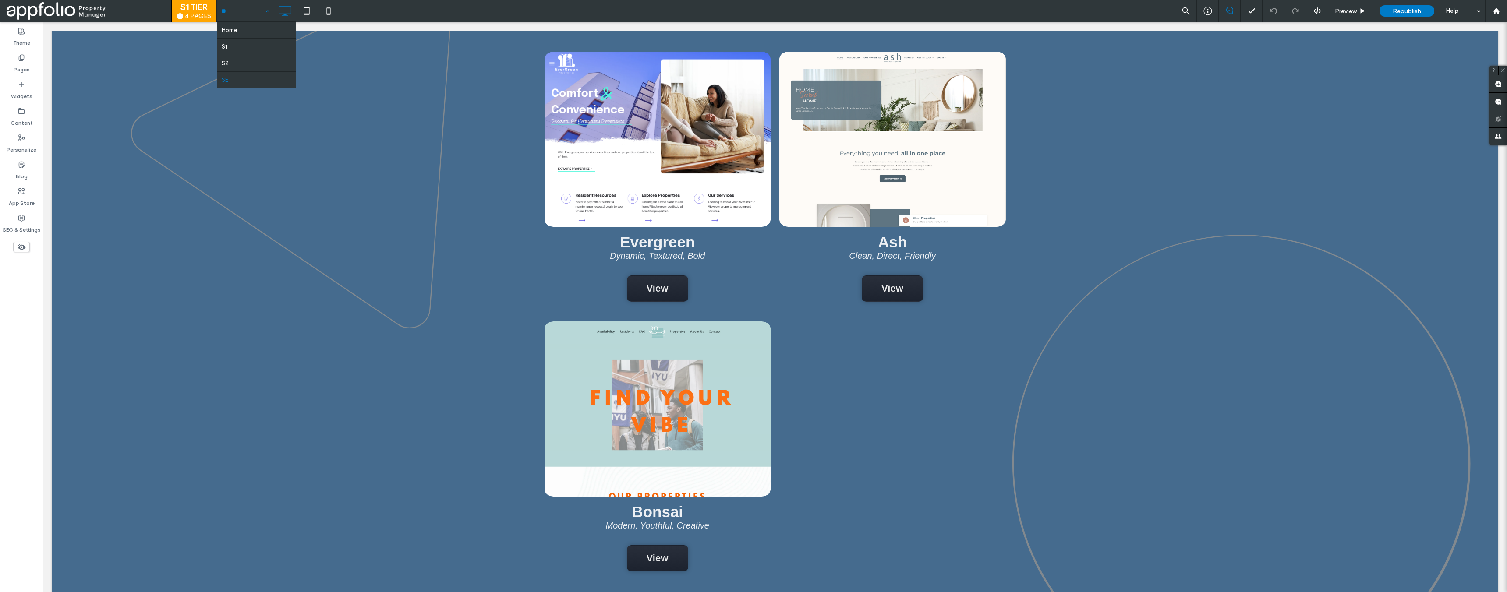
drag, startPoint x: 255, startPoint y: 14, endPoint x: 218, endPoint y: 1, distance: 38.9
click at [255, 14] on input at bounding box center [243, 11] width 44 height 22
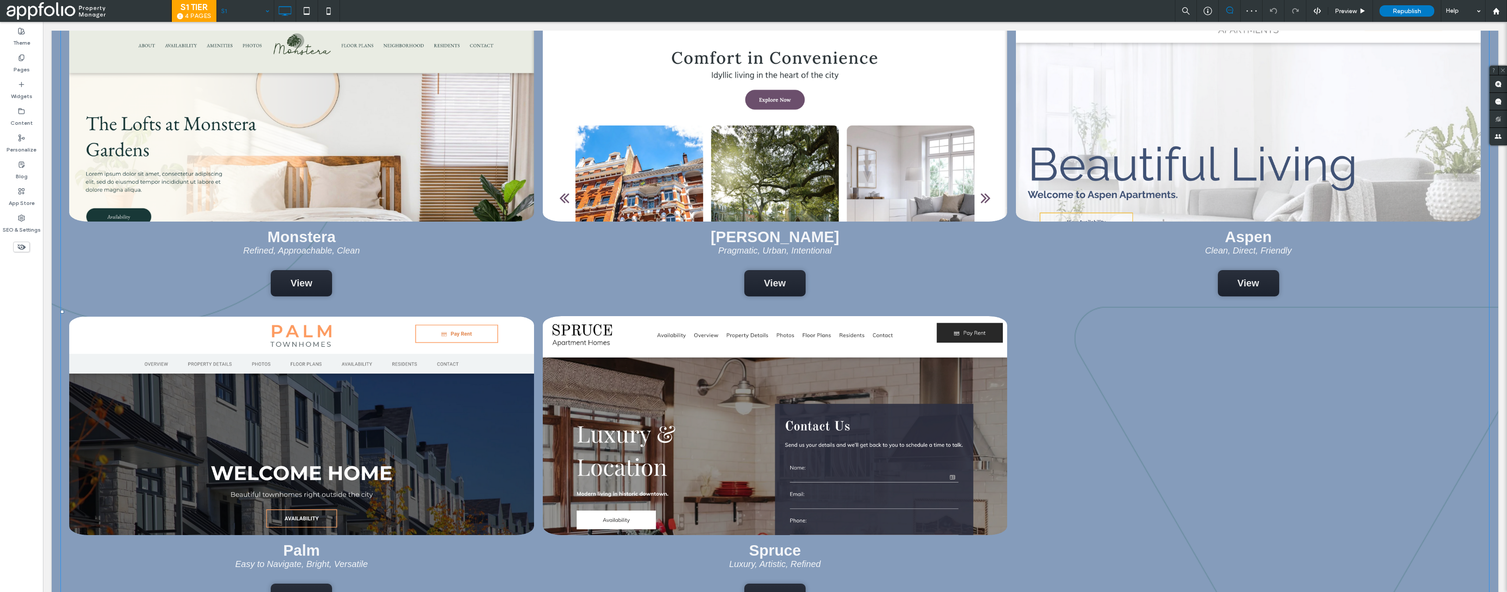
scroll to position [649, 0]
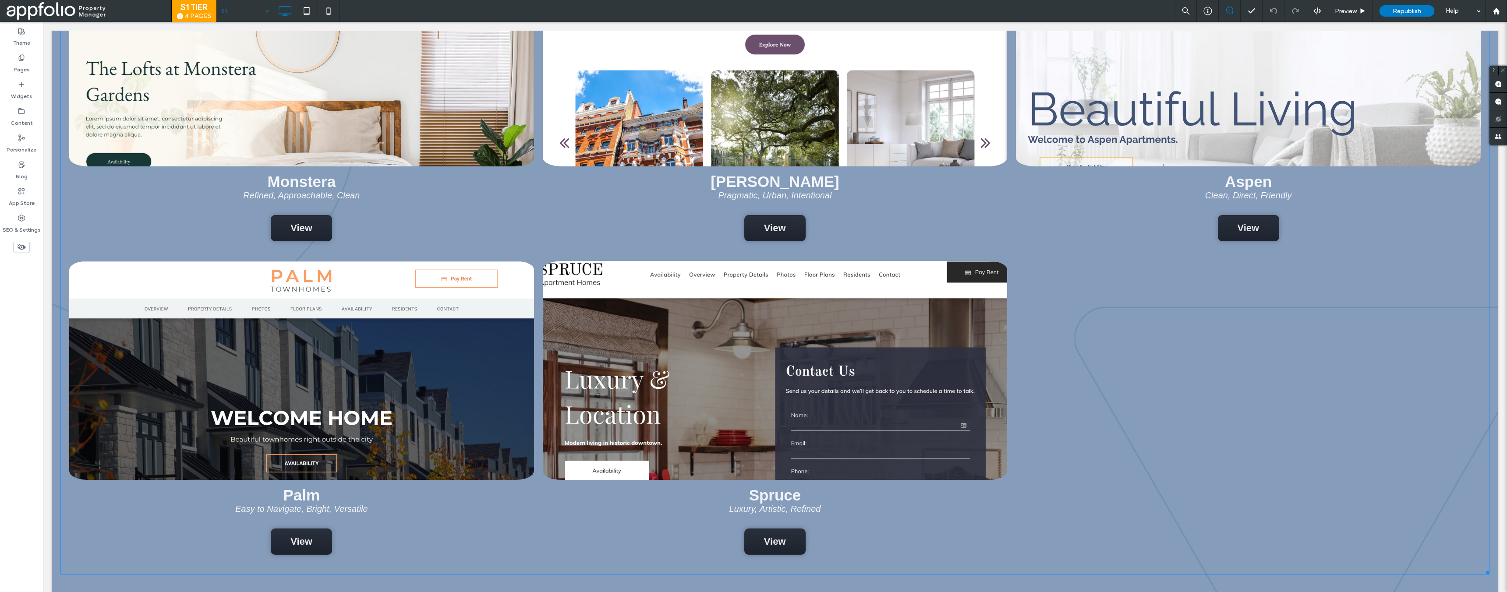
click at [872, 396] on link at bounding box center [775, 371] width 492 height 232
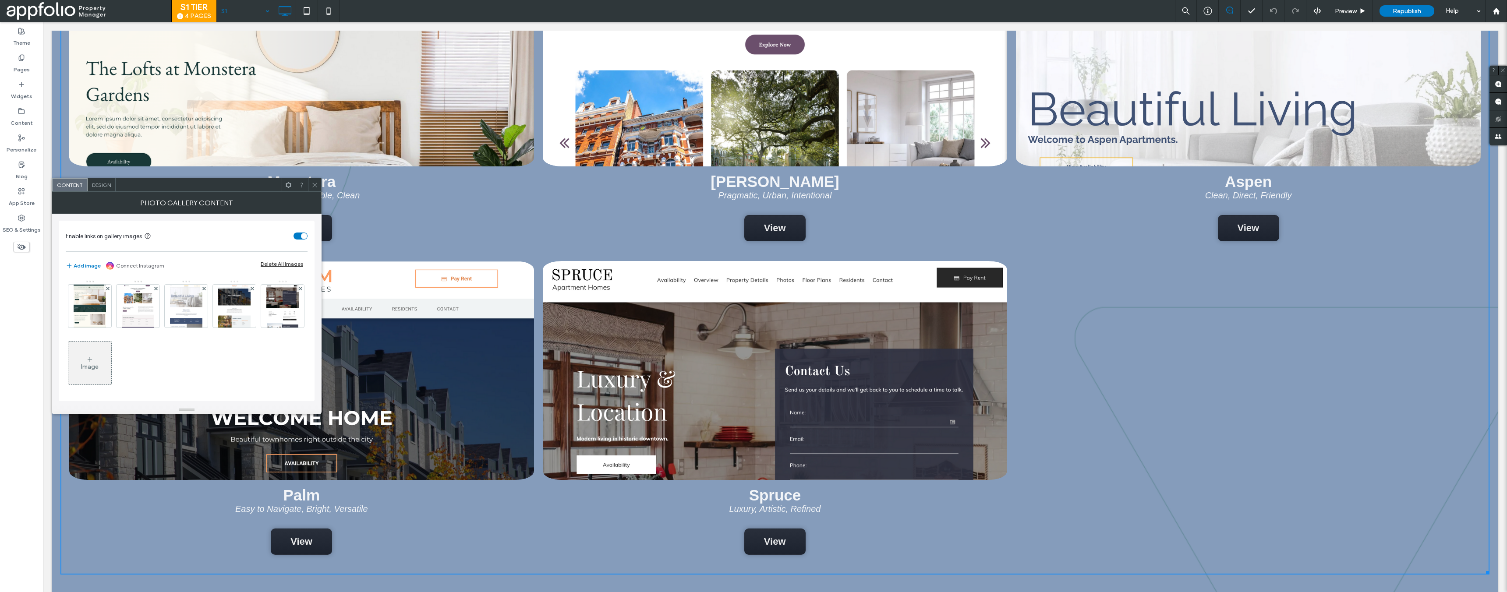
click at [316, 184] on icon at bounding box center [314, 185] width 7 height 7
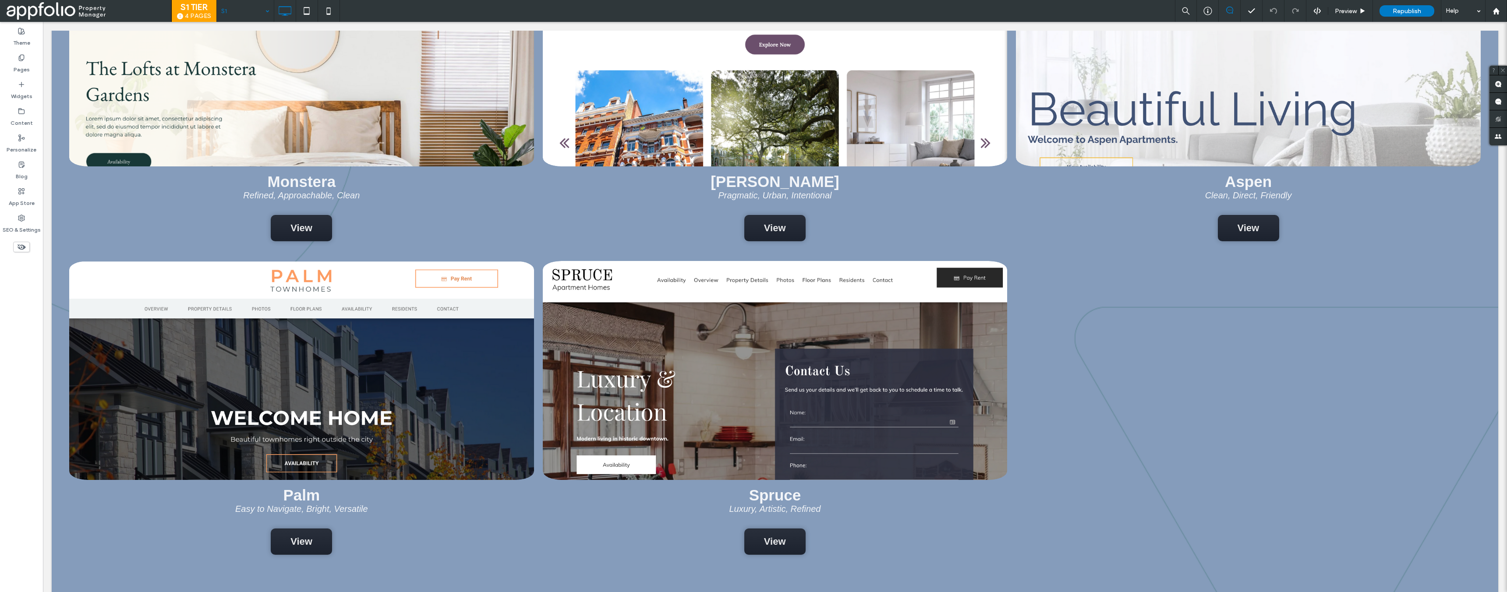
click at [25, 249] on icon at bounding box center [22, 247] width 10 height 10
click at [21, 247] on use at bounding box center [22, 247] width 8 height 6
click at [22, 248] on icon at bounding box center [22, 247] width 10 height 10
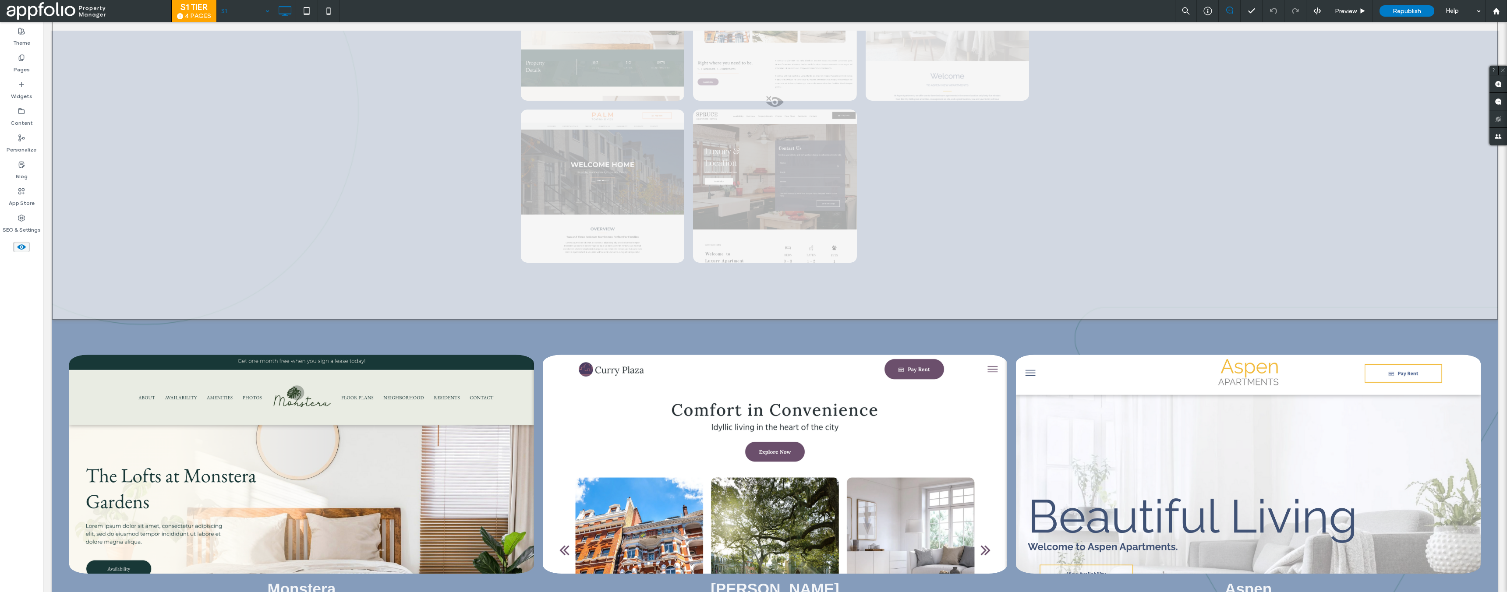
scroll to position [1057, 0]
